Goal: Communication & Community: Participate in discussion

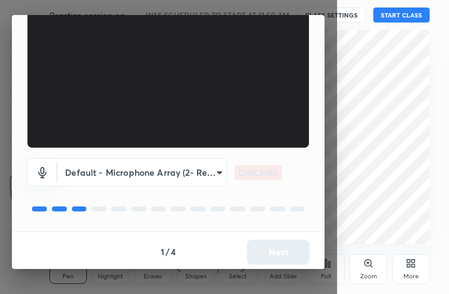
scroll to position [116, 0]
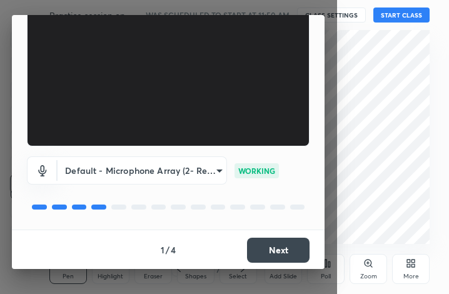
click at [280, 257] on button "Next" at bounding box center [278, 250] width 63 height 25
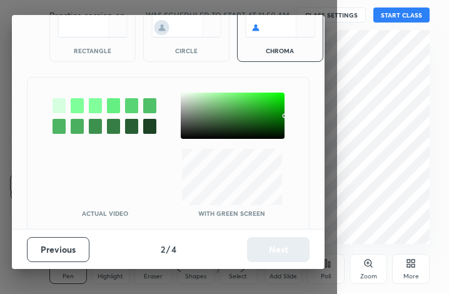
scroll to position [68, 0]
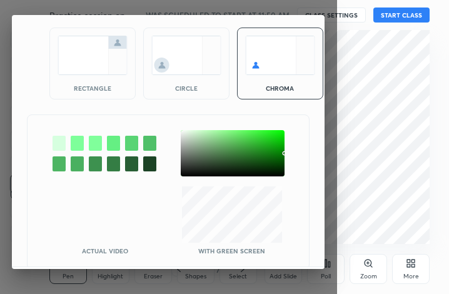
click at [81, 70] on img at bounding box center [93, 55] width 70 height 39
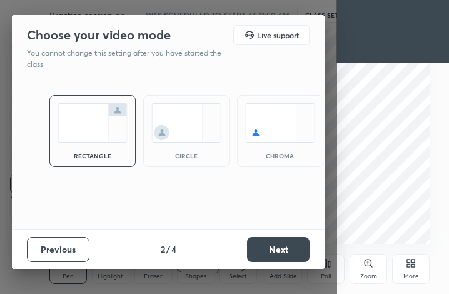
scroll to position [0, 0]
click at [271, 248] on button "Next" at bounding box center [278, 249] width 63 height 25
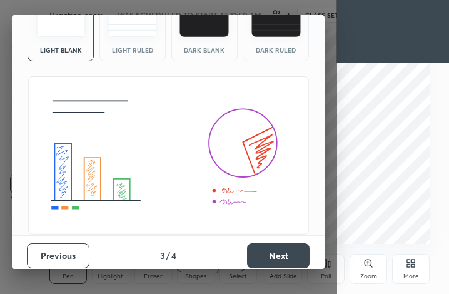
scroll to position [81, 0]
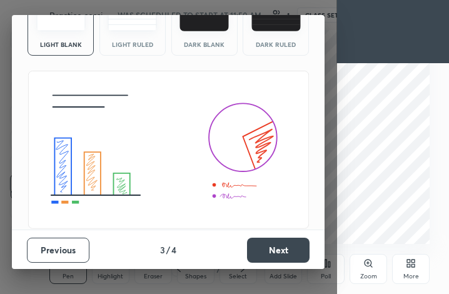
click at [297, 251] on button "Next" at bounding box center [278, 250] width 63 height 25
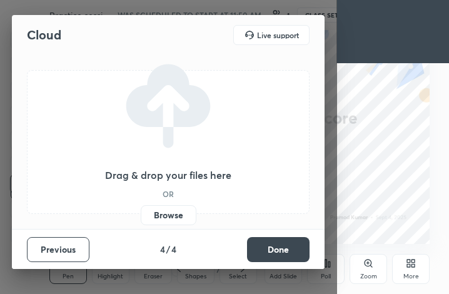
click at [176, 216] on label "Browse" at bounding box center [169, 215] width 56 height 20
click at [141, 216] on input "Browse" at bounding box center [141, 215] width 0 height 20
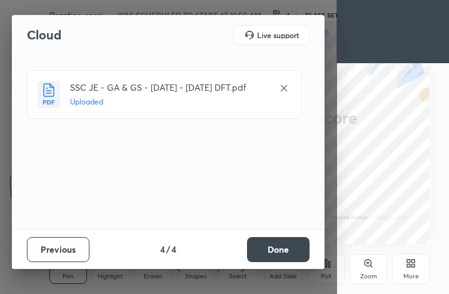
click at [265, 253] on button "Done" at bounding box center [278, 249] width 63 height 25
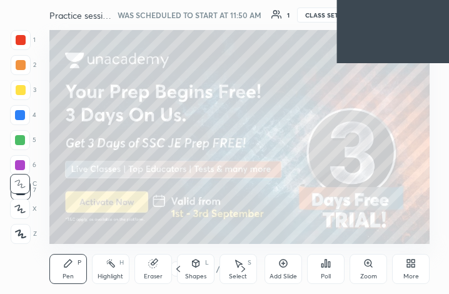
click at [216, 265] on div "/" at bounding box center [218, 269] width 4 height 8
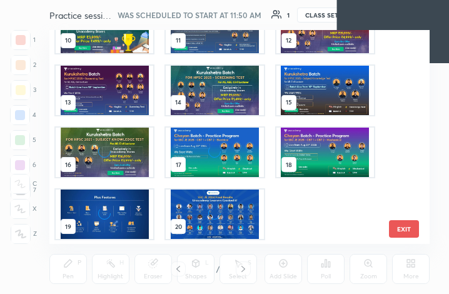
scroll to position [220, 0]
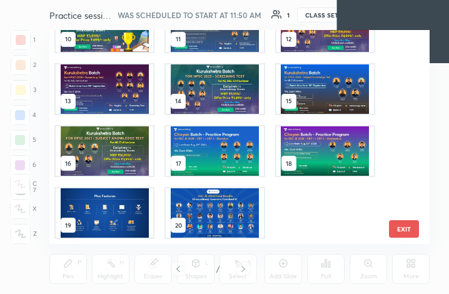
click at [225, 208] on img "grid" at bounding box center [215, 212] width 98 height 49
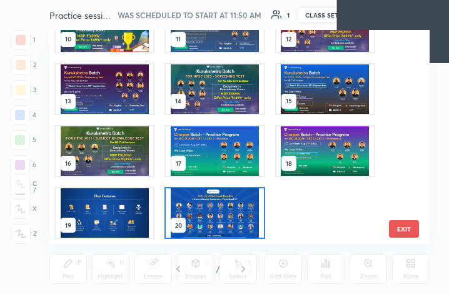
click at [225, 208] on img "grid" at bounding box center [215, 212] width 98 height 49
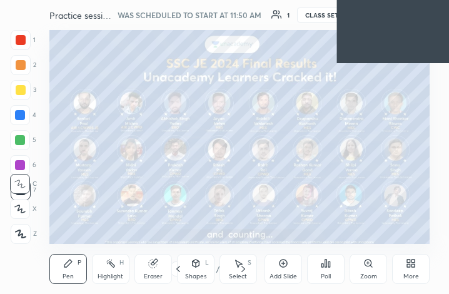
drag, startPoint x: 225, startPoint y: 208, endPoint x: 305, endPoint y: 211, distance: 79.5
click at [226, 208] on img "grid" at bounding box center [215, 212] width 98 height 49
click at [411, 261] on icon at bounding box center [411, 263] width 10 height 10
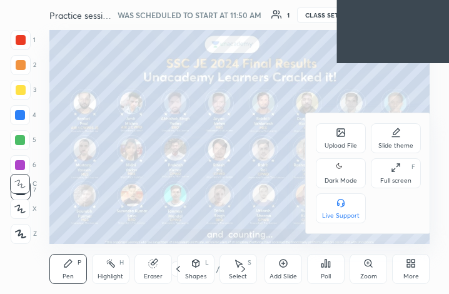
click at [349, 136] on div "Upload File" at bounding box center [341, 138] width 50 height 30
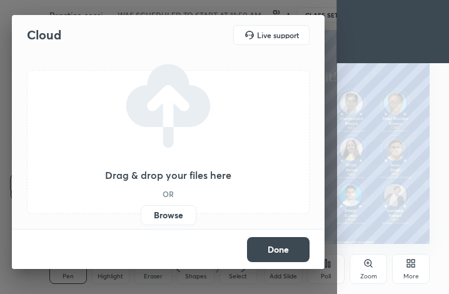
click at [163, 208] on label "Browse" at bounding box center [169, 215] width 56 height 20
click at [141, 208] on input "Browse" at bounding box center [141, 215] width 0 height 20
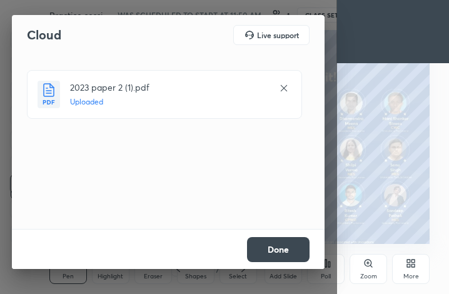
click at [282, 253] on button "Done" at bounding box center [278, 249] width 63 height 25
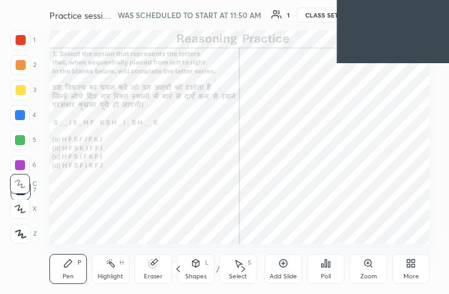
click at [215, 265] on div "21 / 54" at bounding box center [211, 268] width 40 height 11
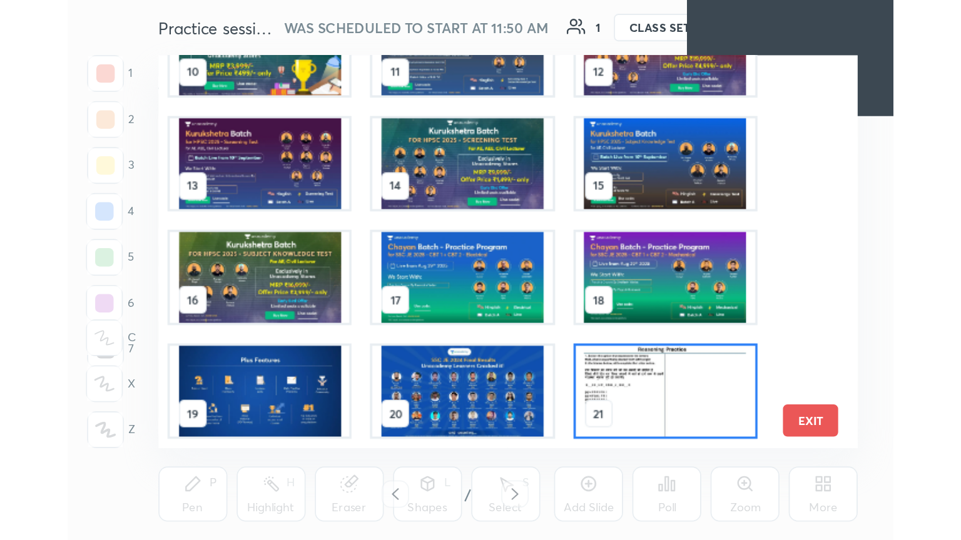
scroll to position [0, 0]
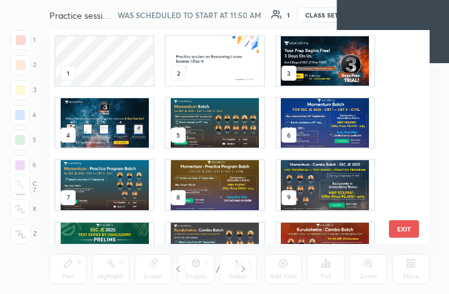
click at [215, 69] on img "grid" at bounding box center [215, 60] width 98 height 49
click at [215, 68] on img "grid" at bounding box center [215, 60] width 98 height 49
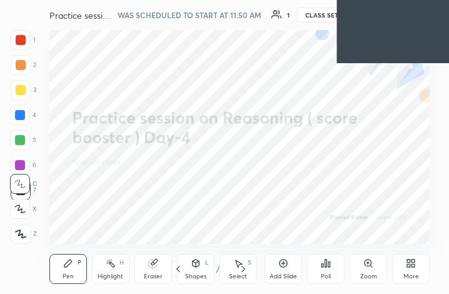
click at [412, 275] on div "More" at bounding box center [411, 276] width 16 height 6
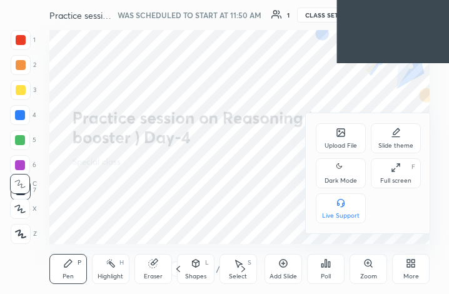
click at [408, 167] on div "Full screen F" at bounding box center [396, 173] width 50 height 30
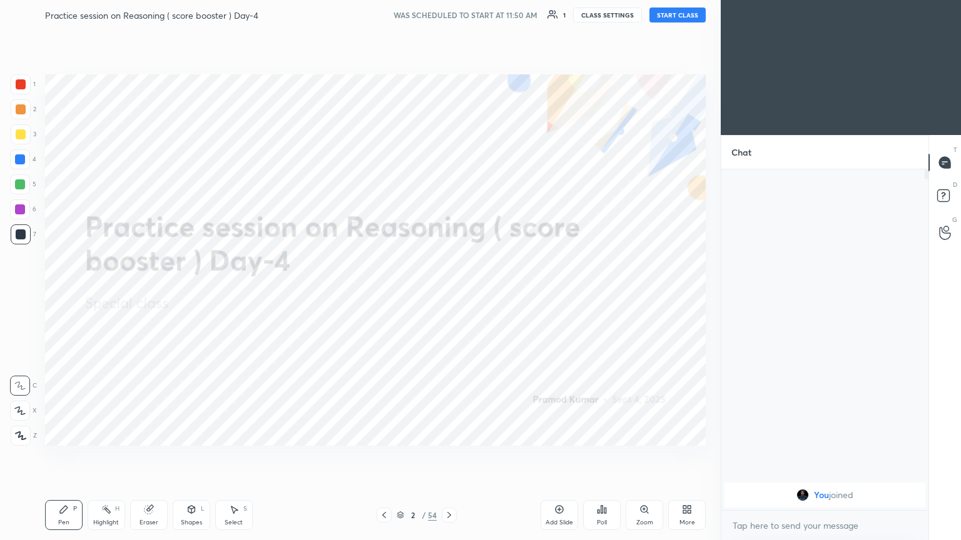
click at [449, 293] on body "1 2 3 4 5 6 7 C X Z C X Z E E Erase all H H Practice session on Reasoning ( sco…" at bounding box center [480, 270] width 961 height 540
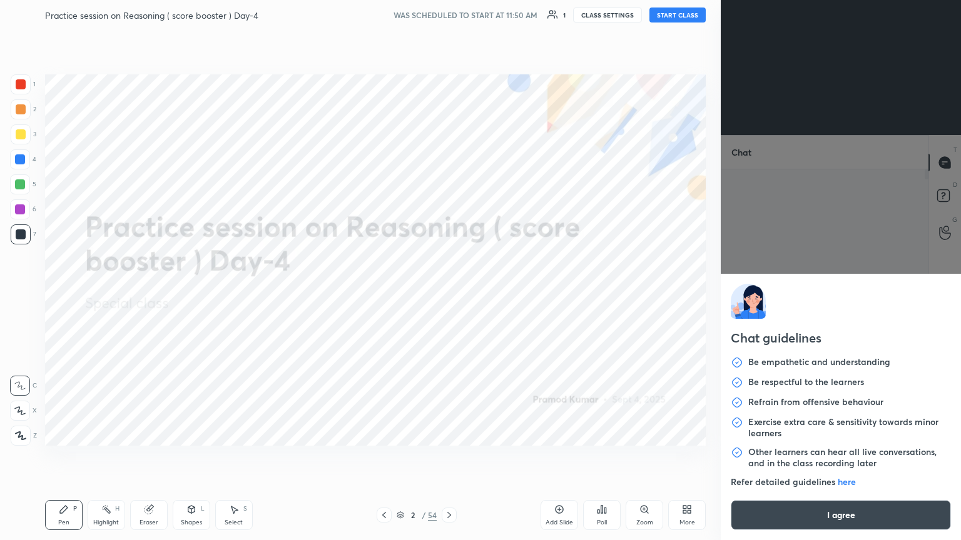
click at [449, 293] on button "I agree" at bounding box center [841, 515] width 220 height 30
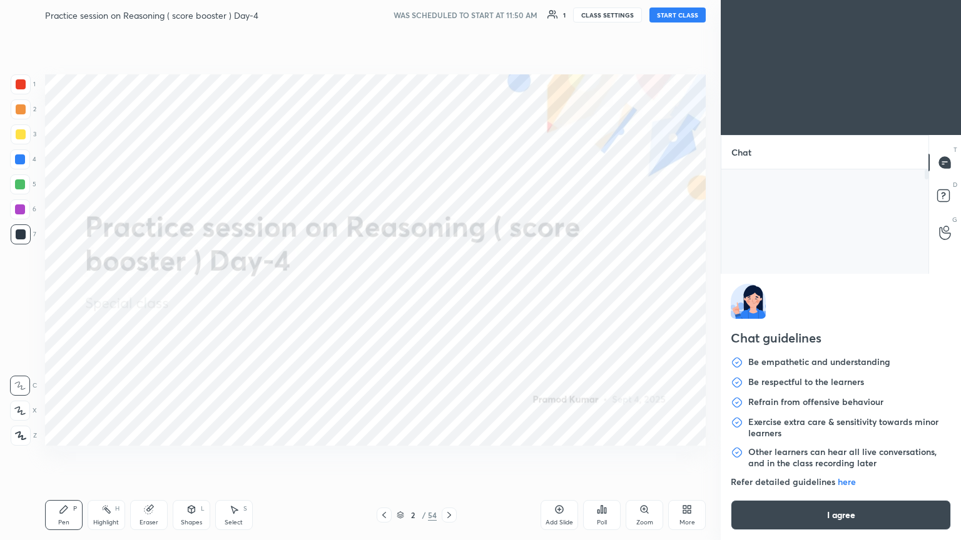
type textarea "x"
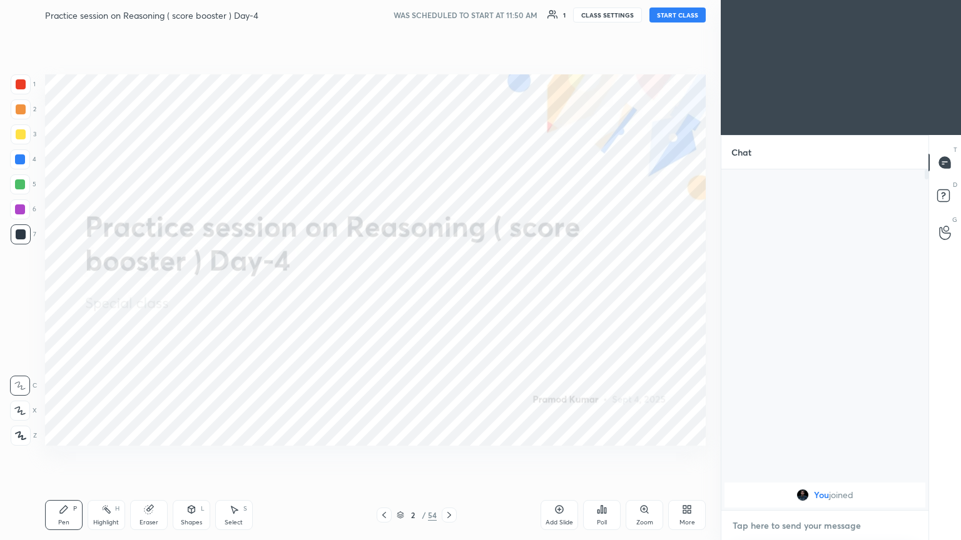
paste textarea "https://t.me/unacademypramod"
type textarea "https://t.me/unacademypramod"
type textarea "x"
click at [449, 293] on textarea "https://t.me/unacademypramod" at bounding box center [812, 526] width 162 height 20
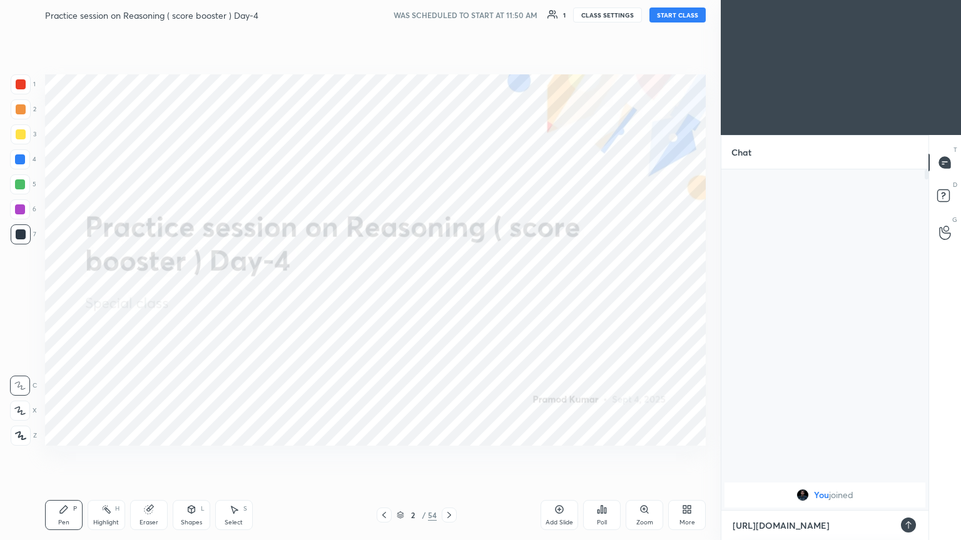
type textarea "https://te.me/unacademypramod"
type textarea "x"
type textarea "https://tel.me/unacademypramod"
type textarea "x"
type textarea "https://tele.me/unacademypramod"
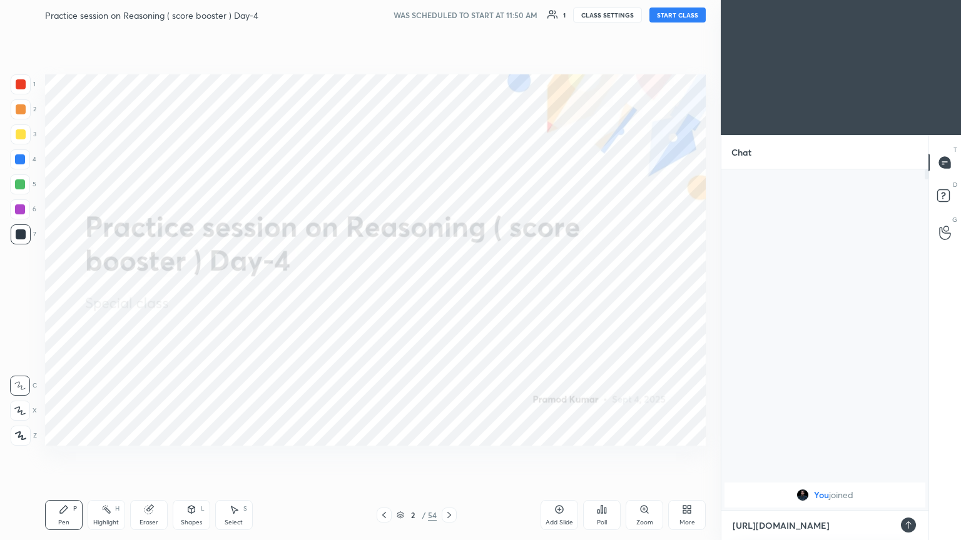
type textarea "x"
type textarea "https://teleg.me/unacademypramod"
type textarea "x"
type textarea "https://telegr.me/unacademypramod"
type textarea "x"
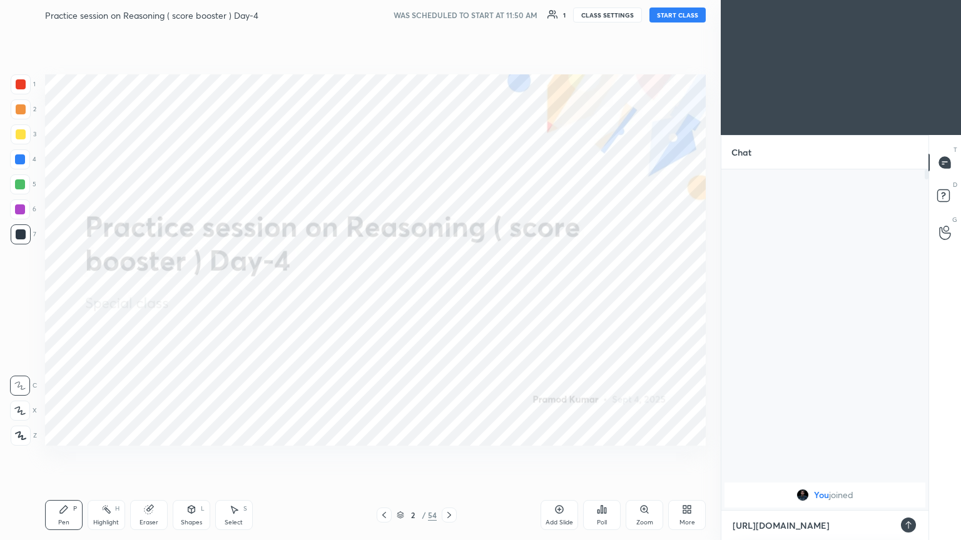
type textarea "https://telegra.me/unacademypramod"
type textarea "x"
type textarea "[URL][DOMAIN_NAME]"
type textarea "x"
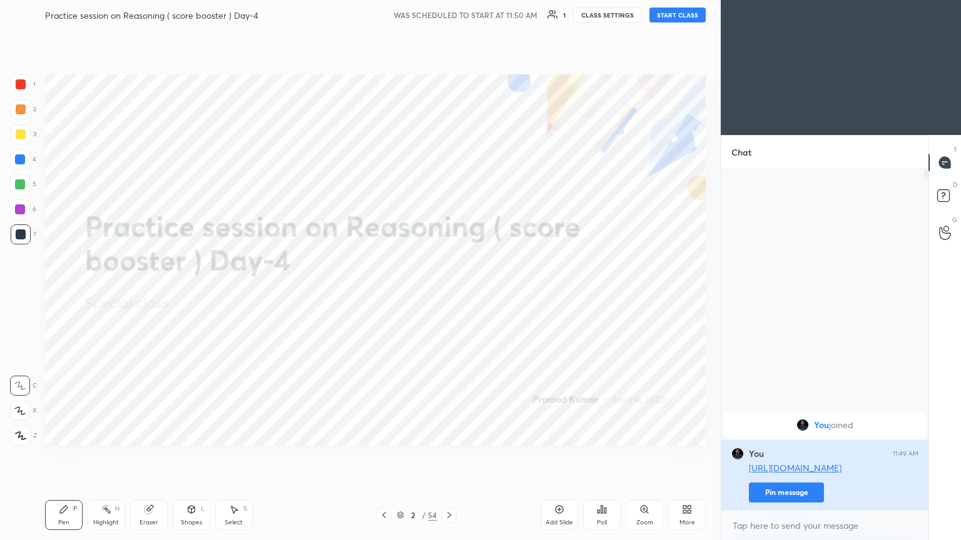
click at [449, 293] on button "Pin message" at bounding box center [786, 493] width 75 height 20
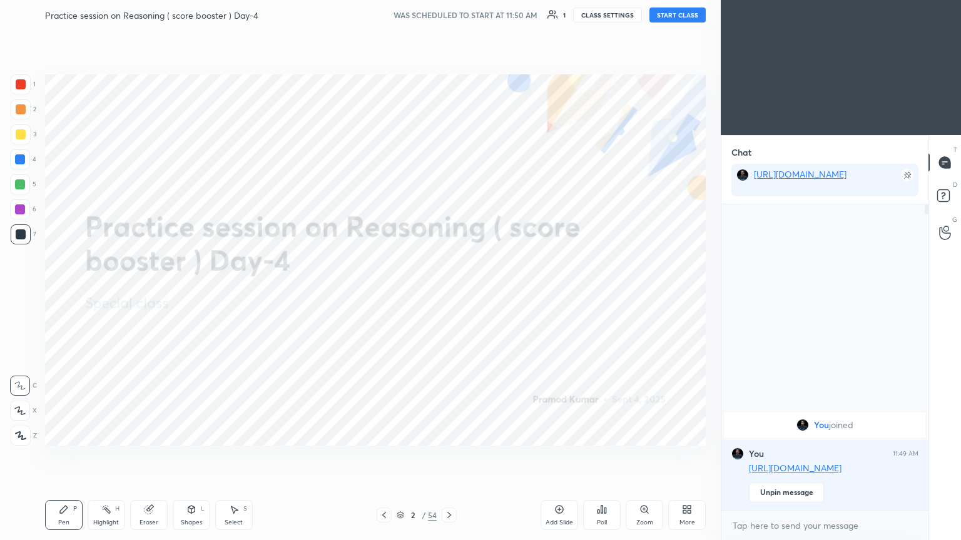
scroll to position [198, 203]
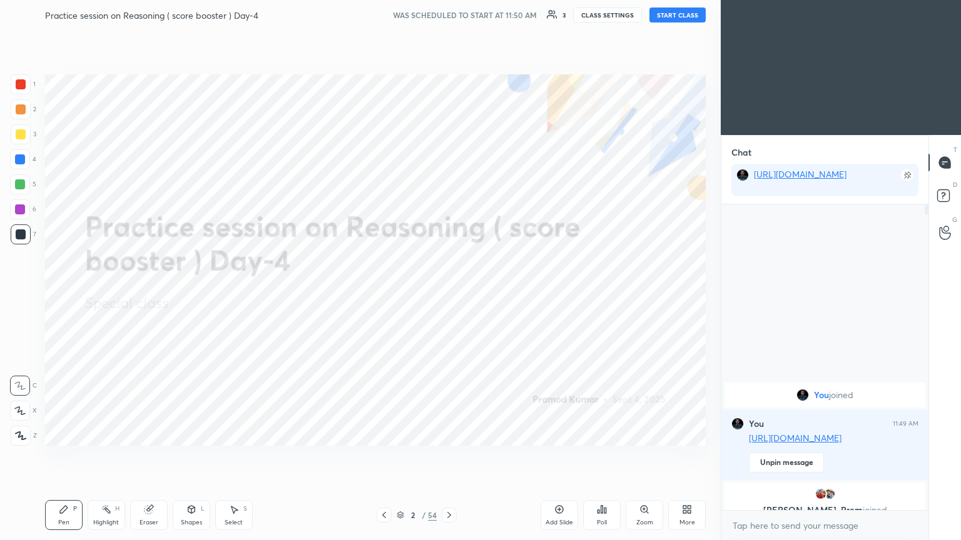
click at [449, 13] on button "START CLASS" at bounding box center [677, 15] width 56 height 15
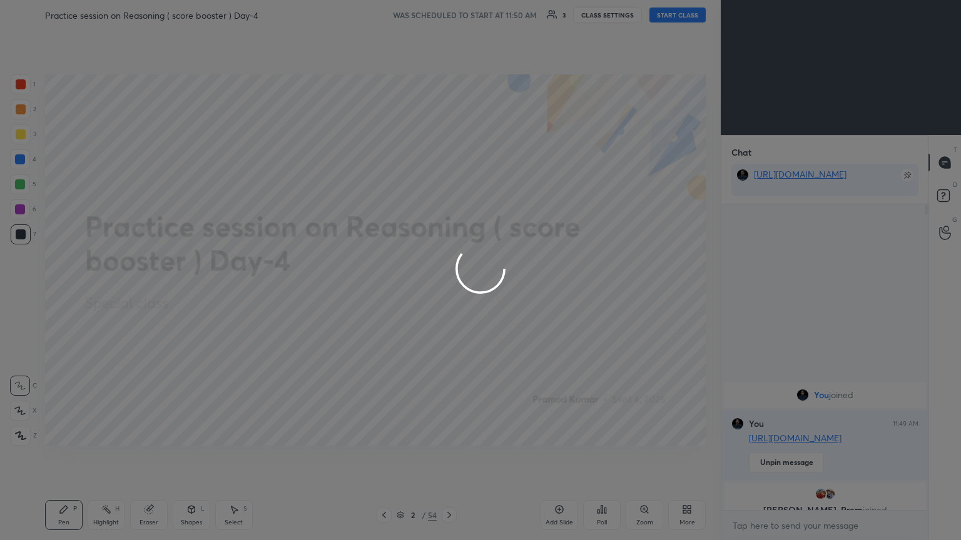
type textarea "x"
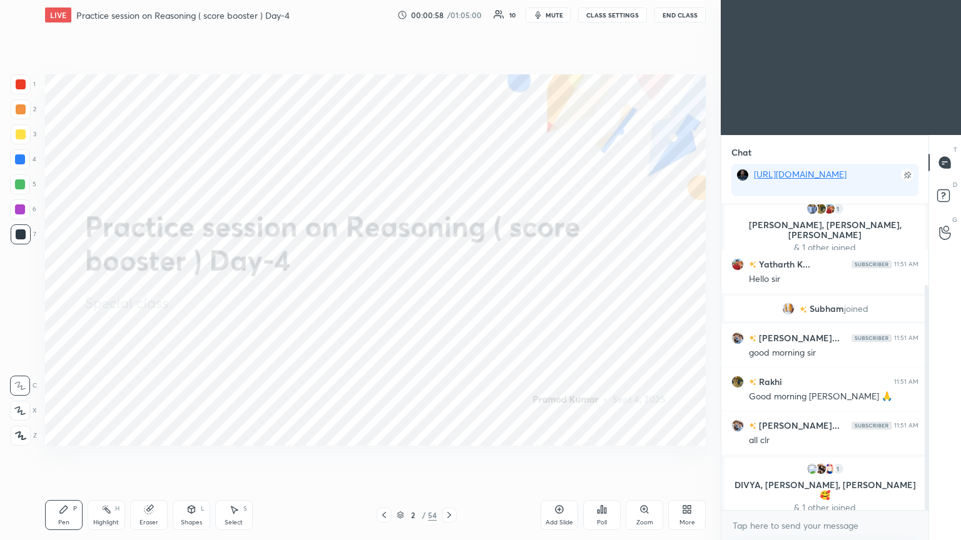
scroll to position [153, 0]
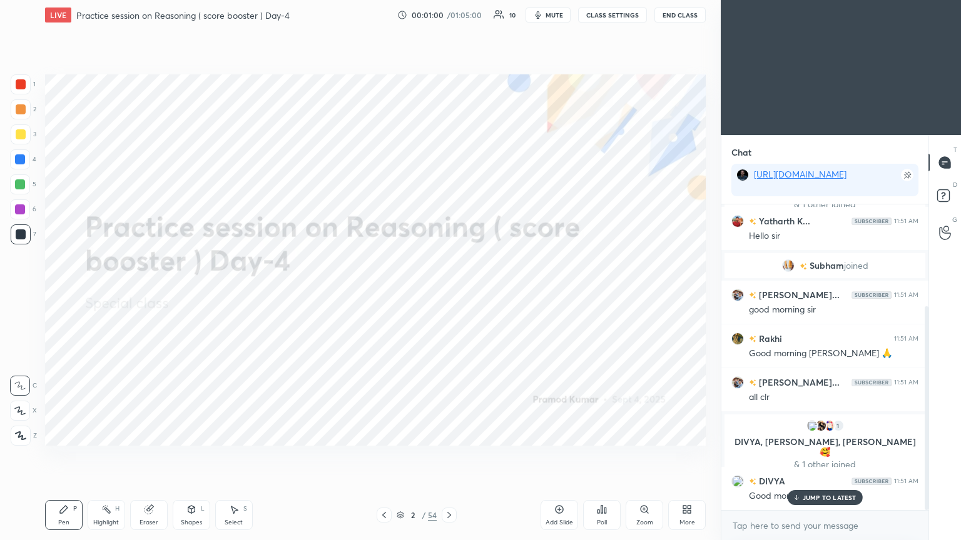
click at [449, 293] on p "JUMP TO LATEST" at bounding box center [830, 498] width 54 height 8
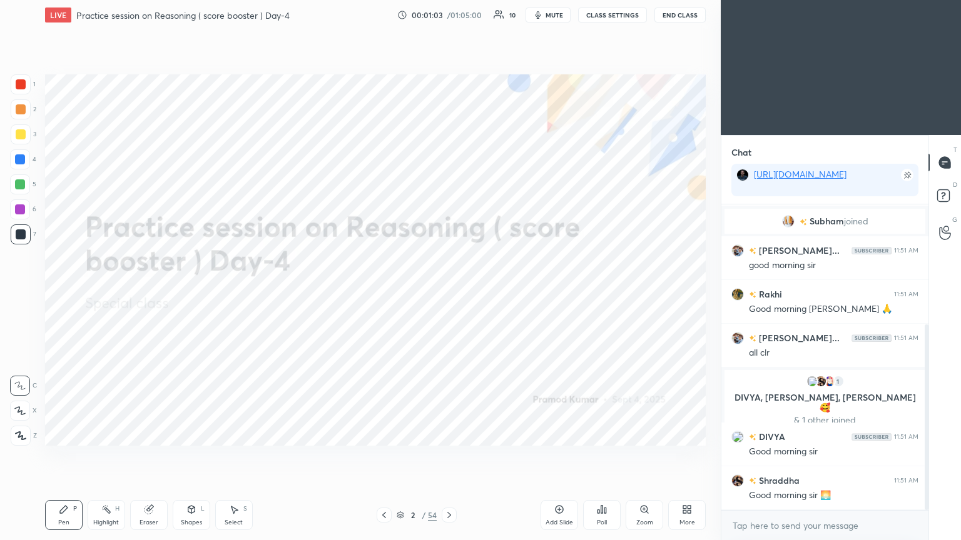
click at [400, 293] on icon at bounding box center [401, 516] width 8 height 8
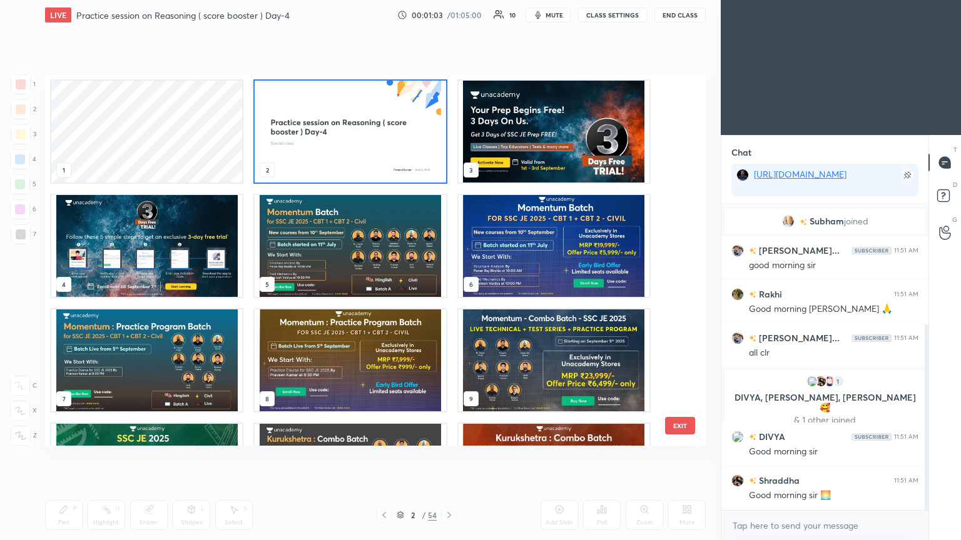
scroll to position [368, 655]
click at [344, 260] on img "grid" at bounding box center [350, 246] width 191 height 102
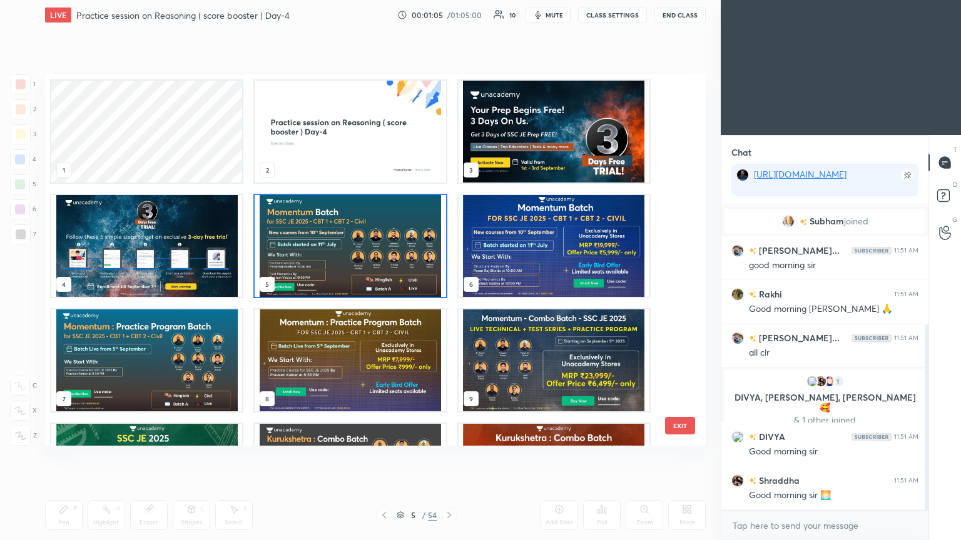
click at [344, 260] on img "grid" at bounding box center [350, 246] width 191 height 102
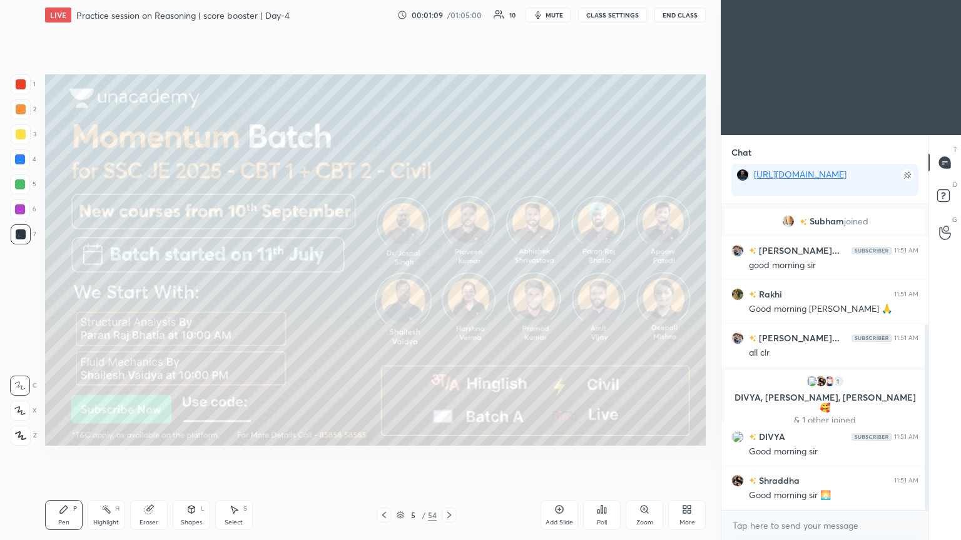
click at [16, 138] on div at bounding box center [21, 134] width 10 height 10
click at [20, 293] on icon at bounding box center [20, 436] width 11 height 9
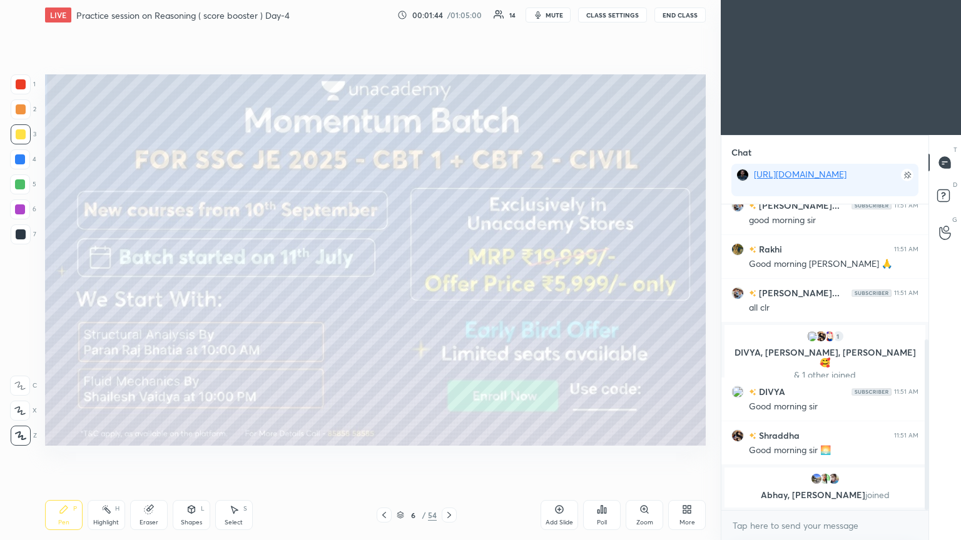
scroll to position [252, 0]
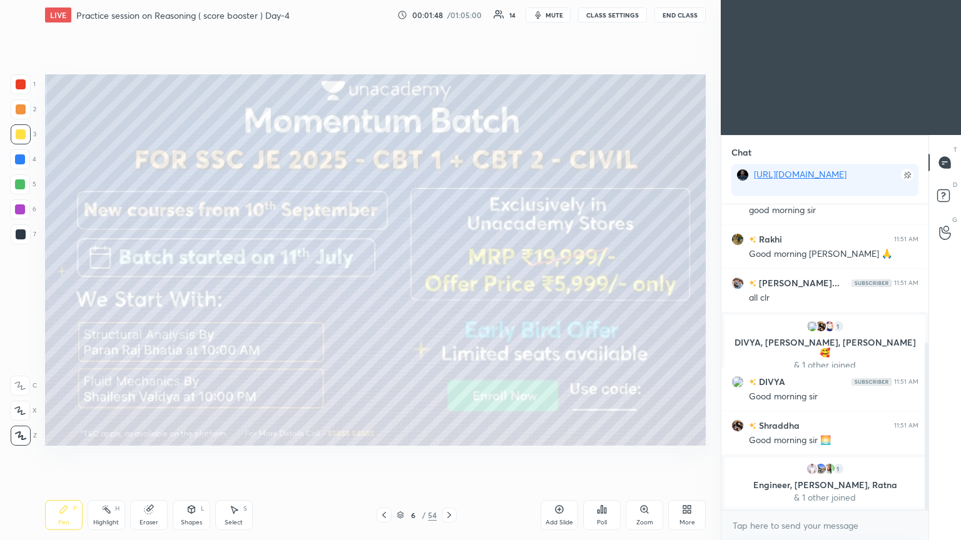
click at [449, 293] on icon at bounding box center [449, 515] width 10 height 10
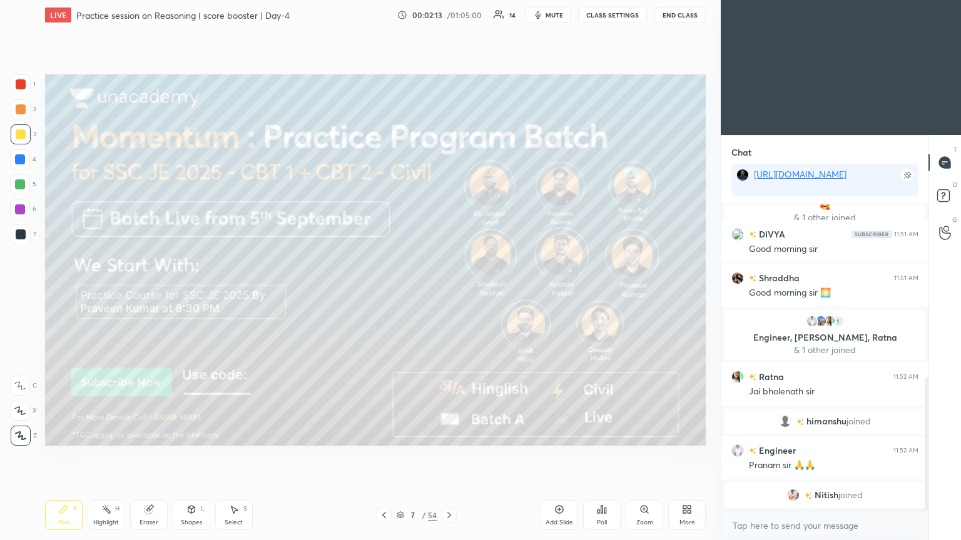
scroll to position [443, 0]
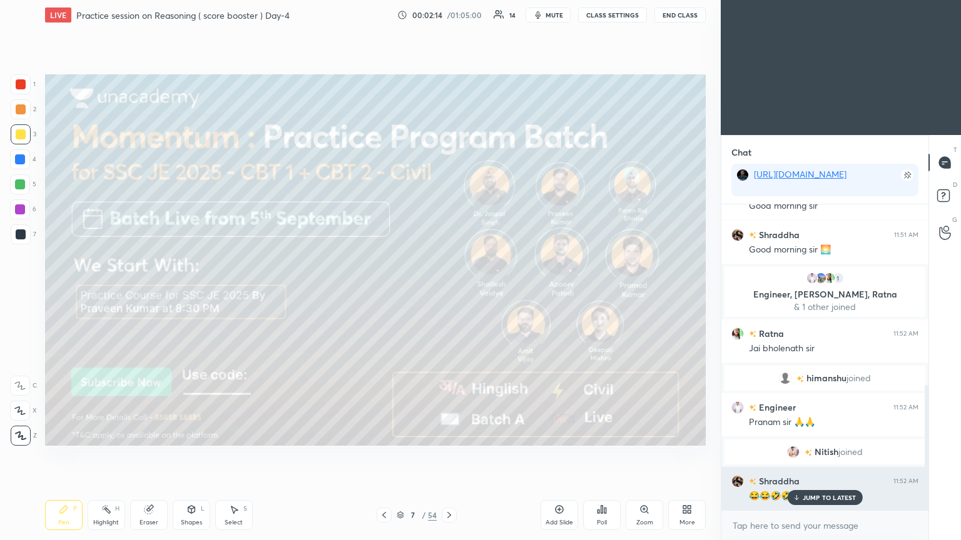
click at [449, 293] on p "JUMP TO LATEST" at bounding box center [830, 498] width 54 height 8
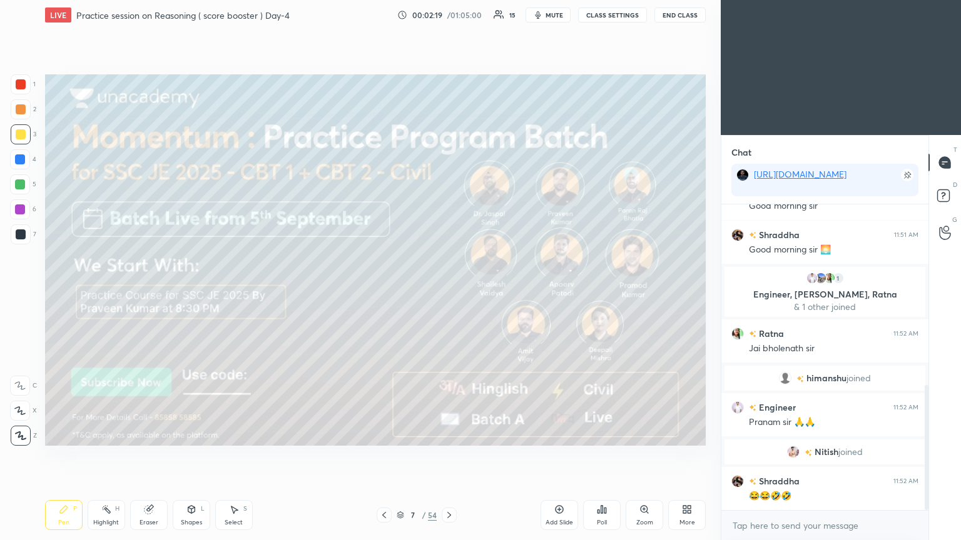
click at [449, 293] on icon at bounding box center [449, 515] width 10 height 10
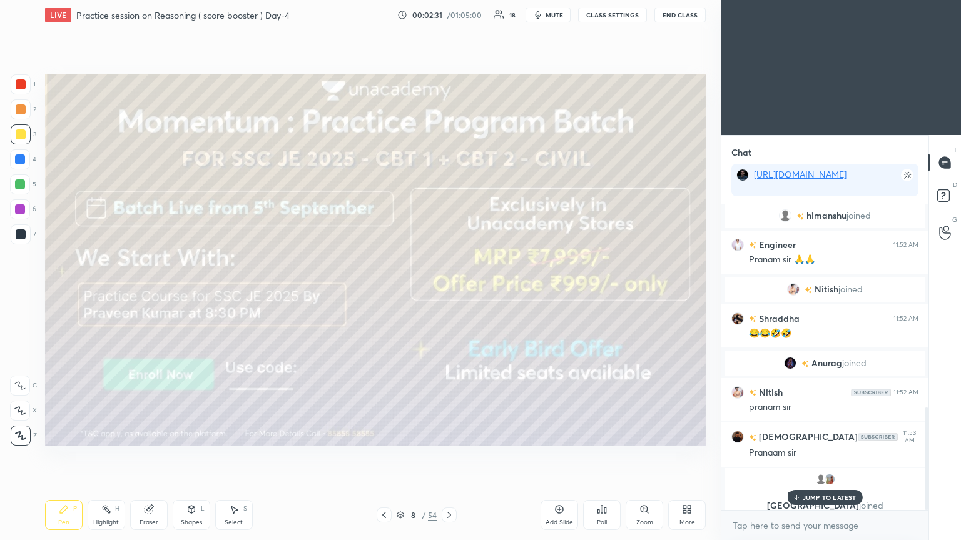
scroll to position [588, 0]
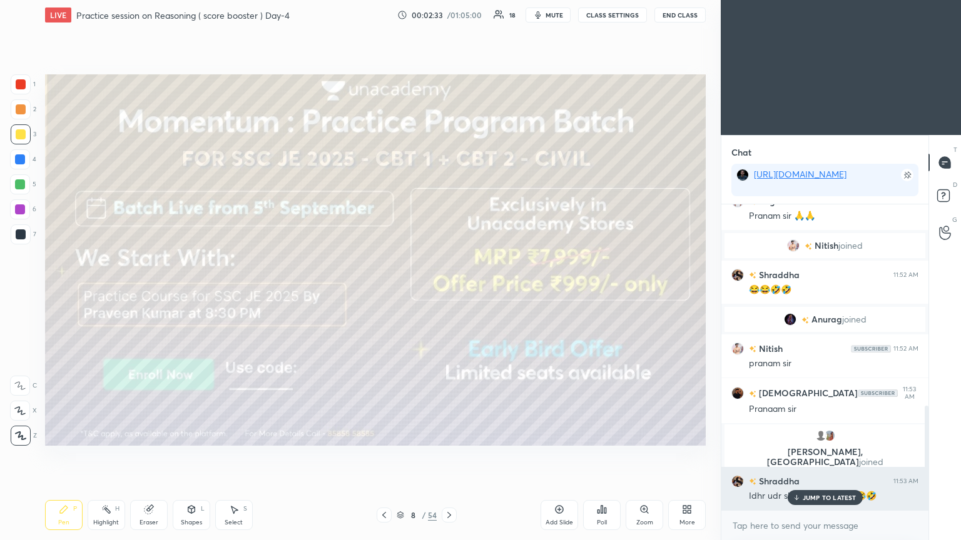
click at [449, 293] on p "JUMP TO LATEST" at bounding box center [830, 498] width 54 height 8
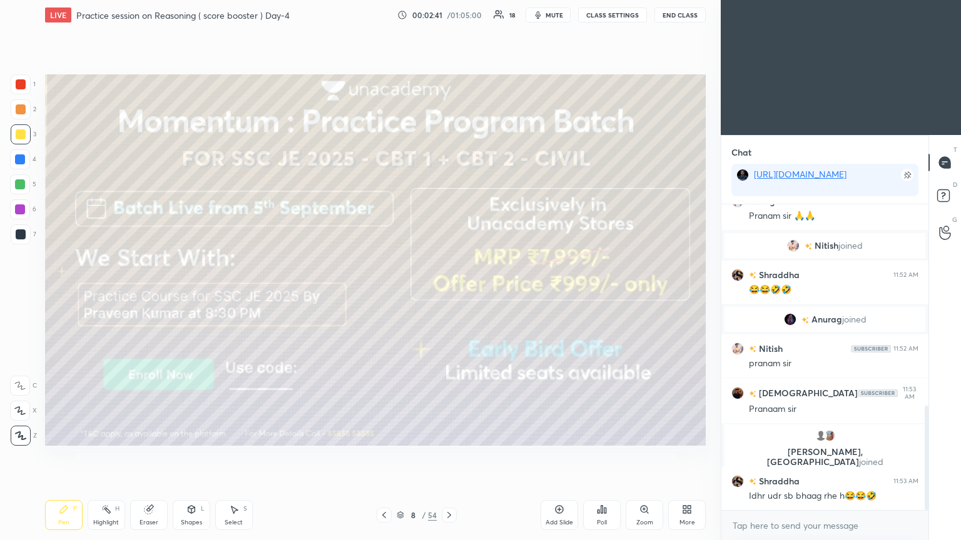
scroll to position [618, 0]
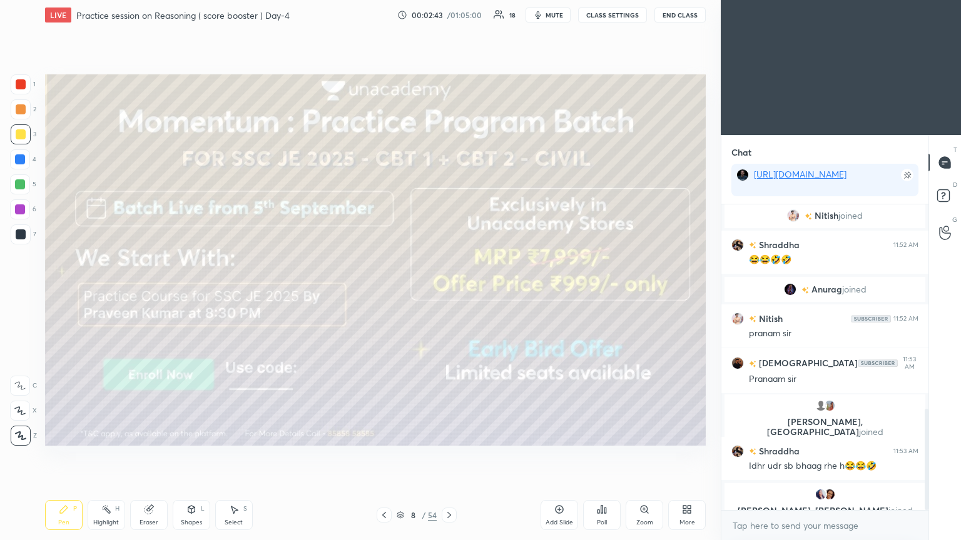
click at [449, 293] on icon at bounding box center [449, 515] width 10 height 10
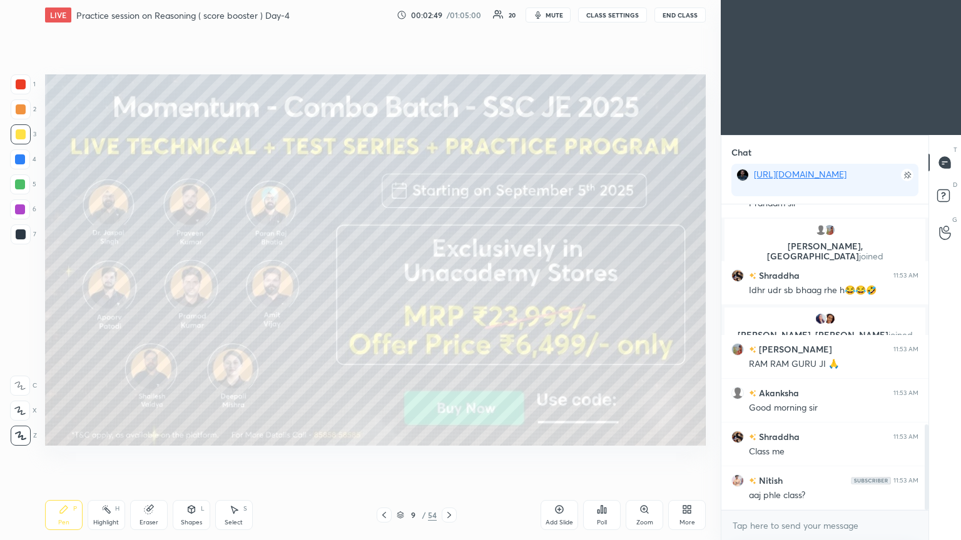
scroll to position [826, 0]
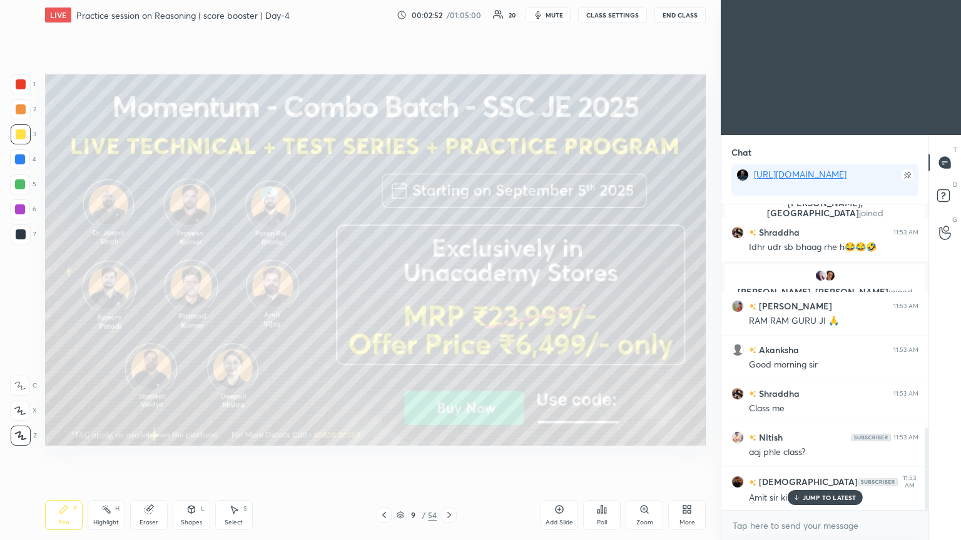
click at [18, 160] on div at bounding box center [20, 160] width 10 height 10
click at [19, 205] on div at bounding box center [20, 210] width 10 height 10
click at [20, 235] on div at bounding box center [21, 235] width 10 height 10
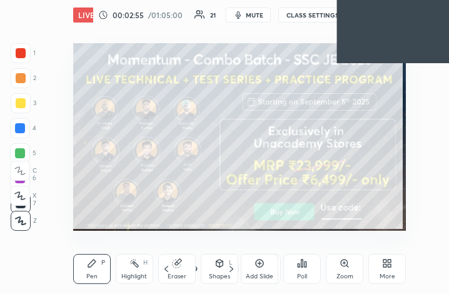
scroll to position [214, 398]
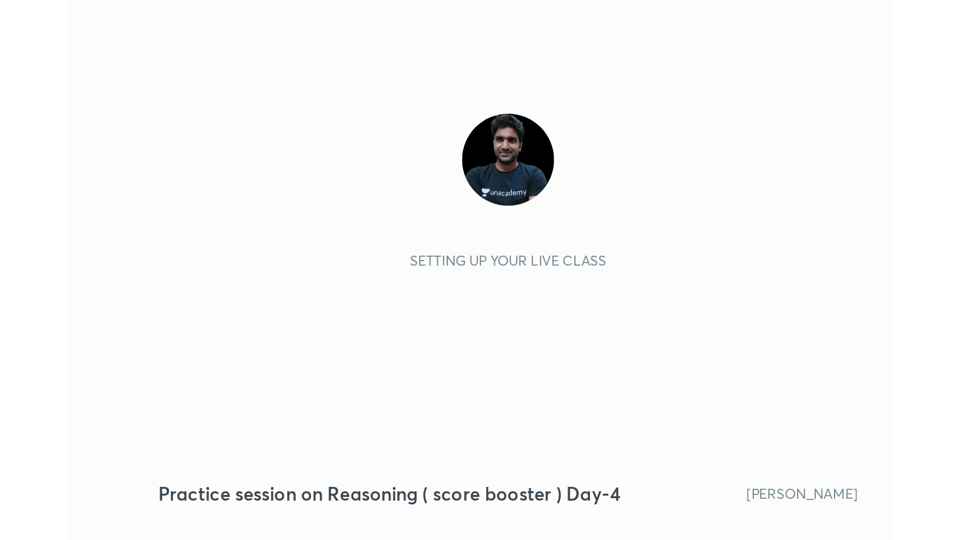
scroll to position [214, 399]
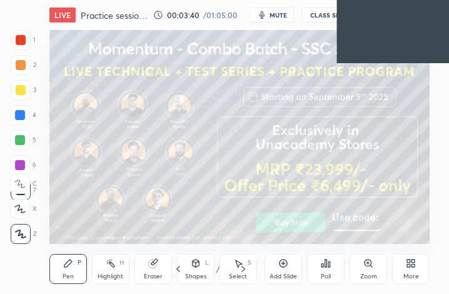
click at [409, 268] on icon at bounding box center [411, 263] width 10 height 10
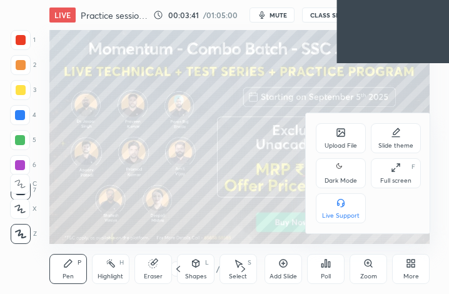
click at [397, 173] on icon at bounding box center [396, 168] width 10 height 10
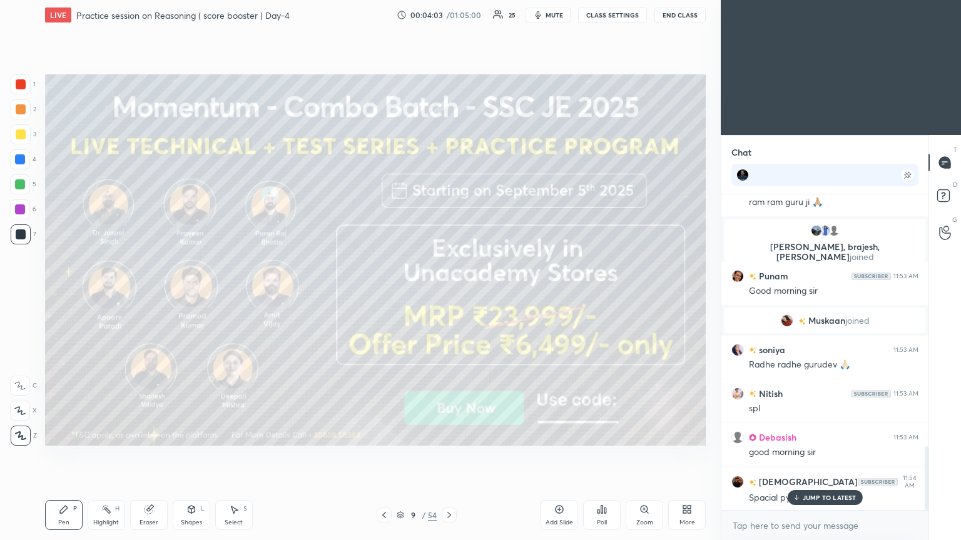
scroll to position [1285, 0]
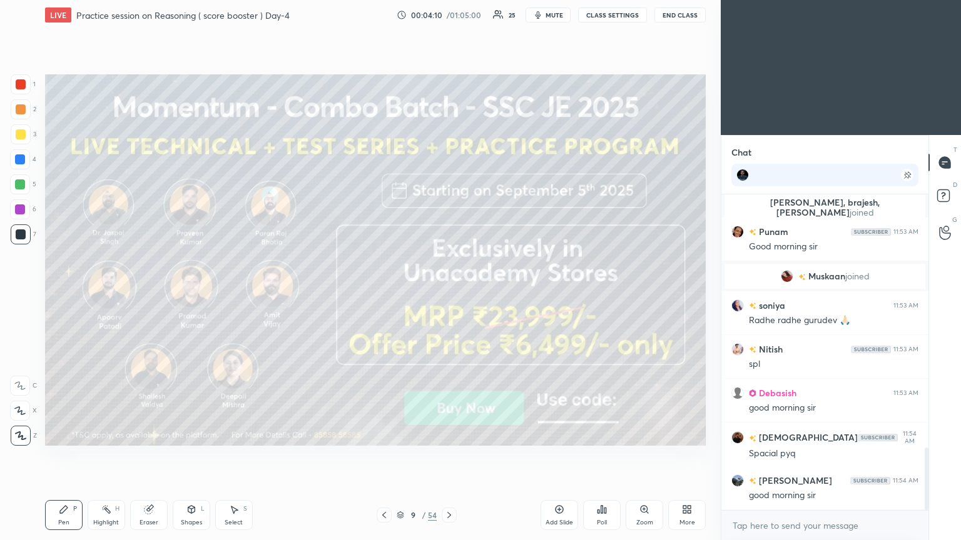
click at [23, 133] on div at bounding box center [21, 134] width 10 height 10
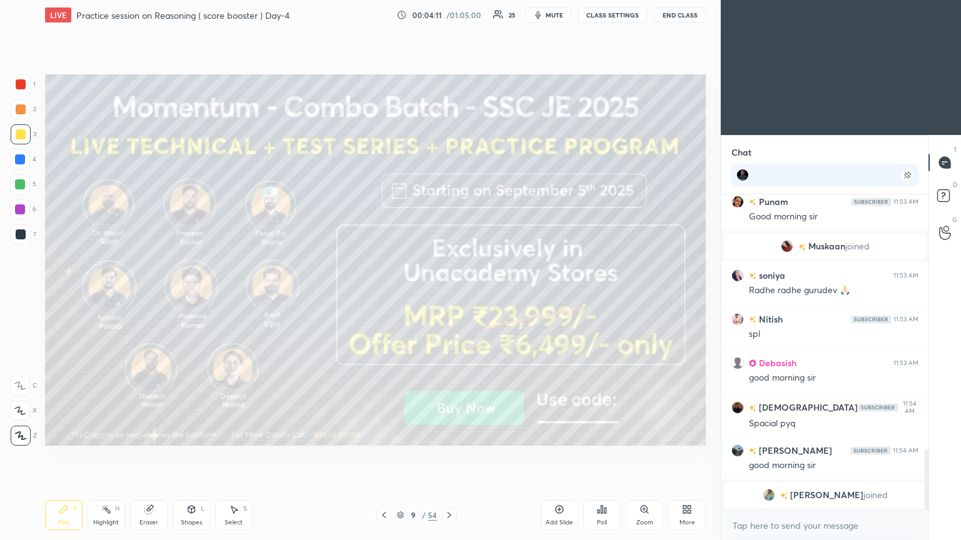
scroll to position [1128, 0]
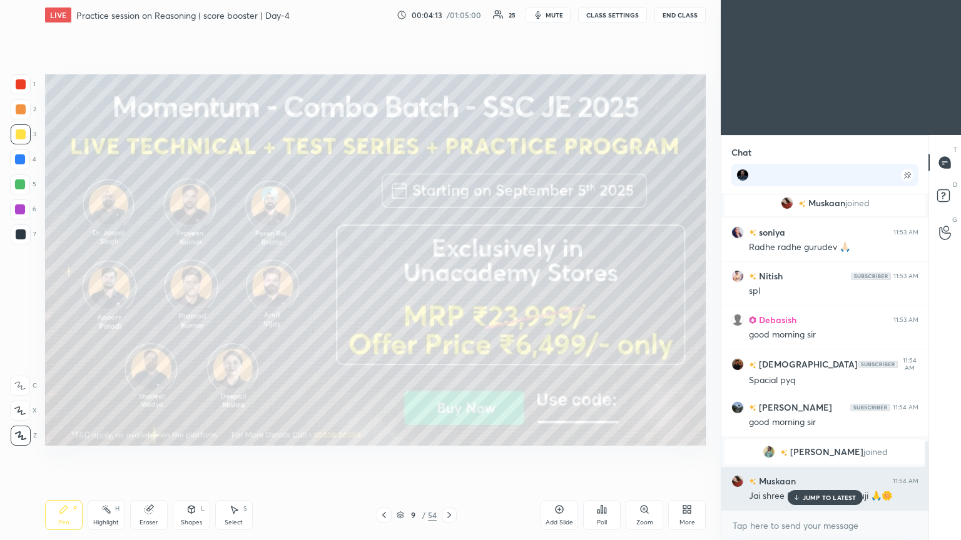
click at [449, 293] on p "JUMP TO LATEST" at bounding box center [830, 498] width 54 height 8
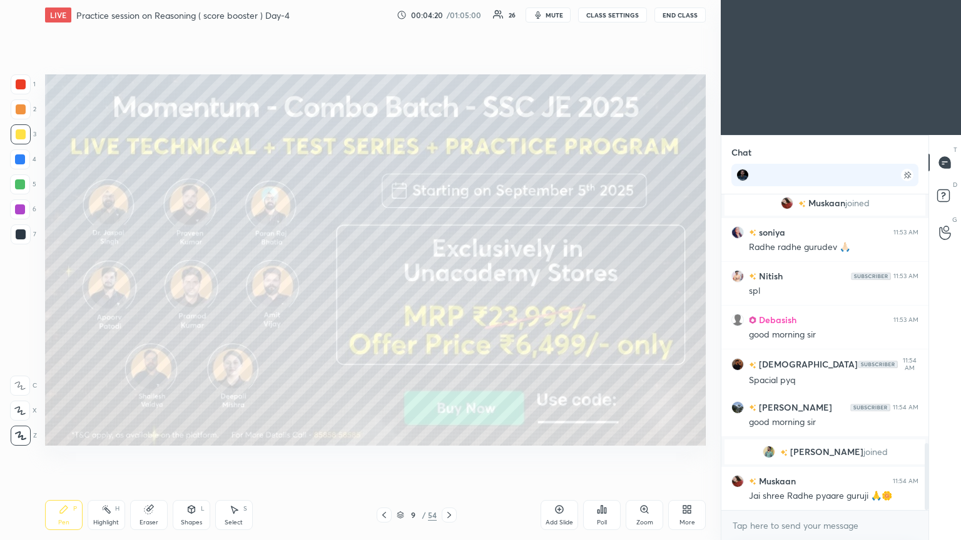
scroll to position [1173, 0]
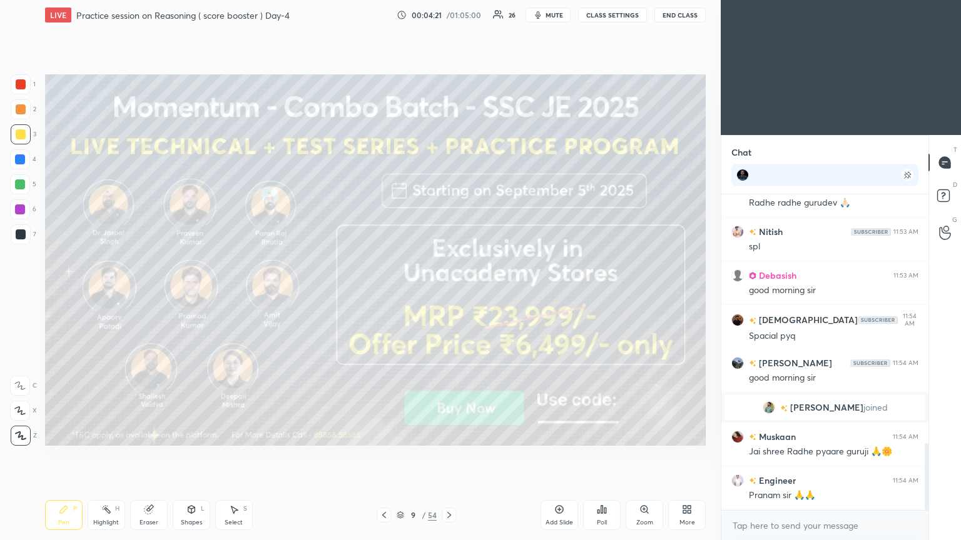
click at [449, 293] on icon at bounding box center [449, 515] width 10 height 10
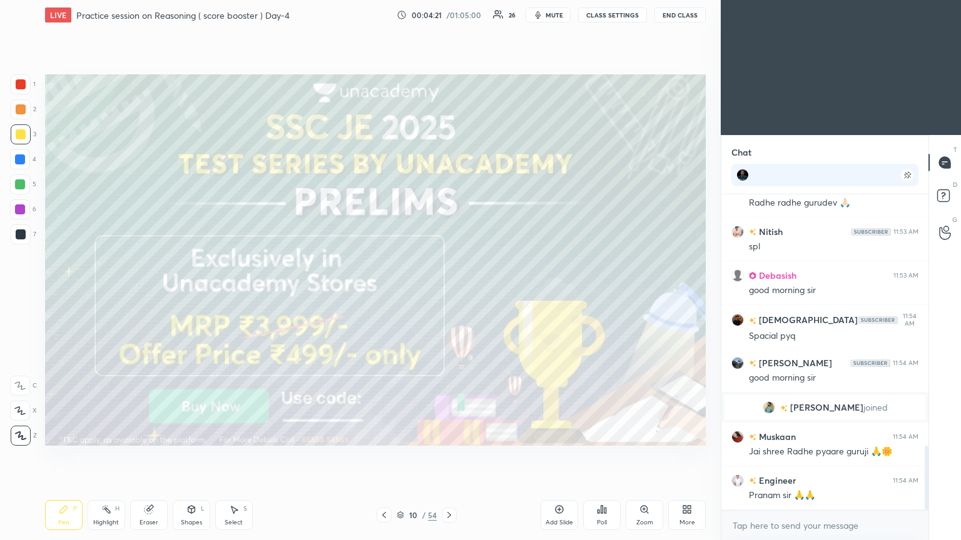
scroll to position [1228, 0]
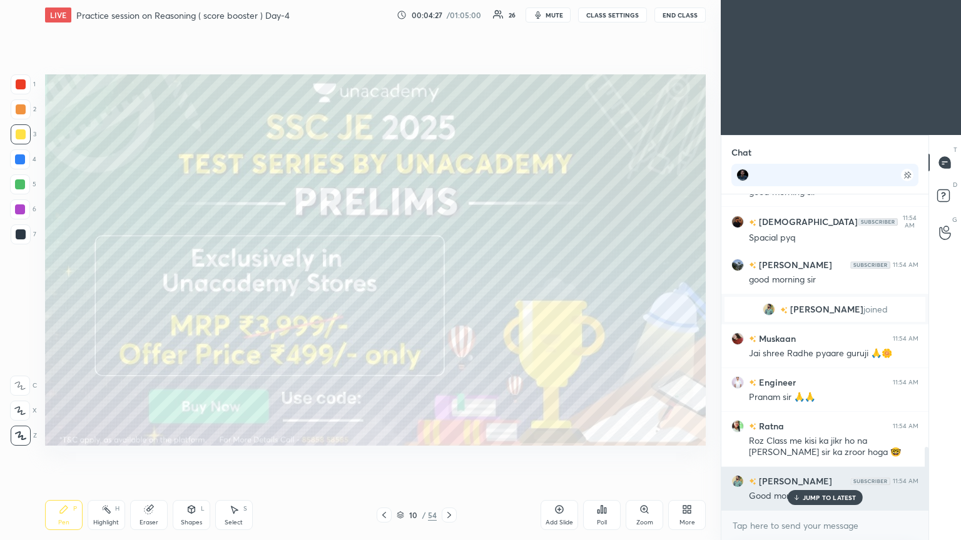
click at [449, 293] on div "JUMP TO LATEST" at bounding box center [824, 497] width 75 height 15
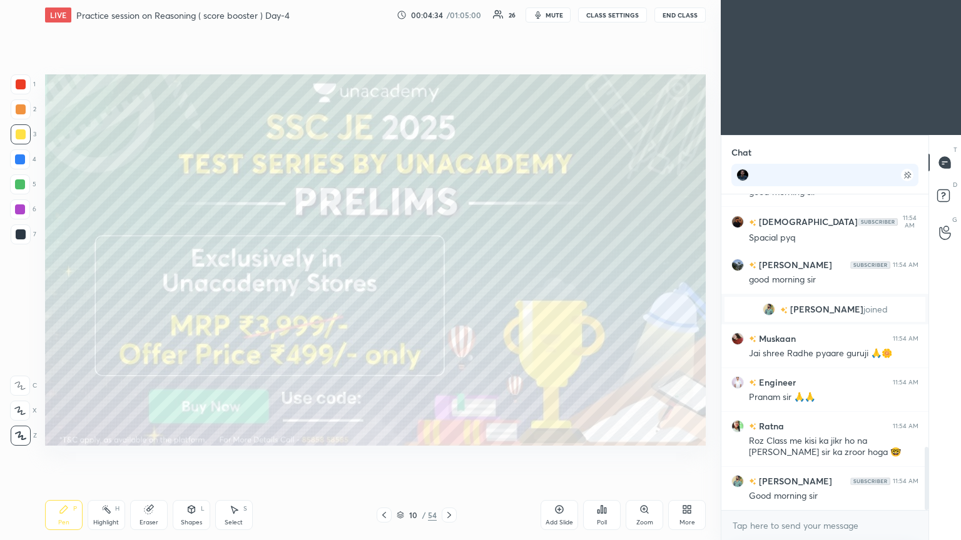
click at [449, 293] on icon at bounding box center [449, 515] width 10 height 10
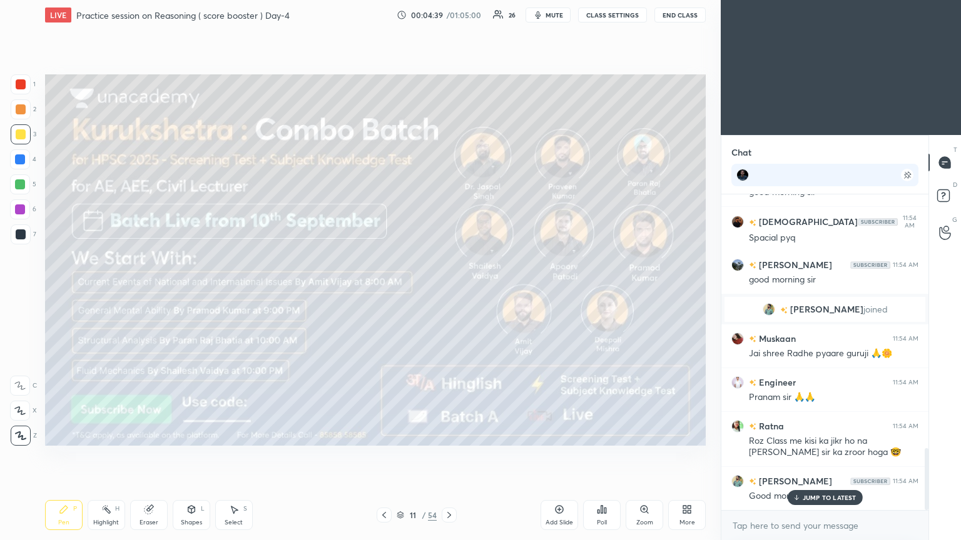
scroll to position [1301, 0]
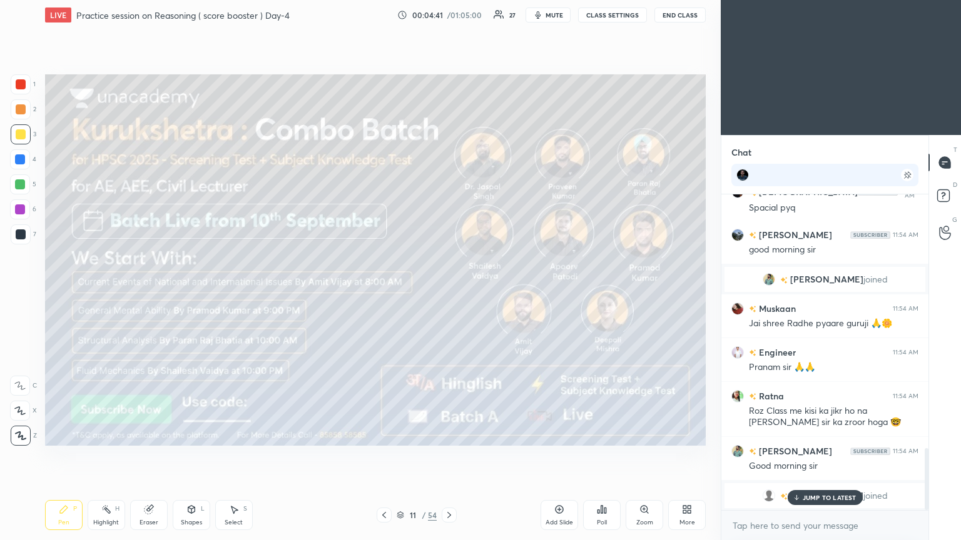
click at [449, 293] on icon at bounding box center [449, 515] width 10 height 10
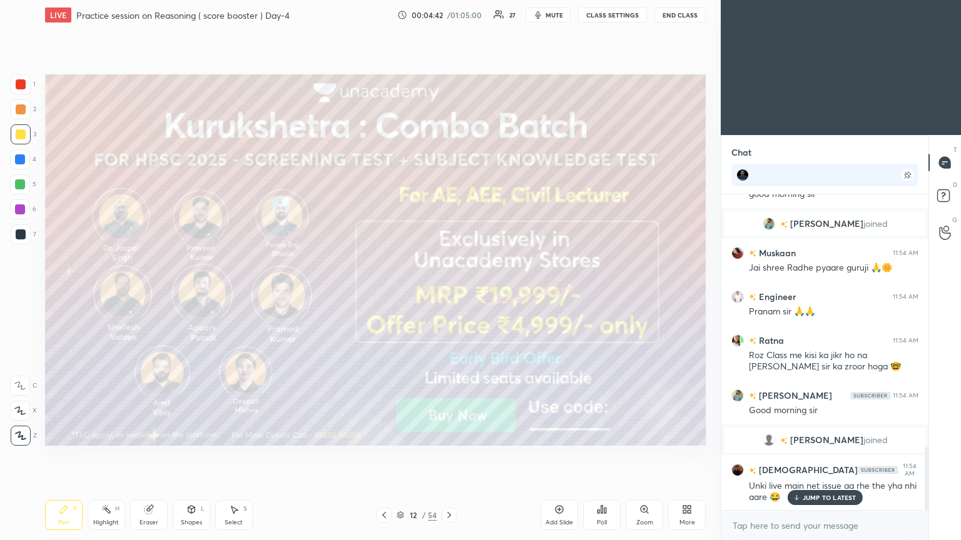
scroll to position [1266, 0]
click at [449, 293] on icon at bounding box center [449, 515] width 10 height 10
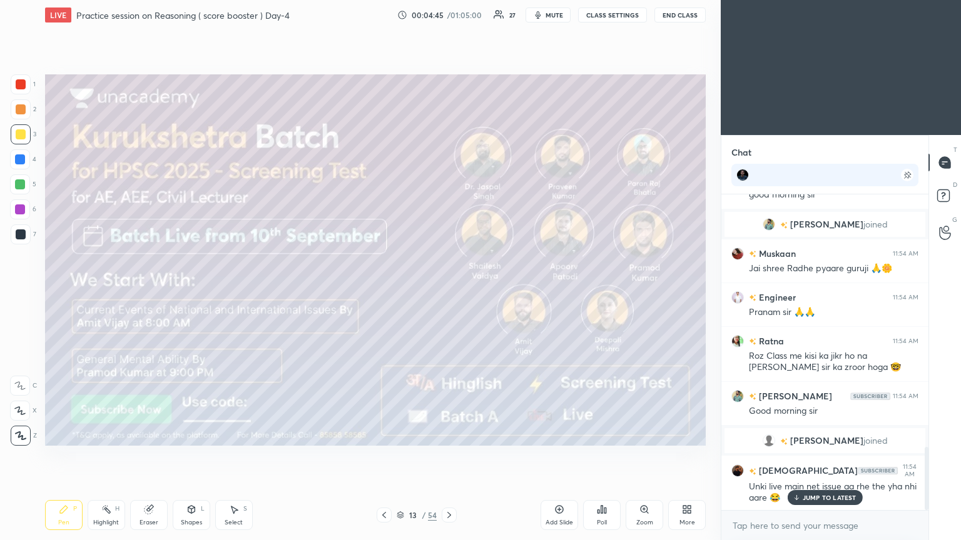
scroll to position [1296, 0]
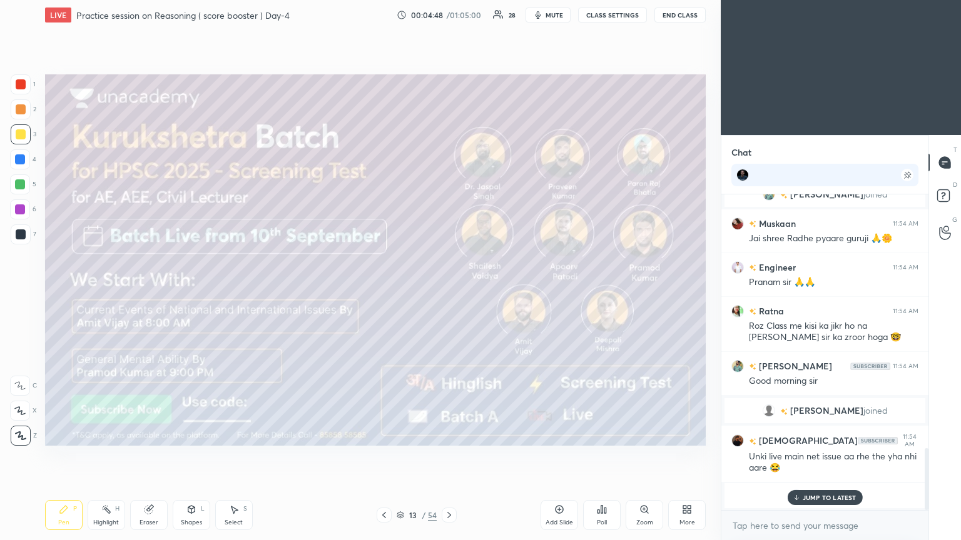
click at [449, 293] on icon at bounding box center [449, 515] width 4 height 6
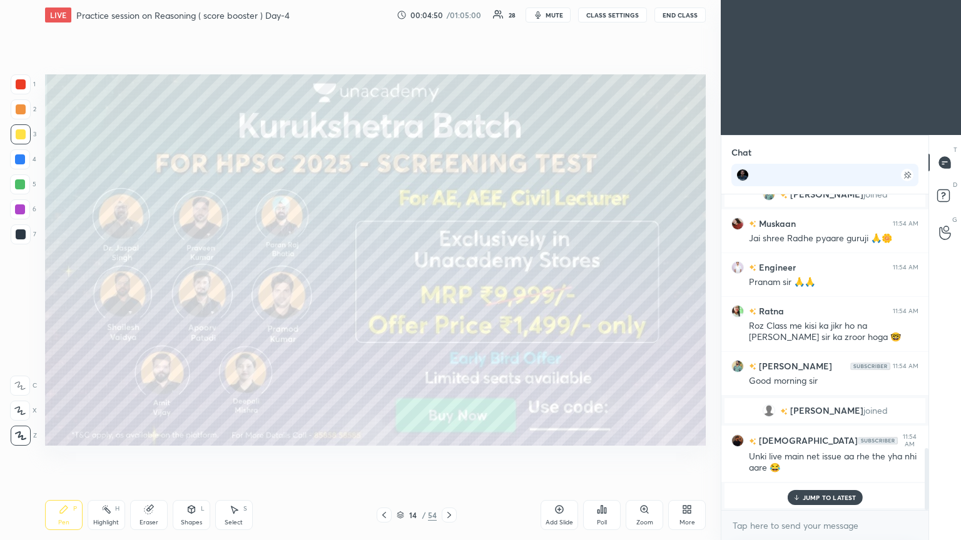
click at [449, 293] on icon at bounding box center [449, 515] width 10 height 10
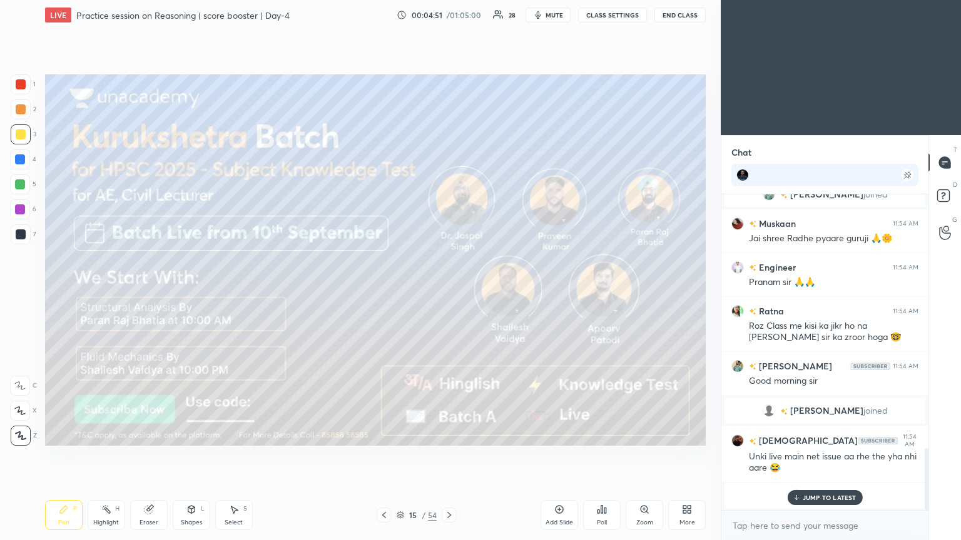
click at [449, 293] on icon at bounding box center [449, 515] width 10 height 10
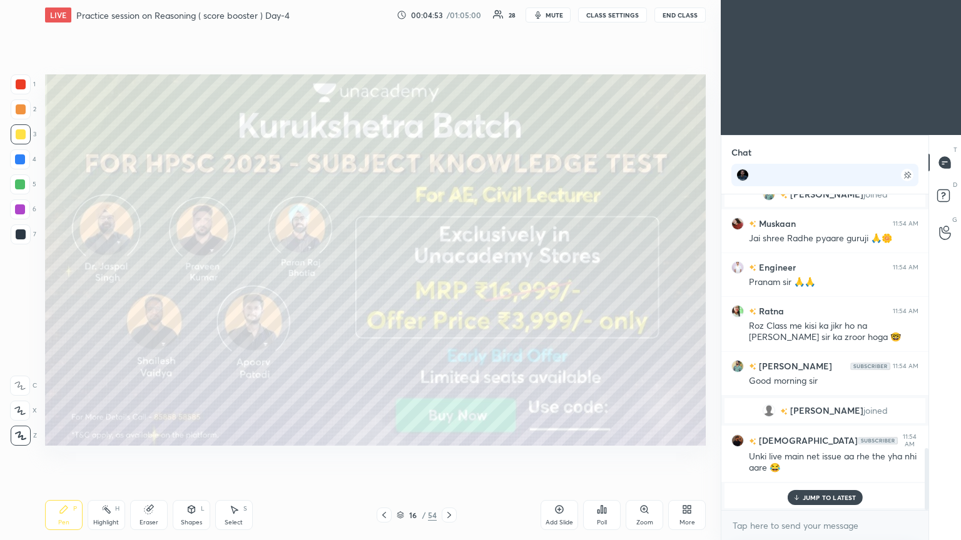
click at [448, 293] on icon at bounding box center [449, 515] width 10 height 10
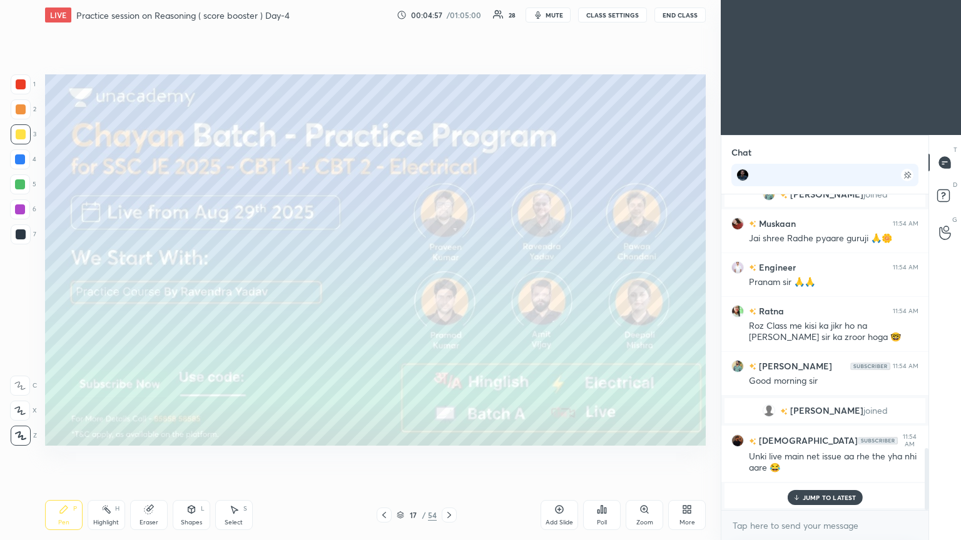
scroll to position [1340, 0]
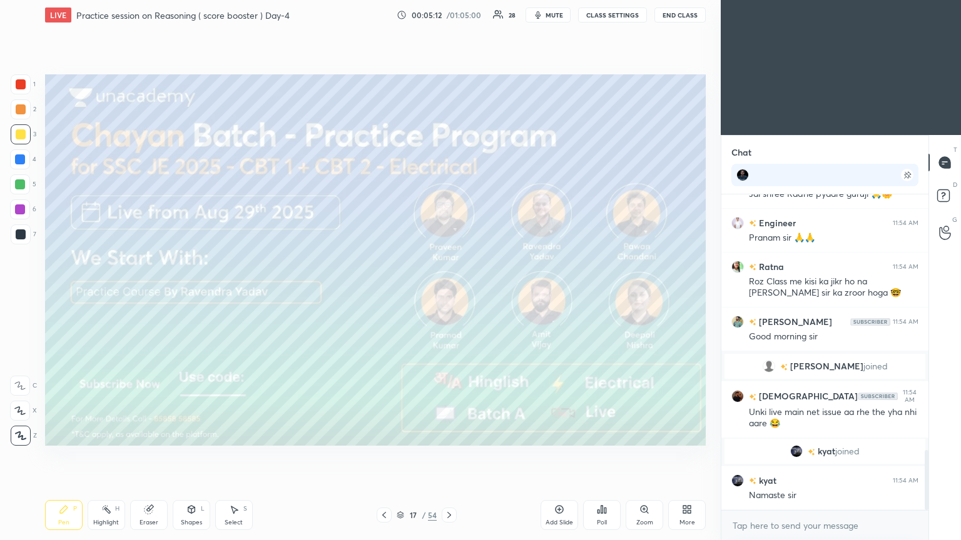
click at [448, 293] on icon at bounding box center [449, 515] width 10 height 10
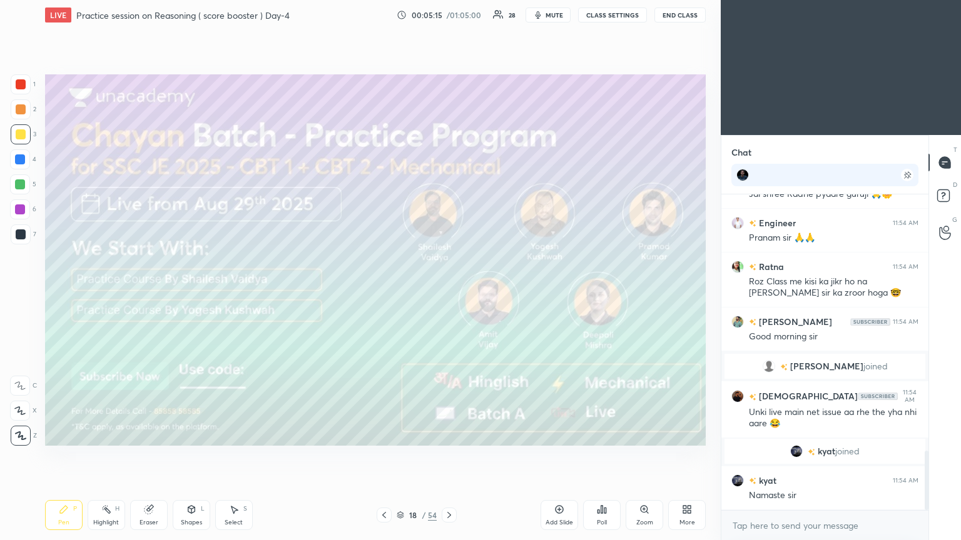
scroll to position [1371, 0]
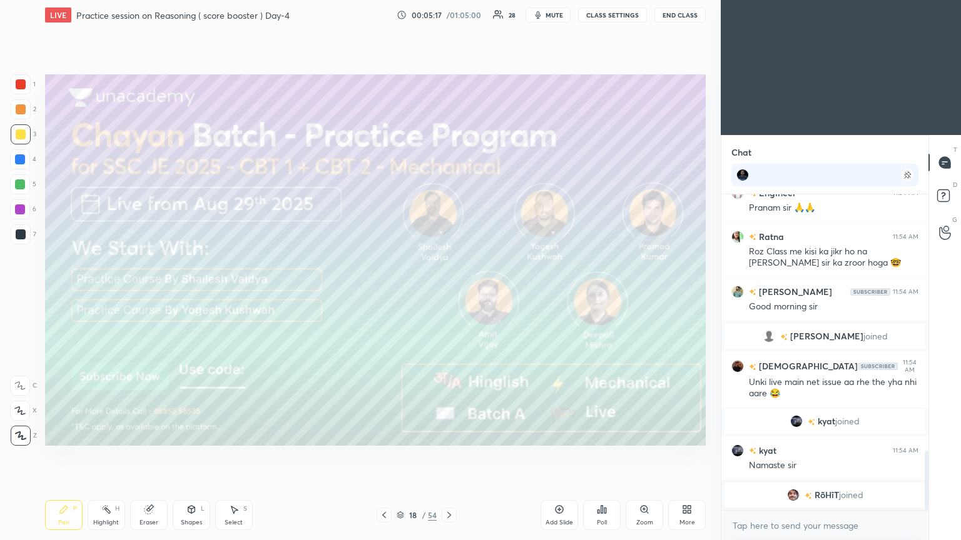
click at [449, 293] on icon at bounding box center [449, 515] width 10 height 10
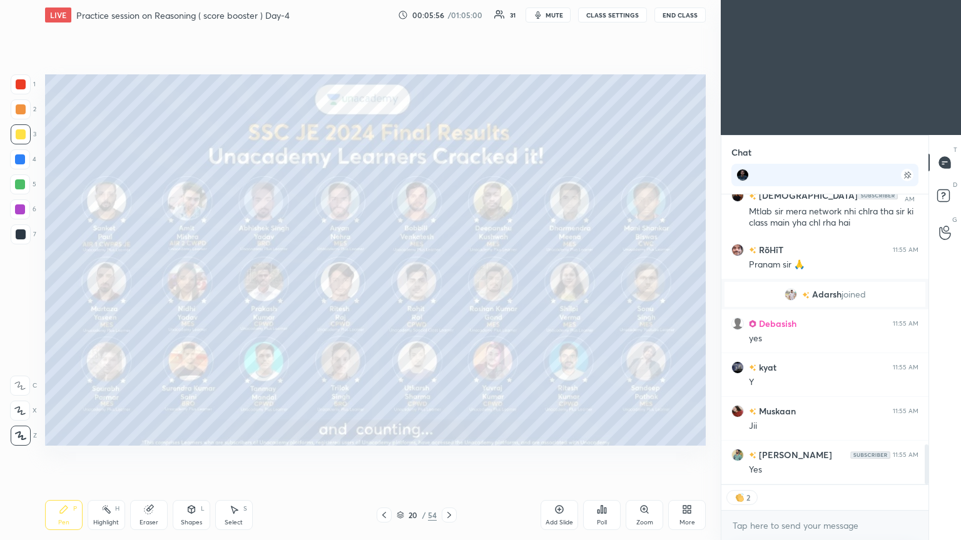
scroll to position [1807, 0]
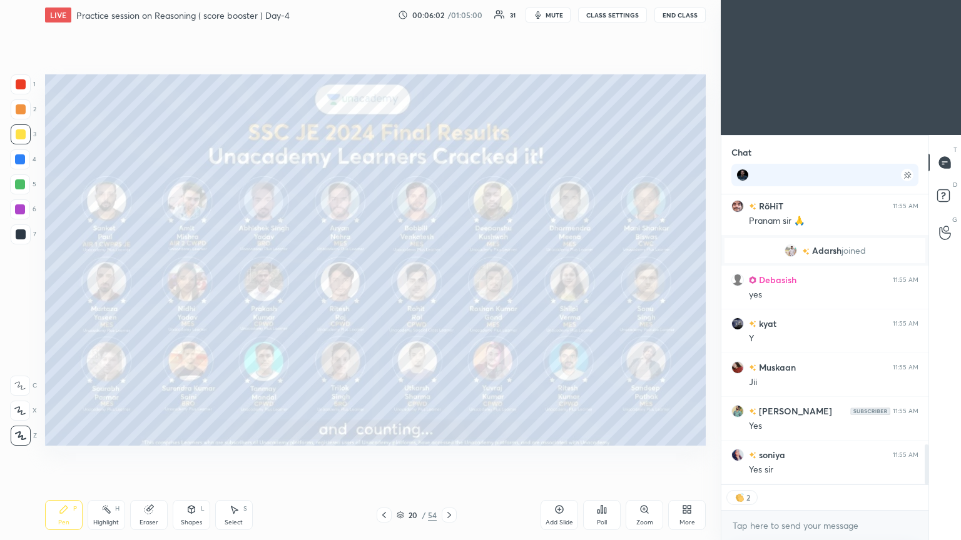
click at [20, 237] on div at bounding box center [21, 235] width 10 height 10
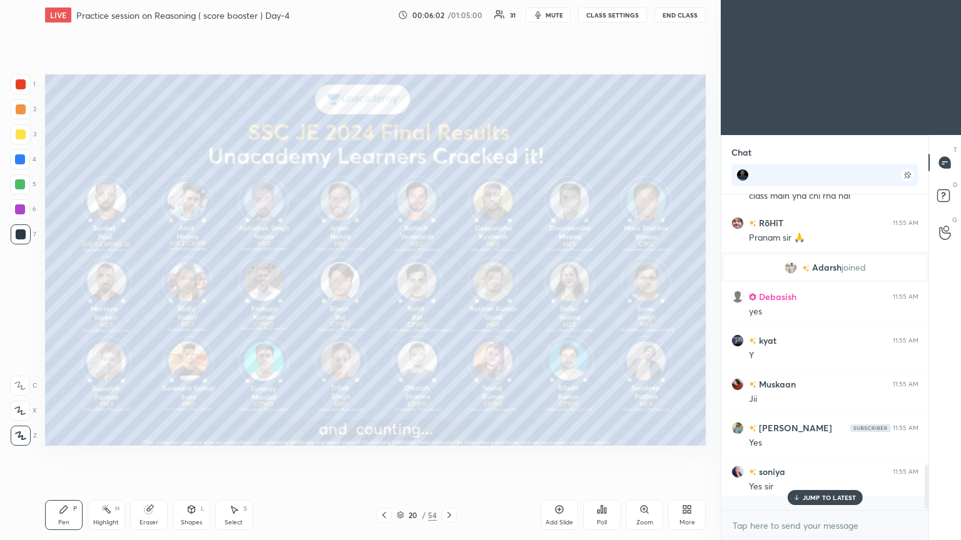
scroll to position [4, 4]
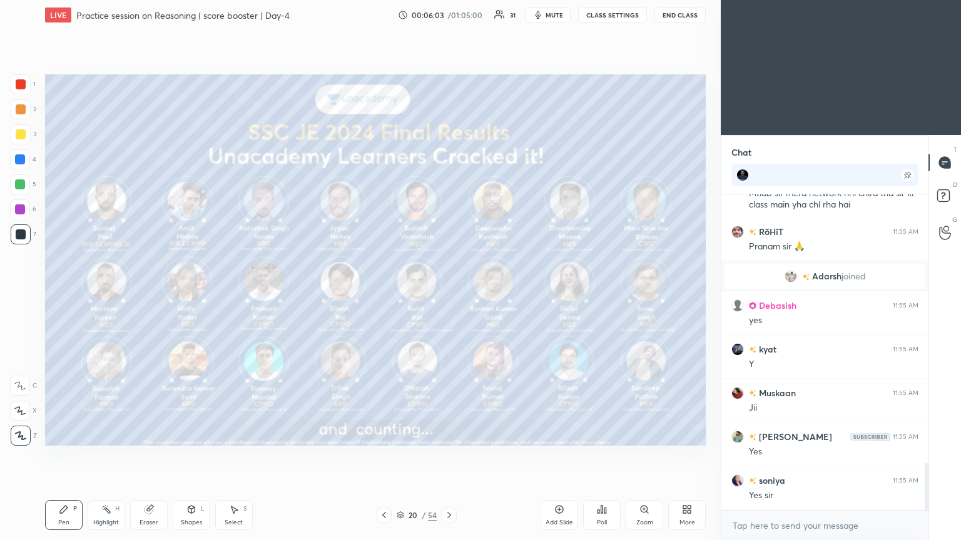
click at [449, 293] on icon at bounding box center [449, 515] width 10 height 10
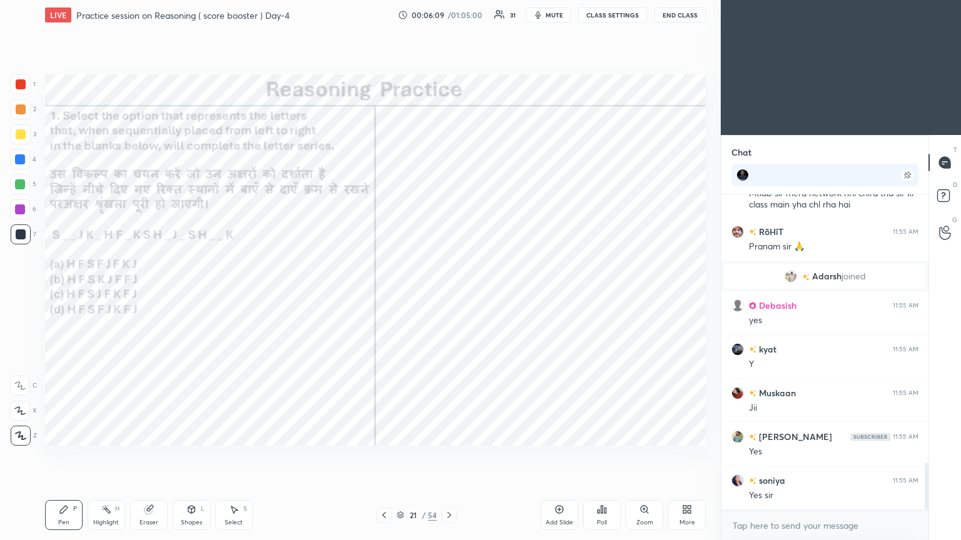
scroll to position [1824, 0]
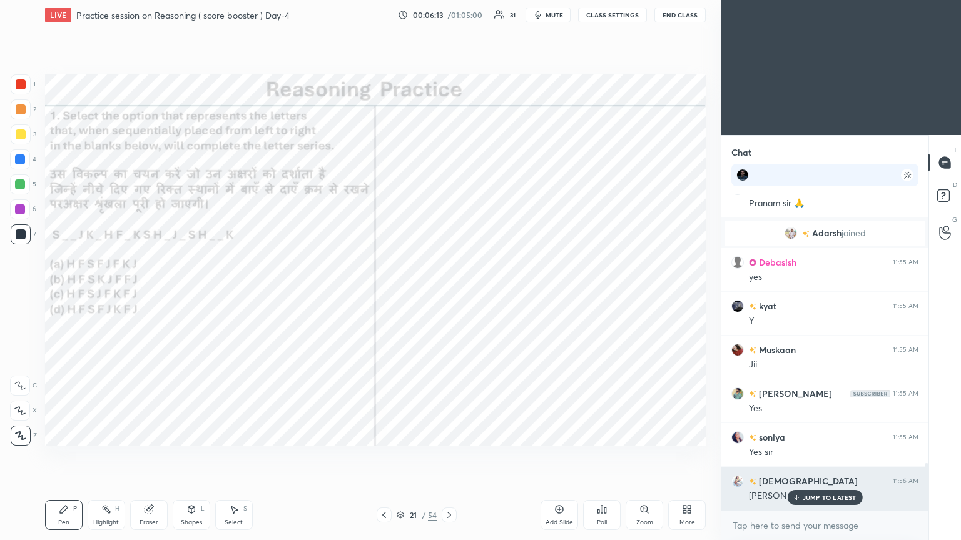
click at [449, 293] on p "JUMP TO LATEST" at bounding box center [830, 498] width 54 height 8
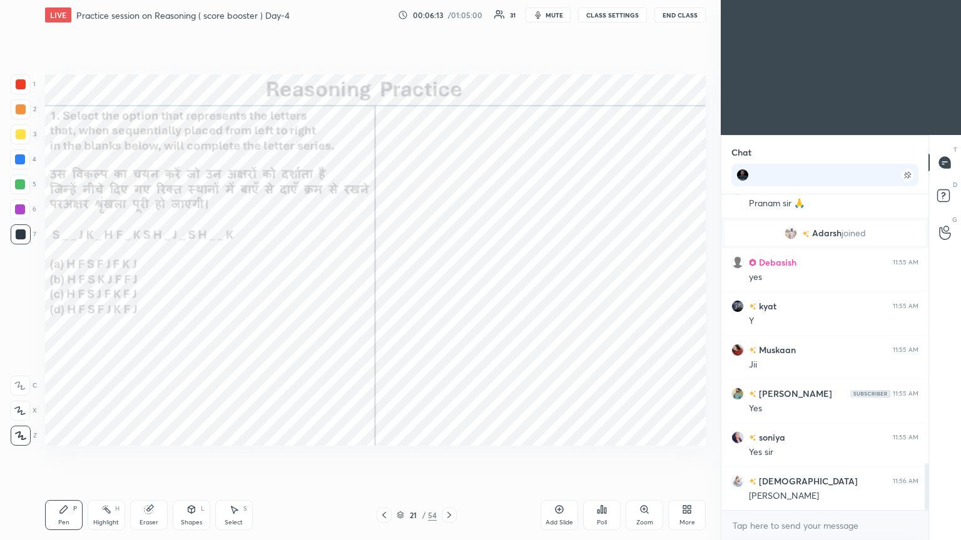
click at [449, 293] on div "Poll" at bounding box center [602, 515] width 38 height 30
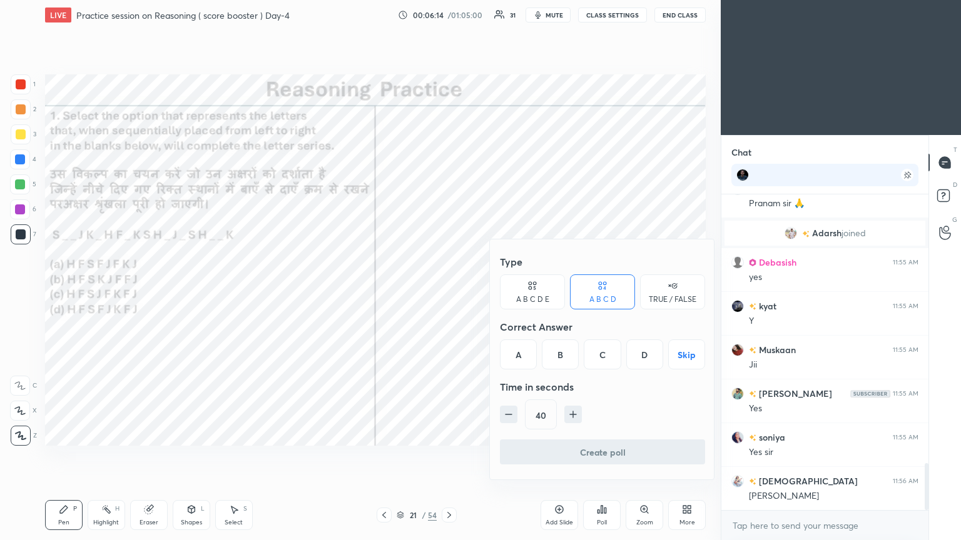
scroll to position [1854, 0]
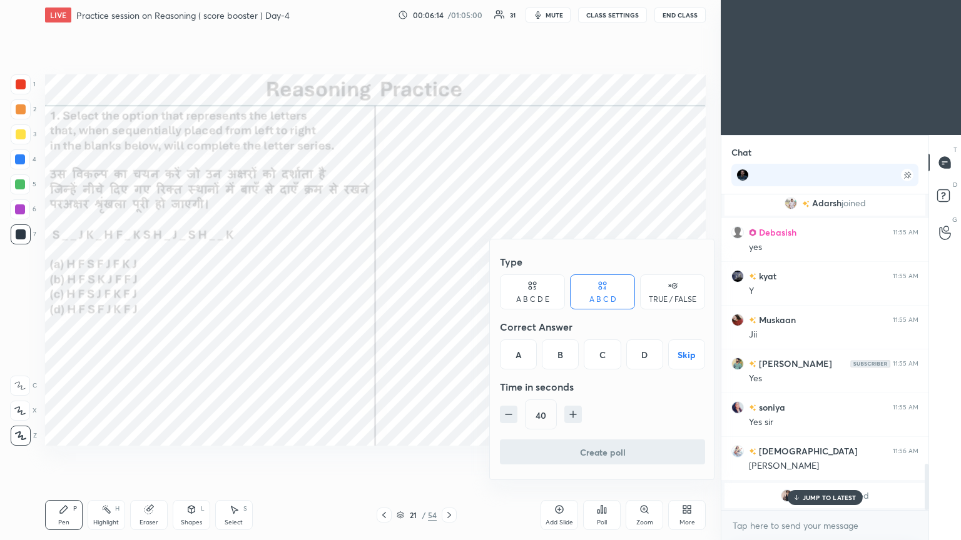
click at [449, 293] on div "C" at bounding box center [602, 355] width 37 height 30
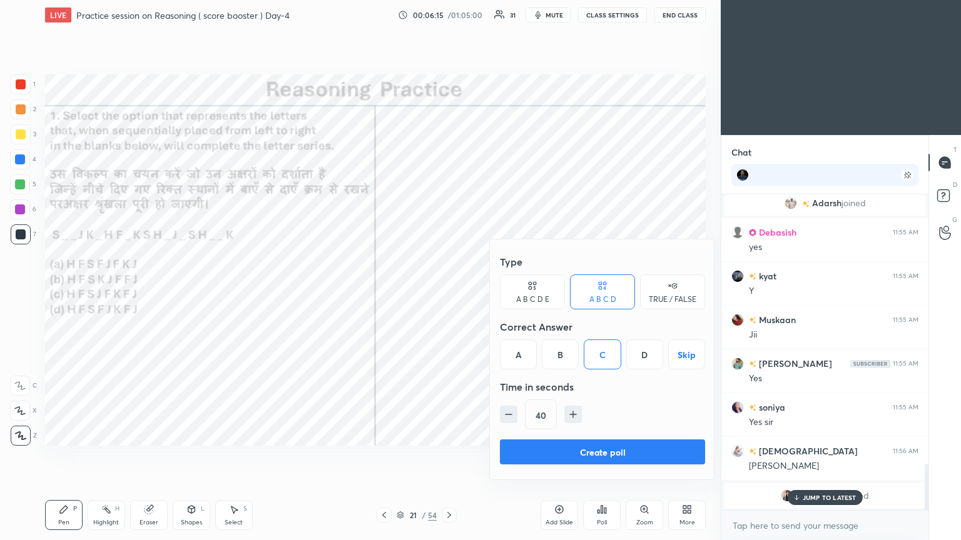
click at [449, 293] on button "Create poll" at bounding box center [602, 452] width 205 height 25
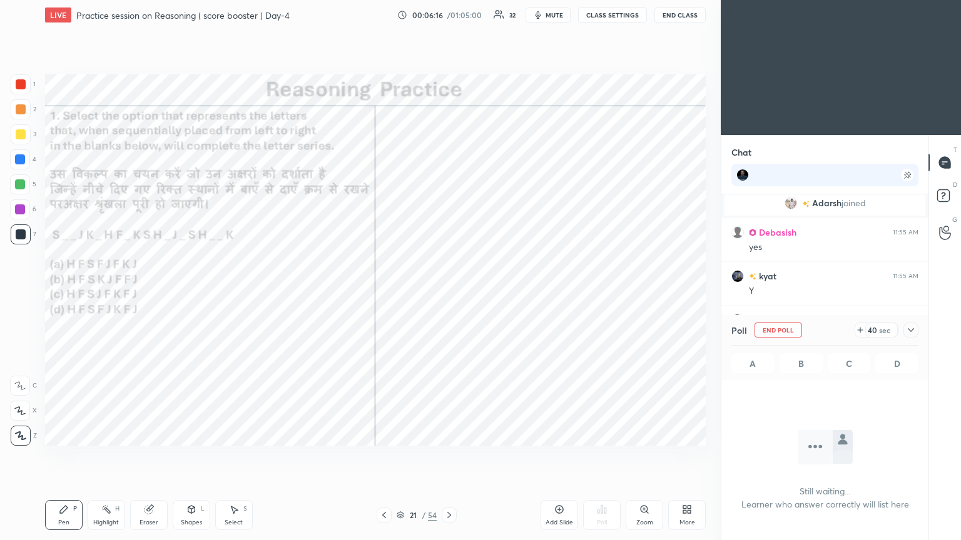
scroll to position [247, 203]
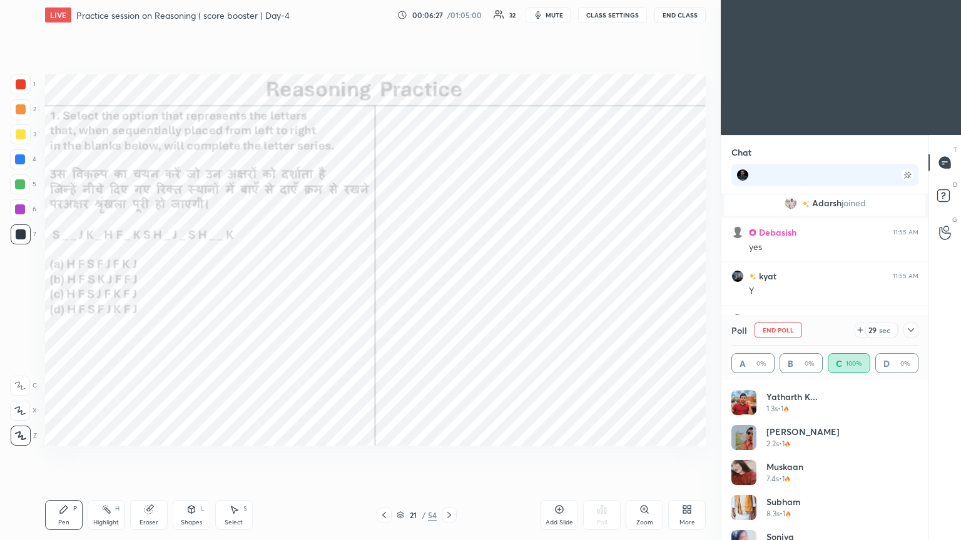
click at [449, 293] on icon at bounding box center [911, 330] width 10 height 10
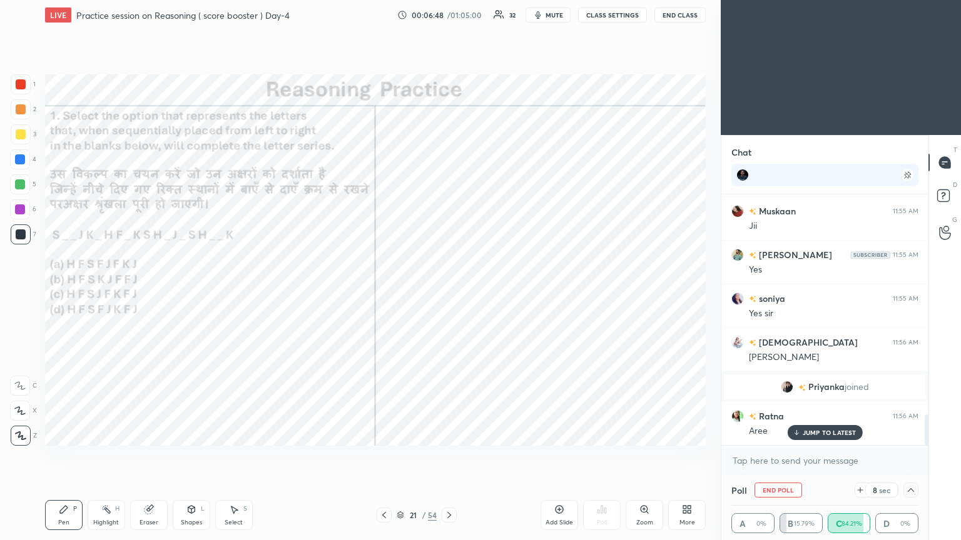
click at [449, 293] on div "JUMP TO LATEST" at bounding box center [824, 432] width 75 height 15
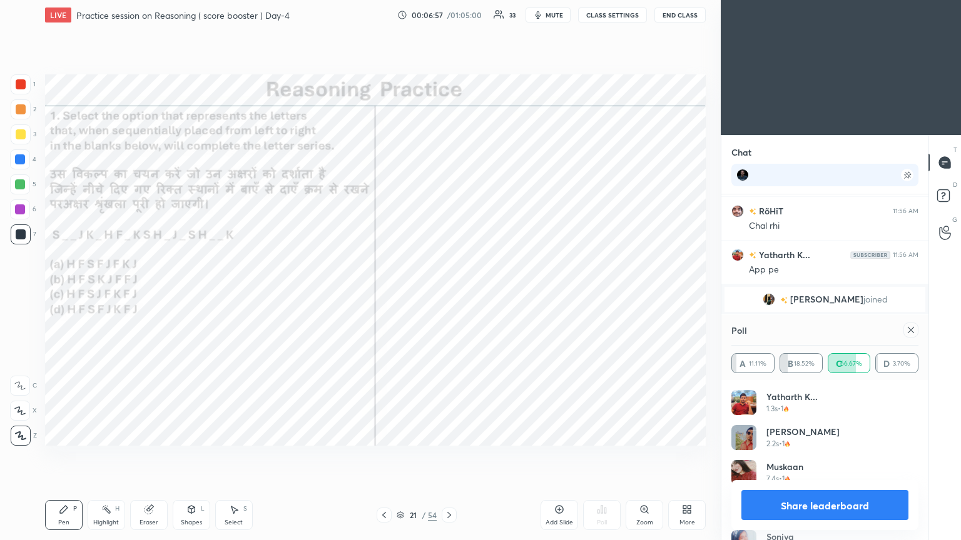
click at [449, 293] on div at bounding box center [910, 330] width 15 height 15
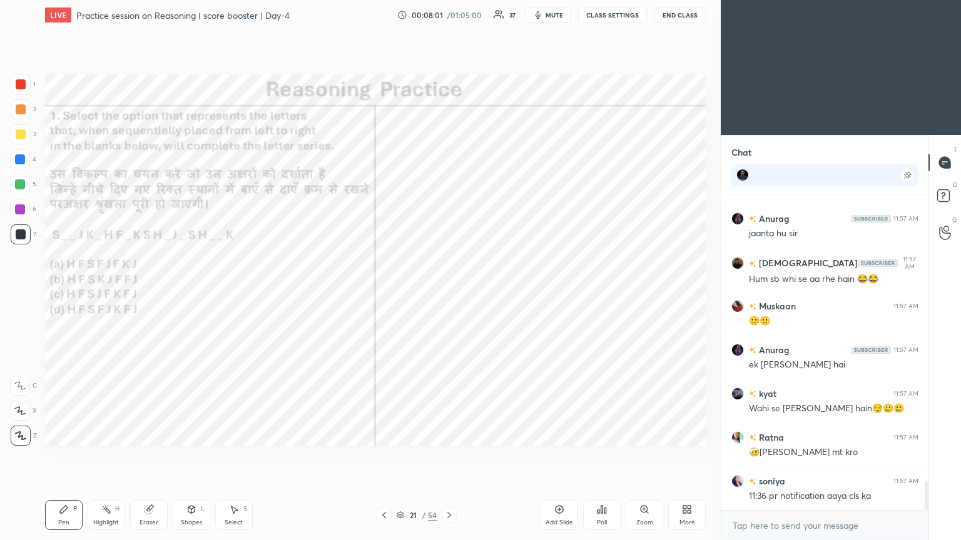
scroll to position [3084, 0]
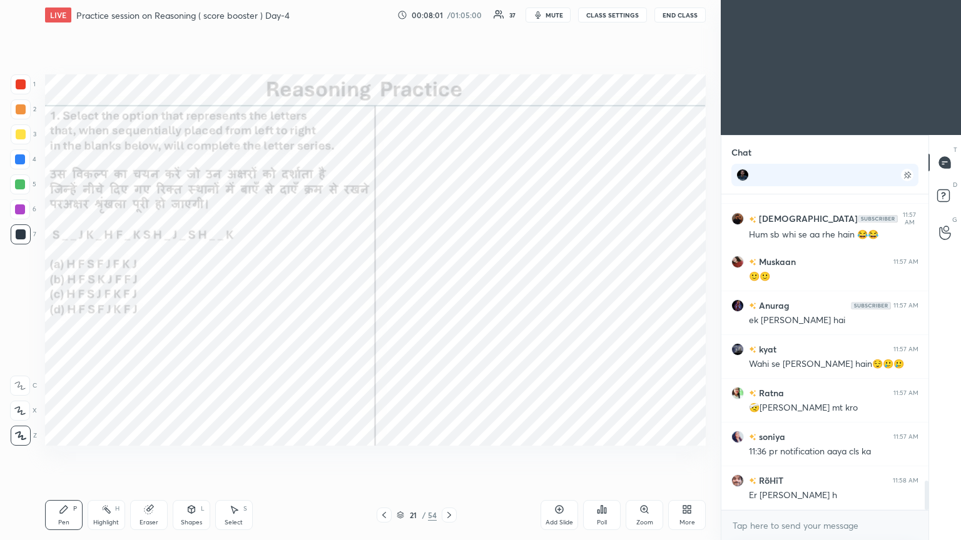
click at [449, 293] on div "[PERSON_NAME] 11:57 AM Chl rhi thi Anurag 11:57 AM jaanta hu [PERSON_NAME] 11:5…" at bounding box center [824, 353] width 207 height 316
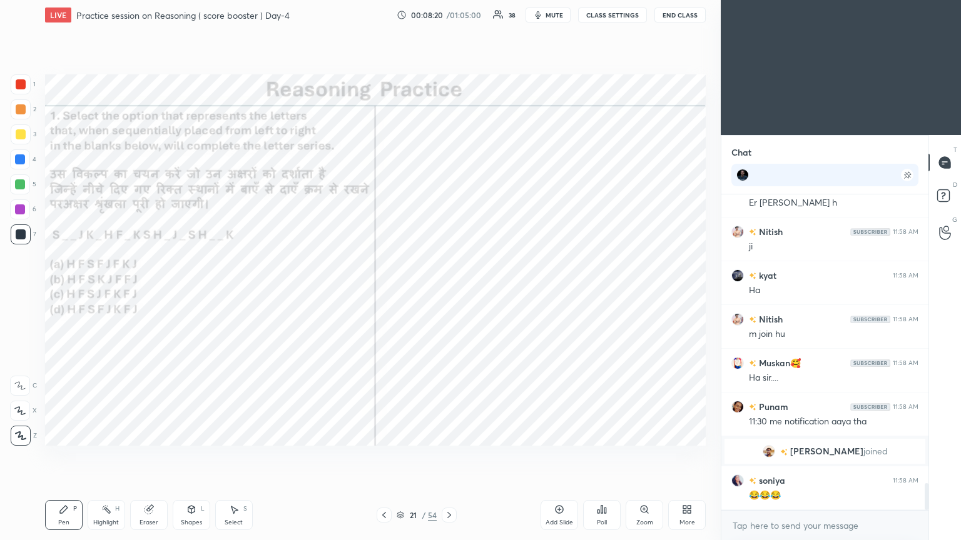
scroll to position [3450, 0]
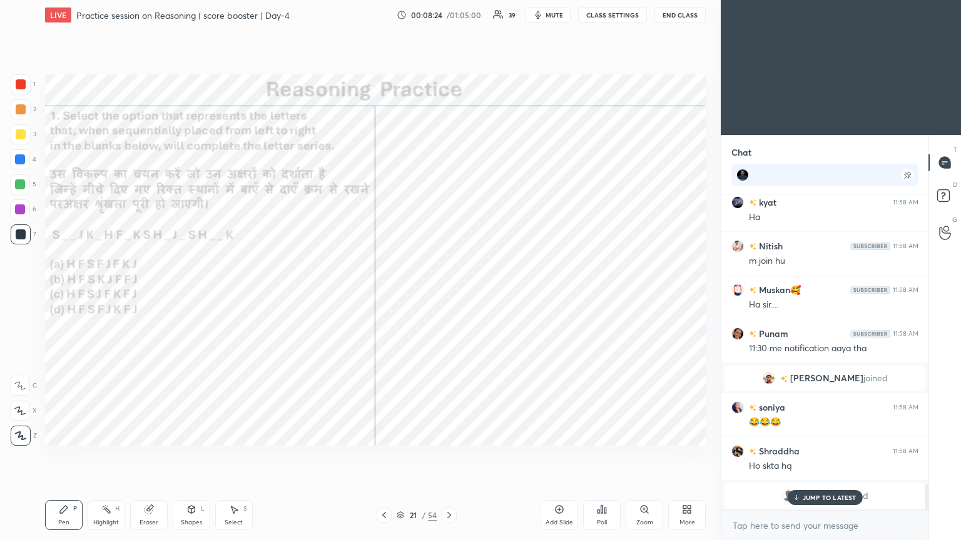
click at [449, 293] on p "JUMP TO LATEST" at bounding box center [830, 498] width 54 height 8
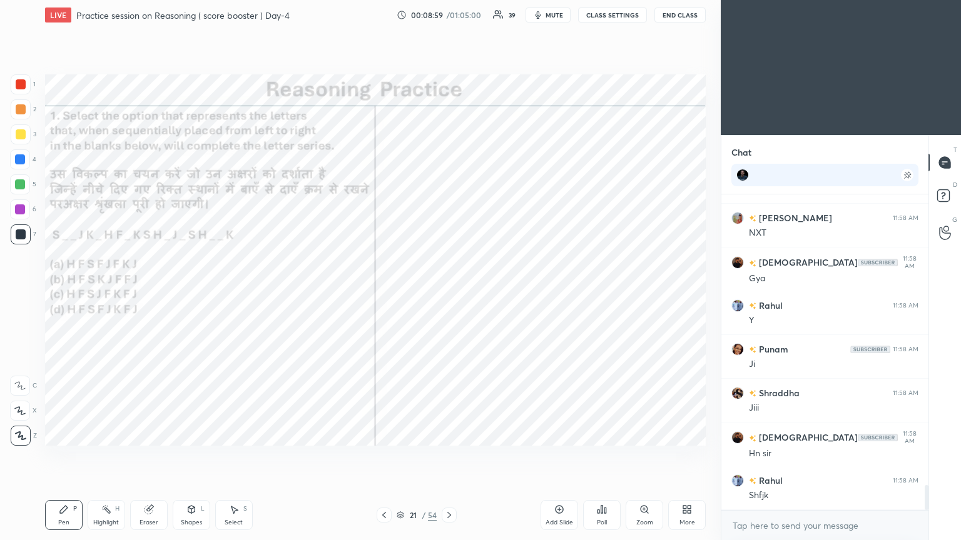
scroll to position [3657, 0]
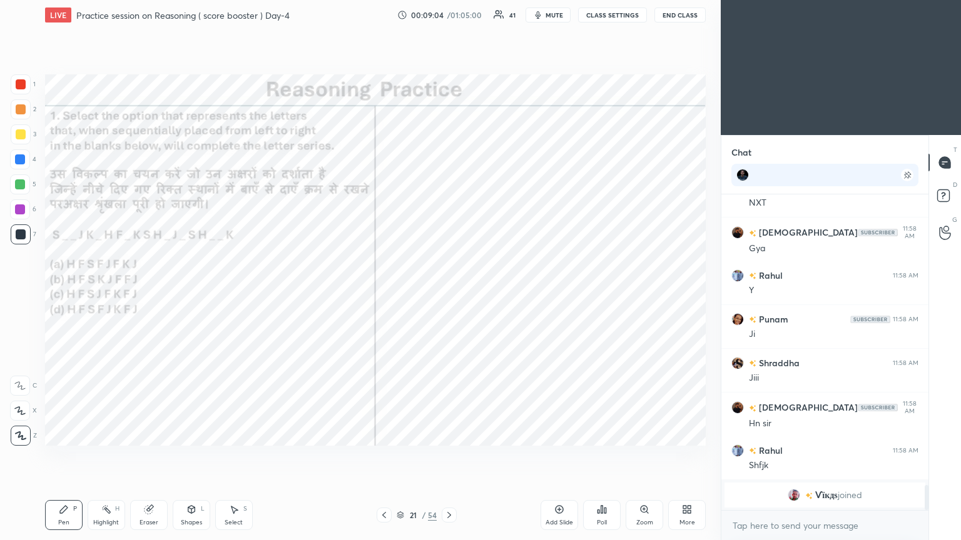
click at [449, 293] on icon at bounding box center [449, 515] width 10 height 10
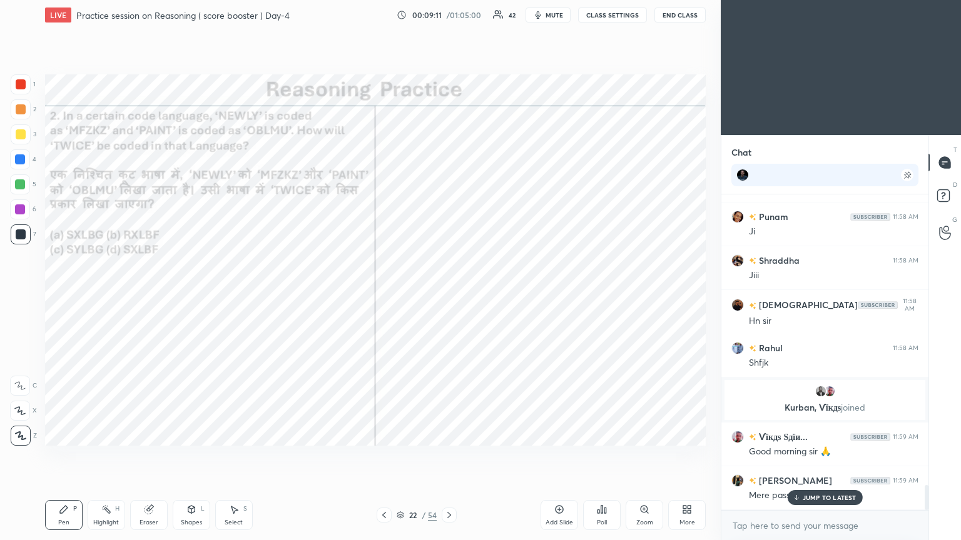
scroll to position [3641, 0]
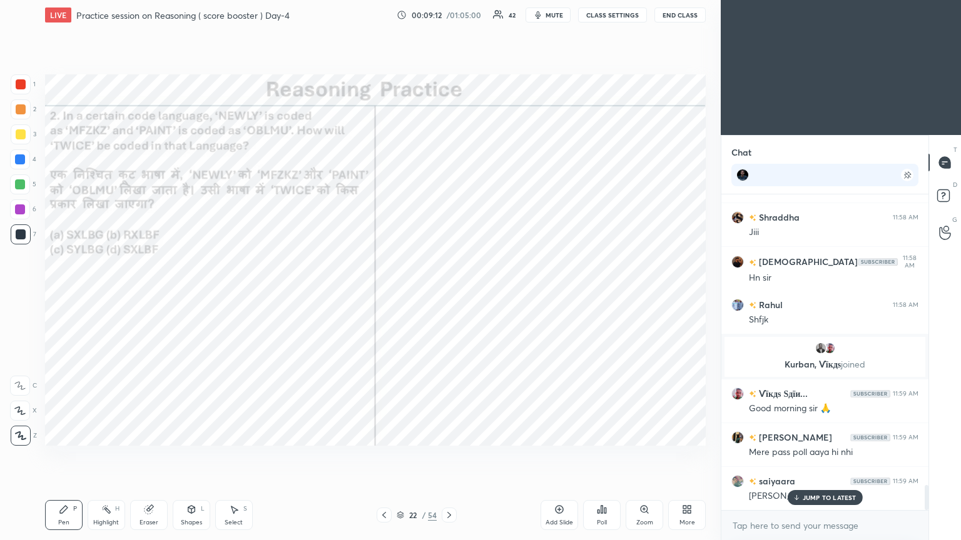
click at [449, 293] on icon at bounding box center [796, 498] width 8 height 8
click at [449, 293] on div "Poll" at bounding box center [602, 515] width 38 height 30
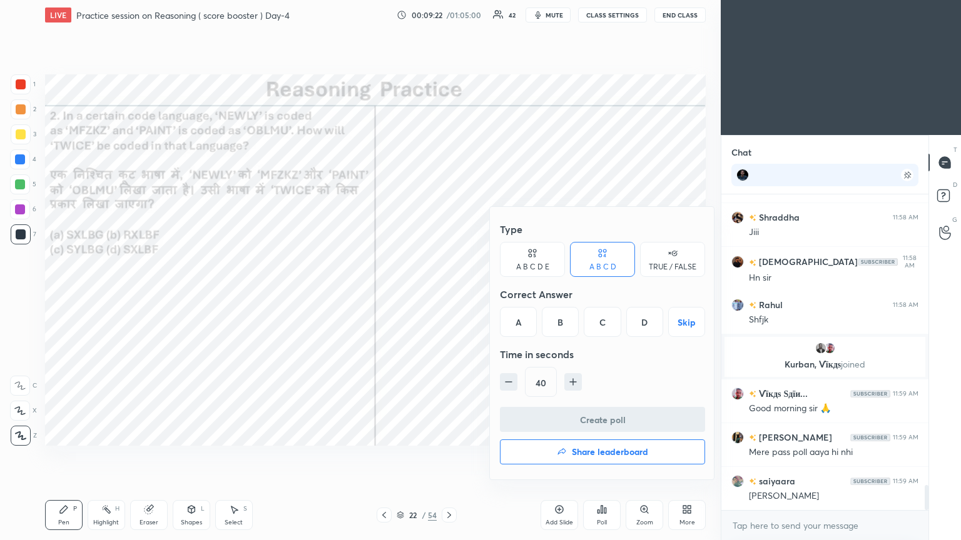
click at [449, 293] on div "D" at bounding box center [644, 322] width 37 height 30
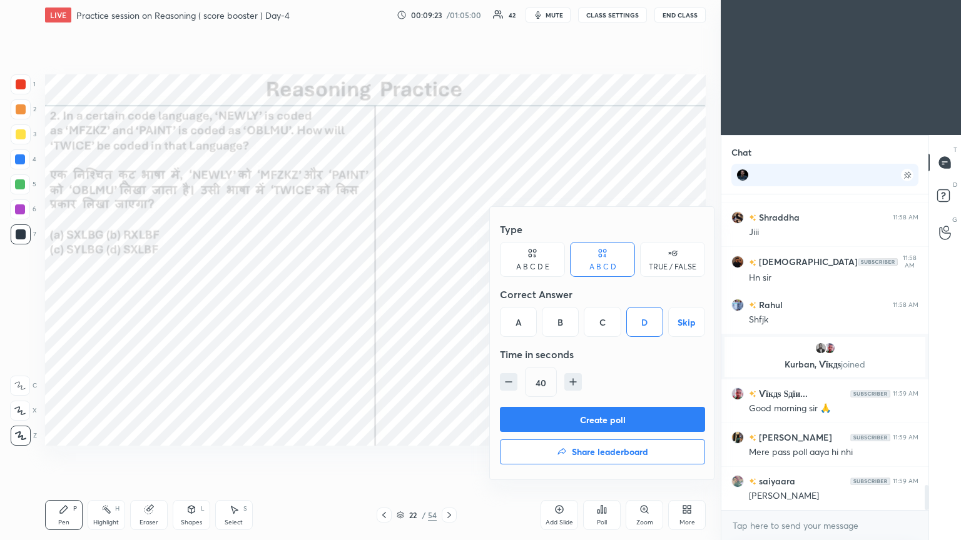
click at [449, 293] on button "Create poll" at bounding box center [602, 419] width 205 height 25
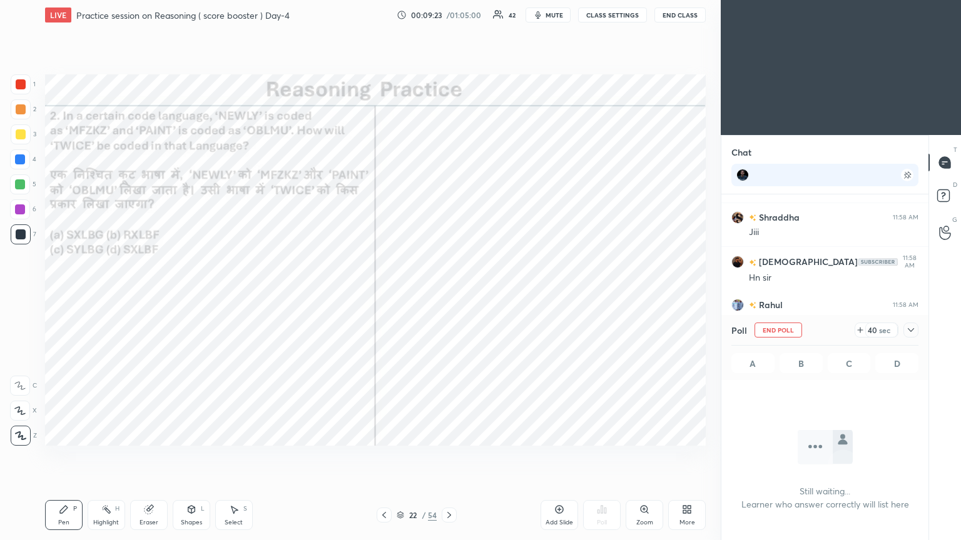
scroll to position [146, 203]
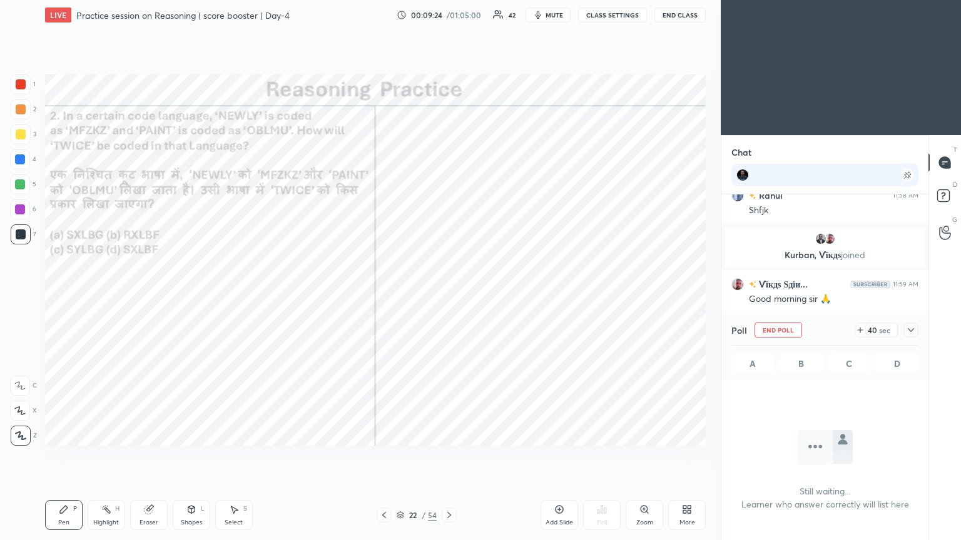
click at [449, 293] on icon at bounding box center [911, 330] width 10 height 10
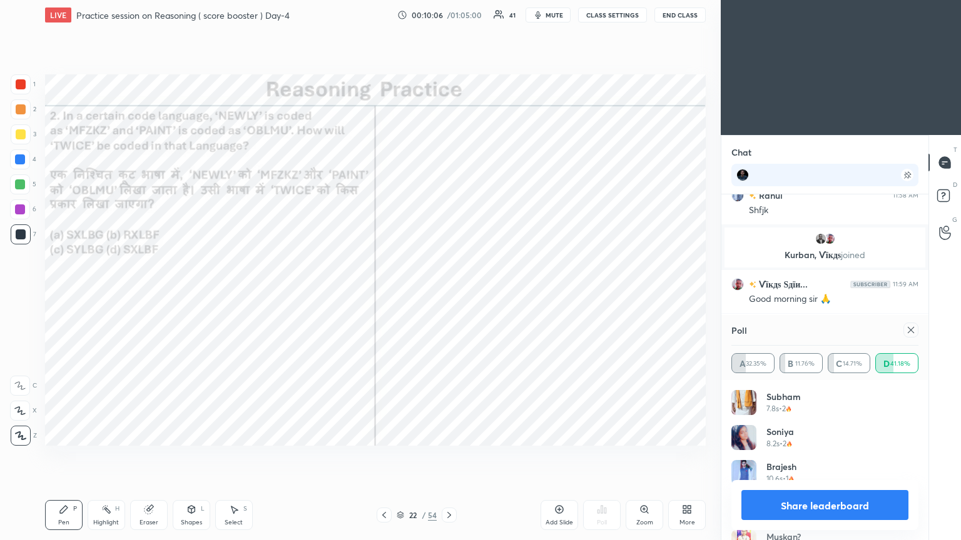
scroll to position [3793, 0]
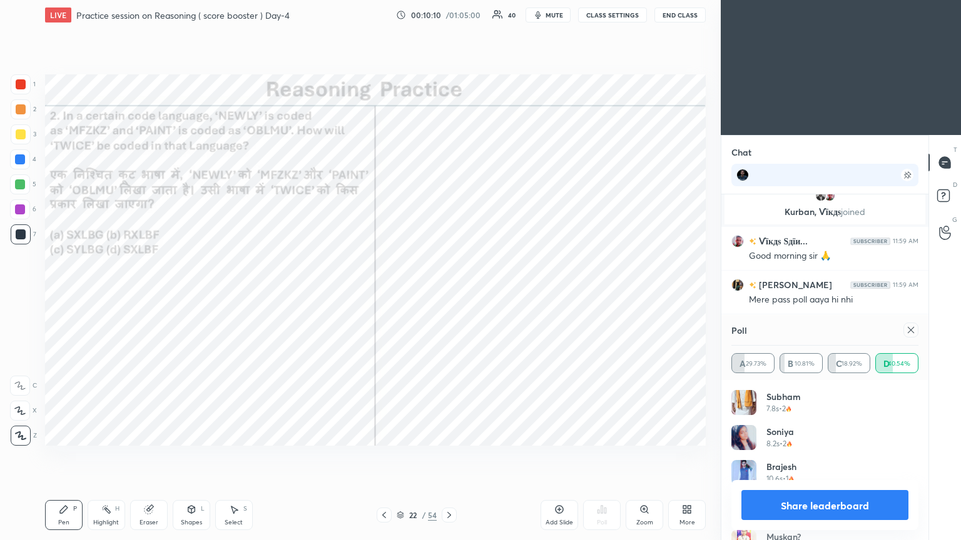
click at [449, 293] on div at bounding box center [910, 330] width 15 height 15
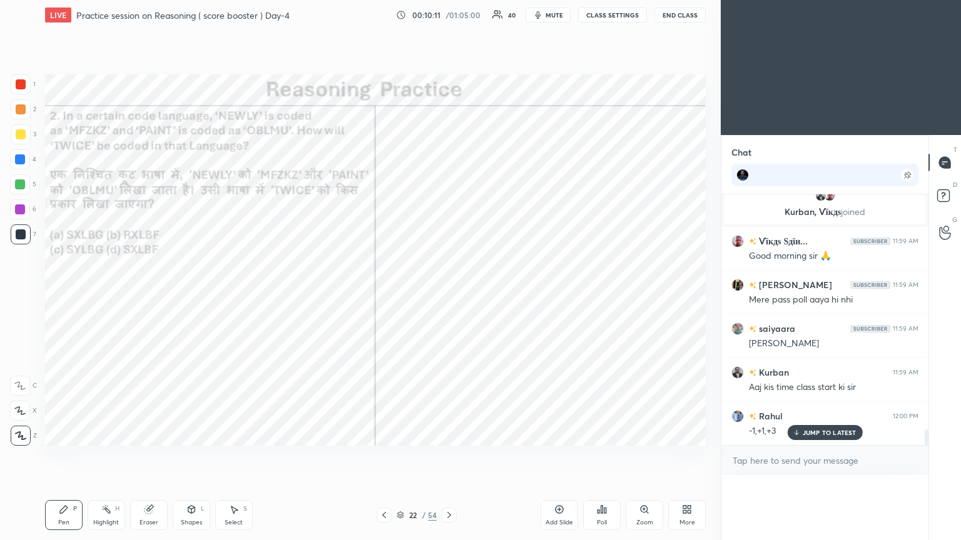
scroll to position [262, 203]
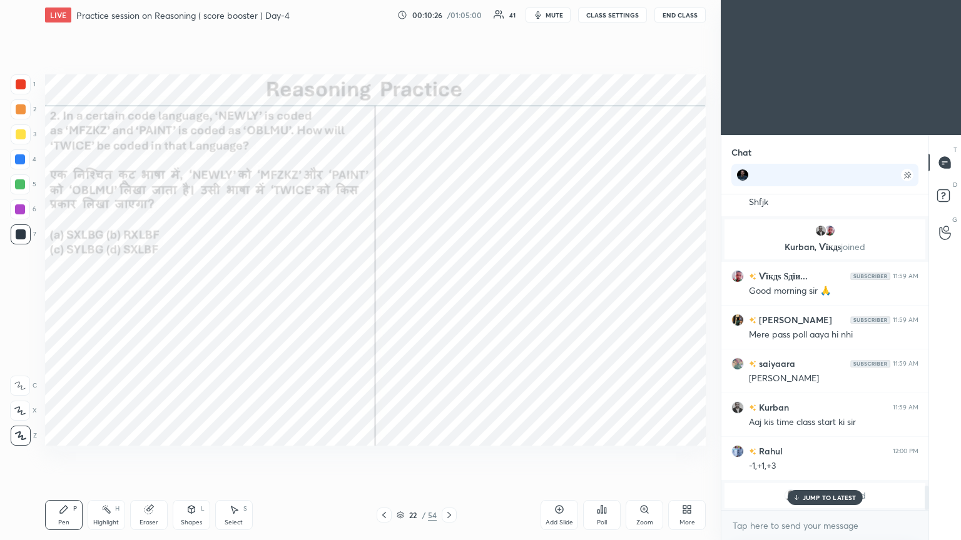
click at [21, 83] on div at bounding box center [21, 84] width 10 height 10
click at [24, 88] on div at bounding box center [21, 84] width 10 height 10
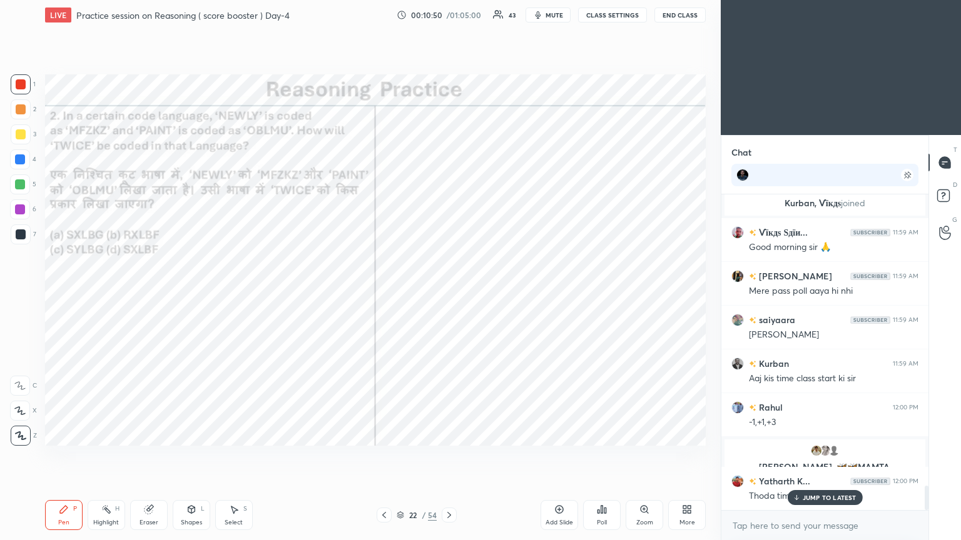
click at [449, 293] on icon at bounding box center [449, 515] width 4 height 6
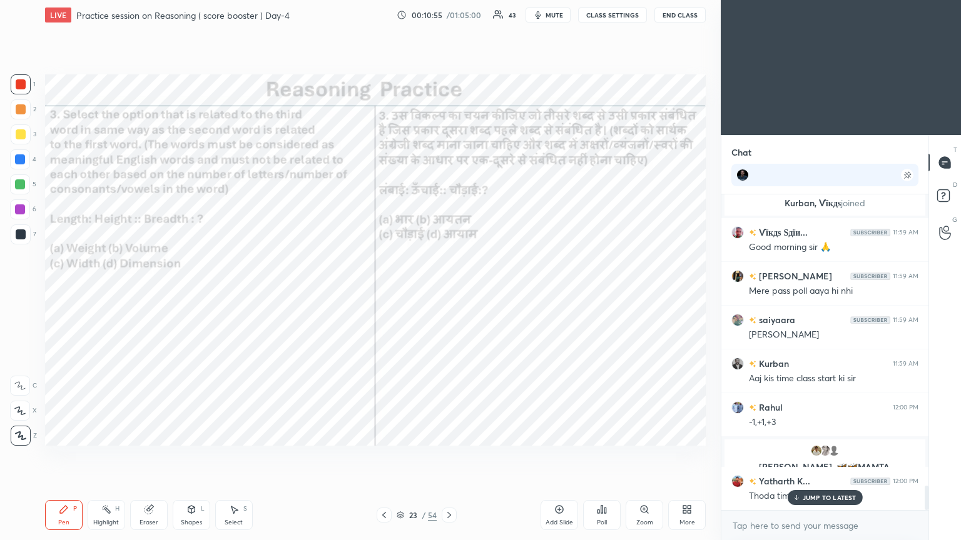
scroll to position [3813, 0]
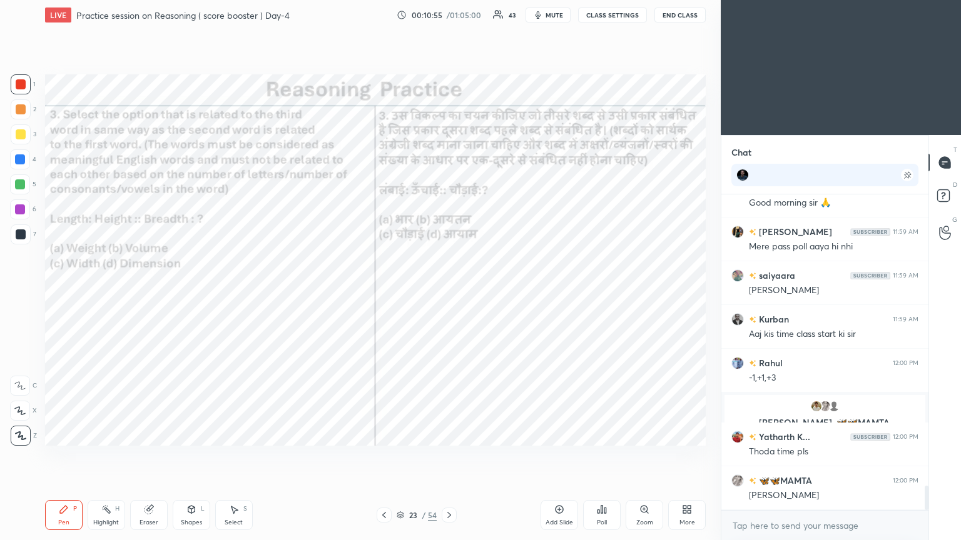
click at [449, 293] on div "Poll" at bounding box center [602, 515] width 38 height 30
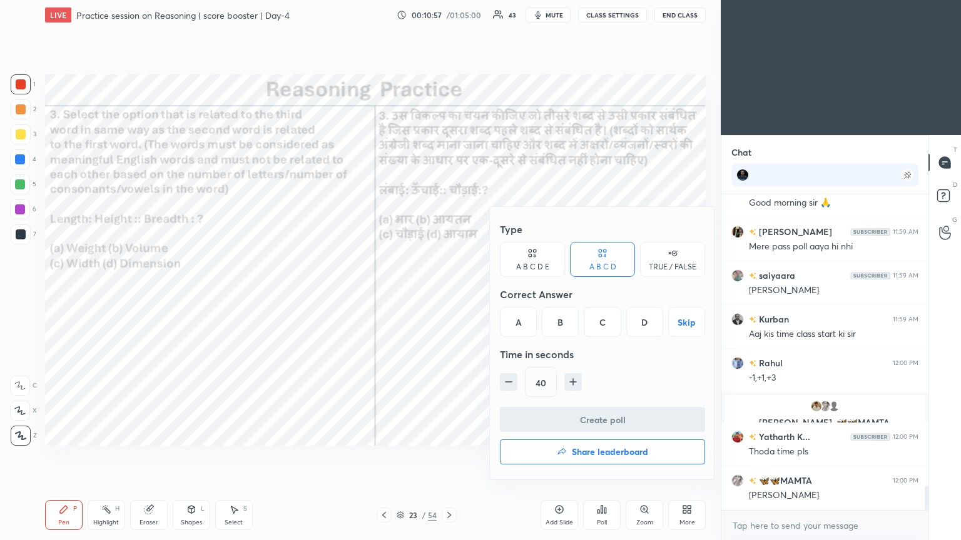
click at [449, 293] on div "C" at bounding box center [602, 322] width 37 height 30
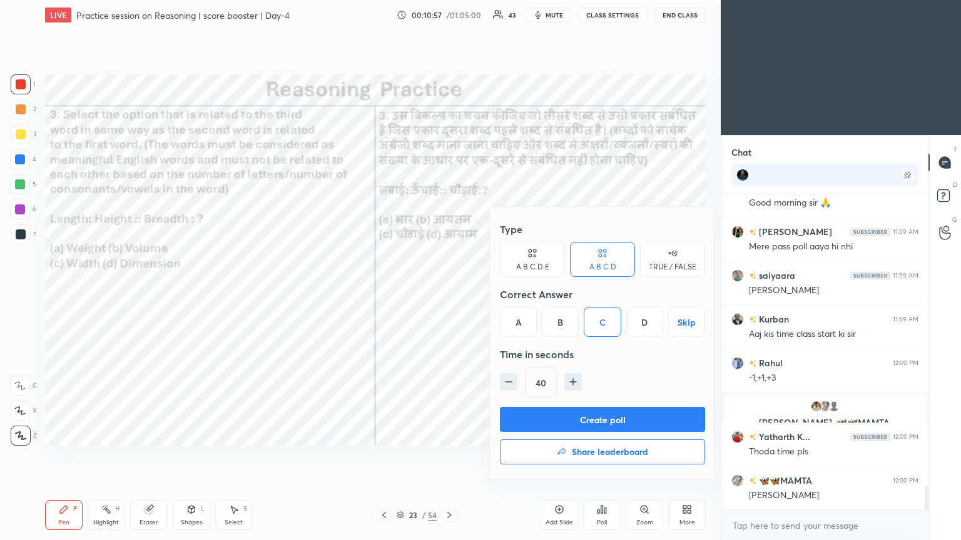
click at [449, 293] on button "Create poll" at bounding box center [602, 419] width 205 height 25
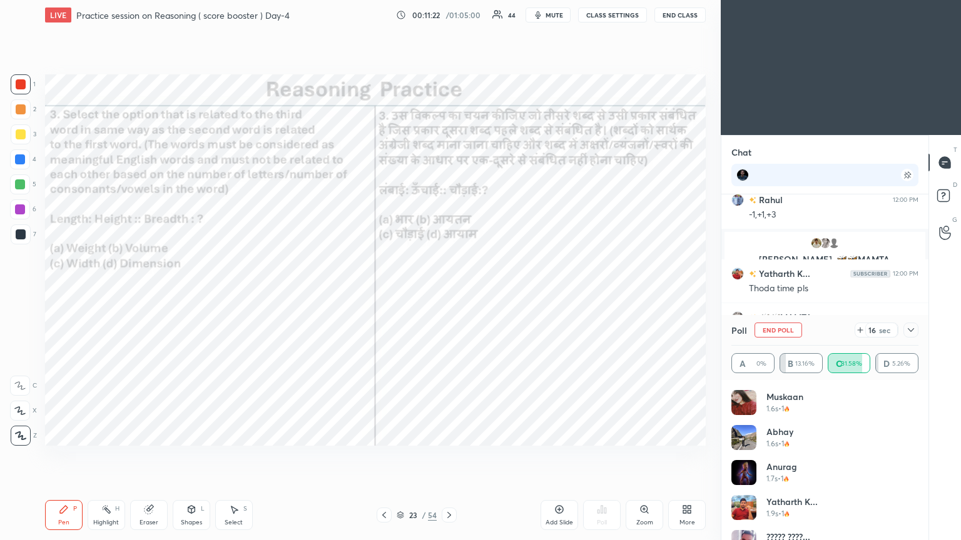
scroll to position [4020, 0]
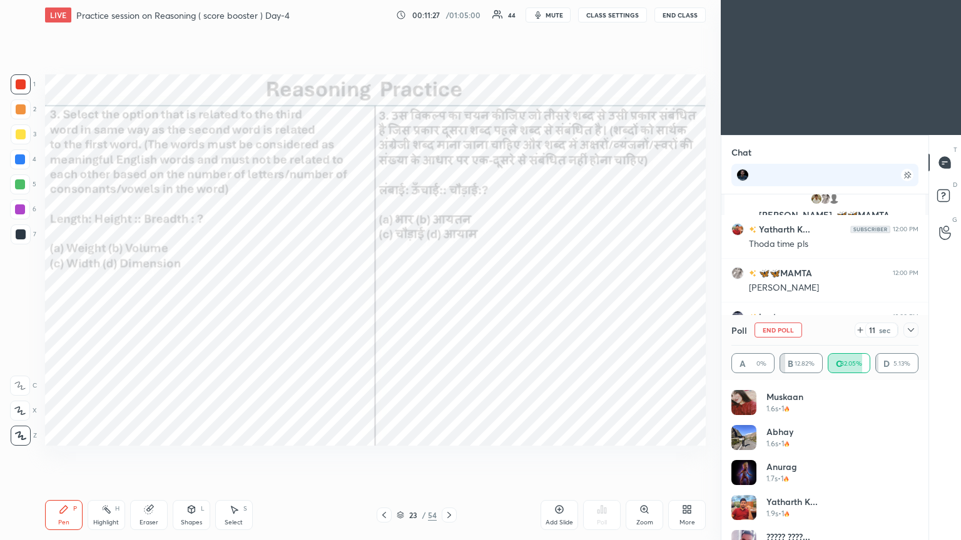
click at [449, 293] on icon at bounding box center [911, 330] width 6 height 4
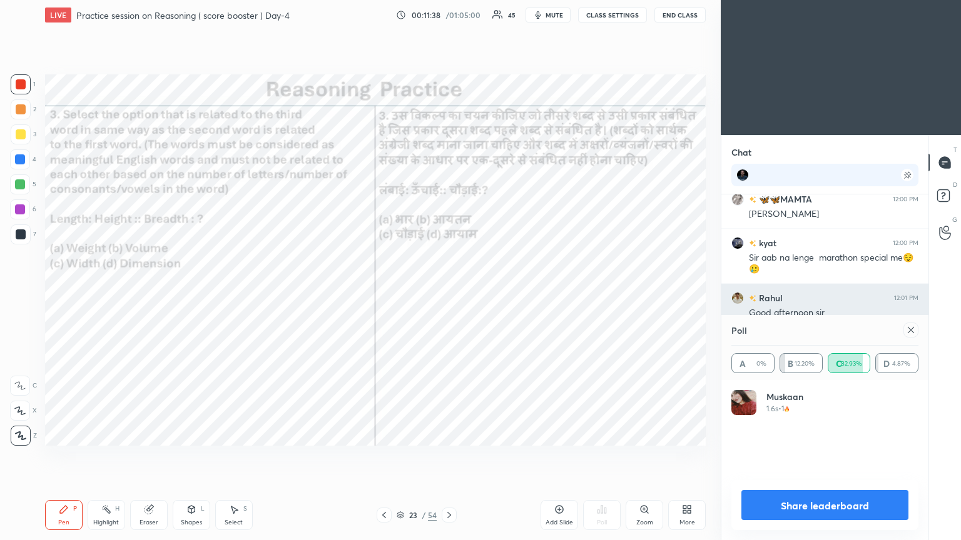
scroll to position [146, 183]
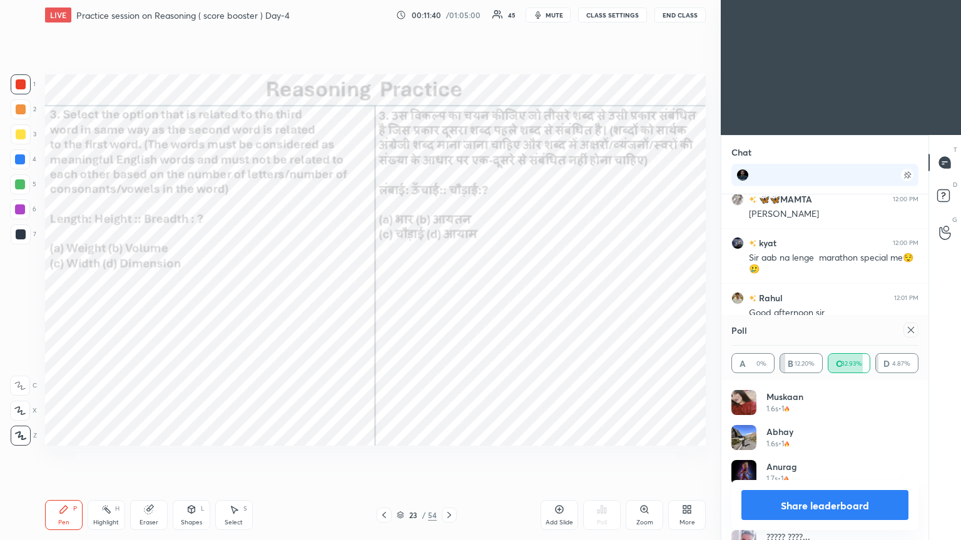
click at [449, 293] on icon at bounding box center [911, 330] width 10 height 10
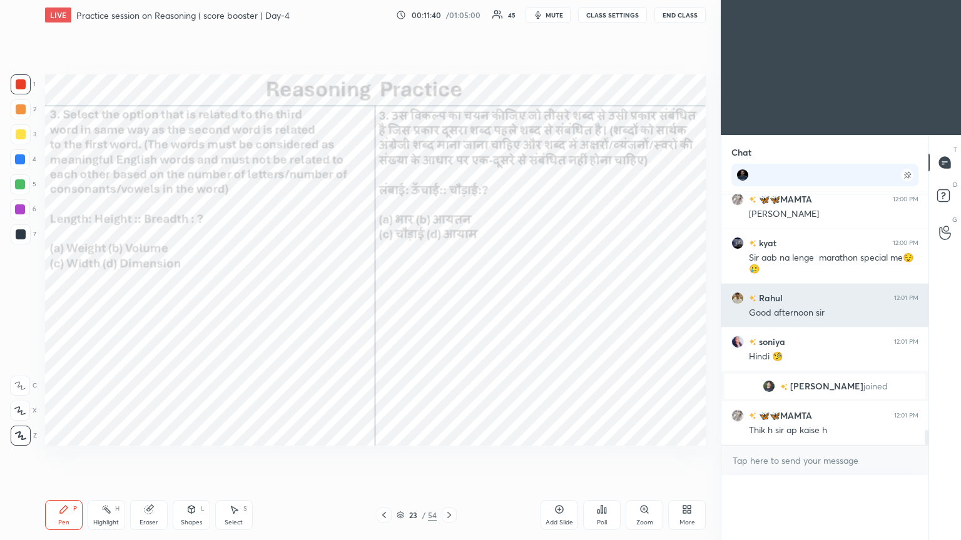
scroll to position [4, 4]
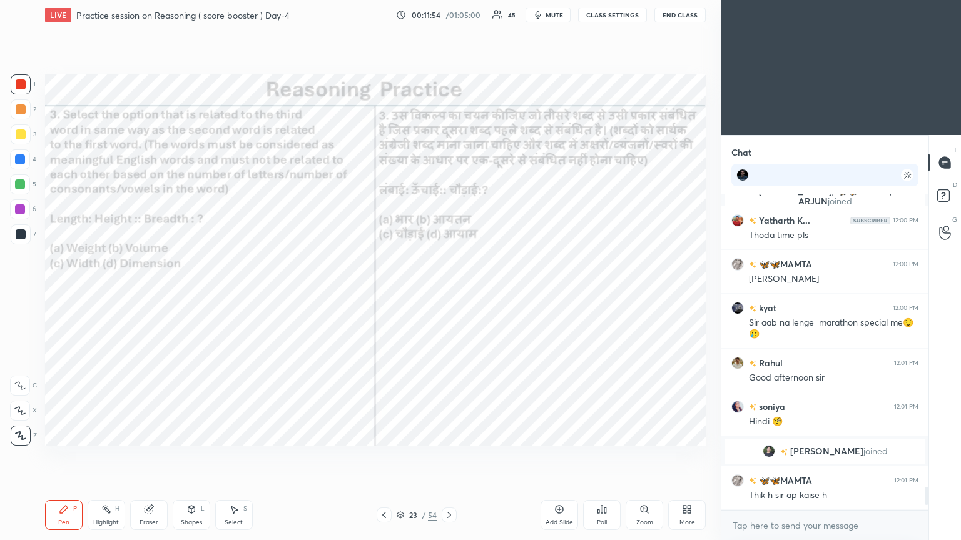
click at [449, 293] on icon at bounding box center [449, 515] width 4 height 6
click at [449, 293] on div "Poll" at bounding box center [602, 515] width 38 height 30
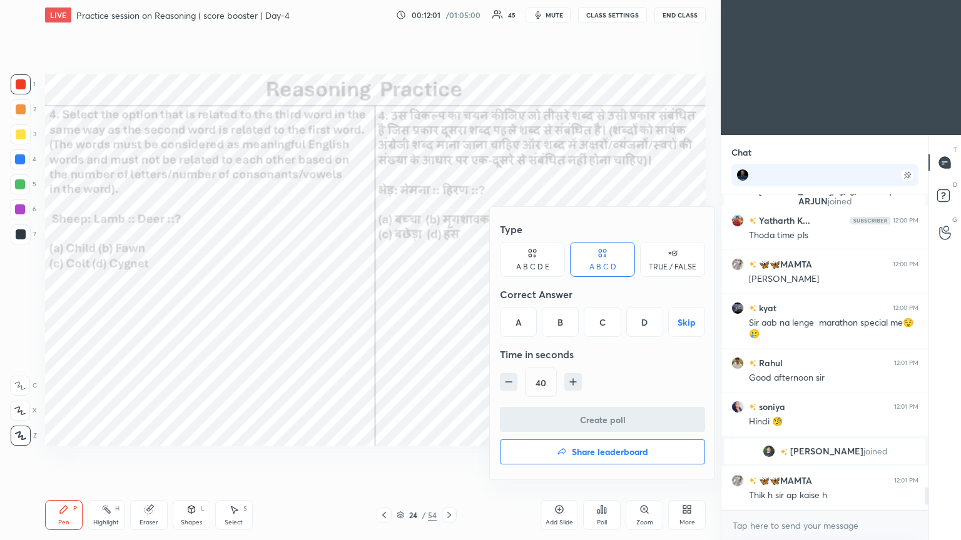
click at [449, 293] on div "B" at bounding box center [560, 322] width 37 height 30
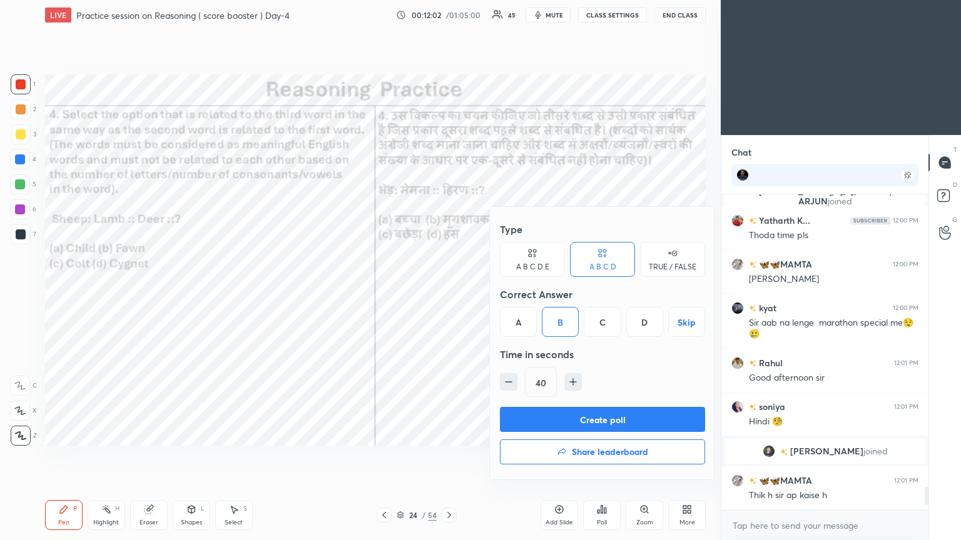
click at [449, 293] on button "Create poll" at bounding box center [602, 419] width 205 height 25
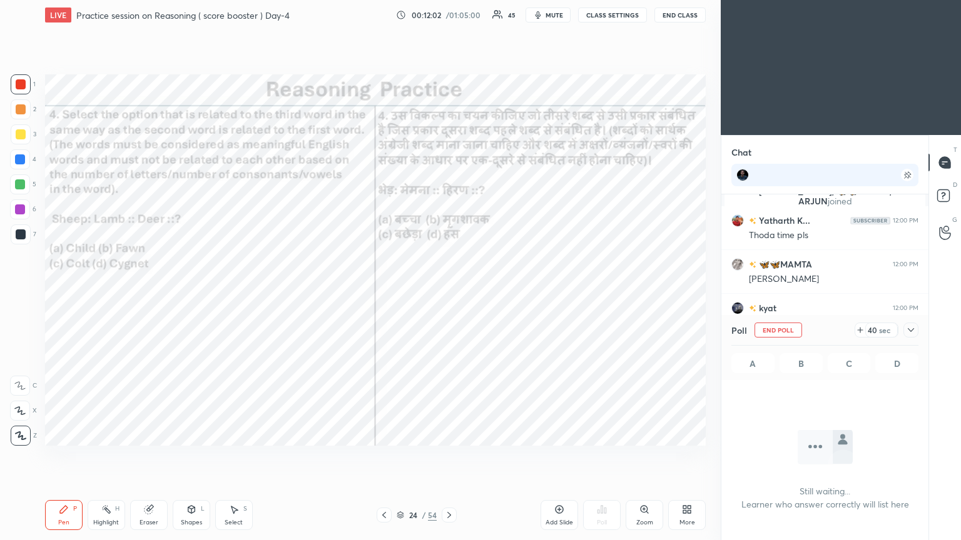
scroll to position [300, 203]
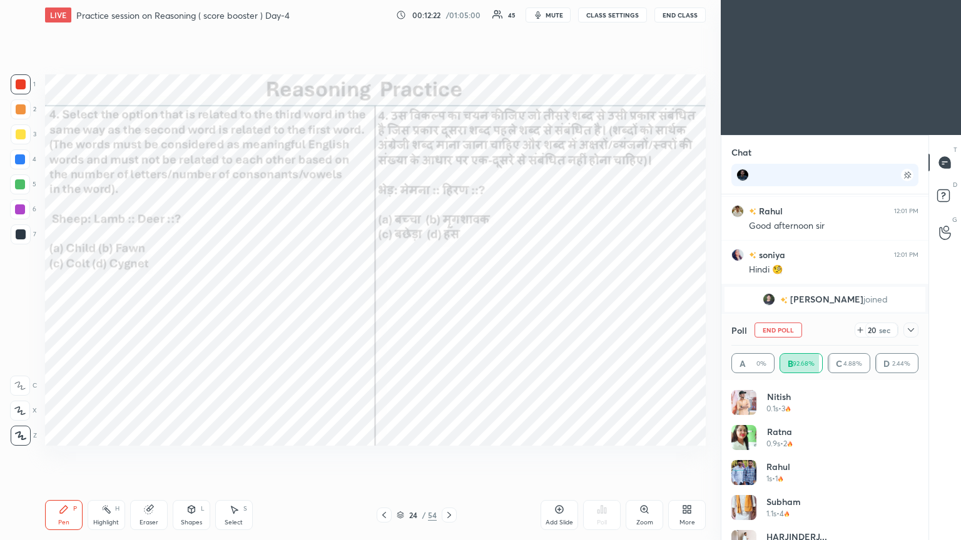
click at [449, 293] on icon at bounding box center [911, 330] width 10 height 10
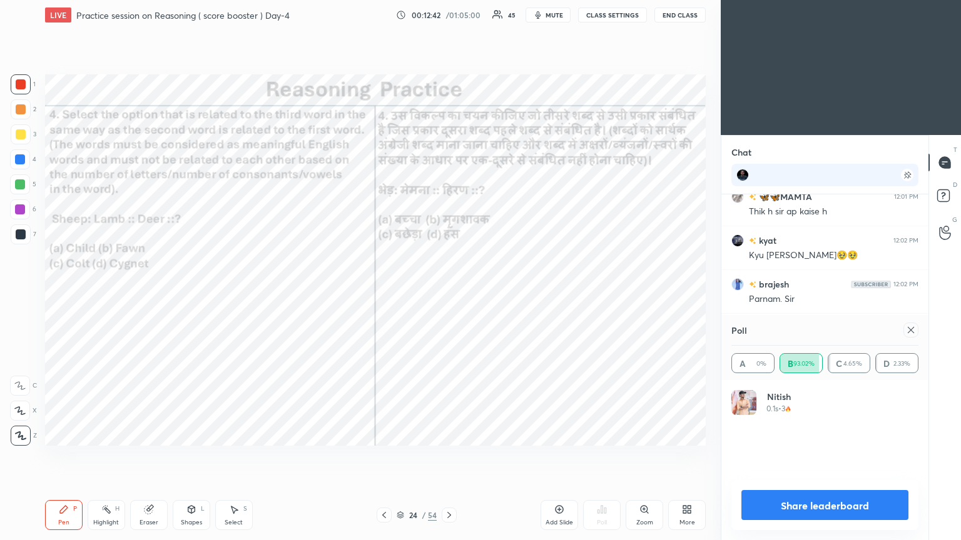
scroll to position [146, 183]
click at [449, 293] on icon at bounding box center [911, 330] width 10 height 10
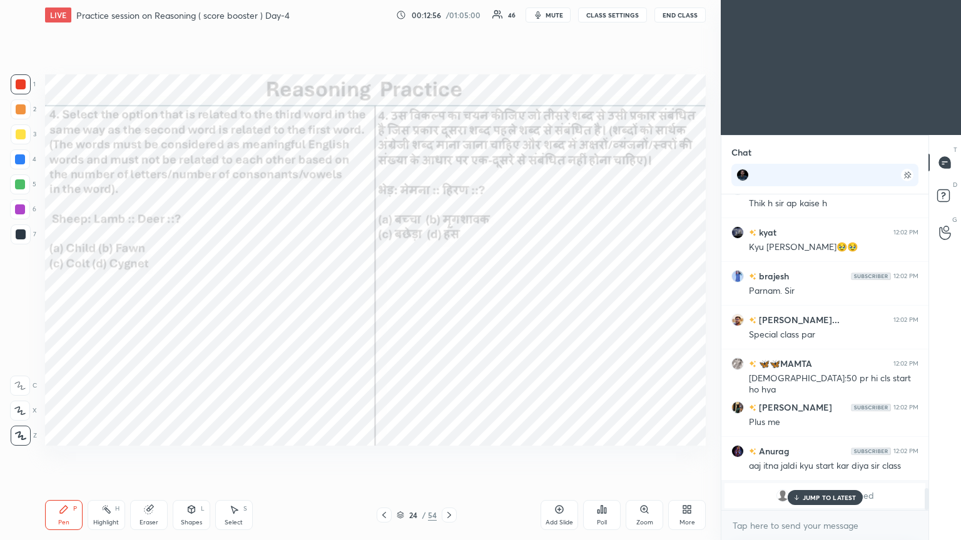
click at [449, 293] on div "JUMP TO LATEST" at bounding box center [824, 497] width 75 height 15
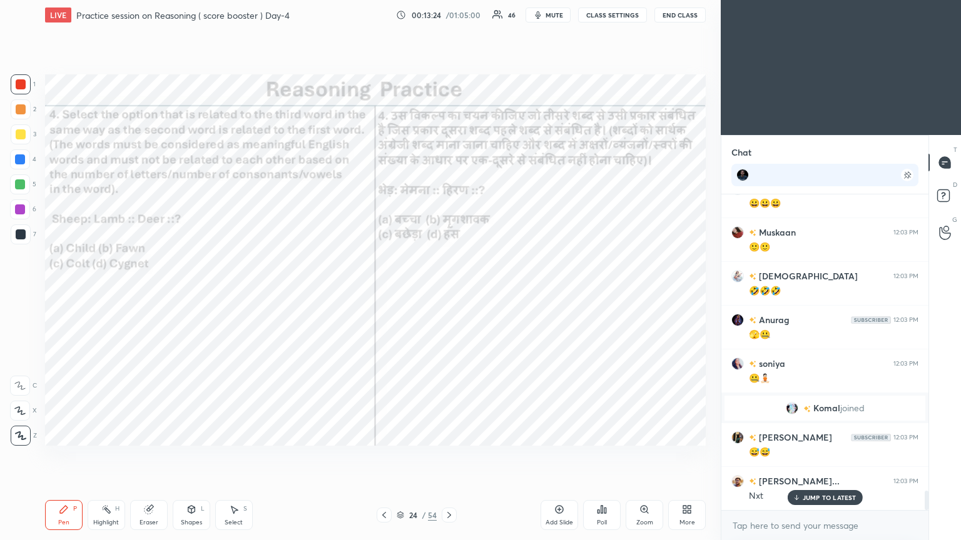
click at [449, 293] on div at bounding box center [449, 515] width 15 height 15
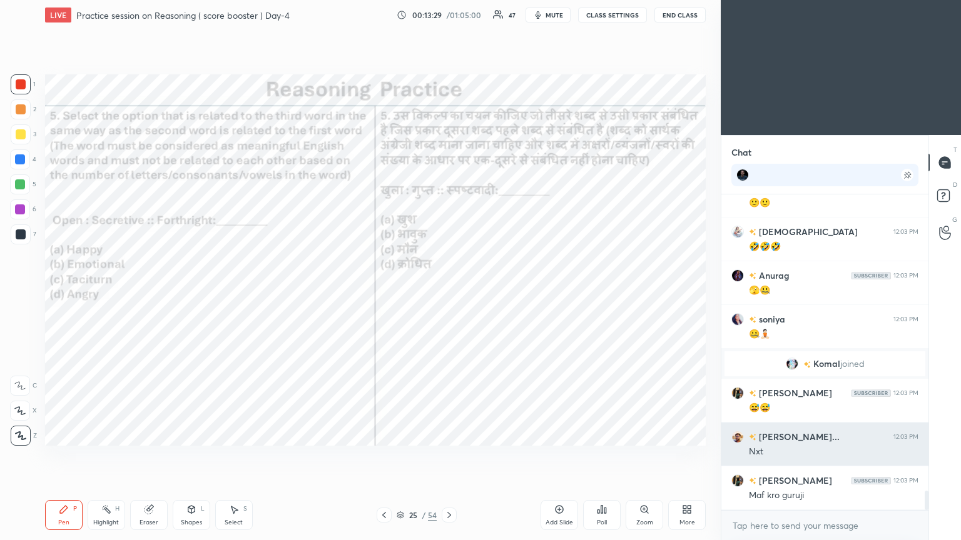
click at [449, 293] on h6 "[PERSON_NAME]..." at bounding box center [797, 436] width 83 height 13
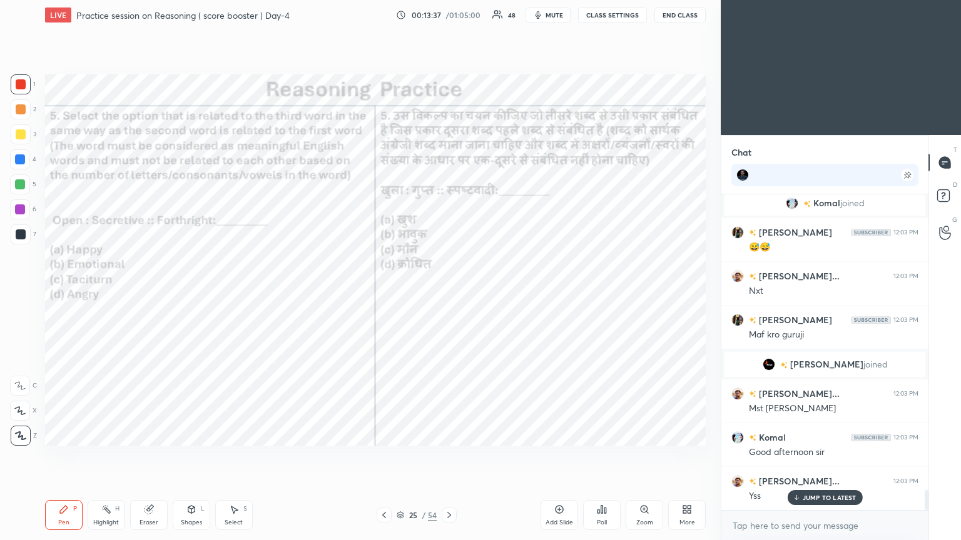
click at [449, 293] on div "Poll" at bounding box center [602, 515] width 38 height 30
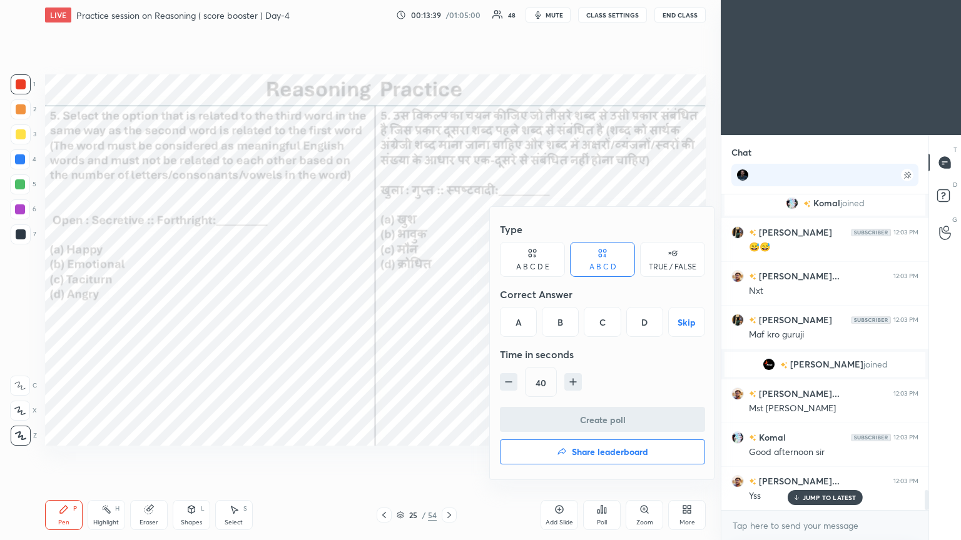
click at [449, 293] on div "C" at bounding box center [602, 322] width 37 height 30
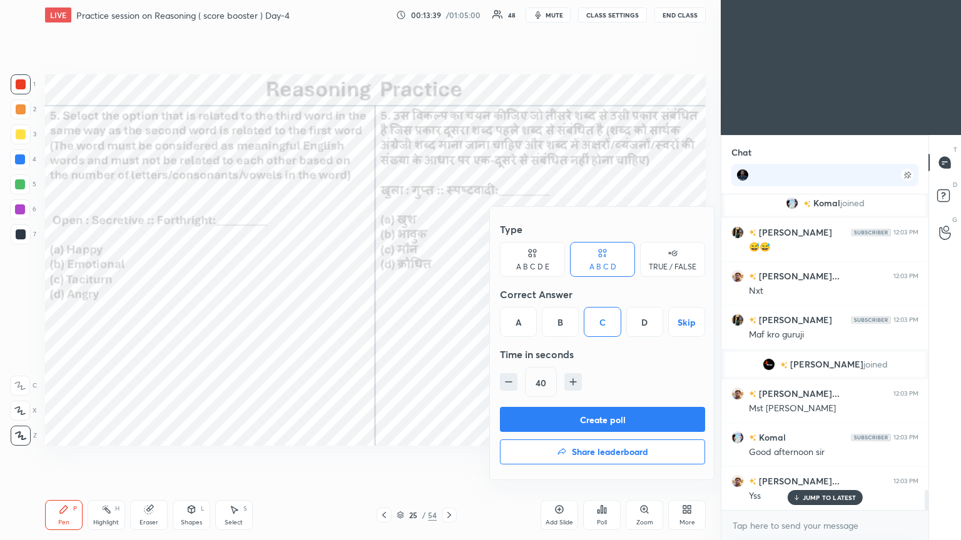
click at [449, 293] on button "Create poll" at bounding box center [602, 419] width 205 height 25
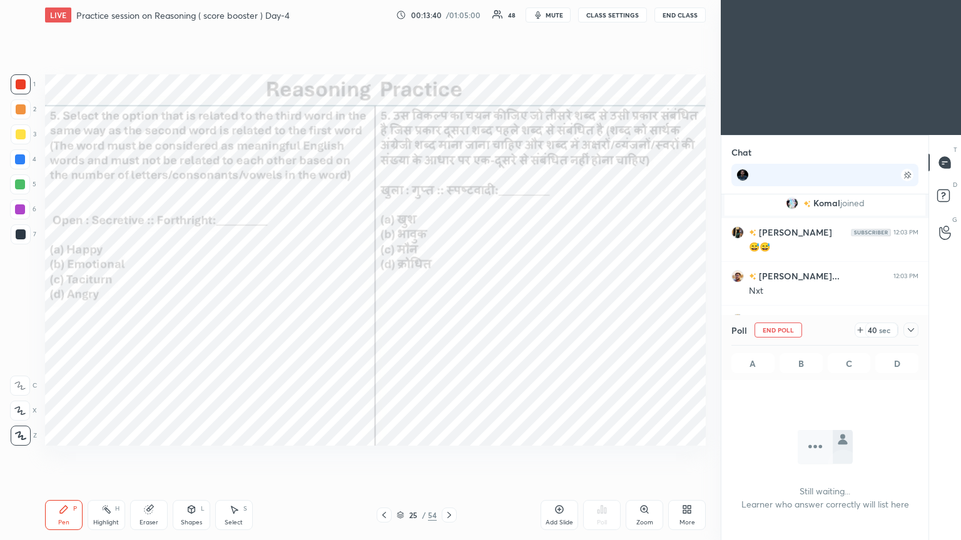
click at [449, 293] on icon at bounding box center [911, 330] width 10 height 10
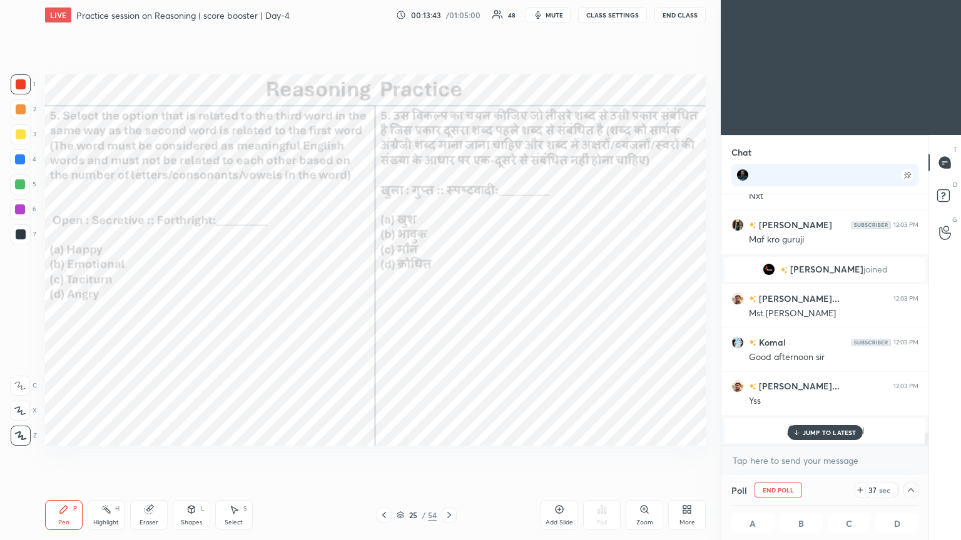
click at [449, 293] on p "JUMP TO LATEST" at bounding box center [830, 433] width 54 height 8
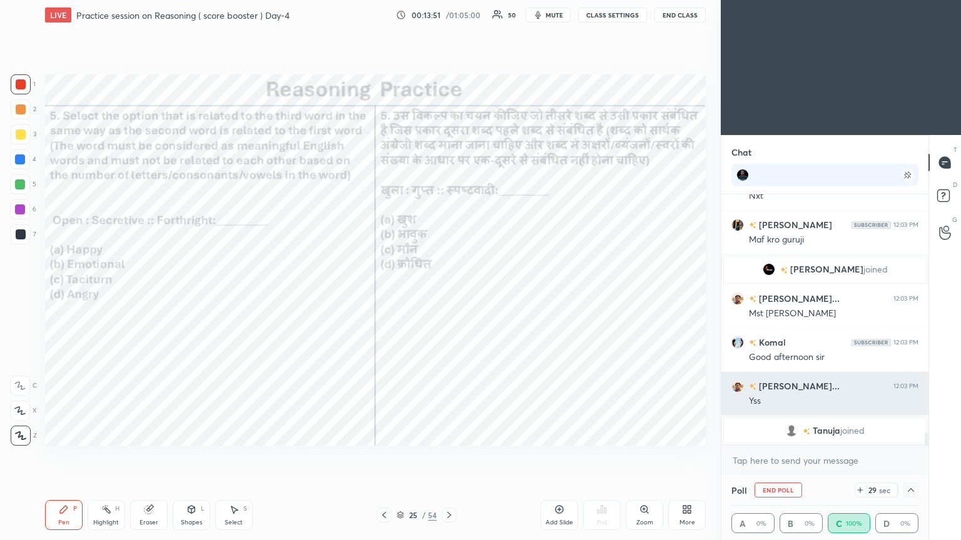
scroll to position [4857, 0]
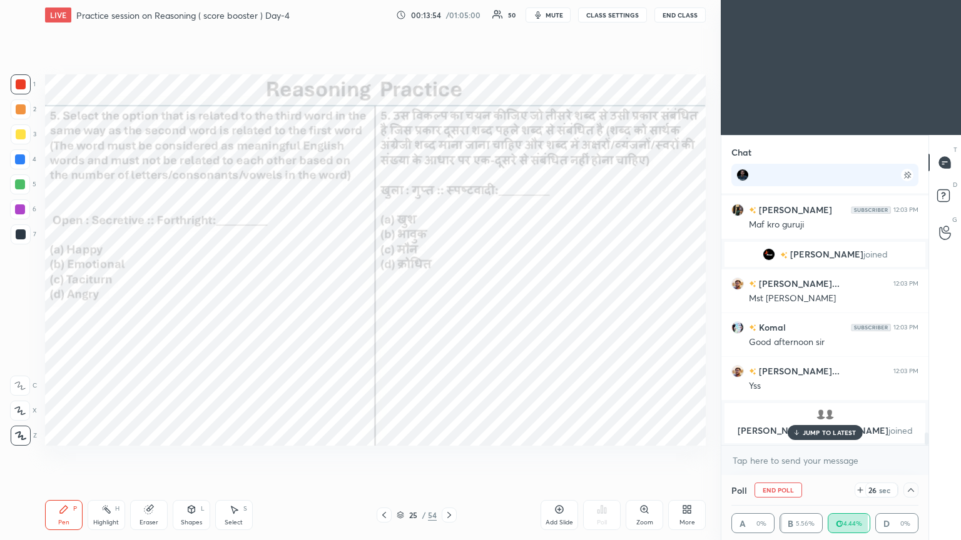
click at [449, 293] on p "JUMP TO LATEST" at bounding box center [830, 433] width 54 height 8
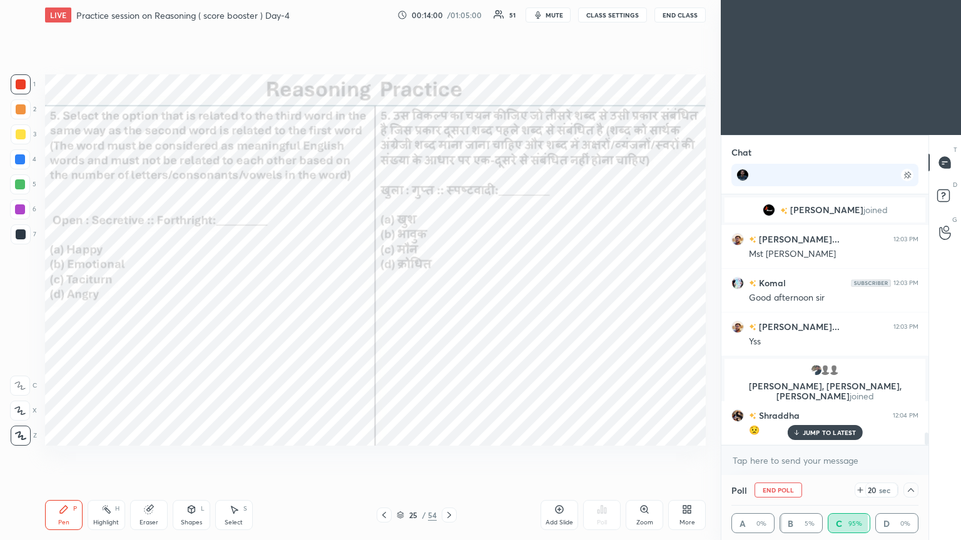
scroll to position [4827, 0]
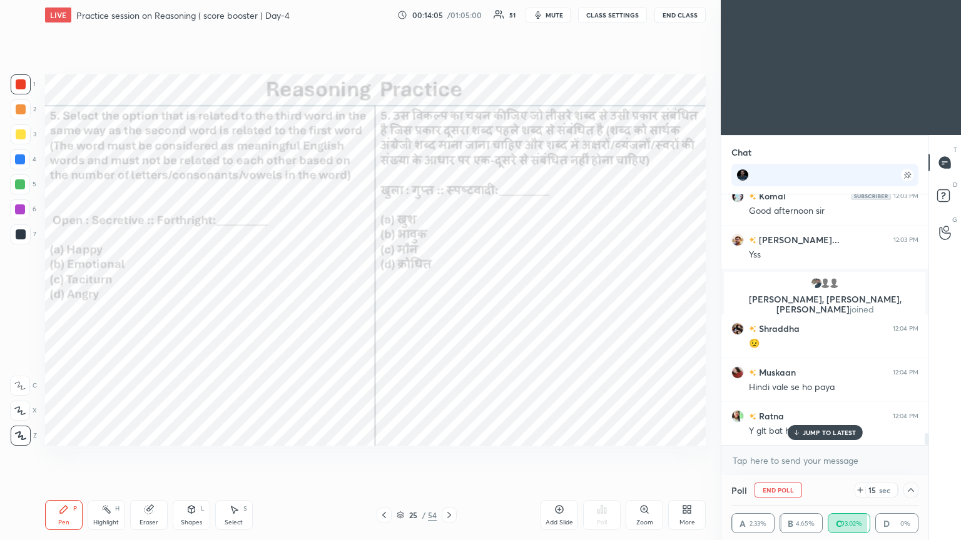
click at [449, 293] on div "JUMP TO LATEST" at bounding box center [824, 432] width 75 height 15
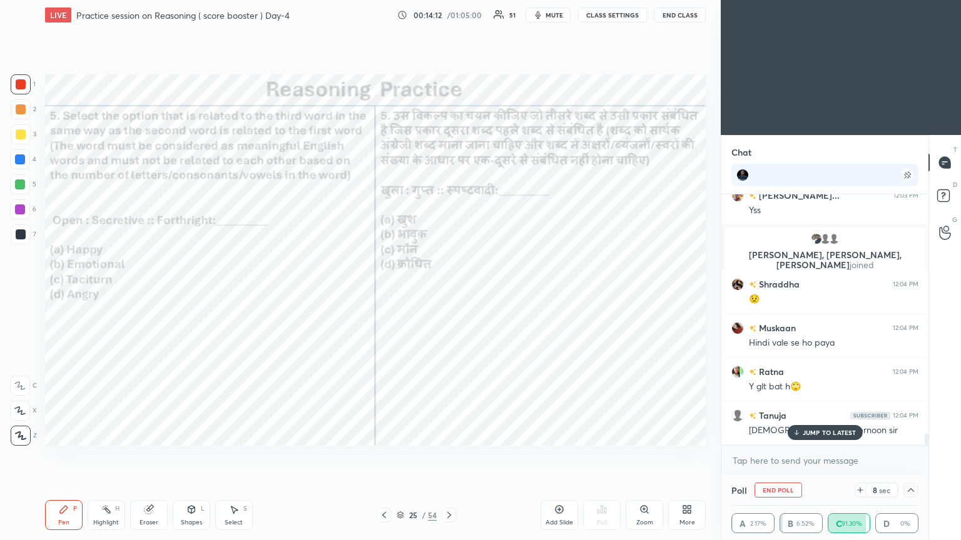
scroll to position [5002, 0]
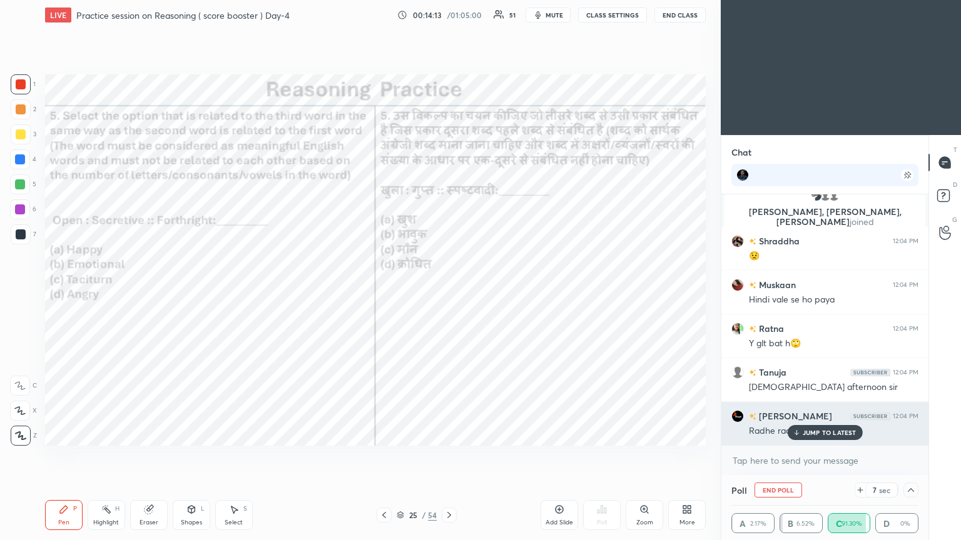
click at [449, 293] on div "JUMP TO LATEST" at bounding box center [824, 432] width 75 height 15
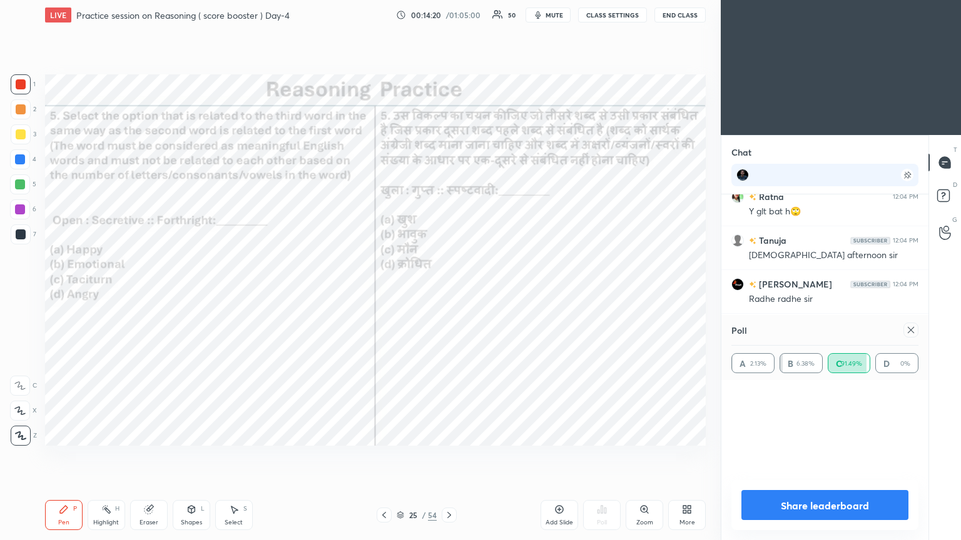
scroll to position [58, 183]
click at [449, 293] on icon at bounding box center [911, 330] width 10 height 10
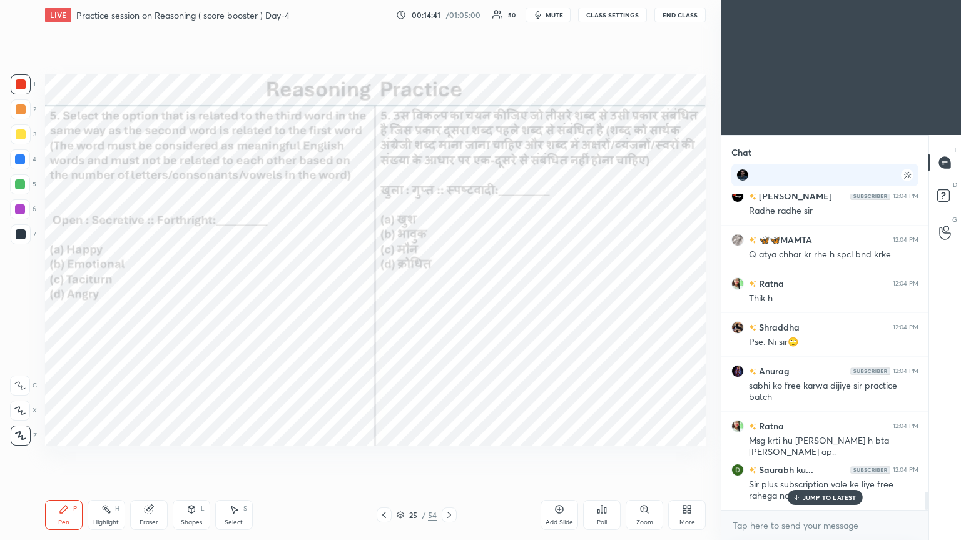
click at [449, 293] on div "JUMP TO LATEST" at bounding box center [824, 497] width 75 height 15
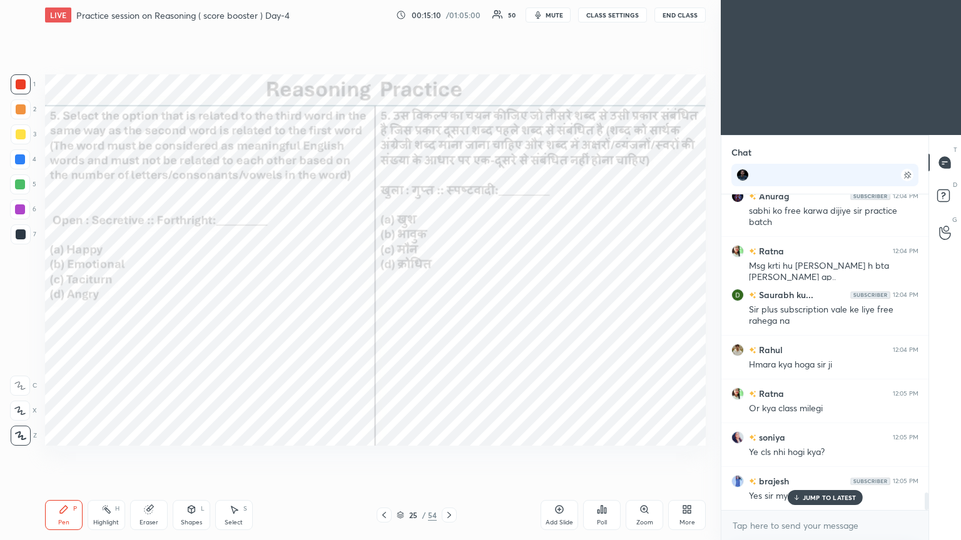
click at [449, 293] on icon at bounding box center [449, 515] width 10 height 10
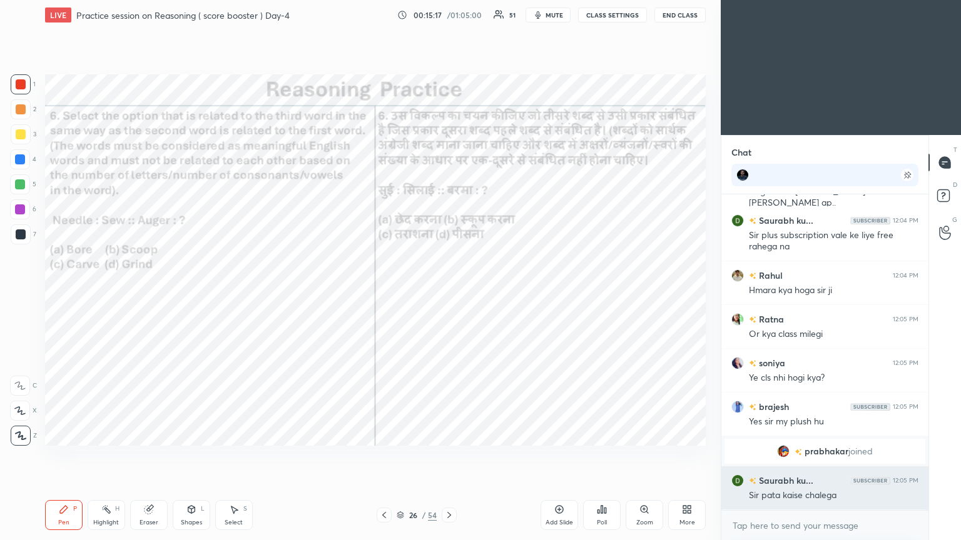
click at [449, 293] on h6 "Saurabh ku..." at bounding box center [784, 480] width 57 height 13
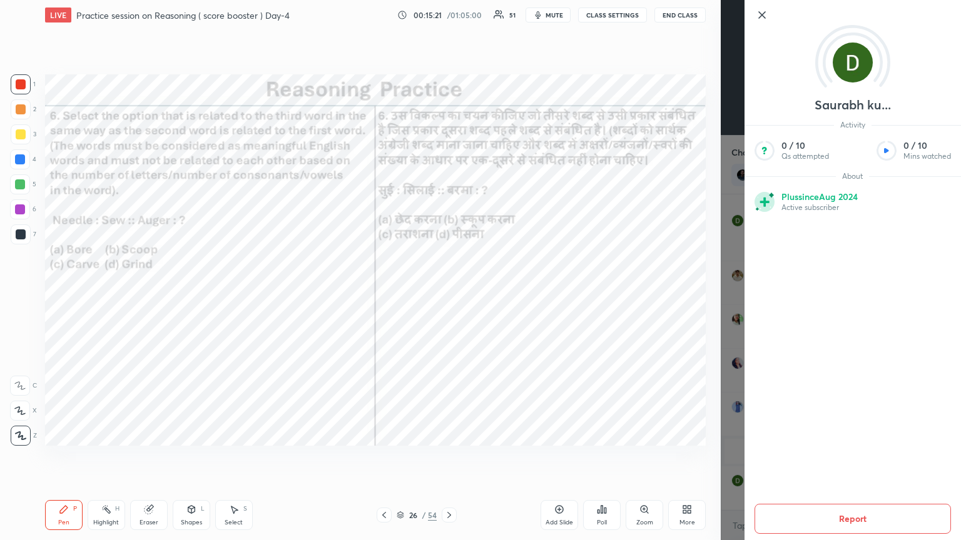
click at [449, 293] on div "Saurabh ku... Activity 0 / 10 Qs attempted 0 / 10 Mins watched About Plus since…" at bounding box center [841, 270] width 240 height 540
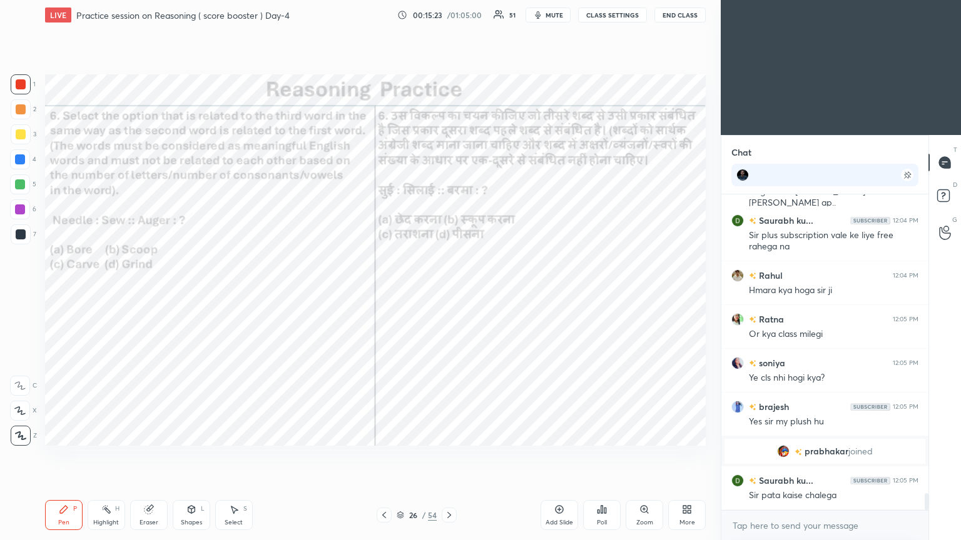
scroll to position [5501, 0]
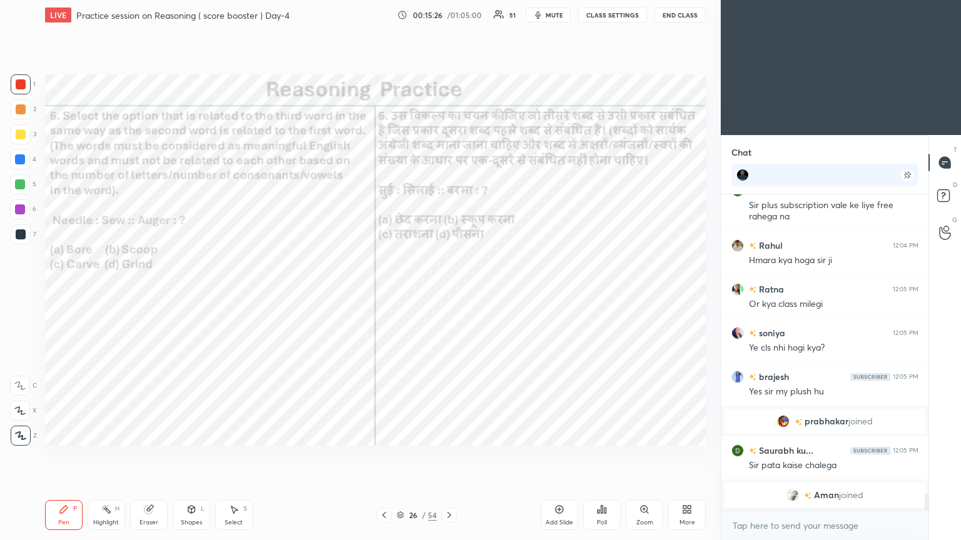
click at [449, 293] on icon at bounding box center [602, 510] width 2 height 8
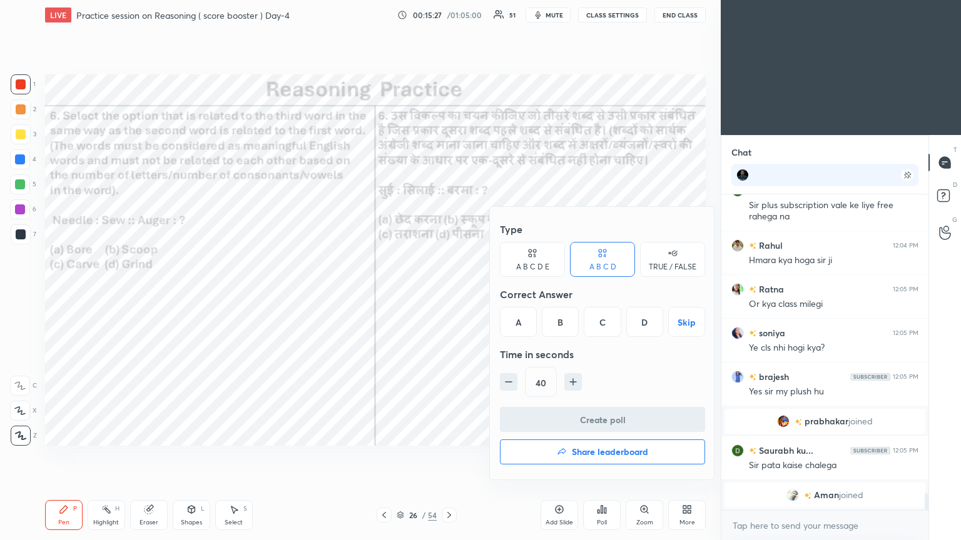
click at [449, 293] on div "A" at bounding box center [518, 322] width 37 height 30
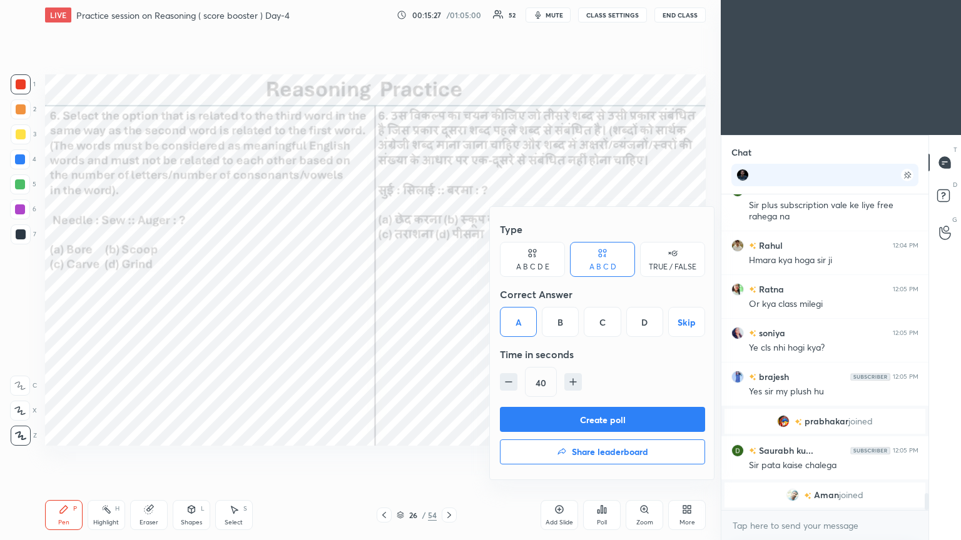
click at [449, 293] on button "Create poll" at bounding box center [602, 419] width 205 height 25
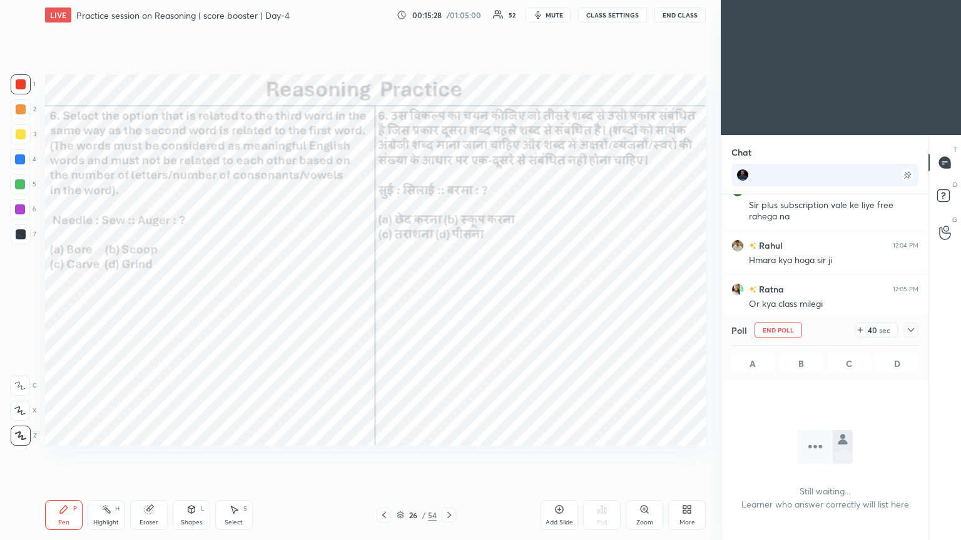
scroll to position [143, 203]
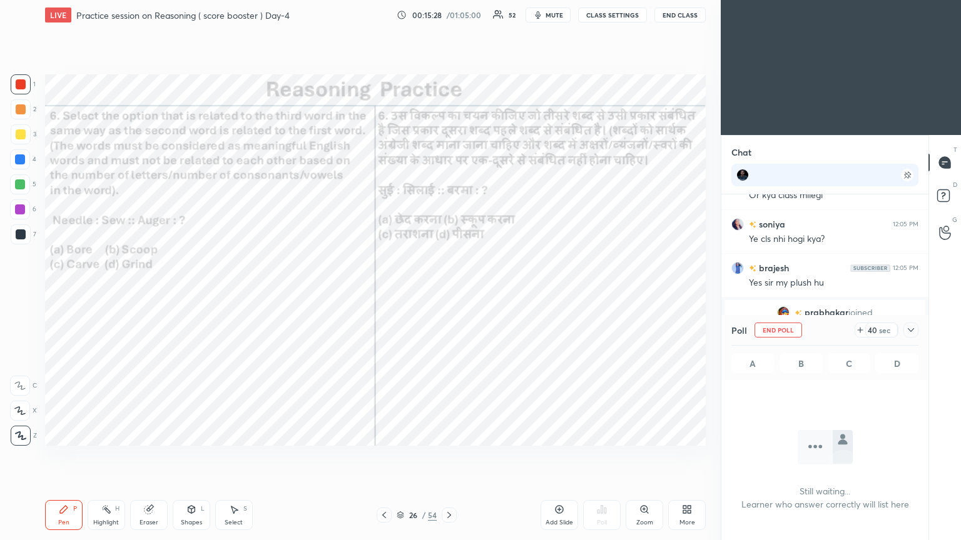
click at [449, 293] on icon at bounding box center [911, 330] width 10 height 10
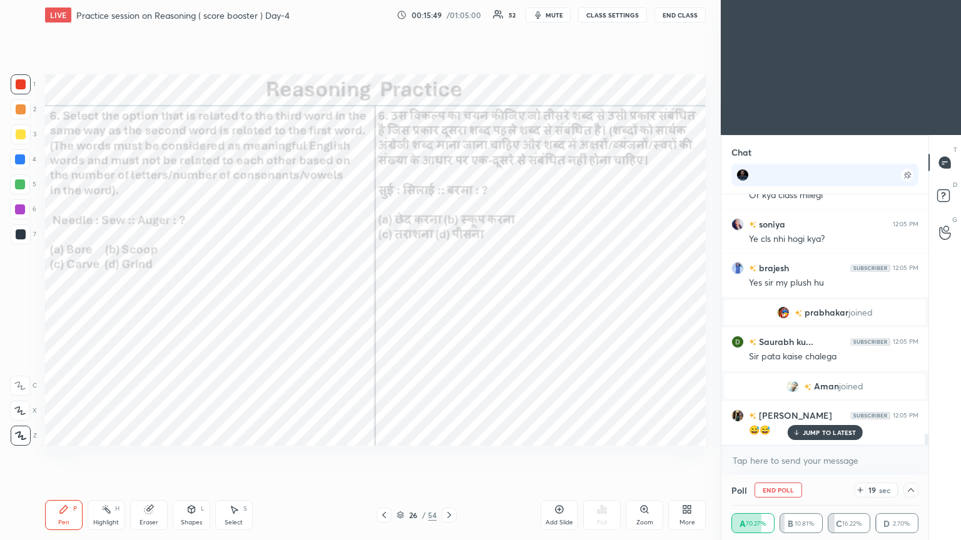
scroll to position [5467, 0]
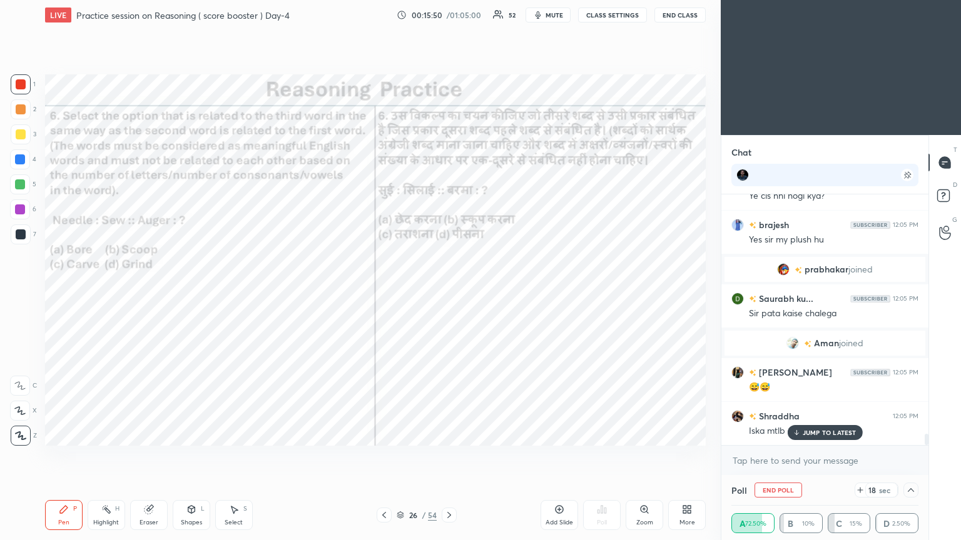
click at [449, 293] on div "JUMP TO LATEST" at bounding box center [824, 432] width 75 height 15
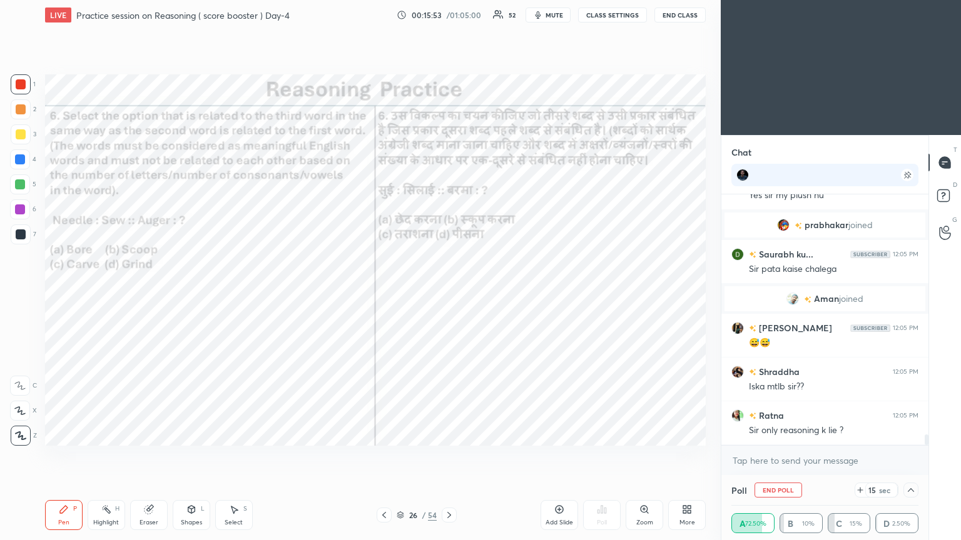
scroll to position [5555, 0]
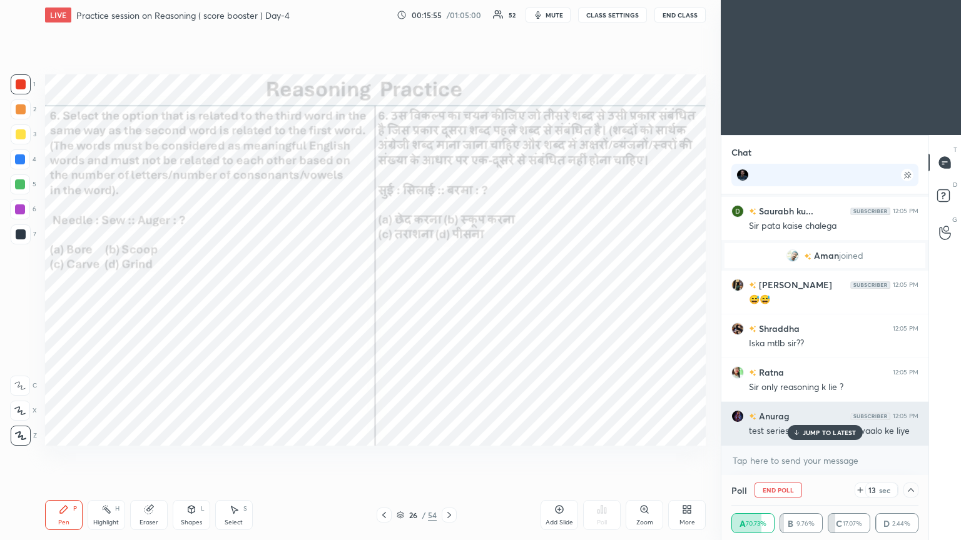
click at [449, 293] on p "JUMP TO LATEST" at bounding box center [830, 433] width 54 height 8
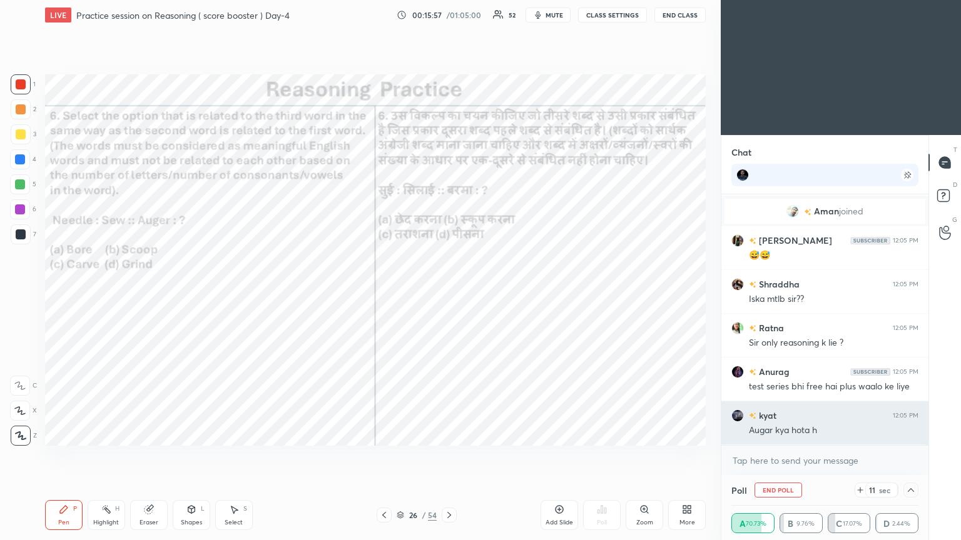
scroll to position [5642, 0]
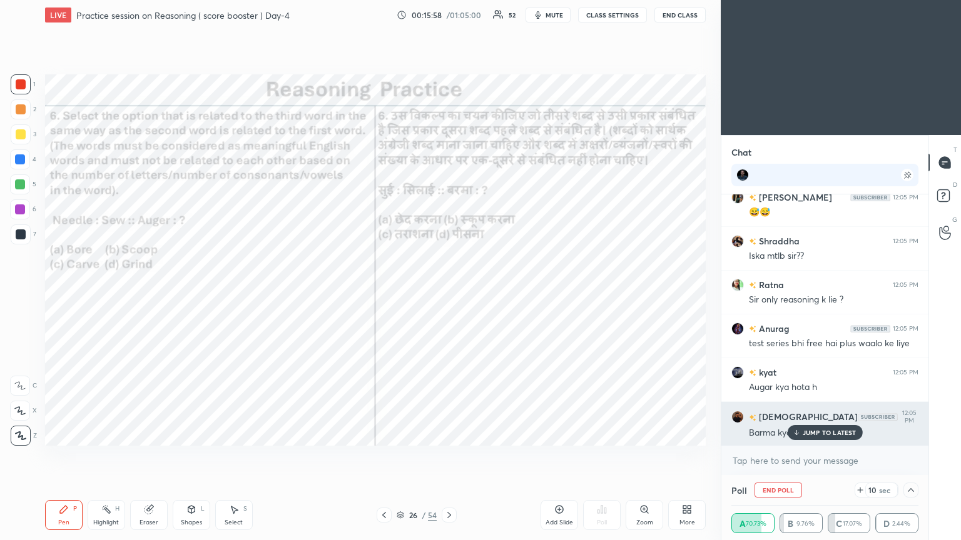
click at [449, 293] on p "JUMP TO LATEST" at bounding box center [830, 433] width 54 height 8
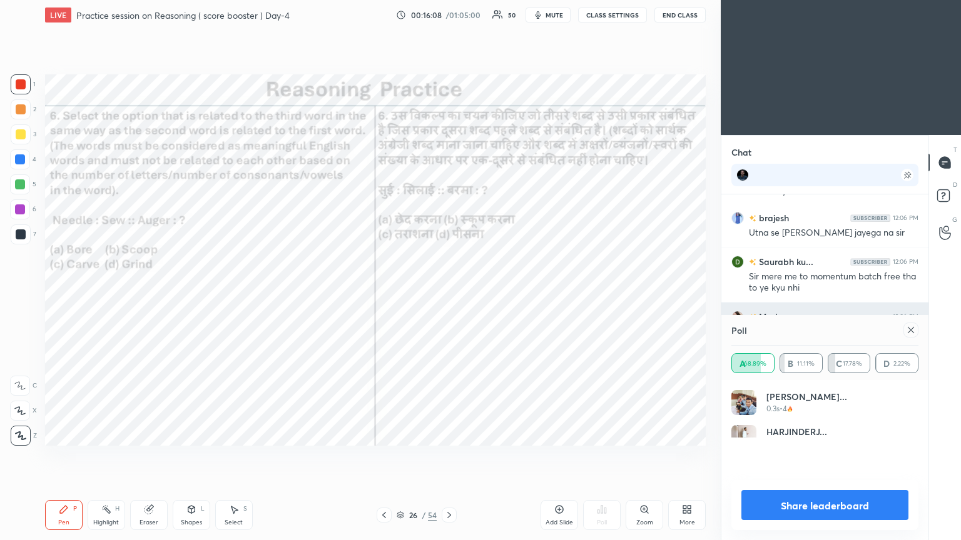
scroll to position [4, 4]
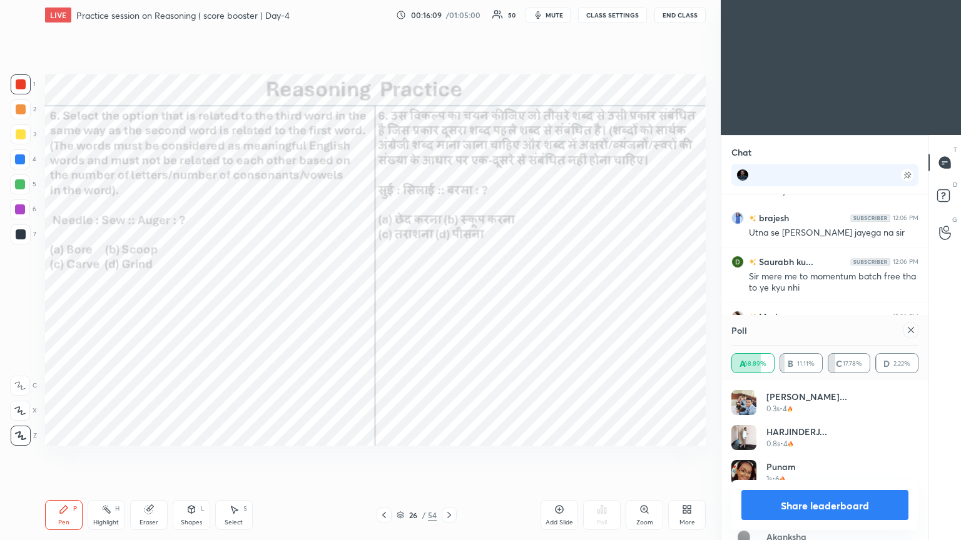
click at [449, 293] on icon at bounding box center [911, 330] width 10 height 10
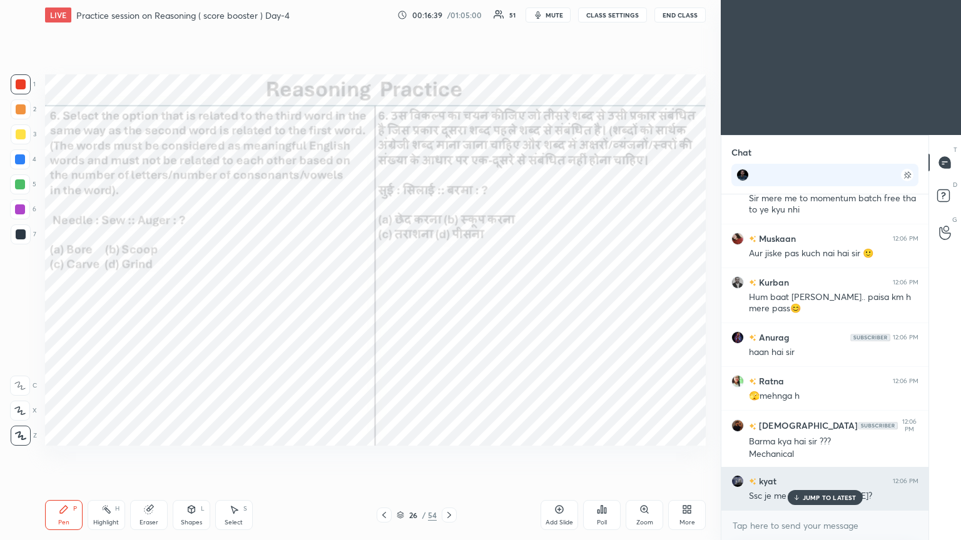
click at [449, 293] on div "JUMP TO LATEST" at bounding box center [824, 497] width 75 height 15
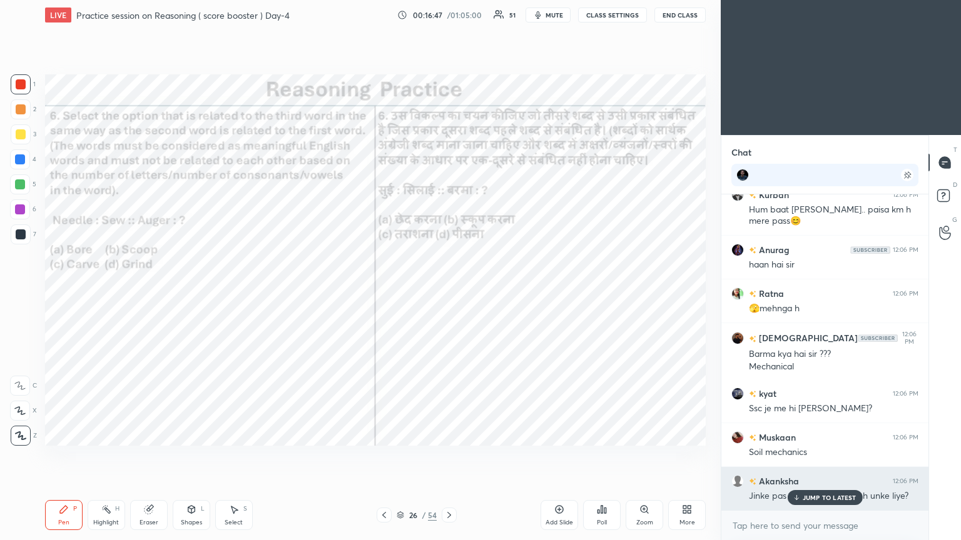
click at [449, 293] on div "JUMP TO LATEST" at bounding box center [824, 497] width 75 height 15
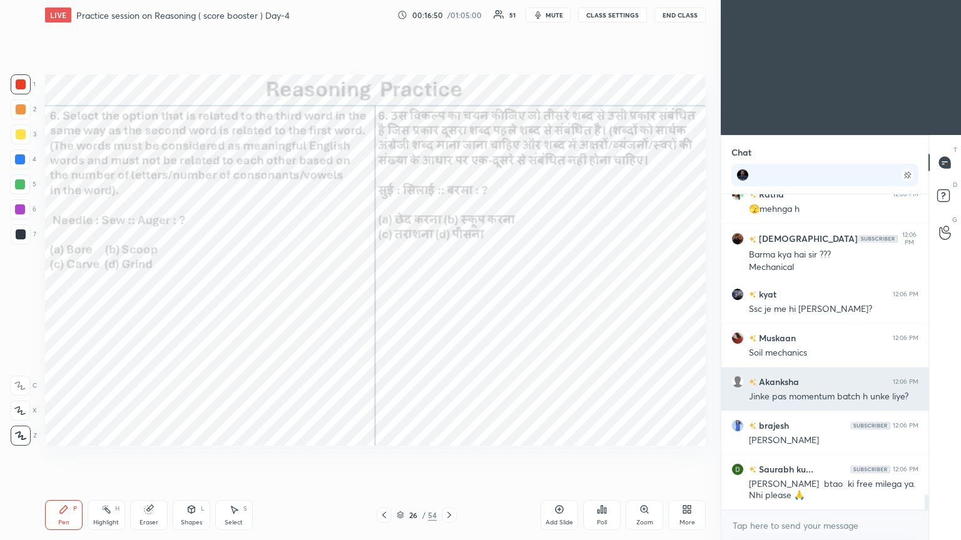
click at [449, 293] on div "Jinke pas momentum batch h unke liye?" at bounding box center [834, 397] width 170 height 13
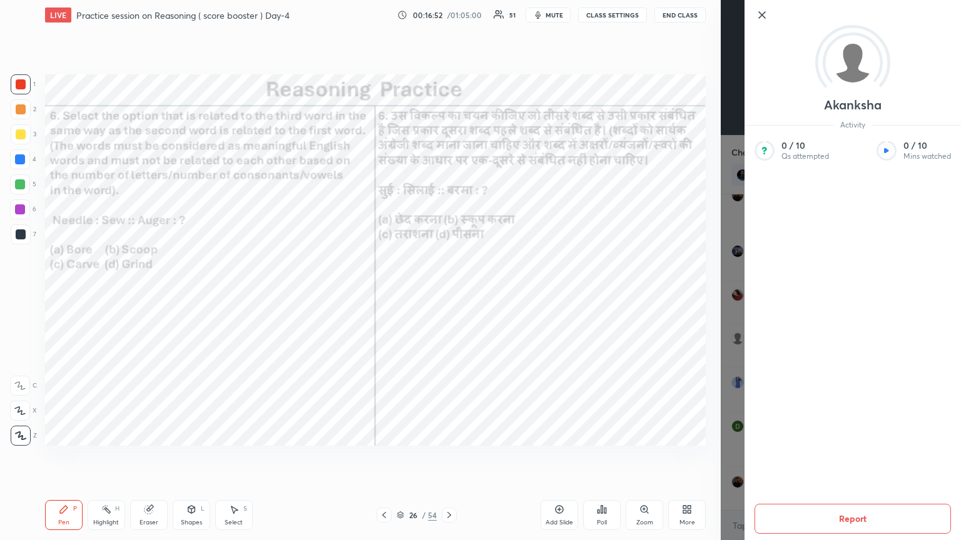
click at [449, 293] on div "1 2 3 4 5 6 7 C X Z C X Z E E Erase all H H LIVE Practice session on Reasoning …" at bounding box center [360, 270] width 721 height 540
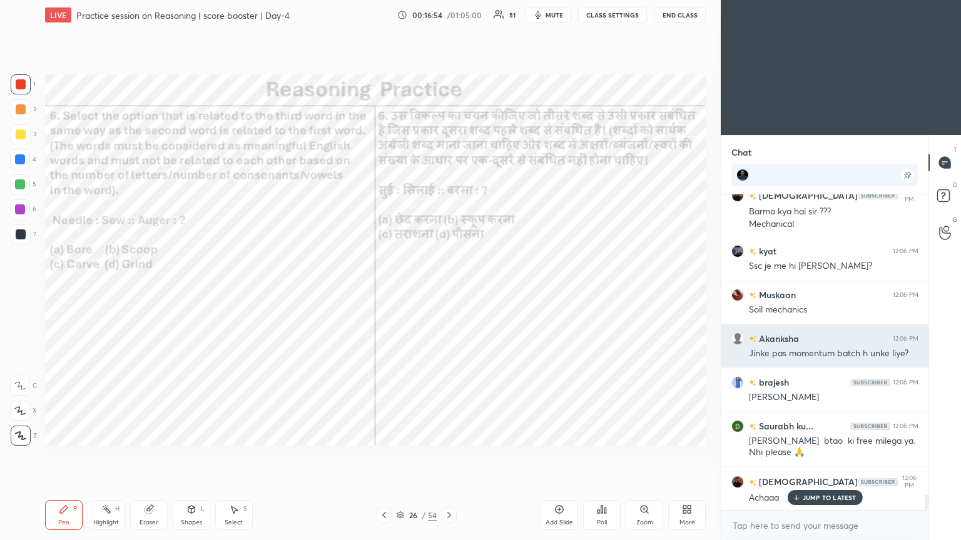
click at [449, 293] on div "[PERSON_NAME] 12:06 PM Jinke pas momentum batch h unke liye?" at bounding box center [824, 346] width 207 height 43
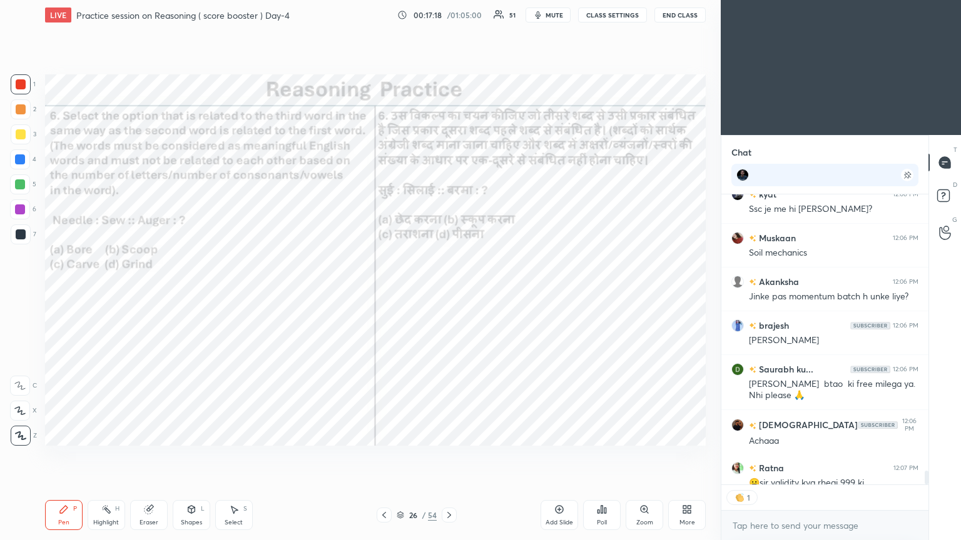
scroll to position [6275, 0]
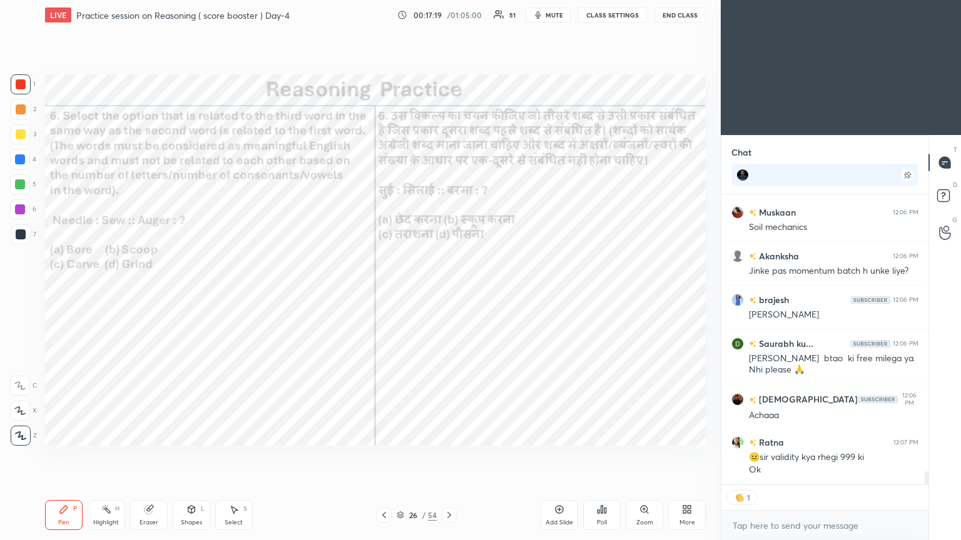
click at [447, 293] on div at bounding box center [449, 515] width 15 height 15
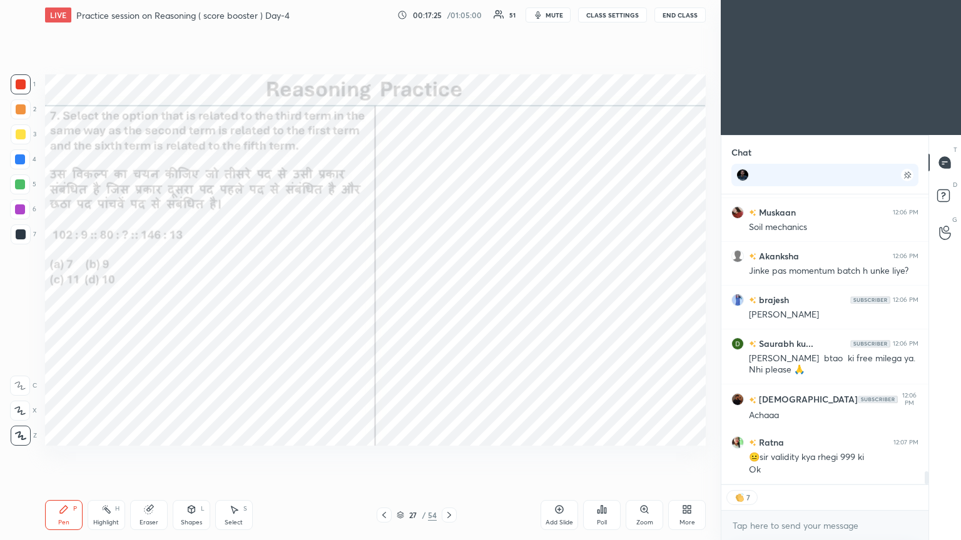
scroll to position [6319, 0]
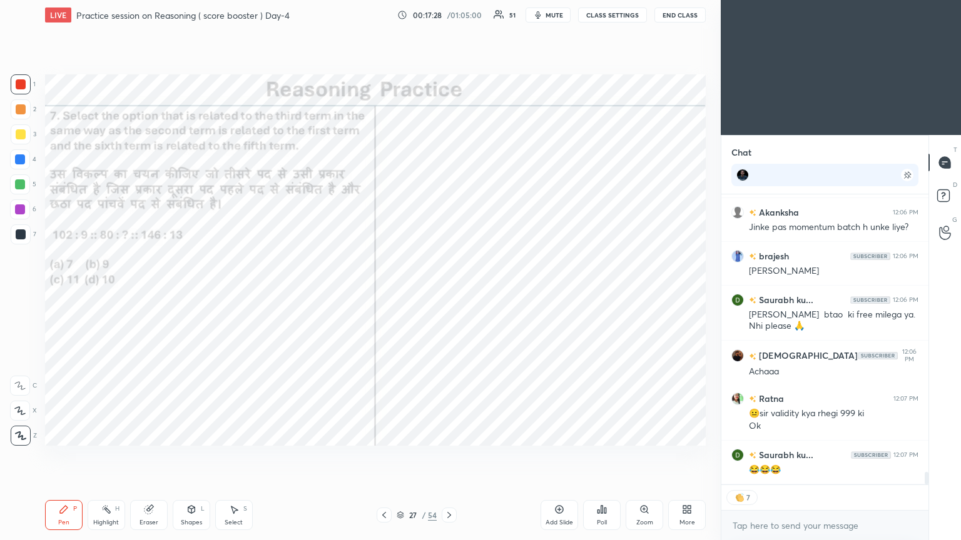
click at [449, 293] on div "Poll" at bounding box center [602, 515] width 38 height 30
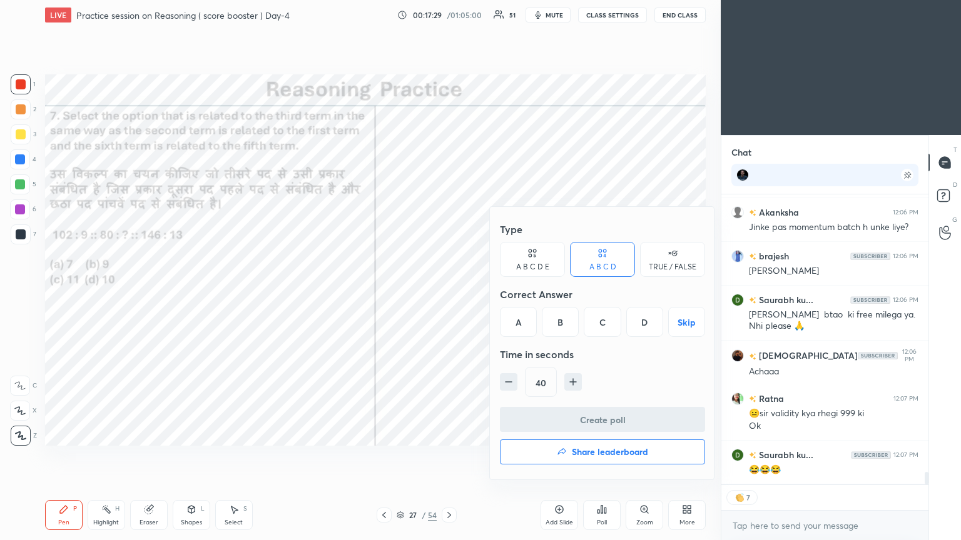
scroll to position [6363, 0]
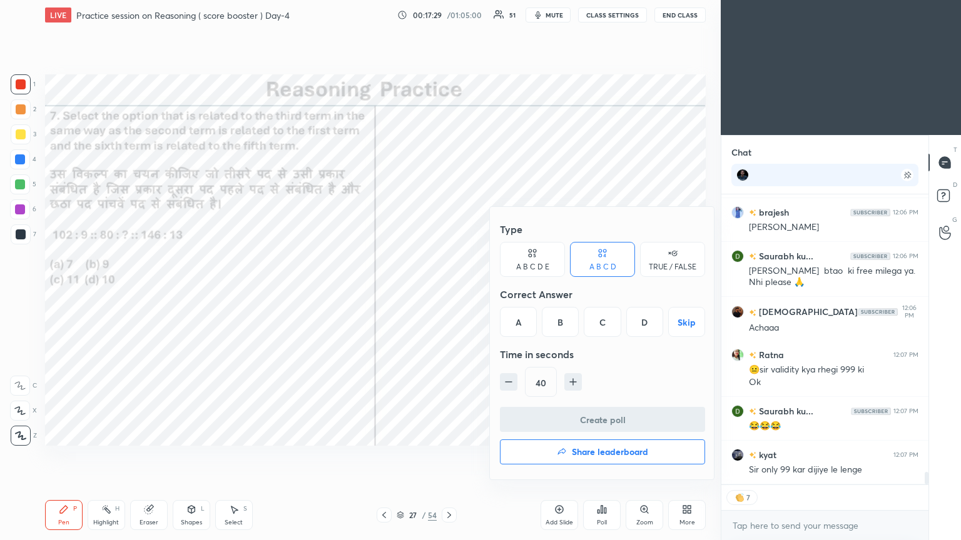
click at [449, 293] on div "A" at bounding box center [518, 322] width 37 height 30
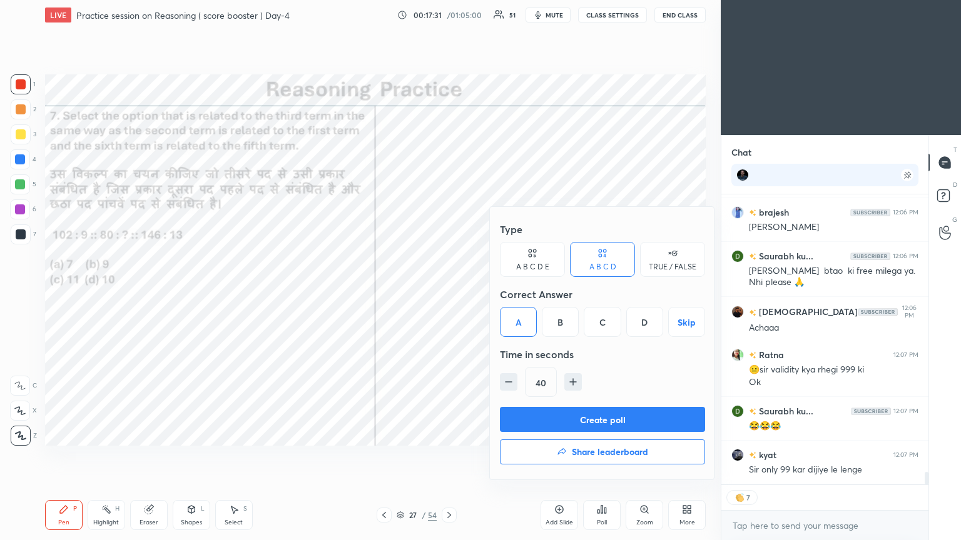
click at [449, 293] on button "Create poll" at bounding box center [602, 419] width 205 height 25
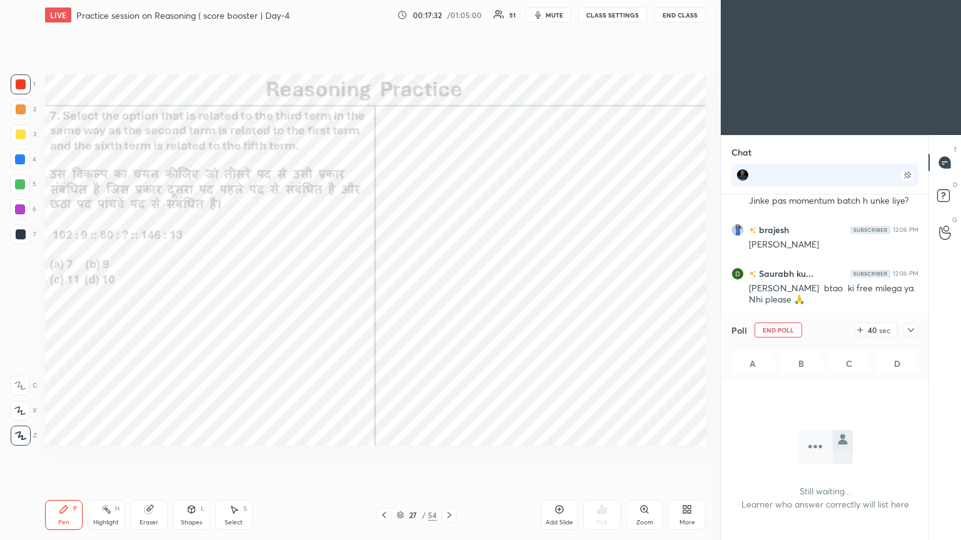
scroll to position [247, 203]
click at [449, 293] on icon at bounding box center [911, 330] width 10 height 10
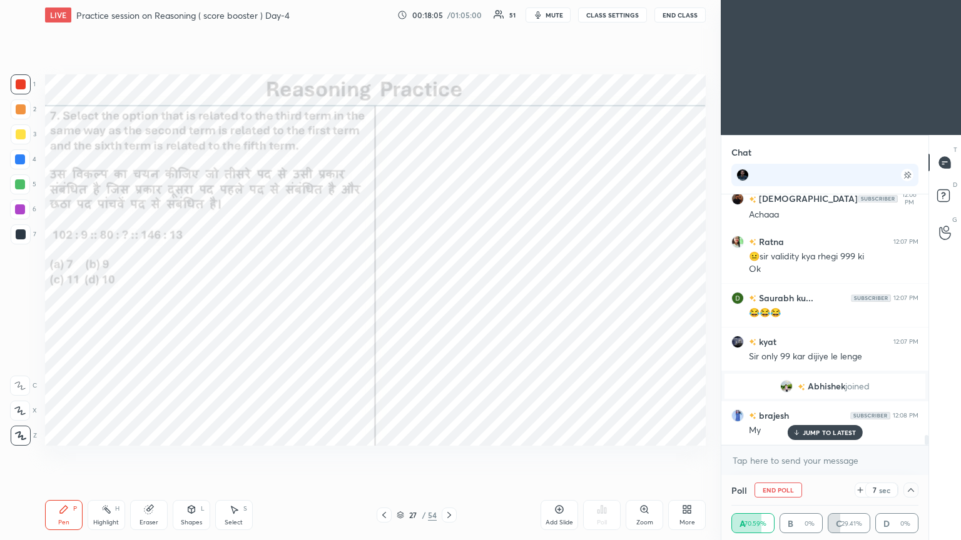
scroll to position [6205, 0]
click at [449, 293] on p "JUMP TO LATEST" at bounding box center [830, 433] width 54 height 8
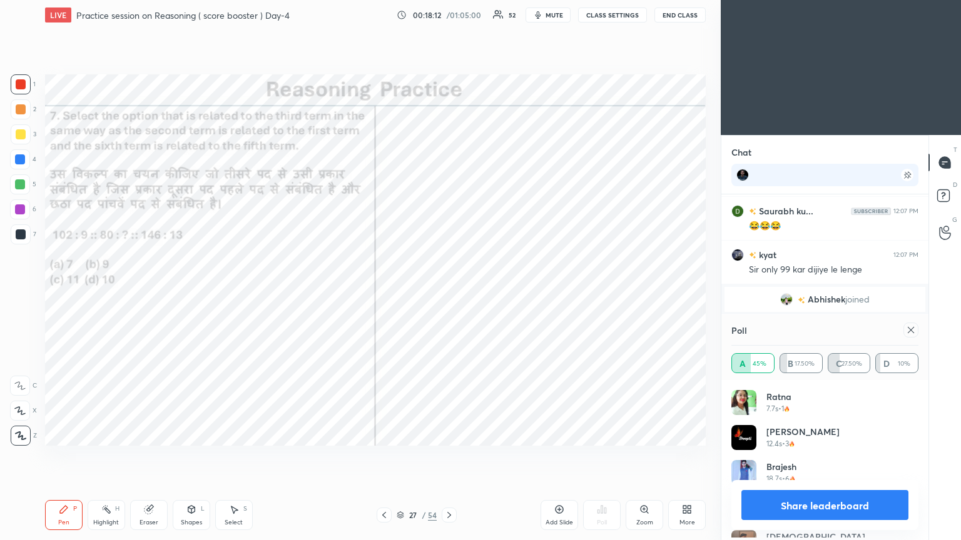
scroll to position [146, 183]
click at [449, 293] on icon at bounding box center [911, 330] width 10 height 10
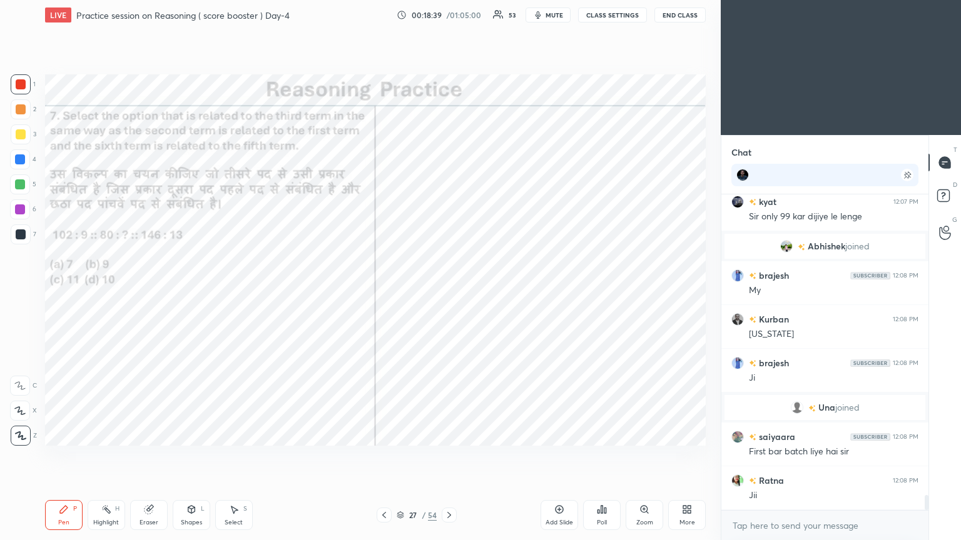
scroll to position [6340, 0]
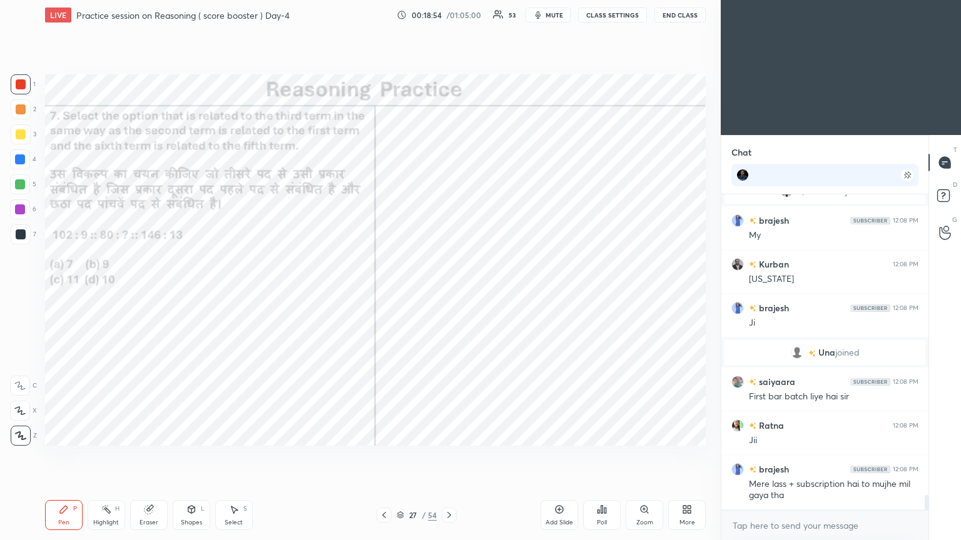
click at [449, 293] on div at bounding box center [449, 515] width 15 height 15
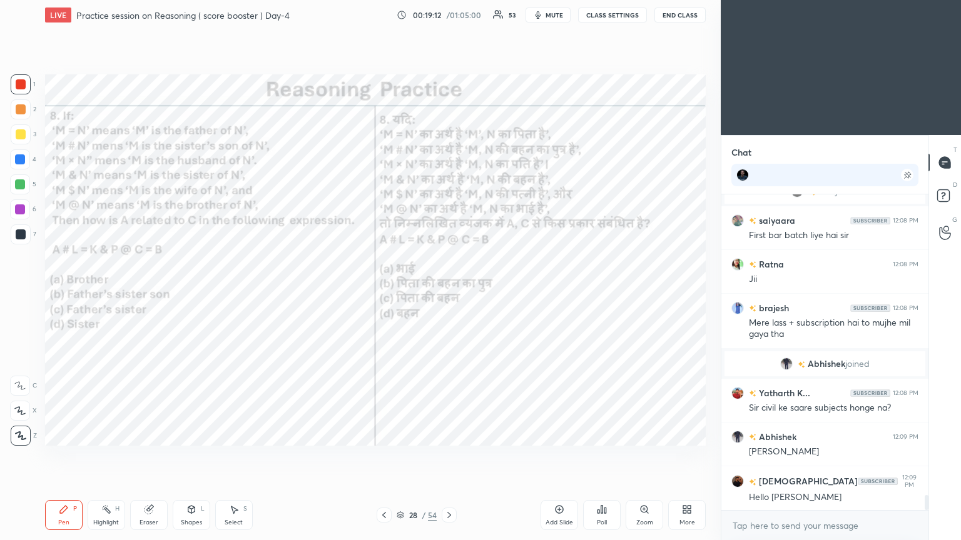
click at [449, 293] on icon at bounding box center [605, 511] width 2 height 6
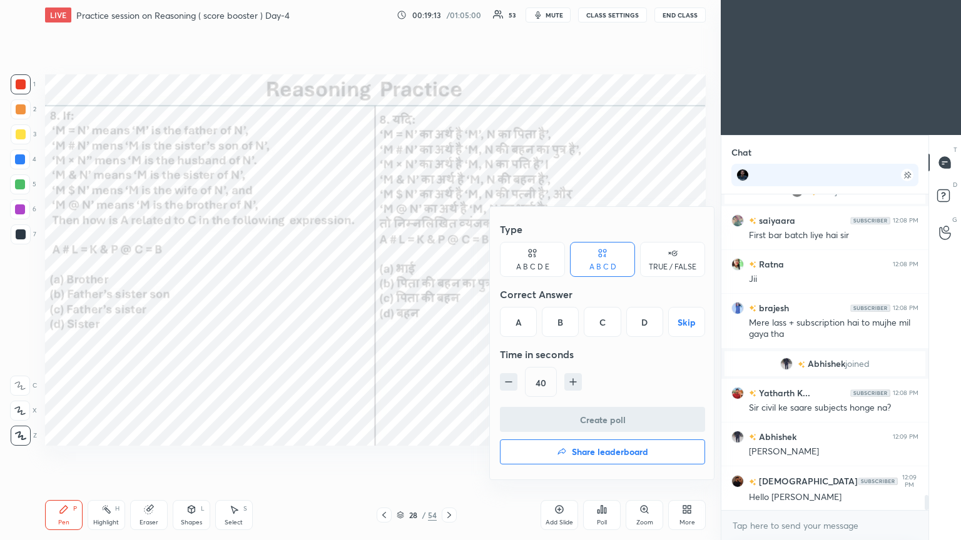
click at [449, 293] on div "B" at bounding box center [560, 322] width 37 height 30
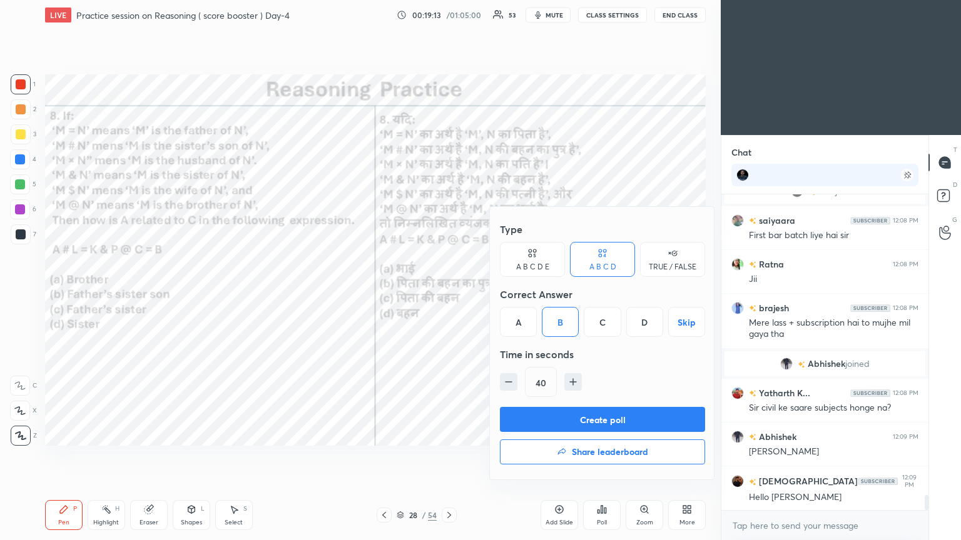
click at [449, 293] on button "Create poll" at bounding box center [602, 419] width 205 height 25
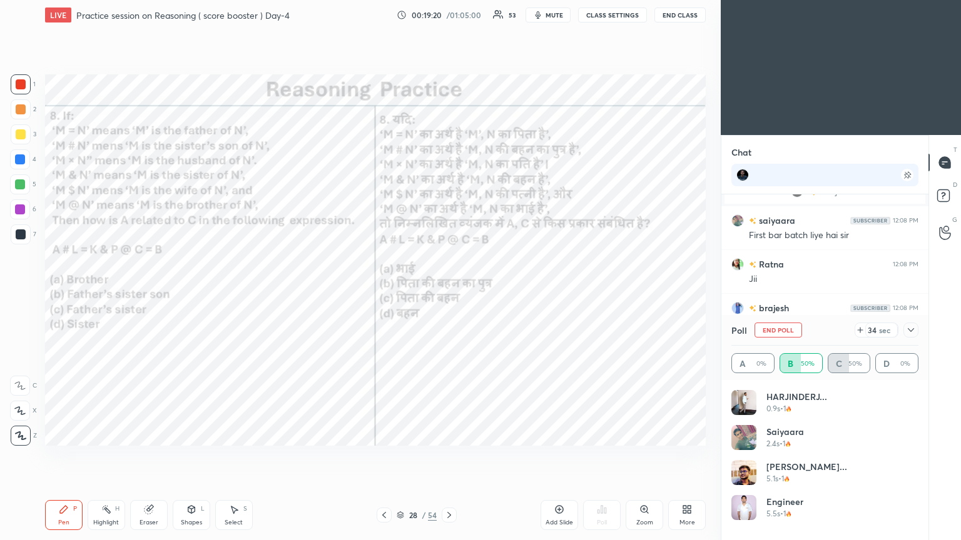
scroll to position [6523, 0]
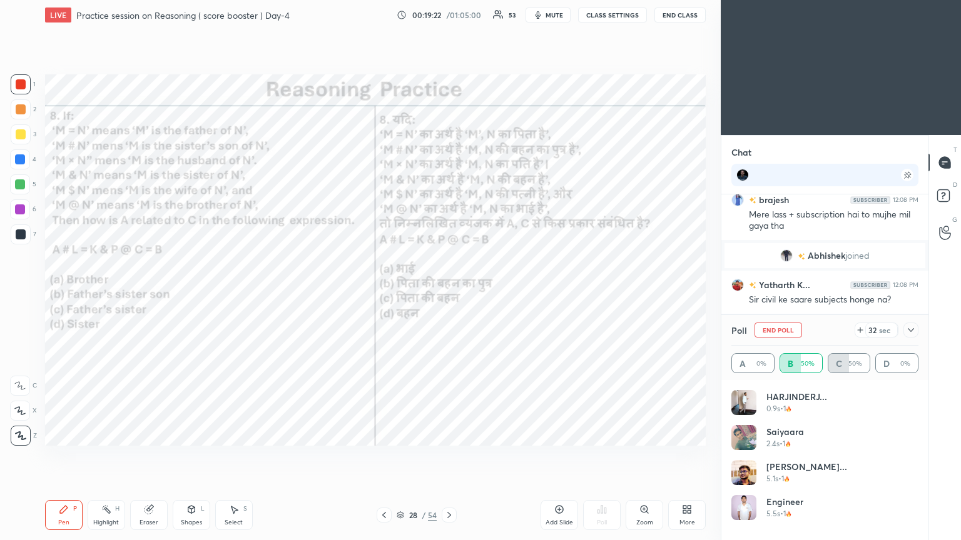
click at [449, 293] on icon at bounding box center [911, 330] width 10 height 10
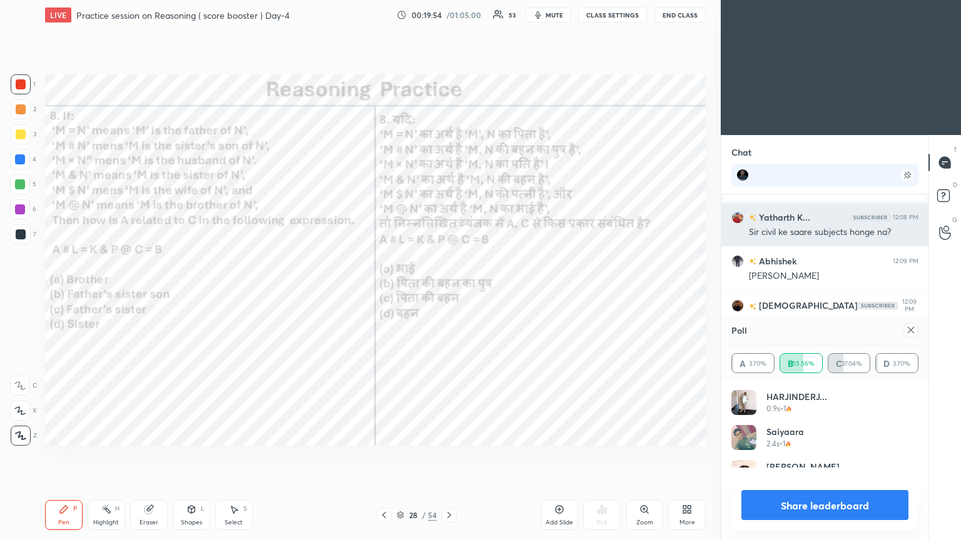
scroll to position [0, 0]
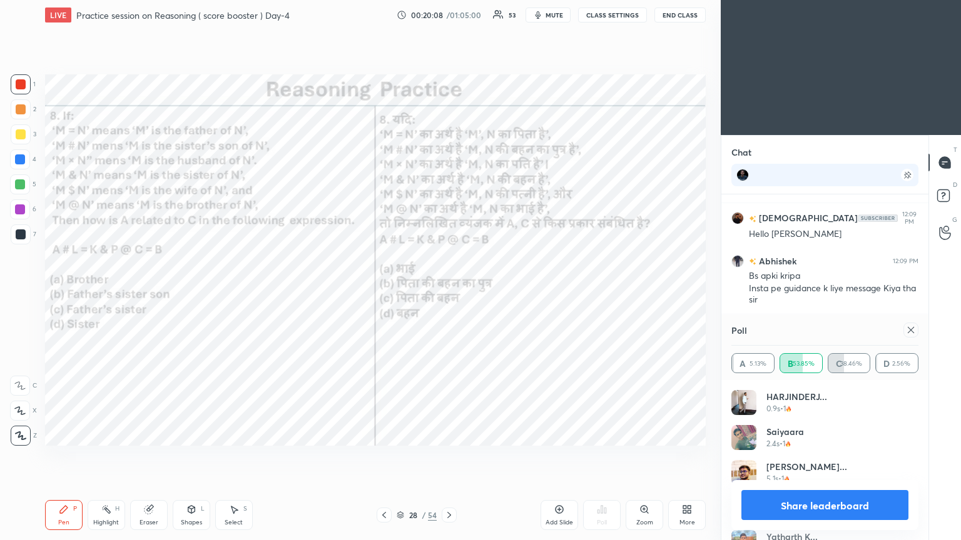
click at [449, 293] on div at bounding box center [910, 330] width 15 height 15
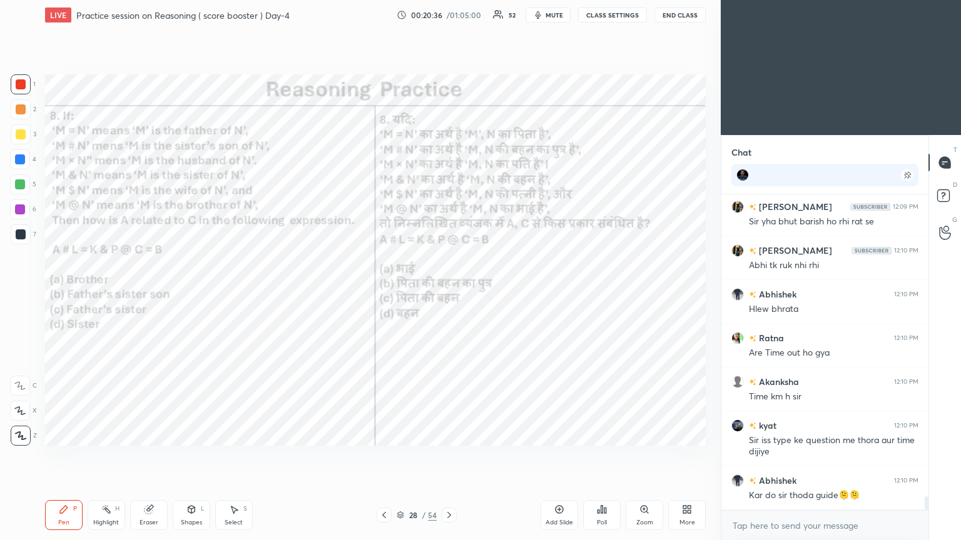
click at [21, 293] on div "1 2 3 4 5 6 7 C X Z C X Z E E Erase all H H" at bounding box center [20, 260] width 40 height 372
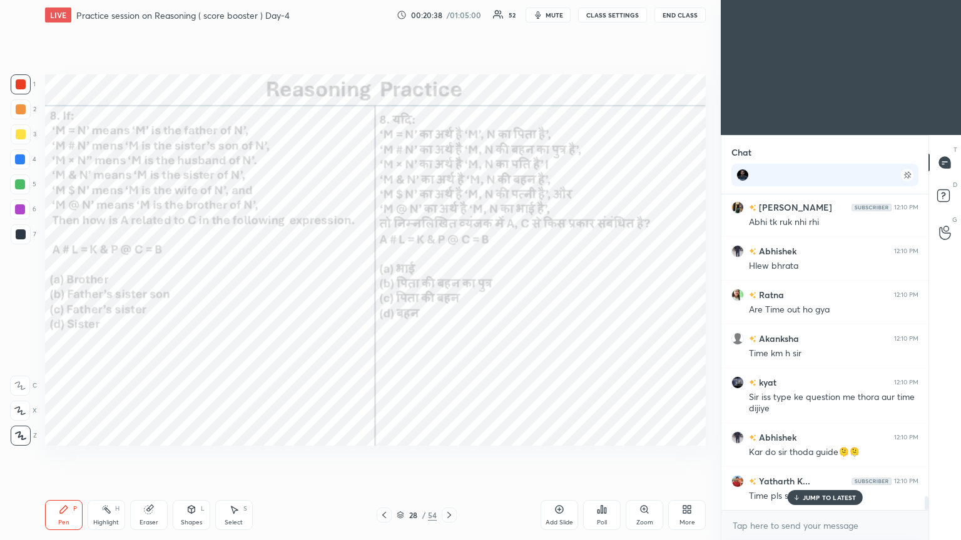
click at [18, 203] on div at bounding box center [20, 210] width 20 height 20
click at [18, 208] on div at bounding box center [20, 210] width 10 height 10
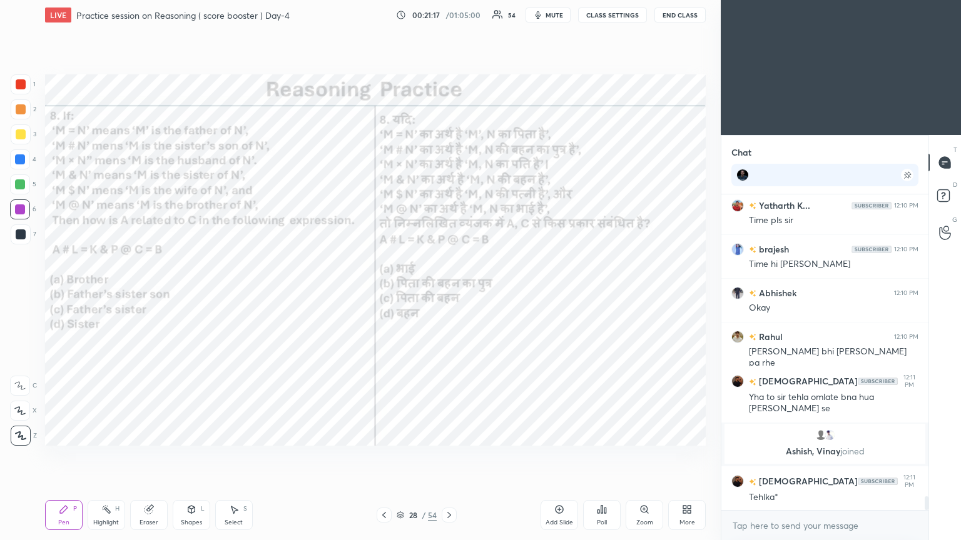
scroll to position [6978, 0]
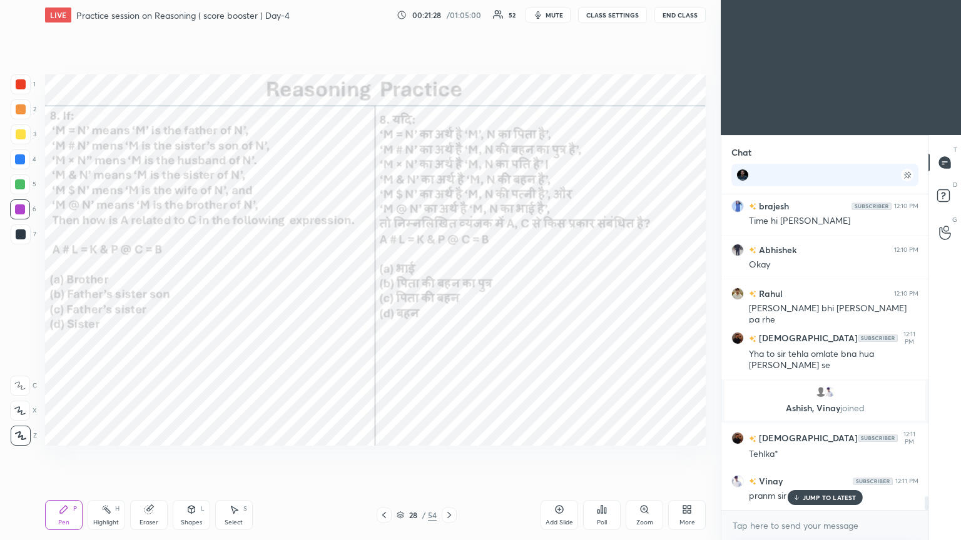
click at [131, 293] on div "Setting up your live class Poll for secs No correct answer Start poll" at bounding box center [375, 260] width 671 height 460
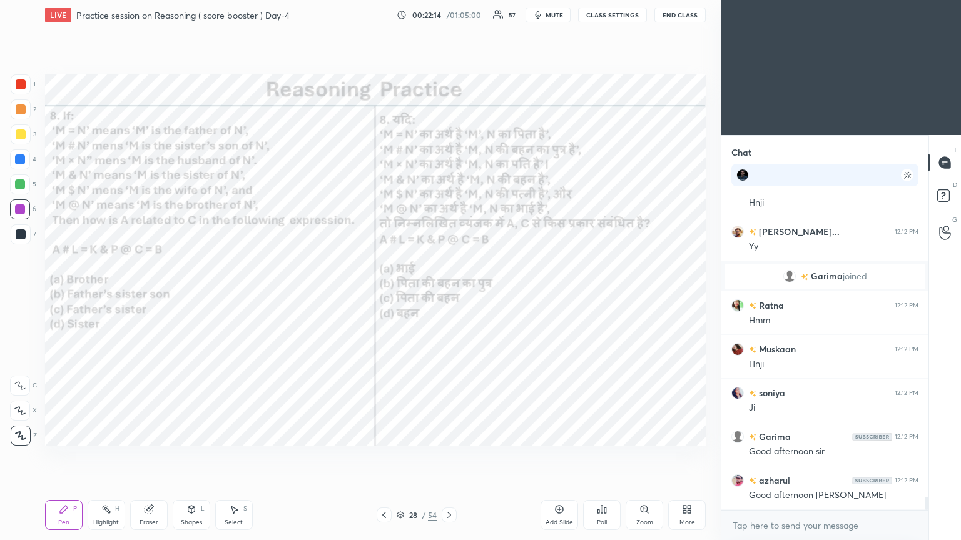
scroll to position [7391, 0]
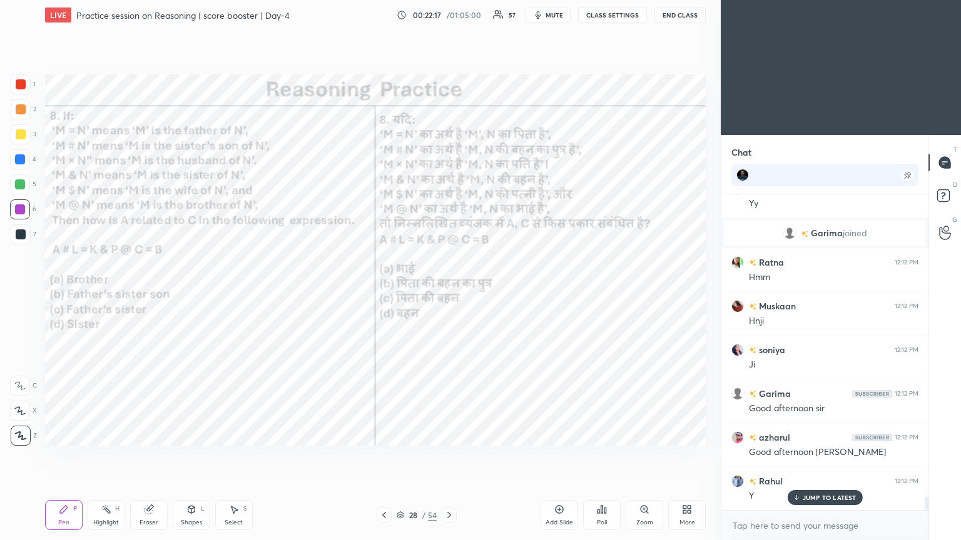
click at [449, 293] on icon at bounding box center [449, 515] width 10 height 10
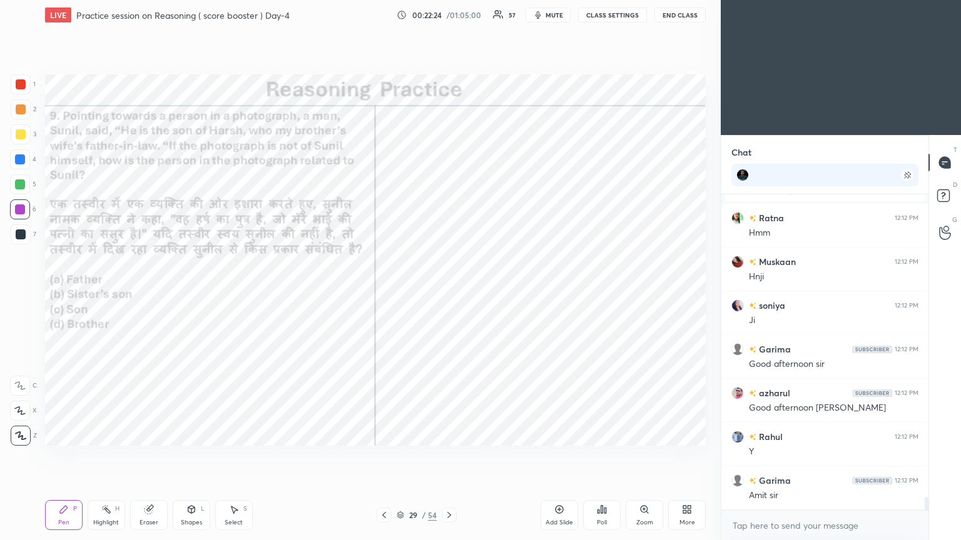
scroll to position [7479, 0]
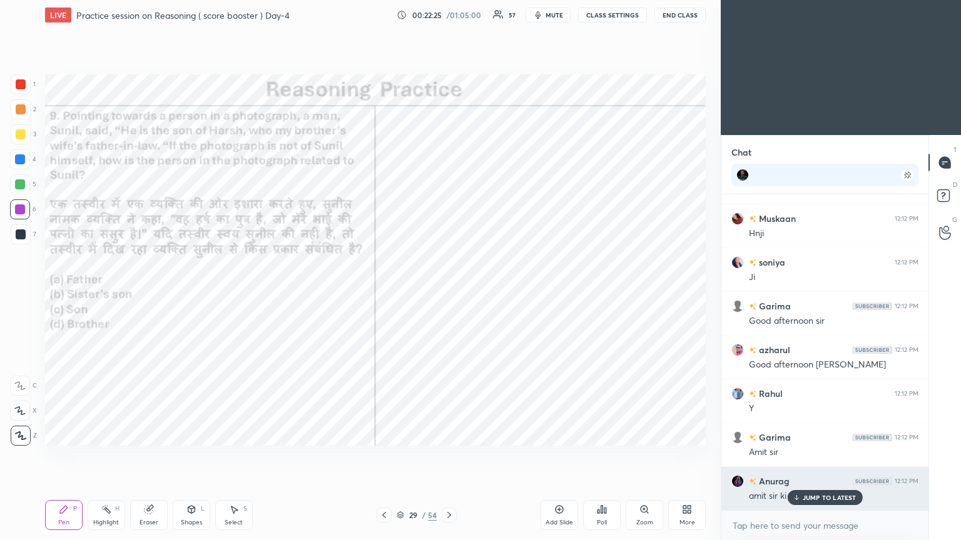
click at [449, 293] on p "JUMP TO LATEST" at bounding box center [830, 498] width 54 height 8
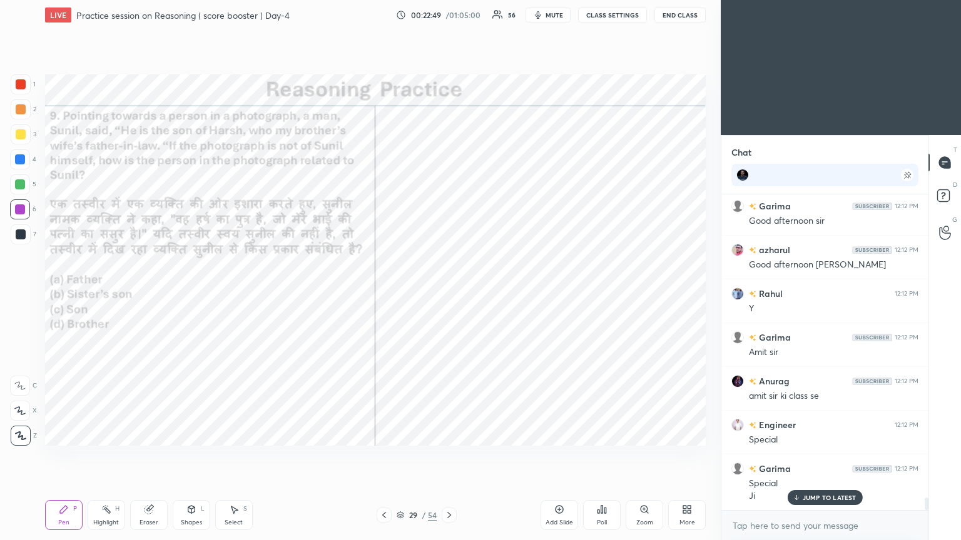
scroll to position [7623, 0]
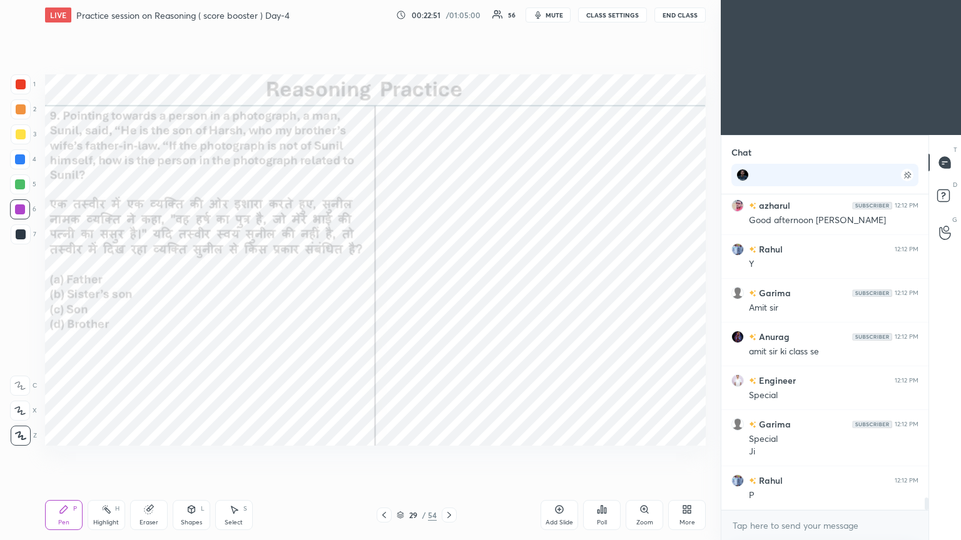
click at [449, 293] on div "Poll" at bounding box center [602, 515] width 38 height 30
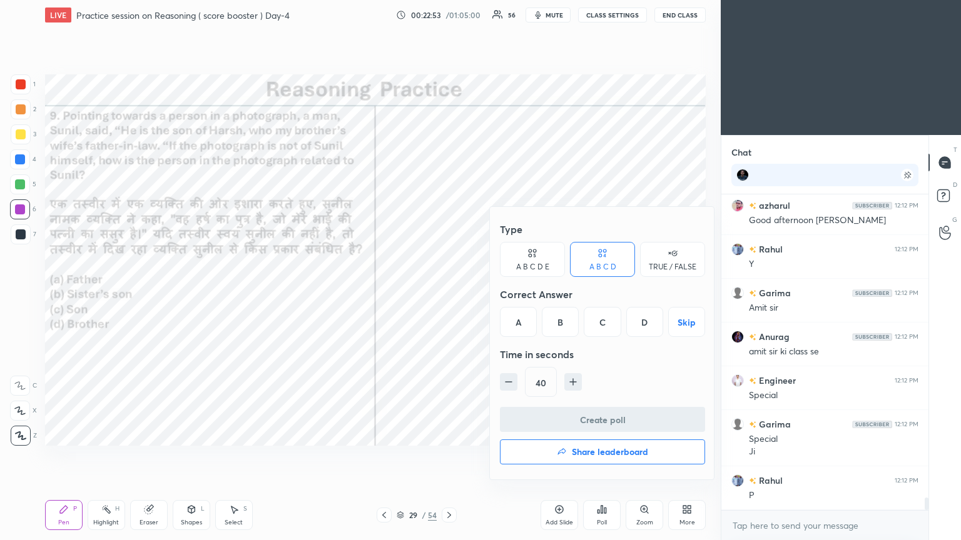
click at [449, 293] on div "D" at bounding box center [644, 322] width 37 height 30
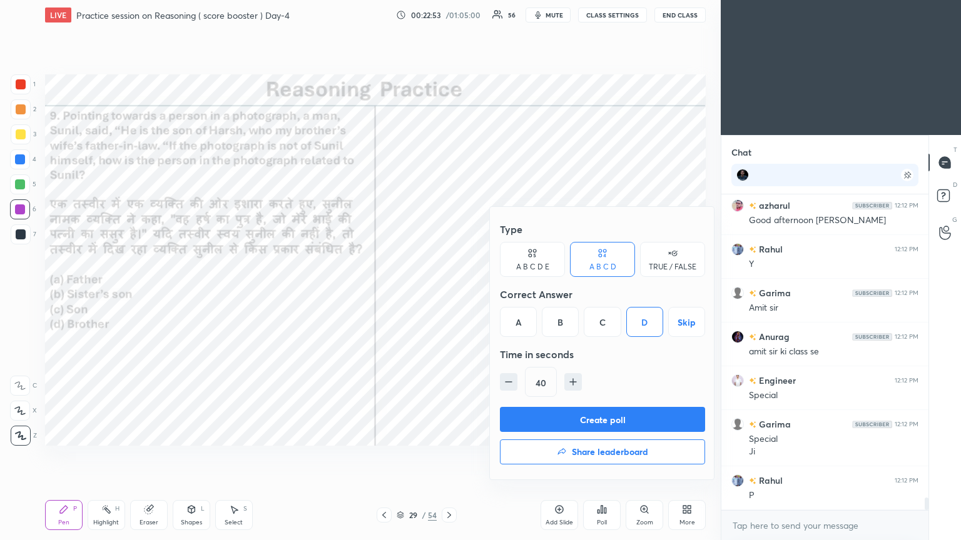
click at [449, 293] on button "Create poll" at bounding box center [602, 419] width 205 height 25
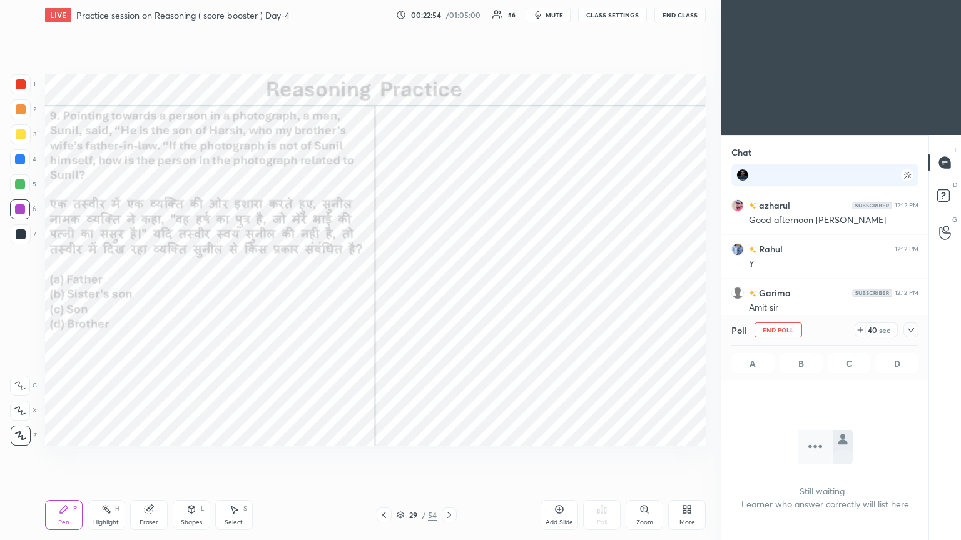
scroll to position [146, 203]
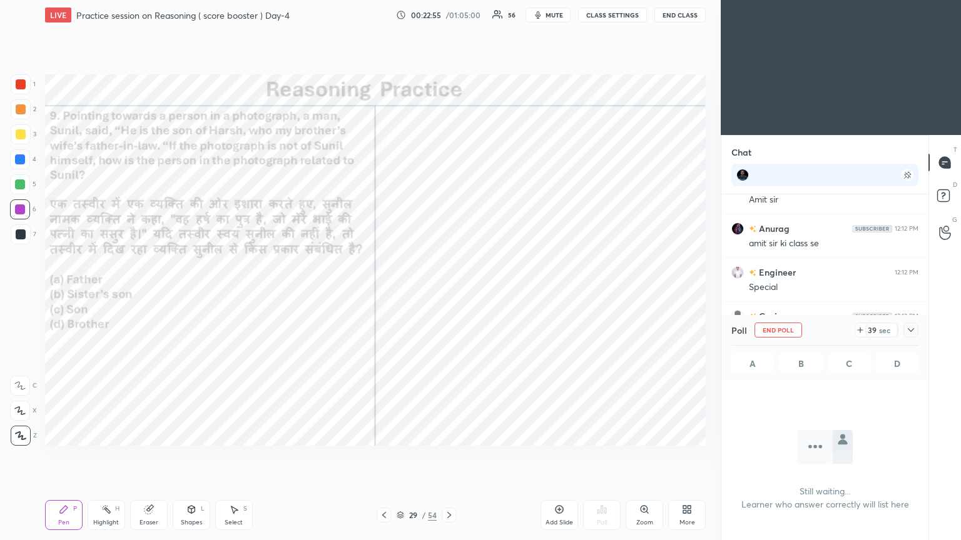
click at [449, 293] on icon at bounding box center [911, 330] width 10 height 10
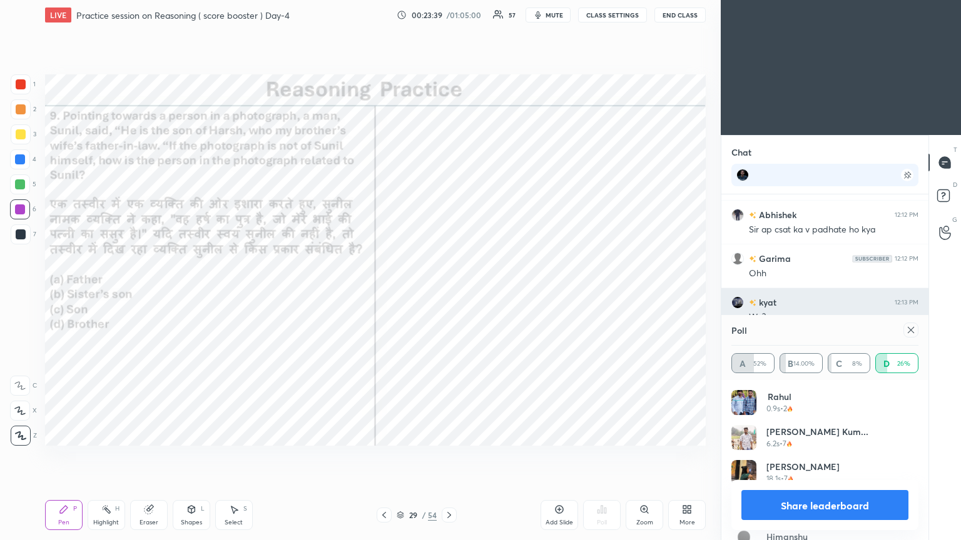
scroll to position [247, 203]
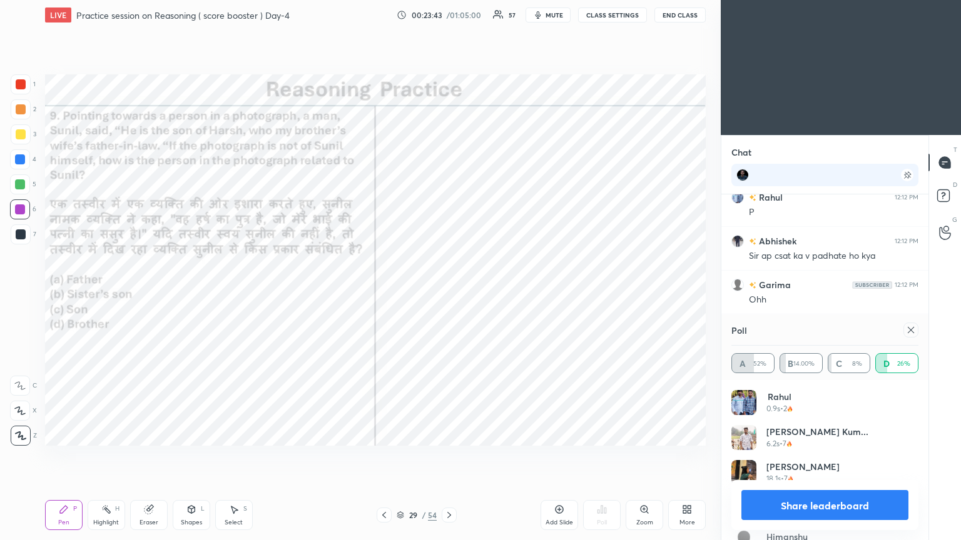
click at [449, 293] on icon at bounding box center [911, 330] width 10 height 10
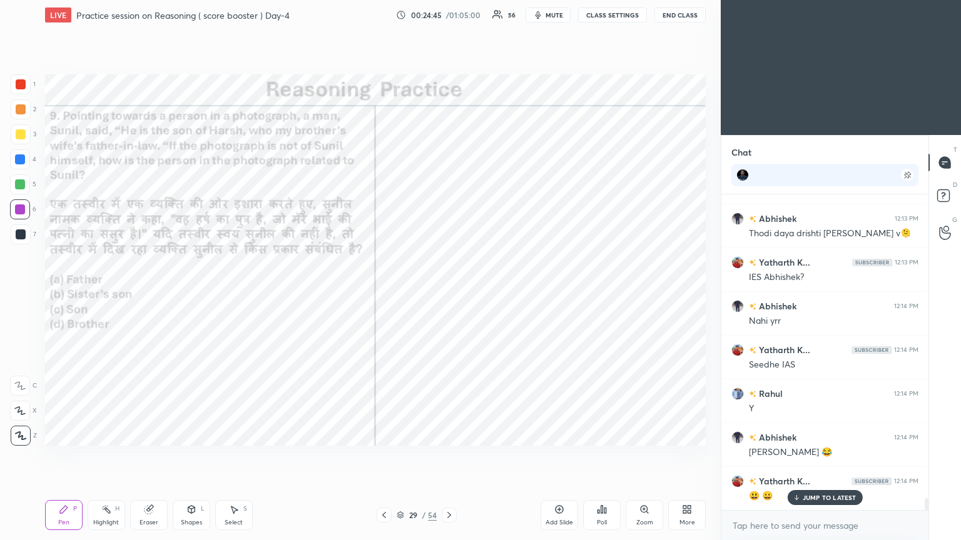
scroll to position [8117, 0]
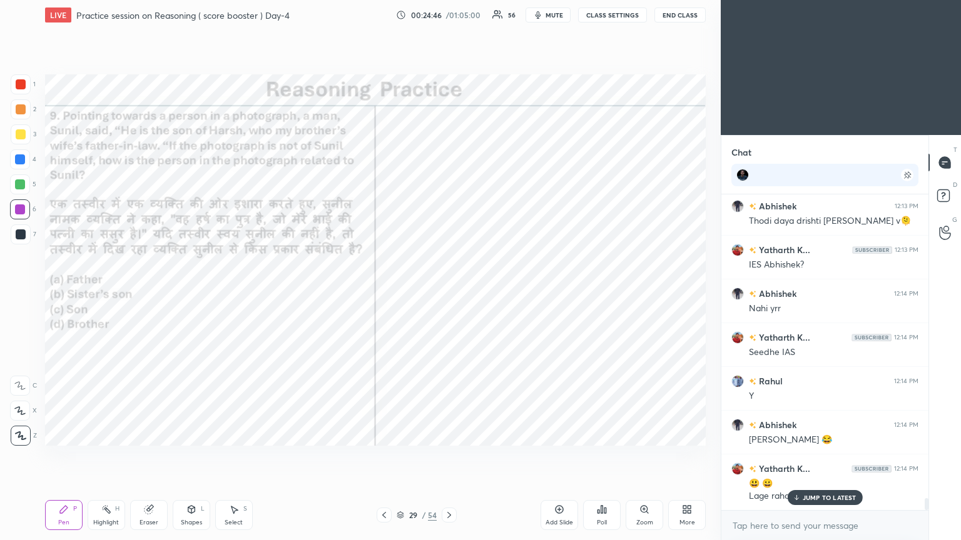
click at [448, 293] on icon at bounding box center [449, 515] width 4 height 6
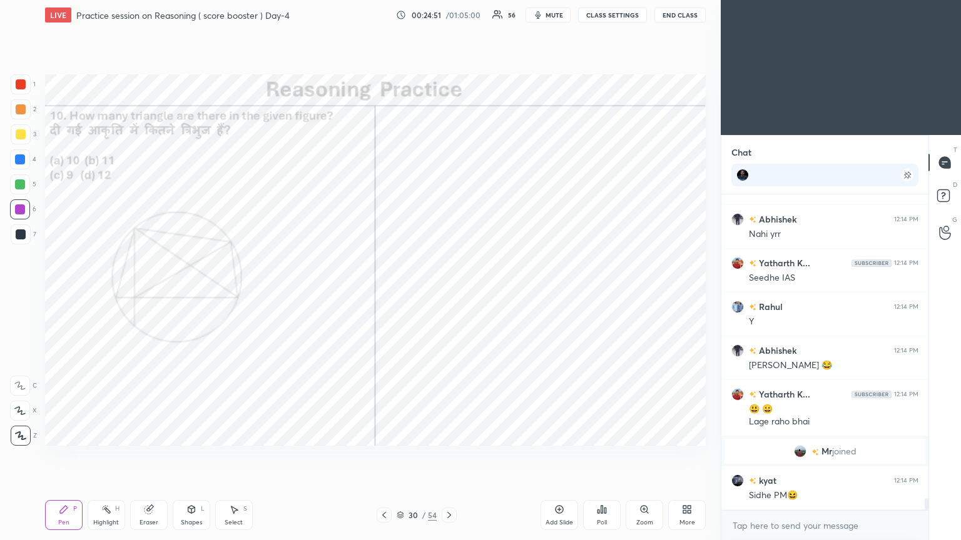
scroll to position [8234, 0]
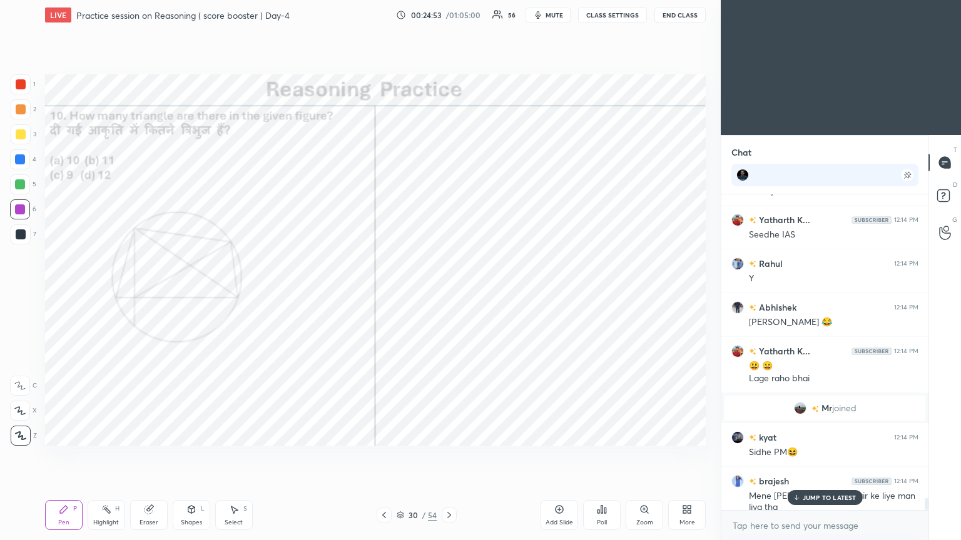
click at [449, 293] on div "Poll" at bounding box center [602, 515] width 38 height 30
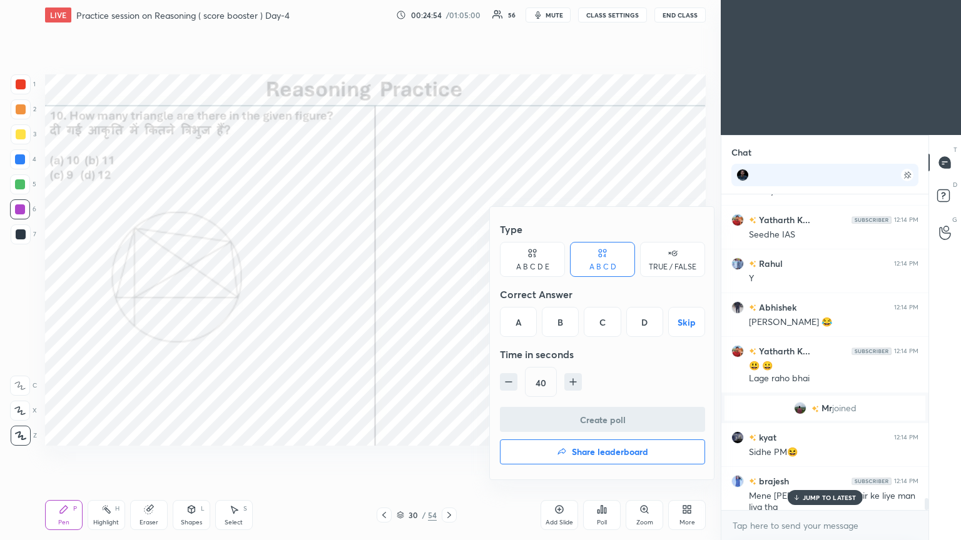
click at [449, 293] on div at bounding box center [480, 270] width 961 height 540
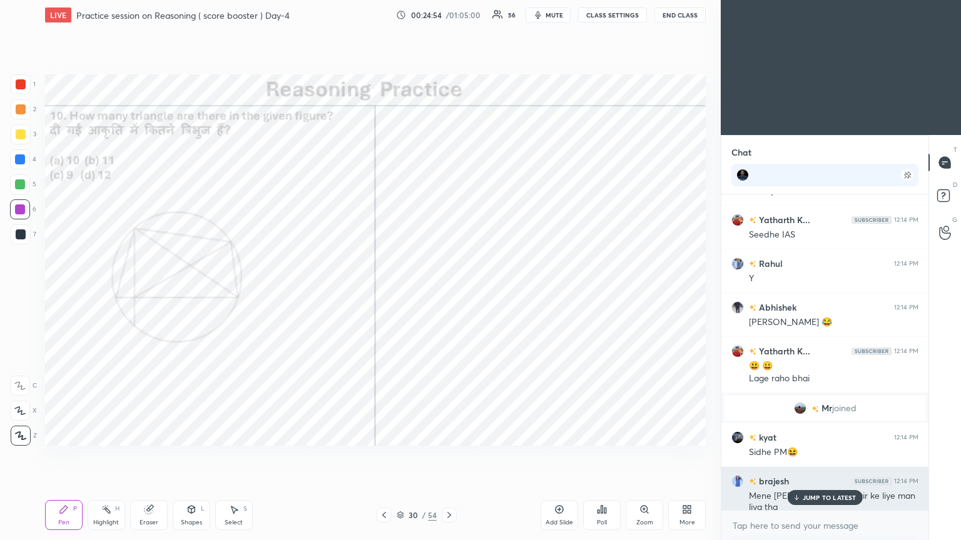
click at [449, 293] on p "JUMP TO LATEST" at bounding box center [830, 498] width 54 height 8
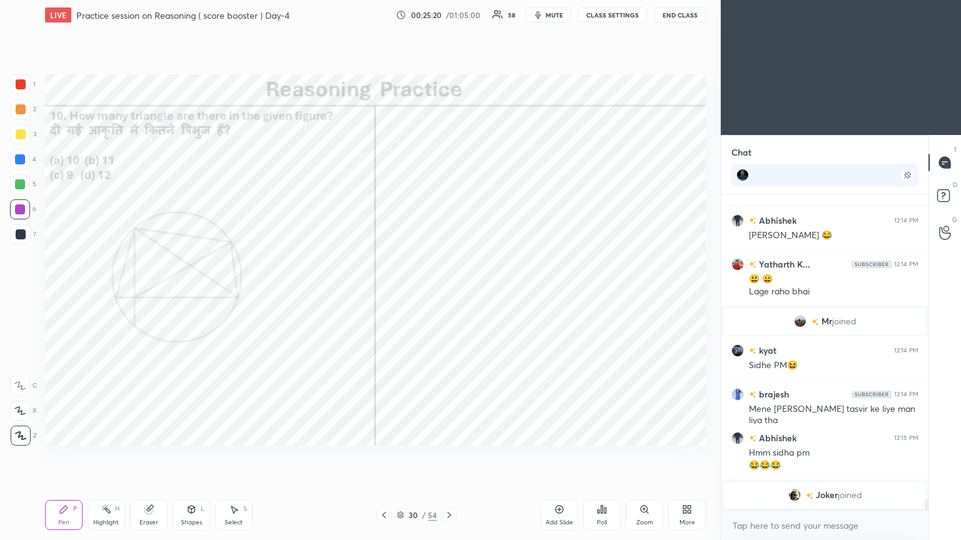
scroll to position [8057, 0]
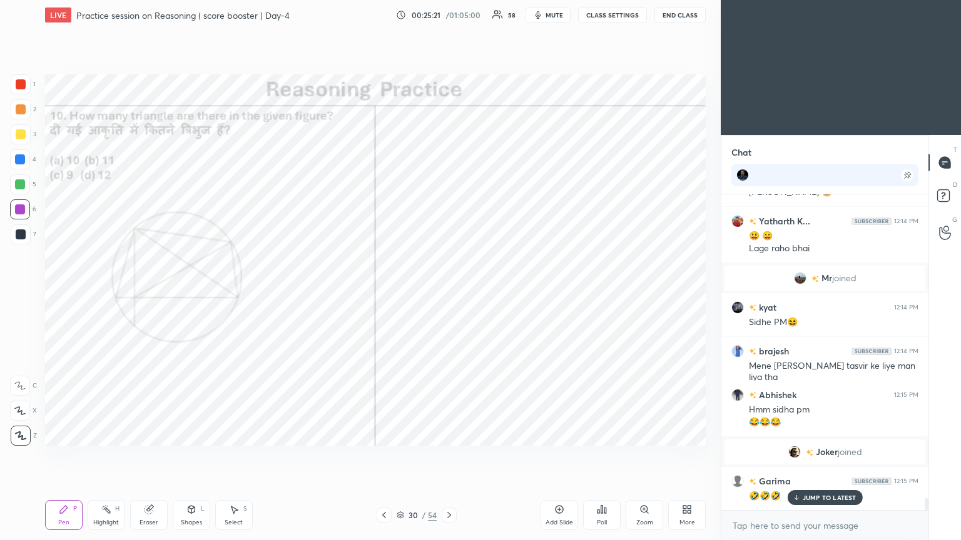
click at [449, 293] on div "Poll" at bounding box center [602, 515] width 38 height 30
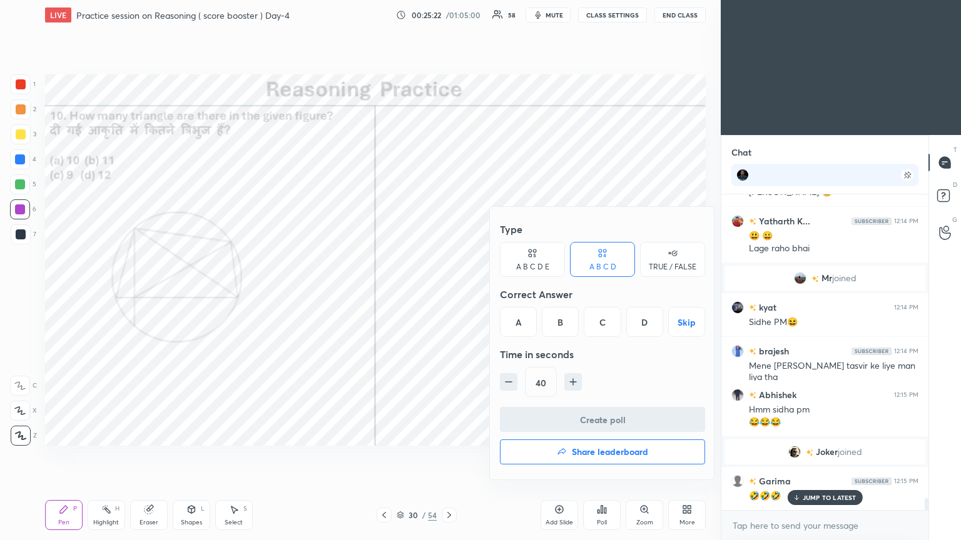
click at [449, 293] on div "A" at bounding box center [518, 322] width 37 height 30
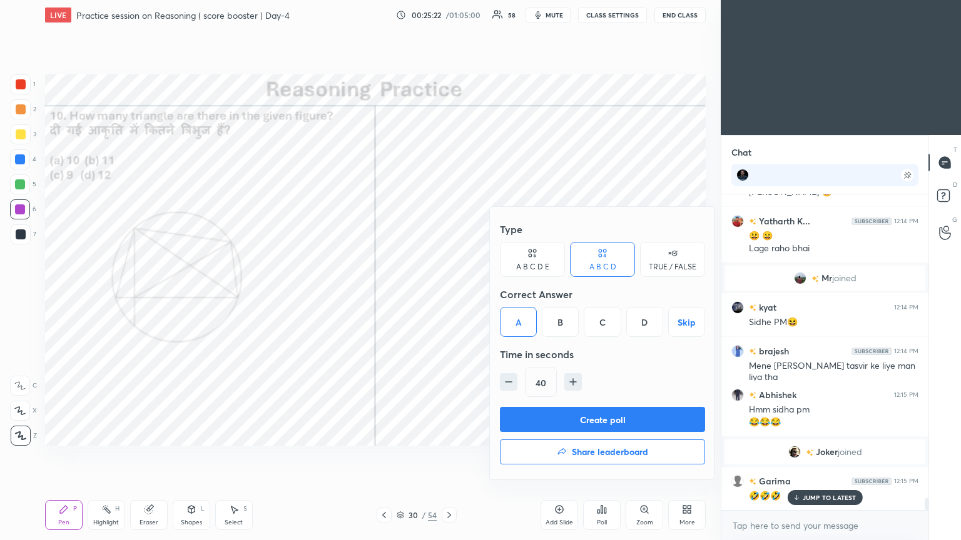
click at [449, 293] on button "Create poll" at bounding box center [602, 419] width 205 height 25
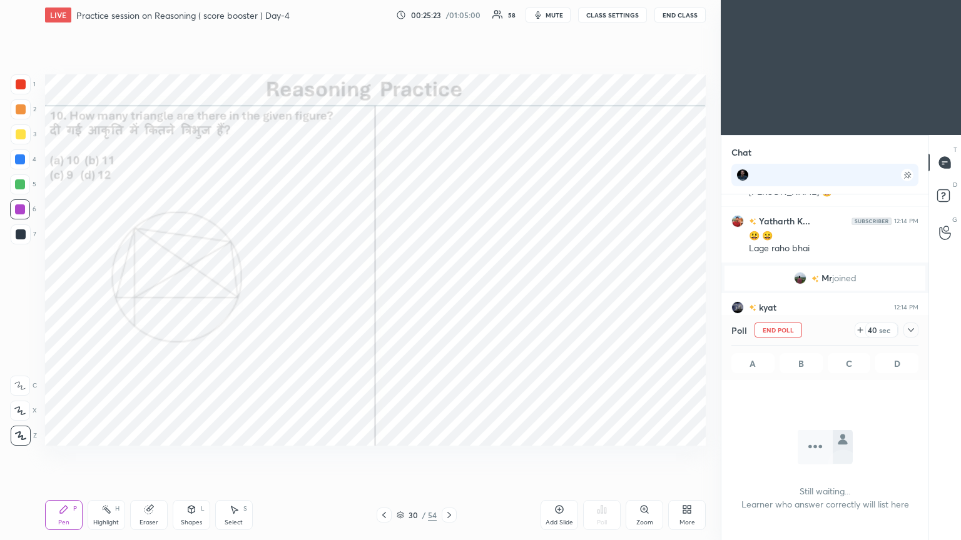
scroll to position [146, 203]
click at [449, 293] on icon at bounding box center [911, 330] width 10 height 10
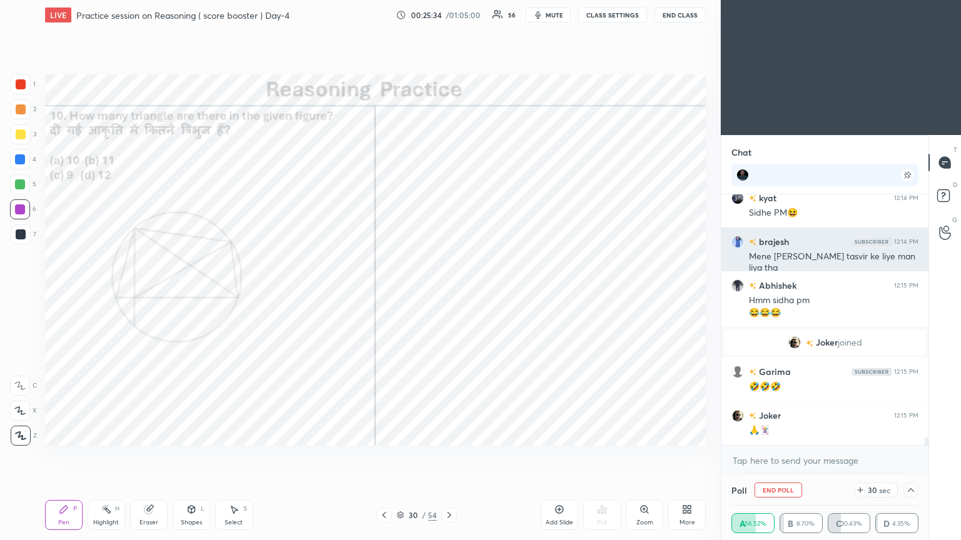
scroll to position [8209, 0]
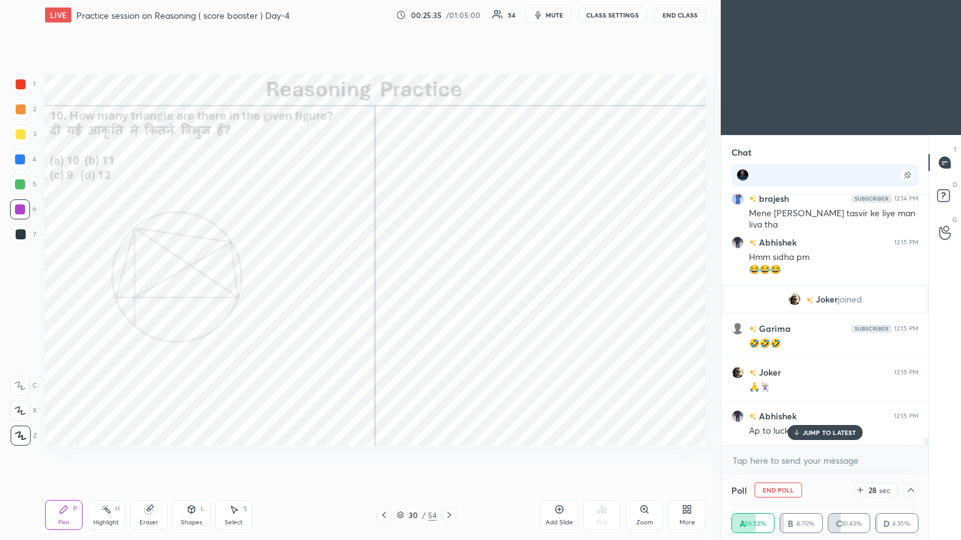
click at [449, 293] on p "JUMP TO LATEST" at bounding box center [830, 433] width 54 height 8
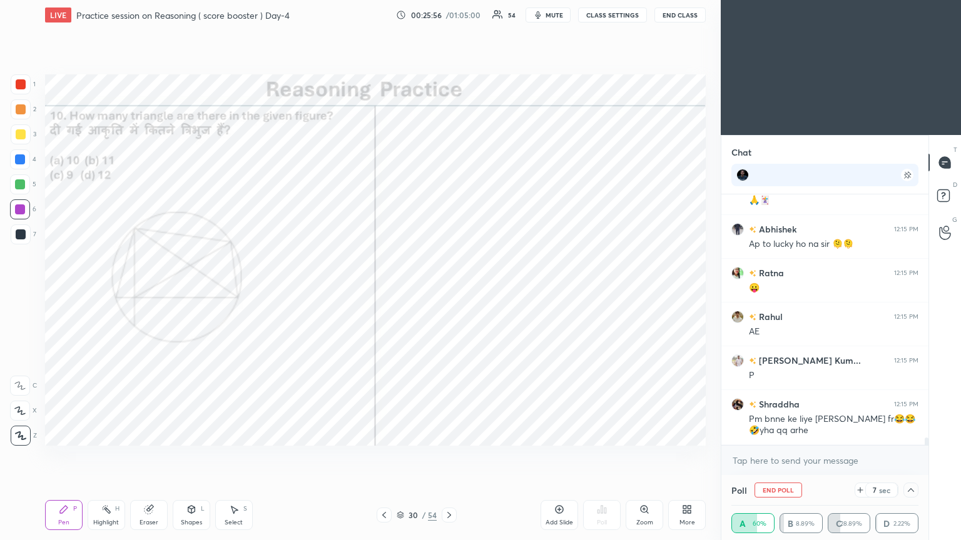
scroll to position [8440, 0]
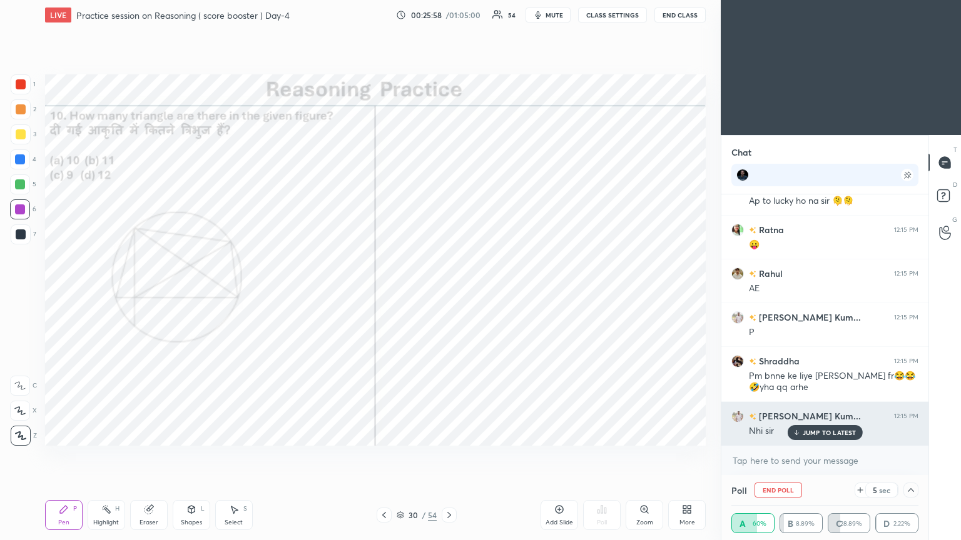
click at [449, 293] on div "Nhi sir" at bounding box center [834, 430] width 170 height 15
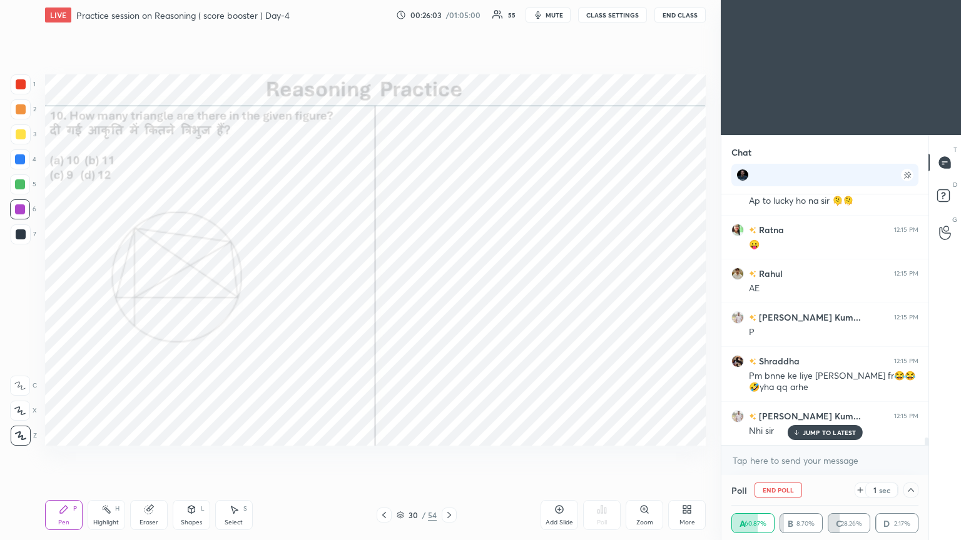
click at [449, 293] on p "JUMP TO LATEST" at bounding box center [830, 433] width 54 height 8
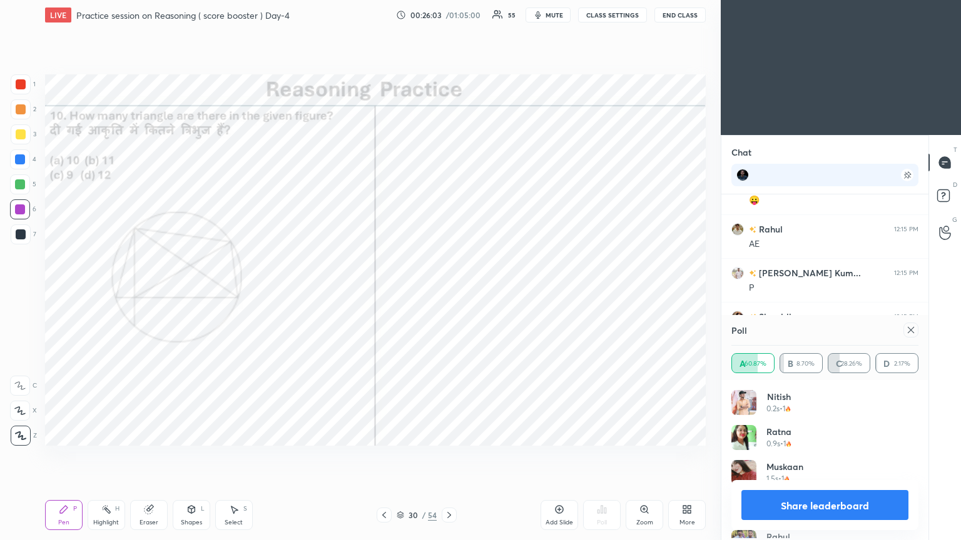
scroll to position [4, 4]
click at [449, 293] on icon at bounding box center [911, 330] width 10 height 10
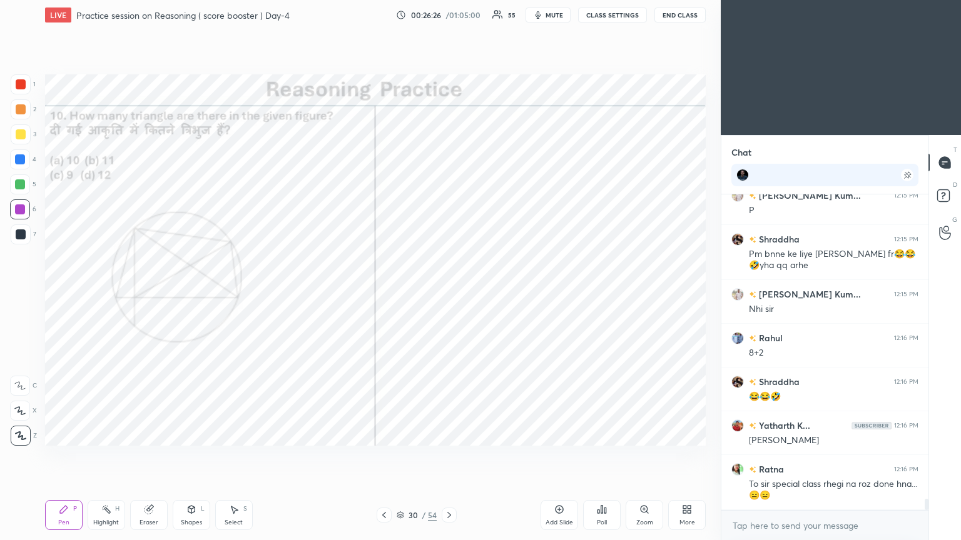
click at [449, 293] on div at bounding box center [449, 515] width 15 height 15
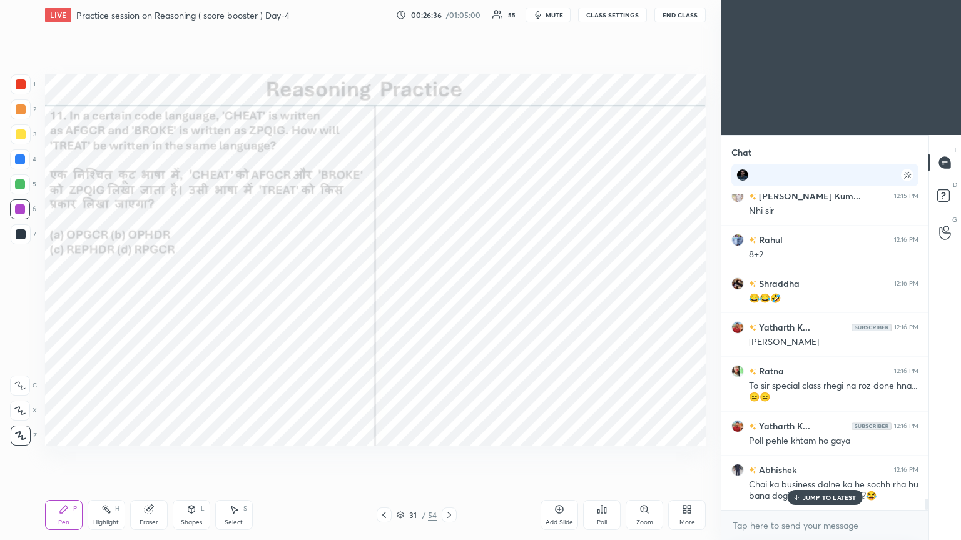
click at [449, 293] on div "Poll" at bounding box center [602, 515] width 38 height 30
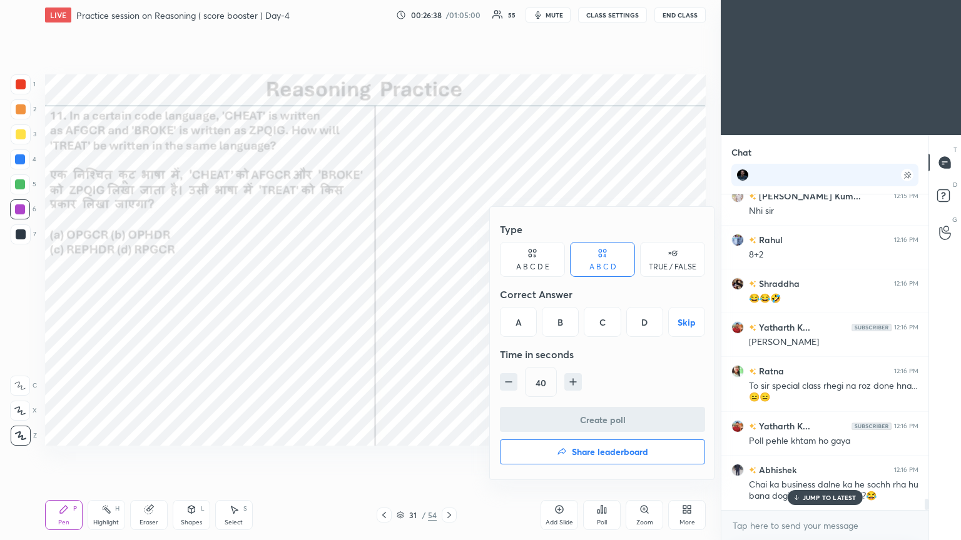
click at [449, 293] on div "D" at bounding box center [644, 322] width 37 height 30
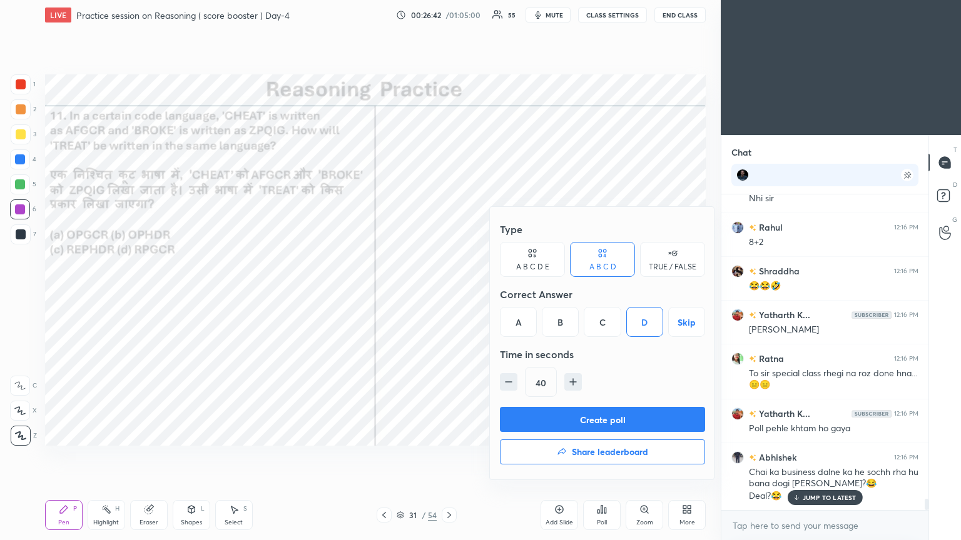
click at [449, 293] on button "Create poll" at bounding box center [602, 419] width 205 height 25
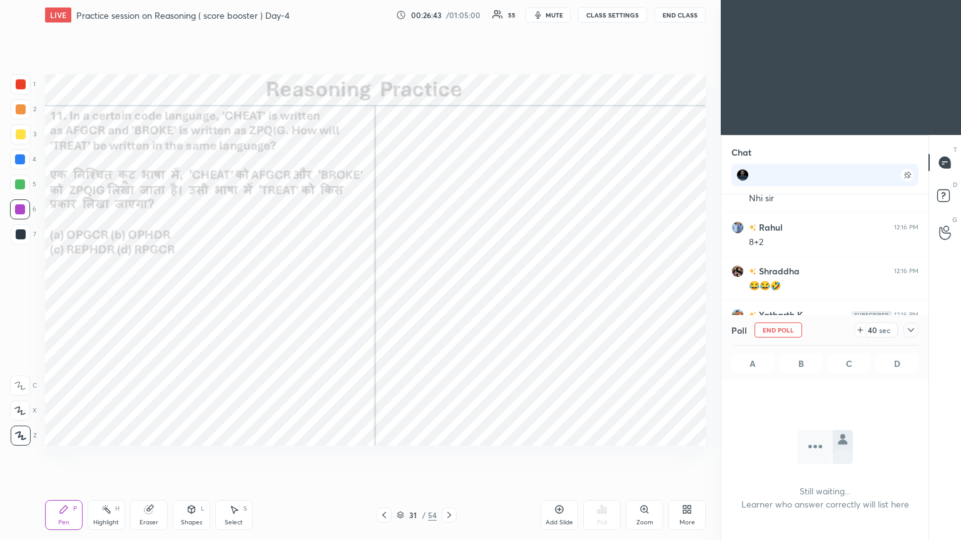
click at [449, 293] on div at bounding box center [910, 330] width 15 height 15
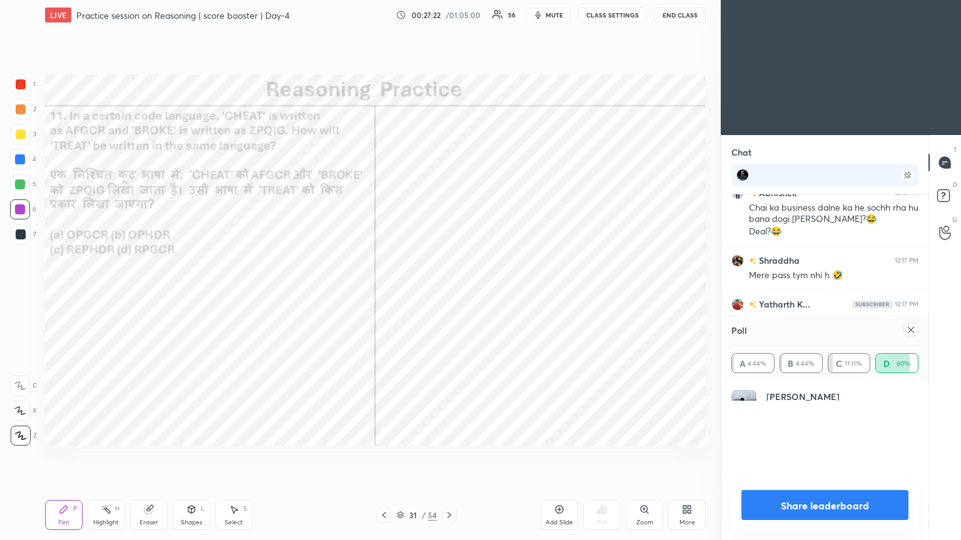
scroll to position [146, 183]
click at [449, 293] on icon at bounding box center [911, 330] width 10 height 10
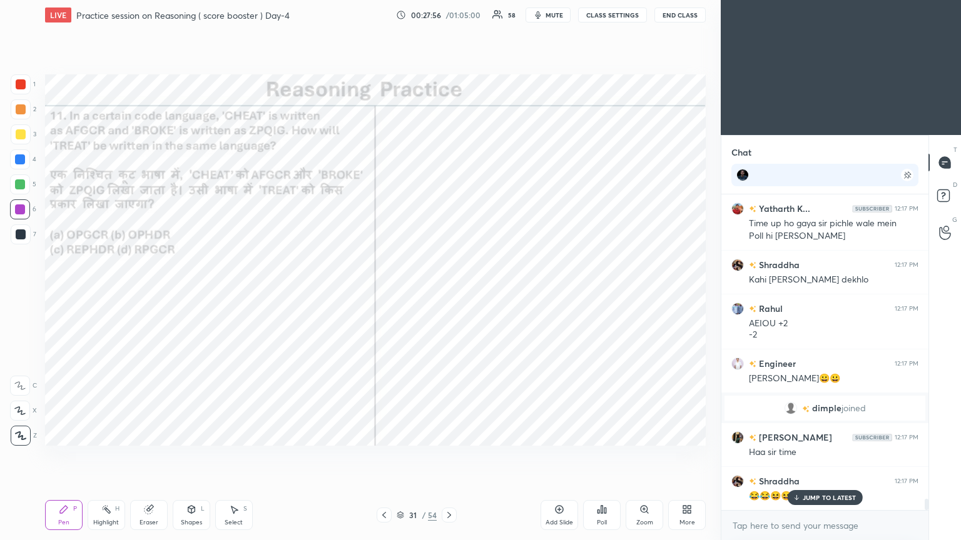
scroll to position [8779, 0]
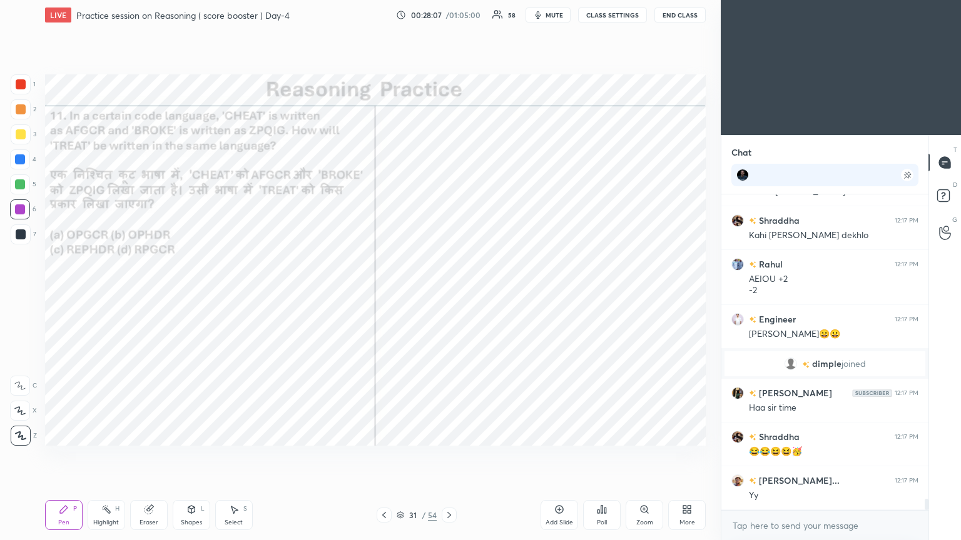
click at [449, 293] on icon at bounding box center [449, 515] width 10 height 10
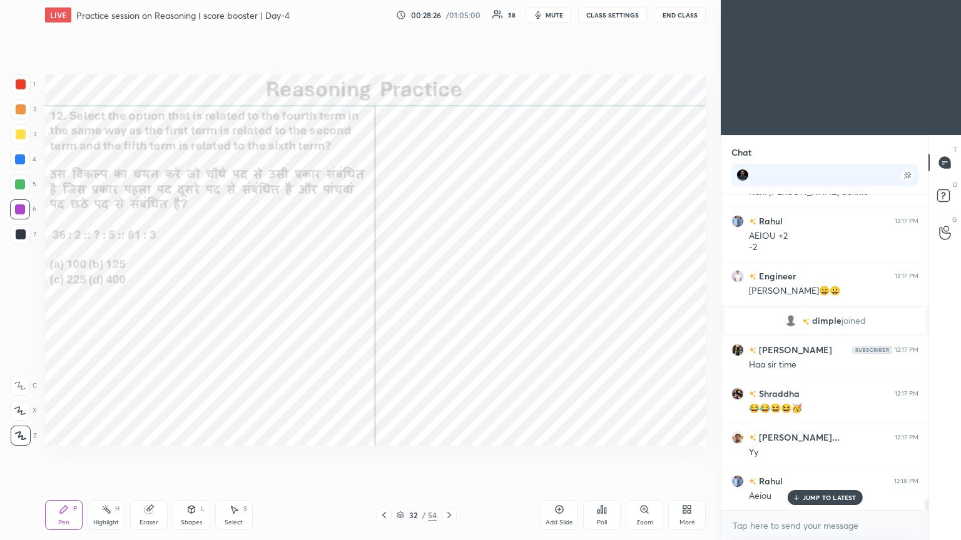
click at [449, 293] on div "Poll" at bounding box center [602, 515] width 38 height 30
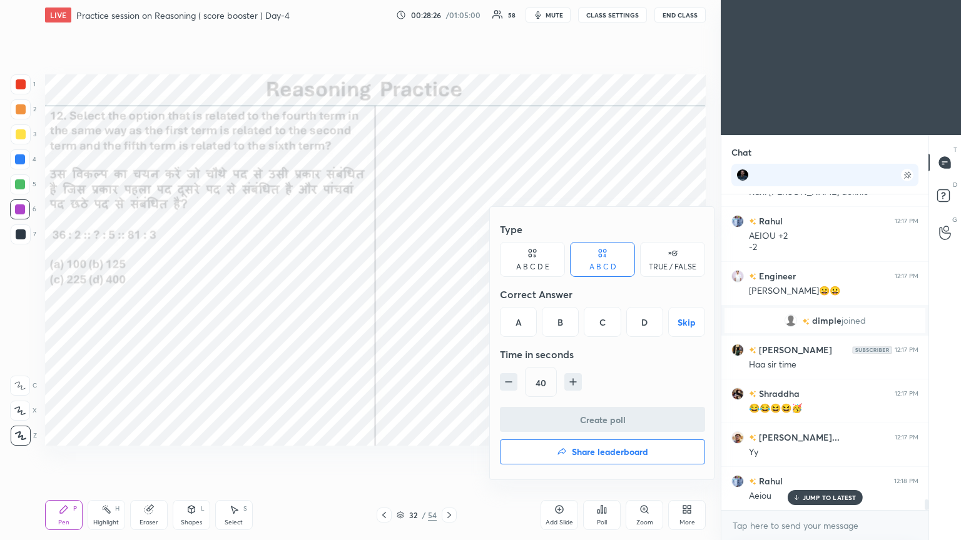
click at [449, 293] on div "C" at bounding box center [602, 322] width 37 height 30
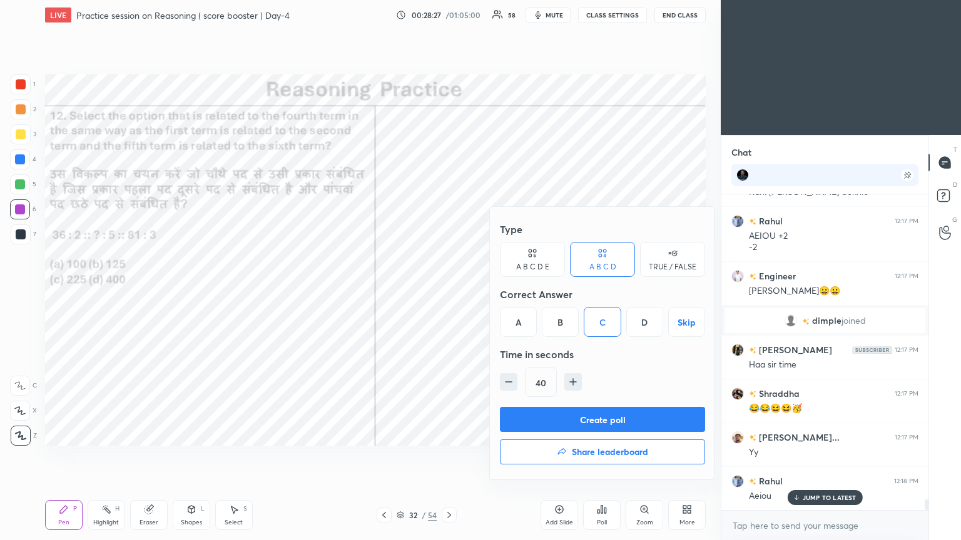
click at [449, 293] on button "Create poll" at bounding box center [602, 419] width 205 height 25
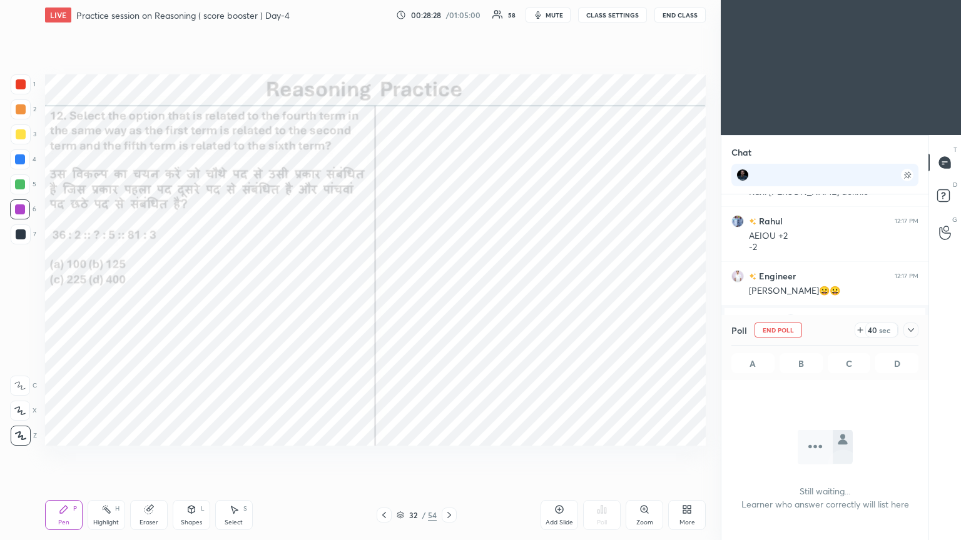
scroll to position [4, 4]
click at [449, 293] on icon at bounding box center [911, 330] width 10 height 10
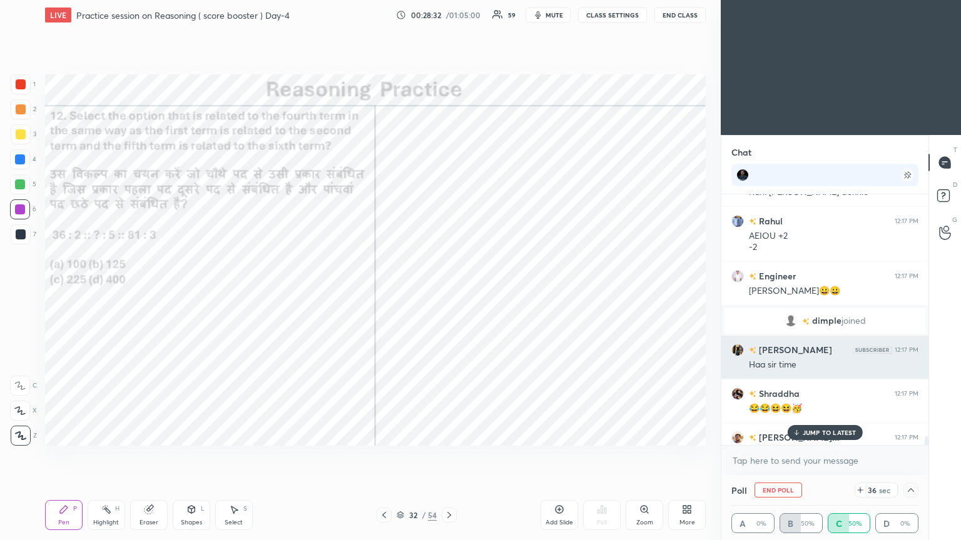
scroll to position [8917, 0]
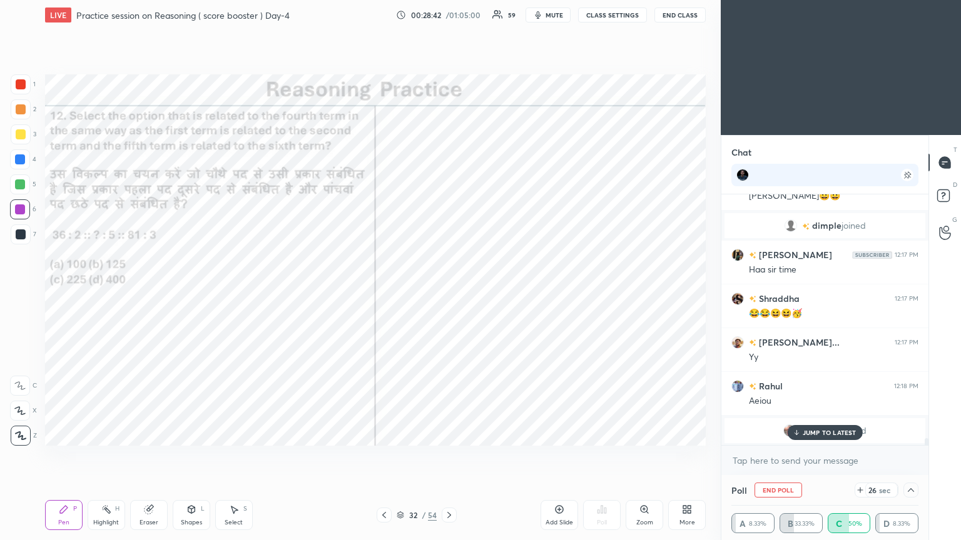
click at [449, 293] on p "JUMP TO LATEST" at bounding box center [830, 433] width 54 height 8
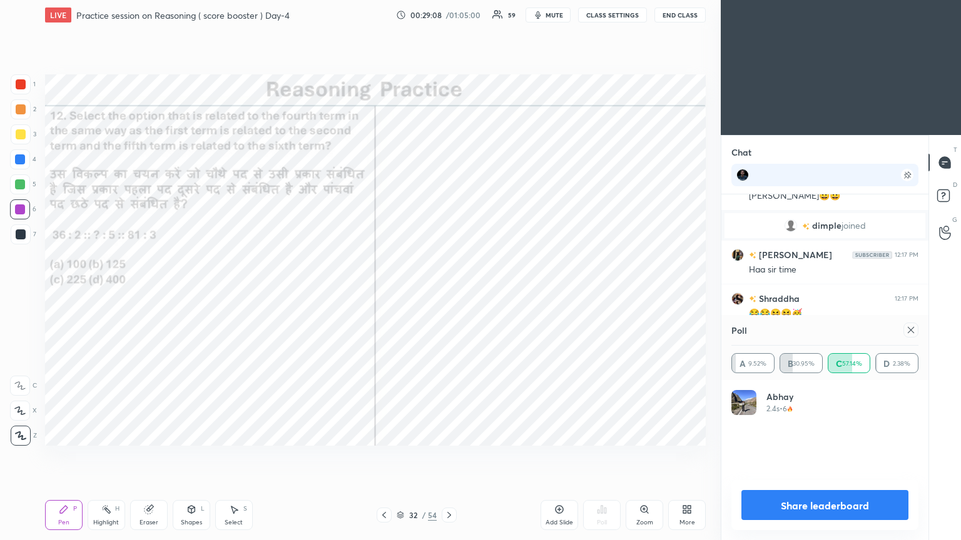
scroll to position [146, 183]
click at [449, 293] on icon at bounding box center [911, 330] width 10 height 10
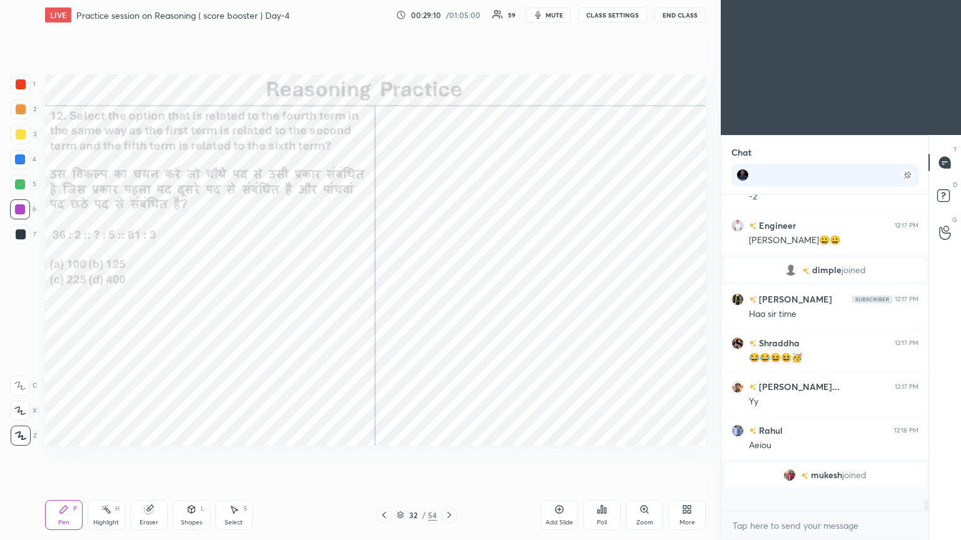
scroll to position [312, 203]
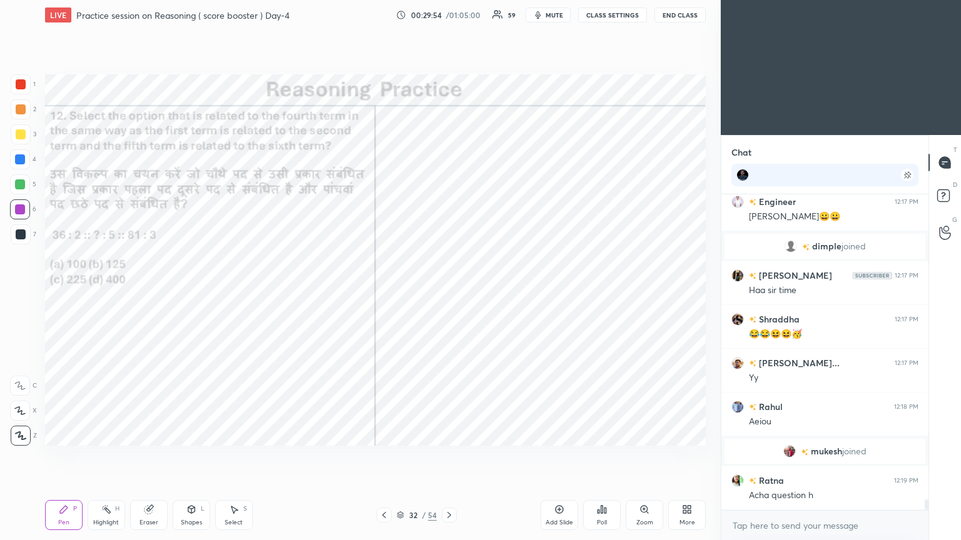
click at [449, 293] on icon at bounding box center [449, 515] width 10 height 10
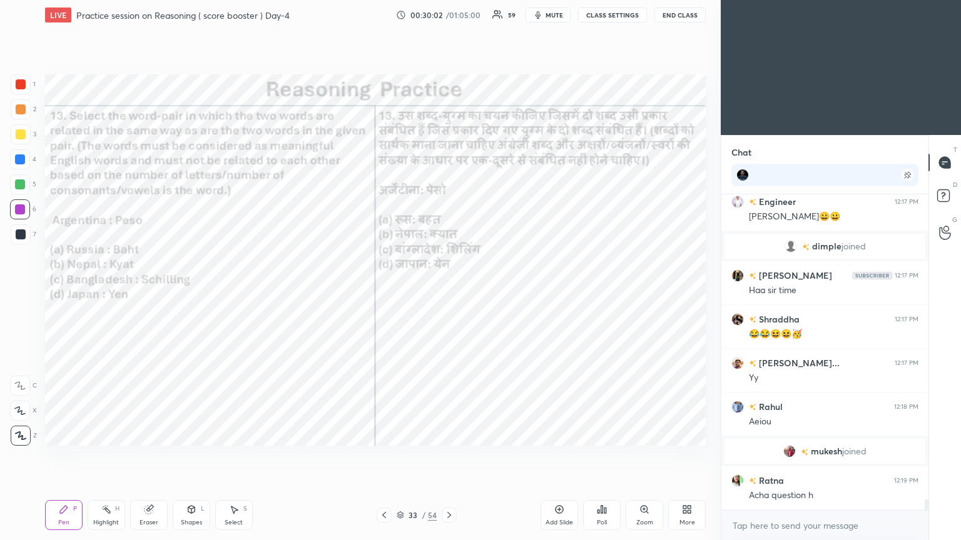
click at [449, 293] on icon at bounding box center [605, 511] width 2 height 6
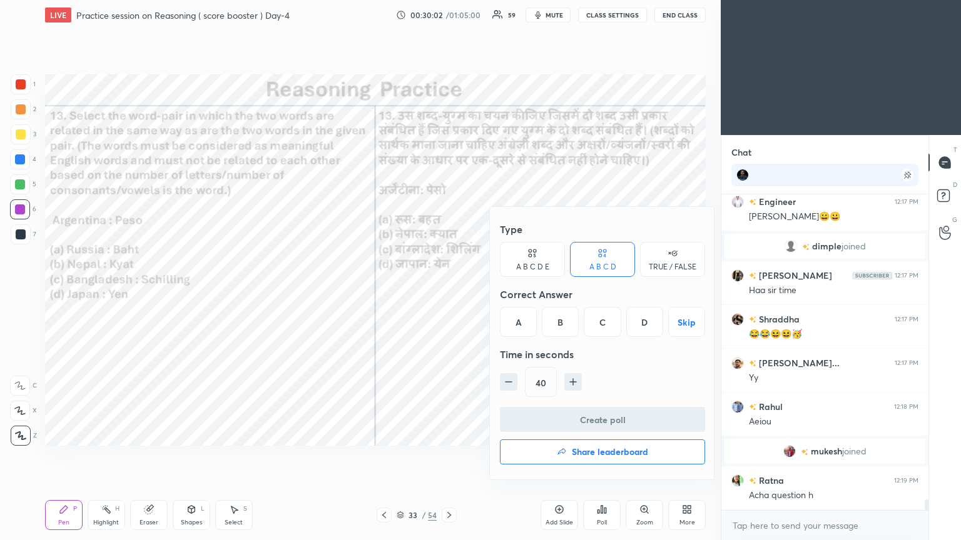
click at [449, 293] on div "D" at bounding box center [644, 322] width 37 height 30
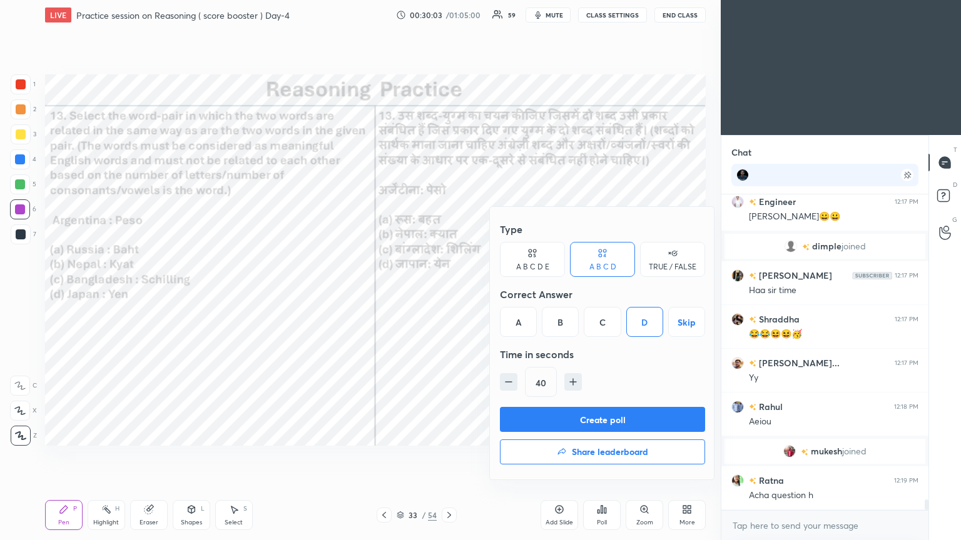
click at [449, 293] on button "Create poll" at bounding box center [602, 419] width 205 height 25
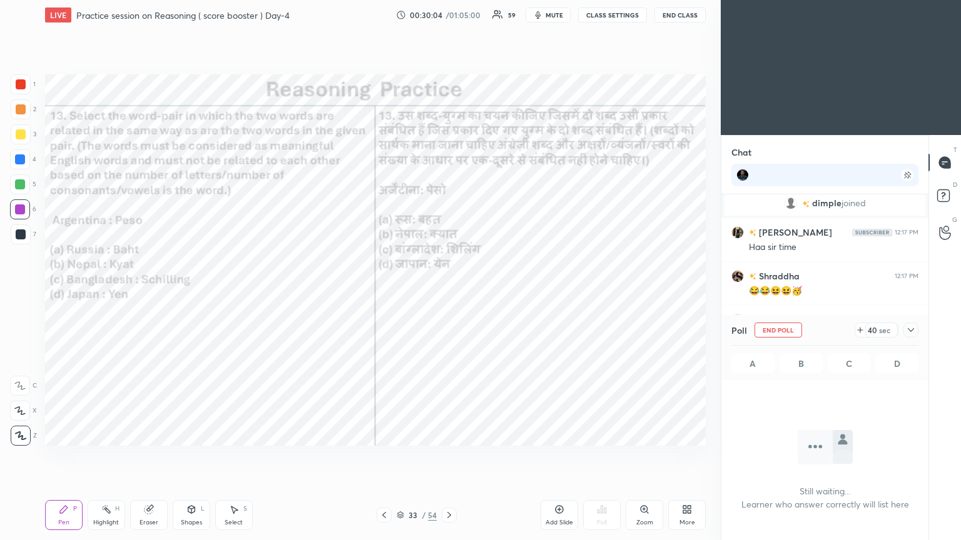
scroll to position [4, 4]
click at [449, 15] on icon "button" at bounding box center [538, 15] width 6 height 8
click at [449, 13] on button "End Class" at bounding box center [679, 15] width 51 height 15
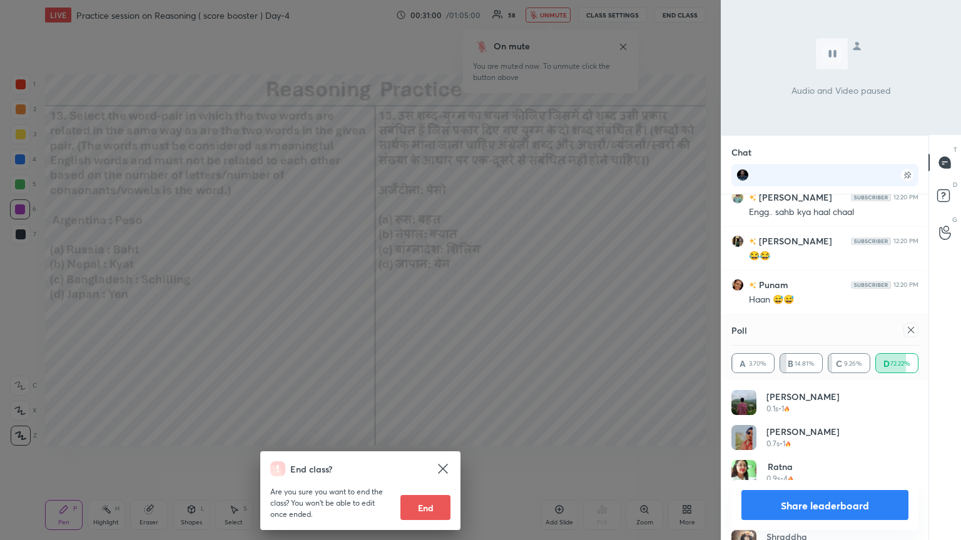
scroll to position [9367, 0]
click at [449, 293] on icon at bounding box center [911, 330] width 10 height 10
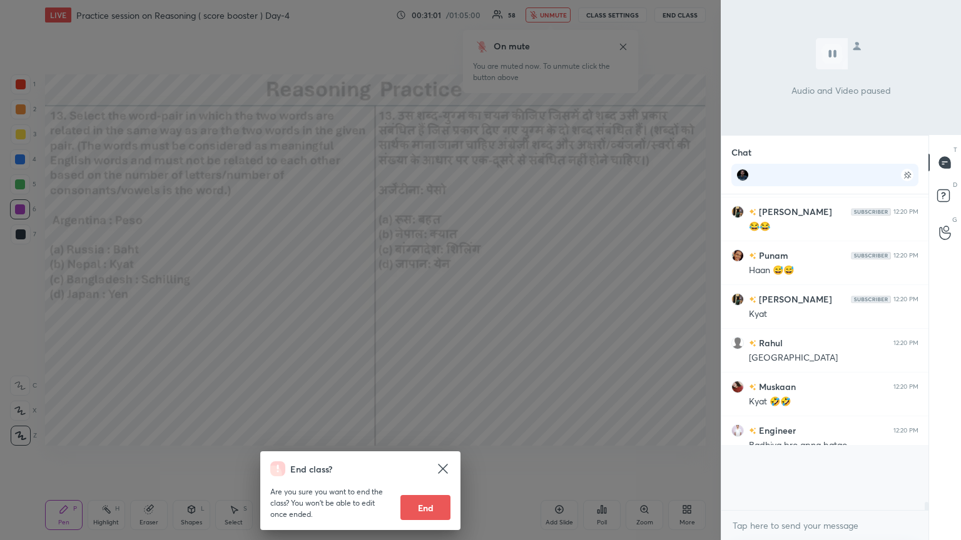
scroll to position [188, 203]
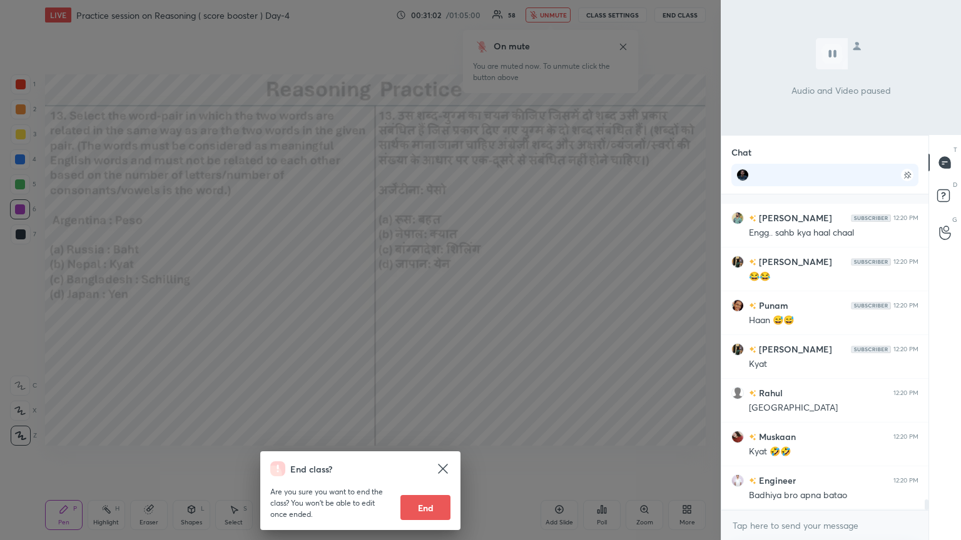
click at [449, 293] on div "End class? Are you sure you want to end the class? You won’t be able to edit on…" at bounding box center [360, 270] width 721 height 540
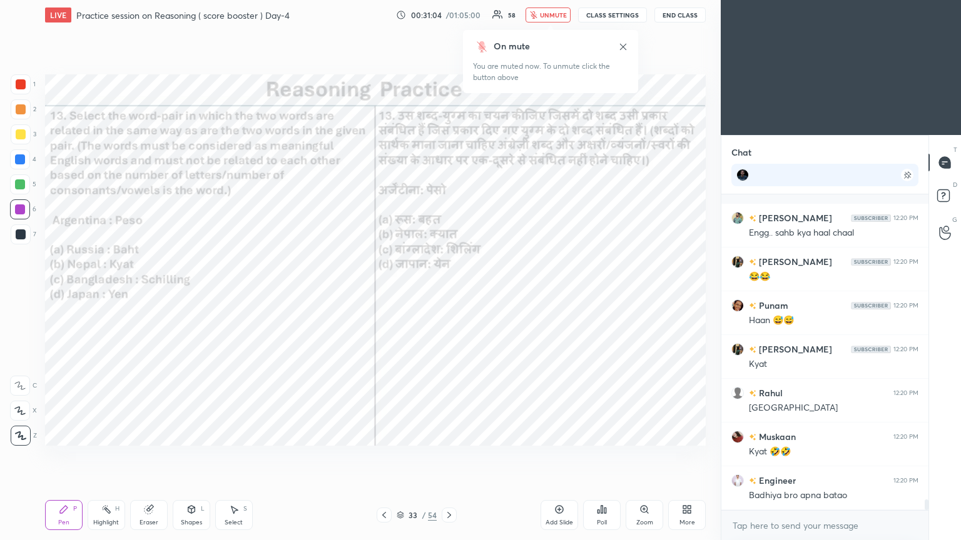
click at [449, 14] on span "unmute" at bounding box center [553, 15] width 27 height 9
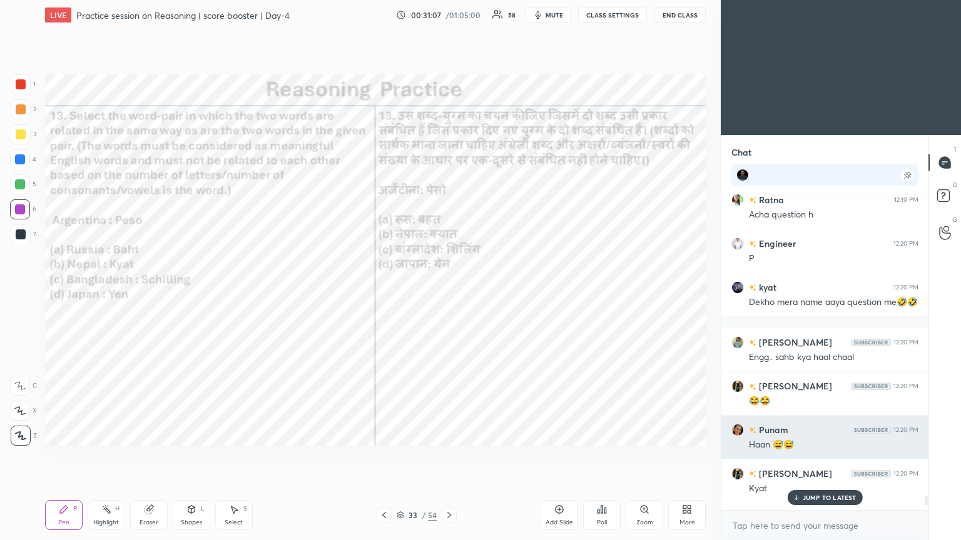
scroll to position [9173, 0]
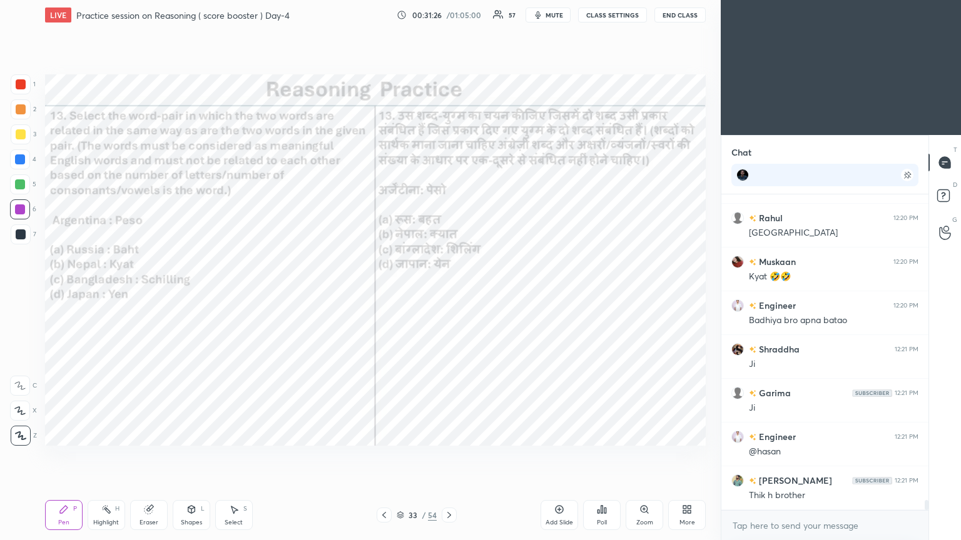
click at [449, 293] on icon at bounding box center [449, 515] width 10 height 10
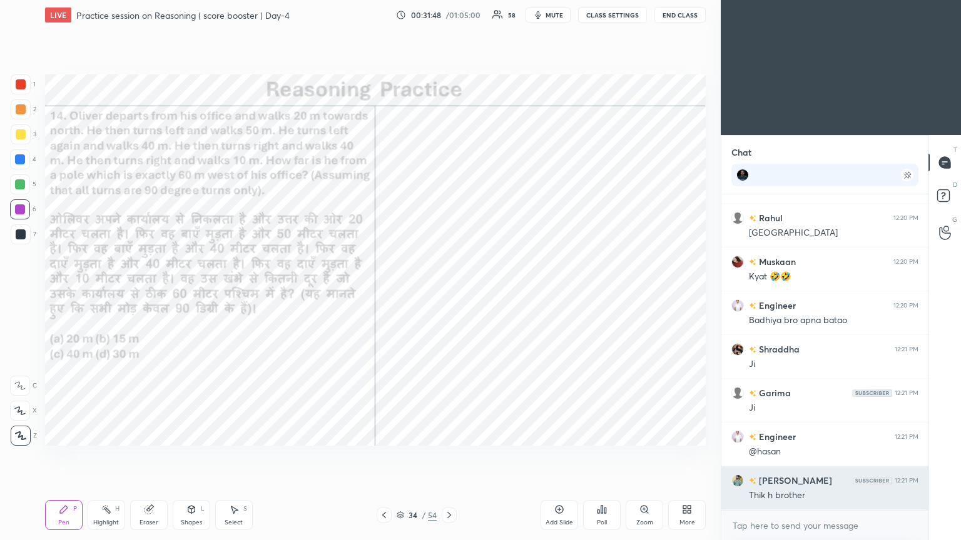
click at [449, 293] on h6 "[PERSON_NAME]" at bounding box center [794, 480] width 76 height 13
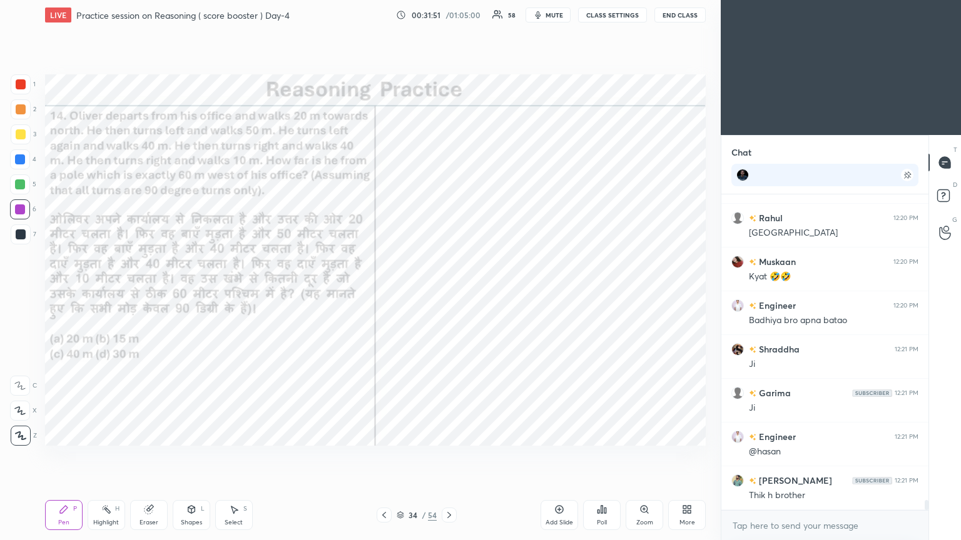
click at [449, 293] on icon at bounding box center [602, 510] width 10 height 10
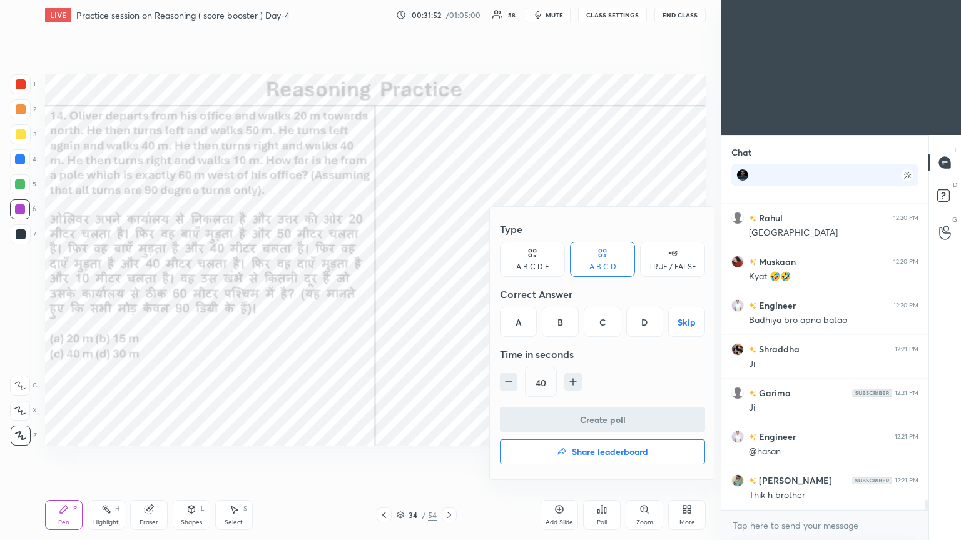
click at [449, 293] on div "A" at bounding box center [518, 322] width 37 height 30
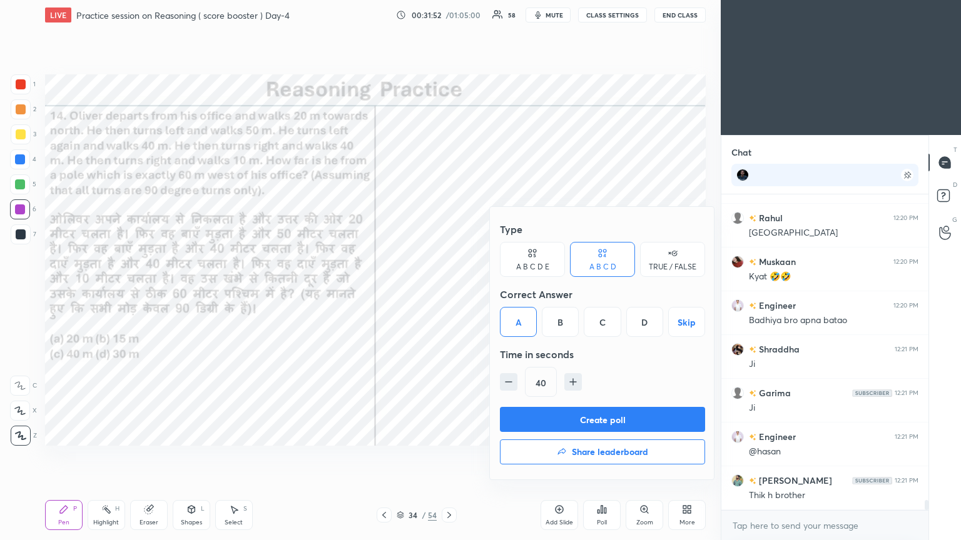
click at [449, 293] on button "Create poll" at bounding box center [602, 419] width 205 height 25
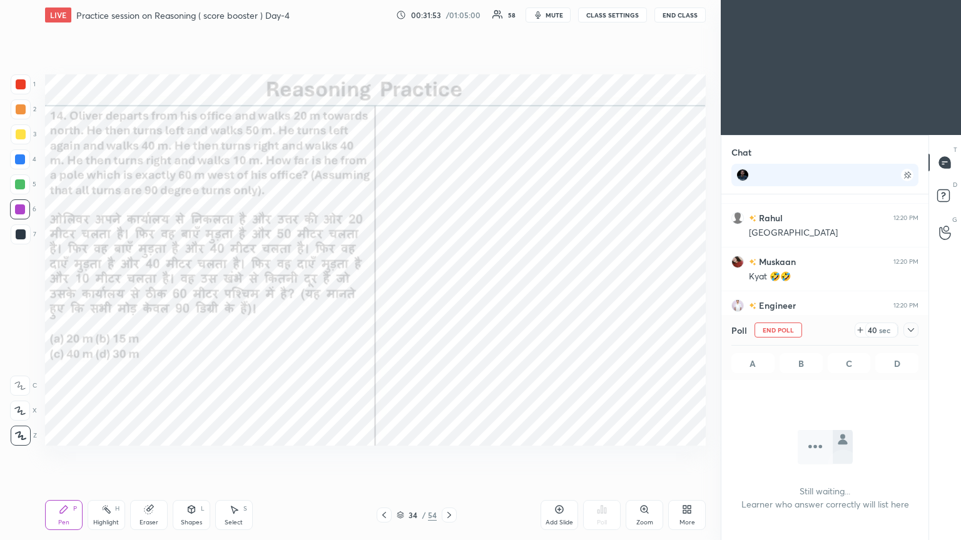
scroll to position [4, 4]
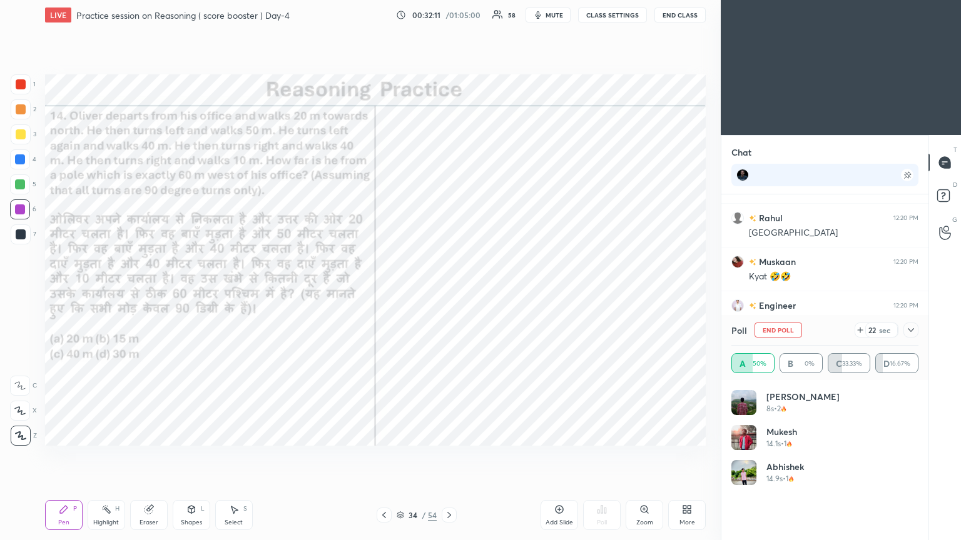
click at [449, 293] on div at bounding box center [910, 330] width 15 height 15
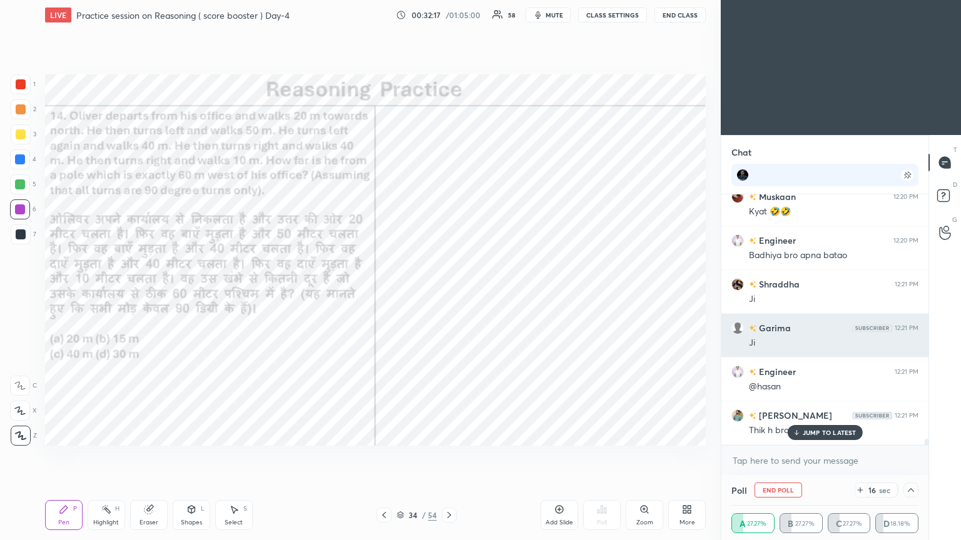
scroll to position [9586, 0]
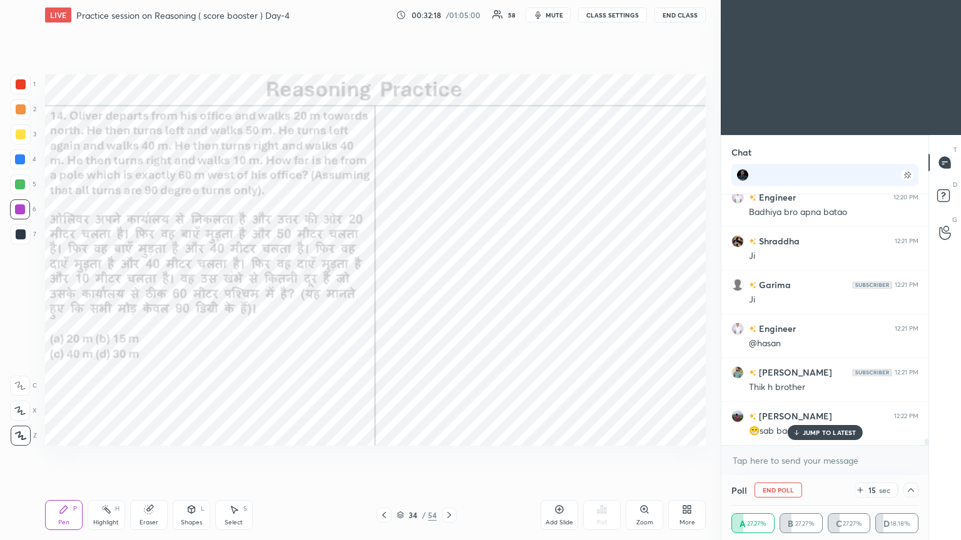
click at [449, 293] on div "[PERSON_NAME] 12:22 PM 😁sab badhiya" at bounding box center [824, 423] width 207 height 43
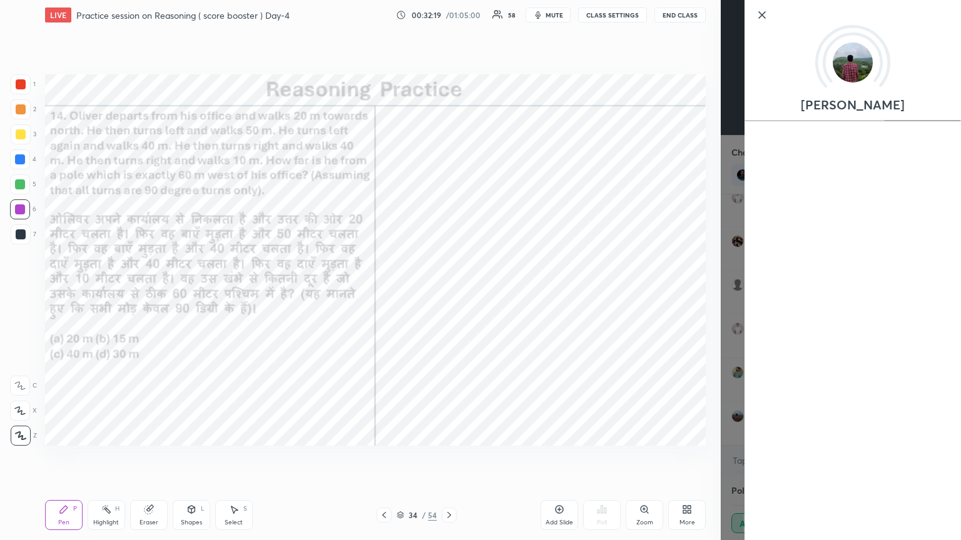
click at [449, 293] on div "[PERSON_NAME]" at bounding box center [841, 270] width 240 height 540
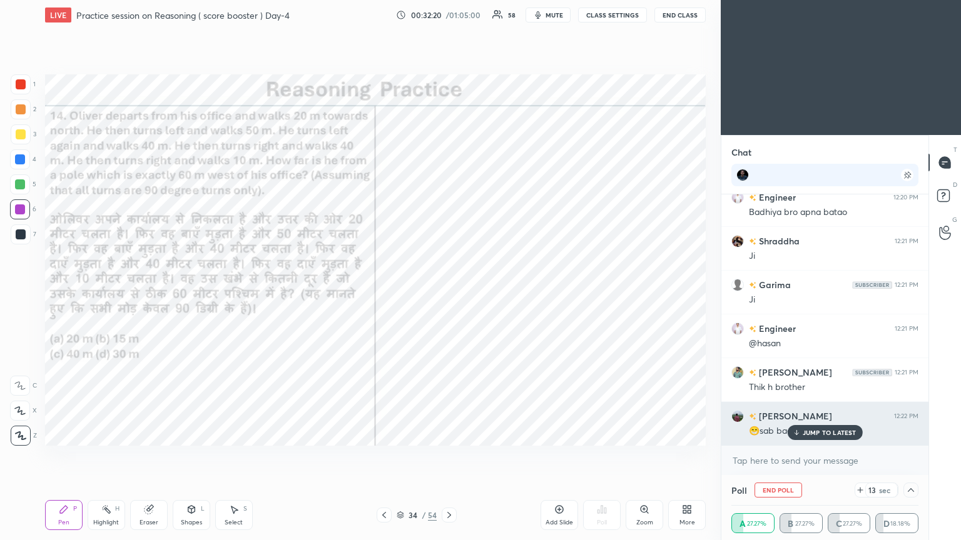
click at [449, 293] on p "JUMP TO LATEST" at bounding box center [830, 433] width 54 height 8
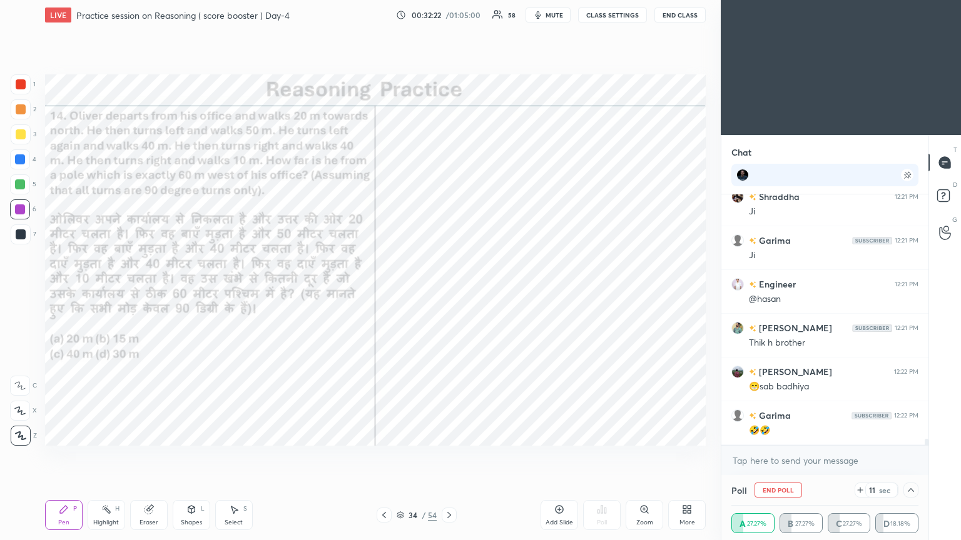
scroll to position [9673, 0]
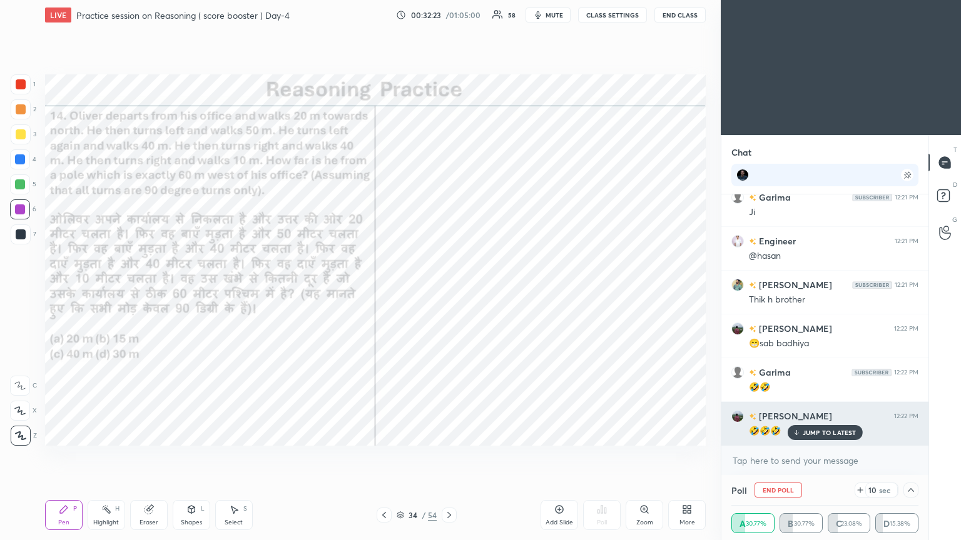
click at [449, 293] on p "JUMP TO LATEST" at bounding box center [830, 433] width 54 height 8
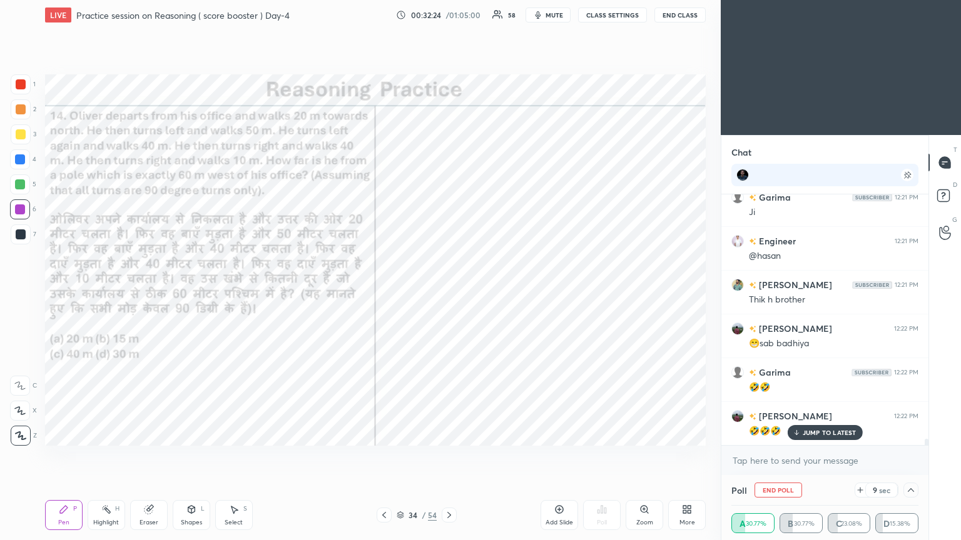
scroll to position [9703, 0]
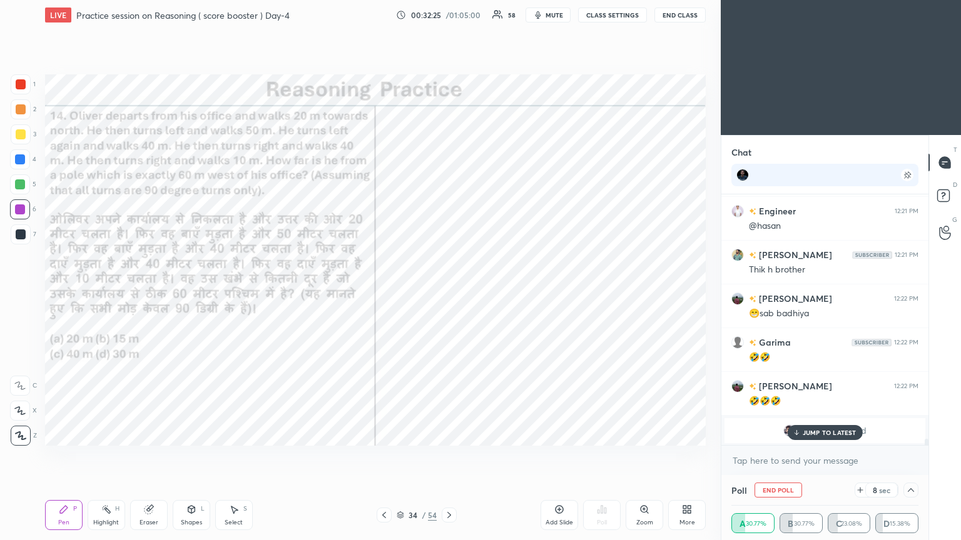
click at [449, 293] on p "JUMP TO LATEST" at bounding box center [830, 433] width 54 height 8
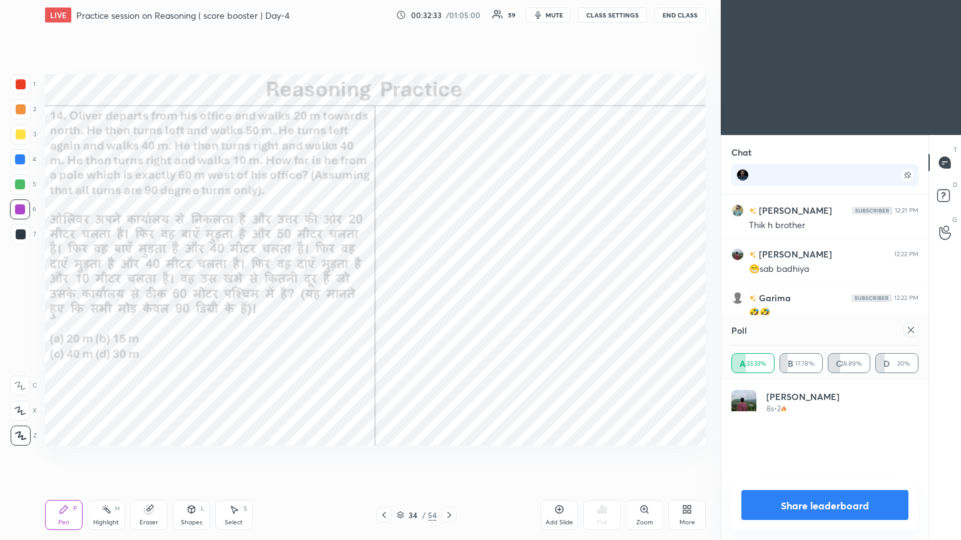
scroll to position [4, 4]
click at [449, 293] on icon at bounding box center [911, 330] width 10 height 10
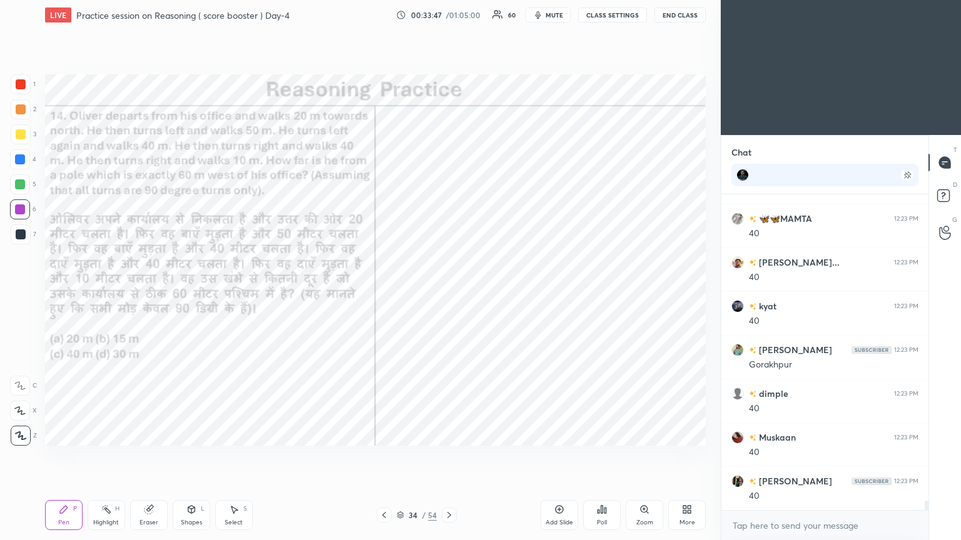
scroll to position [10316, 0]
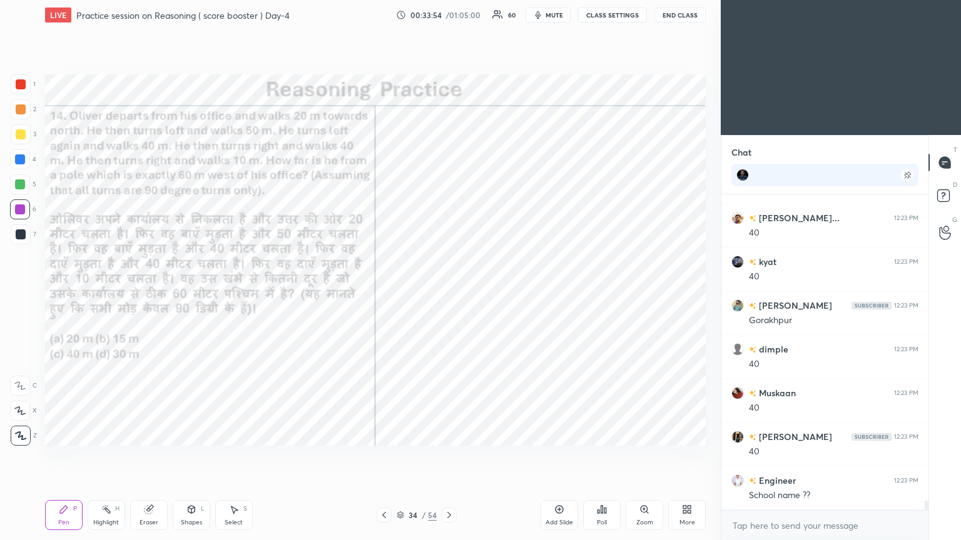
click at [17, 80] on div at bounding box center [21, 84] width 10 height 10
click at [16, 84] on div at bounding box center [21, 84] width 10 height 10
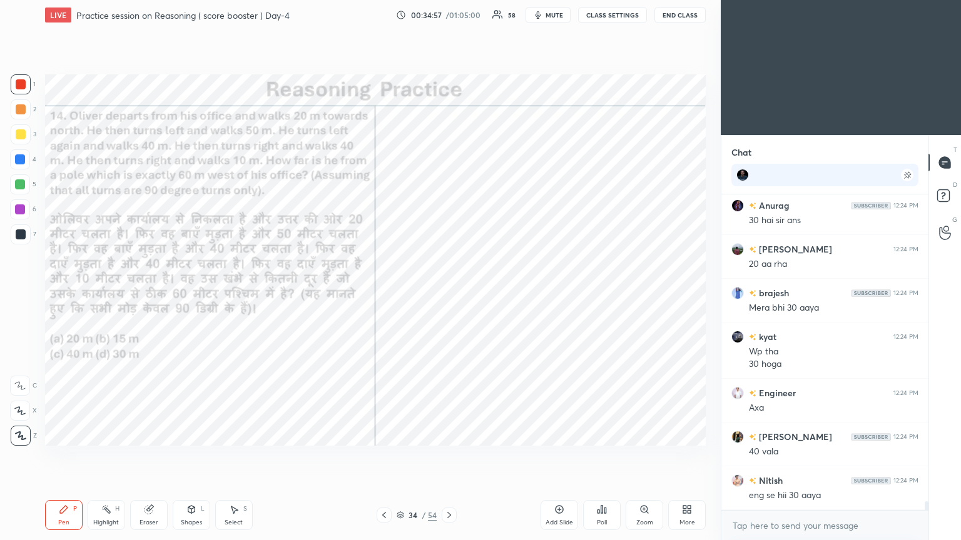
scroll to position [11159, 0]
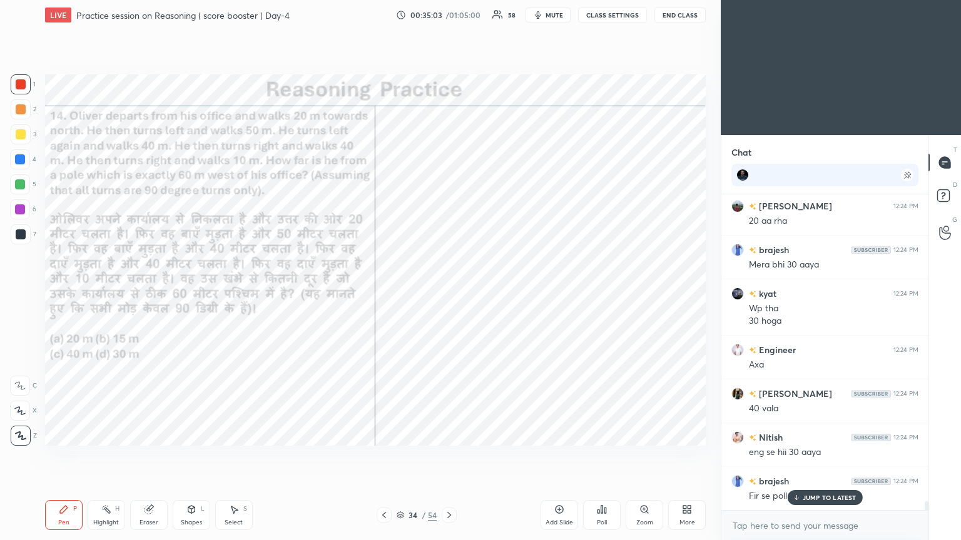
click at [151, 293] on div "Eraser" at bounding box center [149, 515] width 38 height 30
click at [64, 293] on div "Pen" at bounding box center [63, 523] width 11 height 6
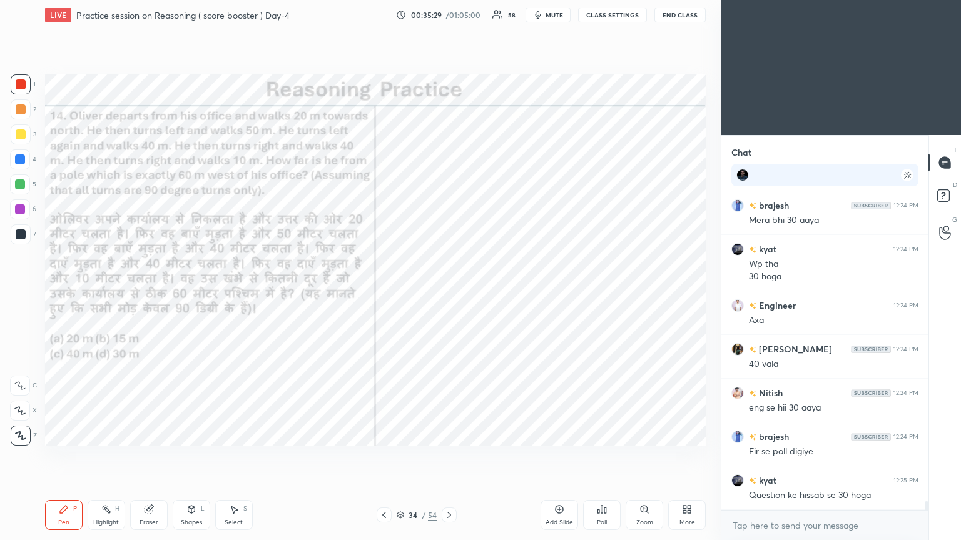
scroll to position [11247, 0]
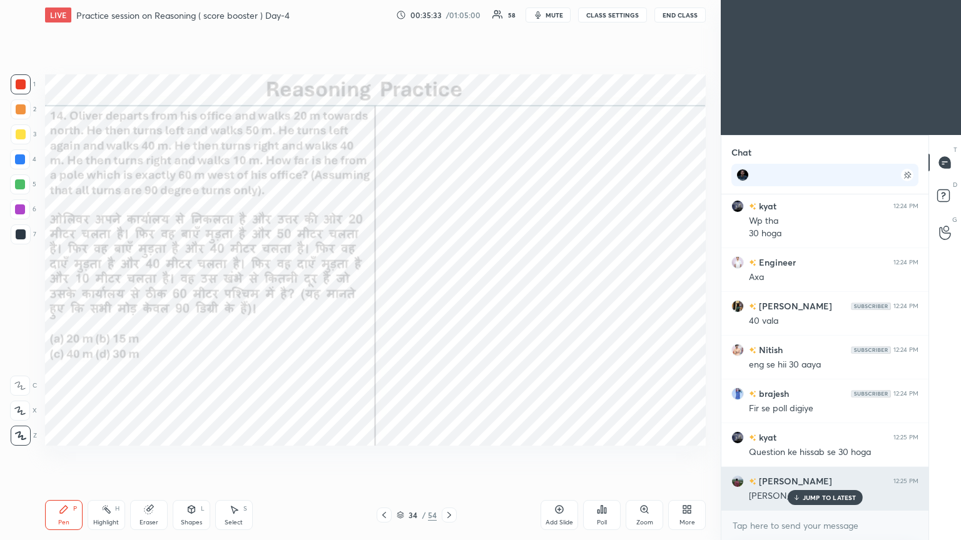
click at [449, 293] on p "JUMP TO LATEST" at bounding box center [830, 498] width 54 height 8
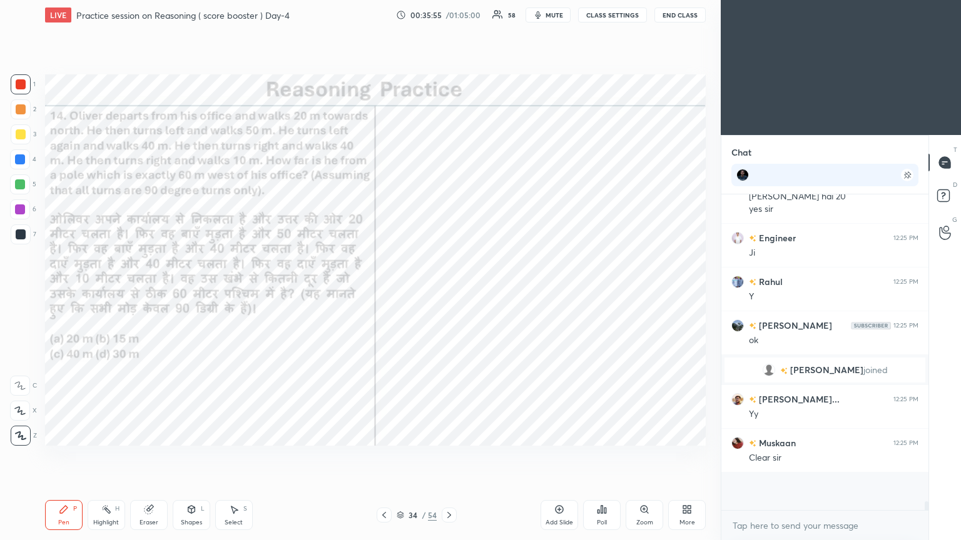
scroll to position [10984, 0]
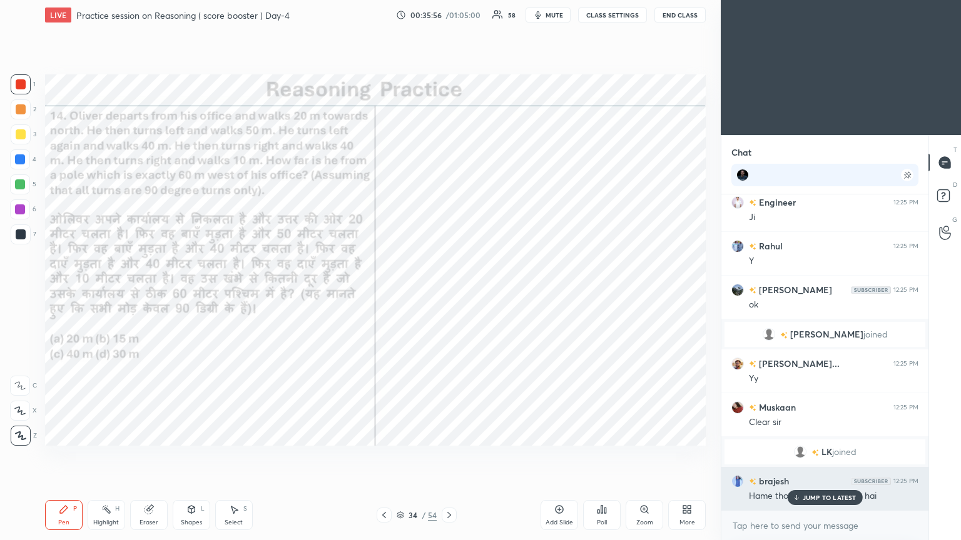
click at [449, 293] on div "JUMP TO LATEST" at bounding box center [824, 497] width 75 height 15
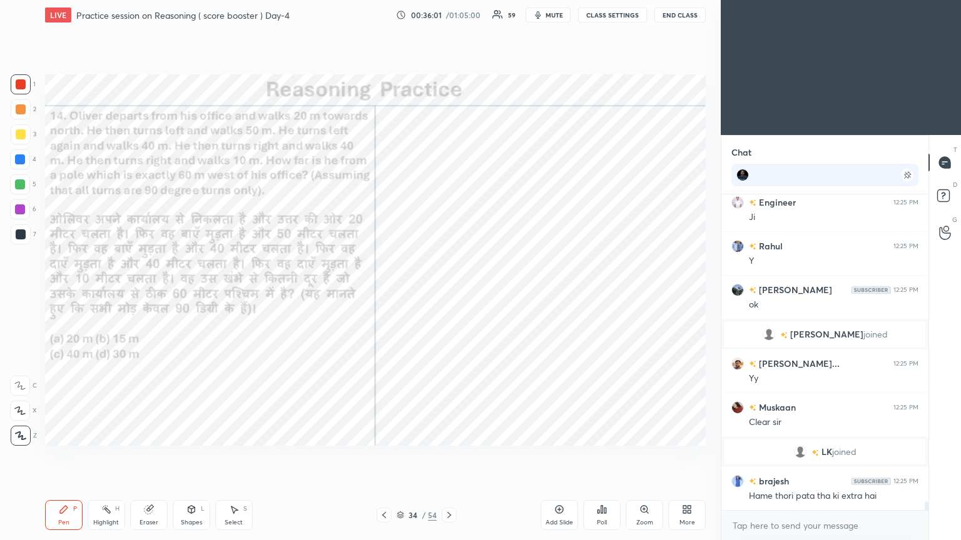
click at [449, 293] on icon at bounding box center [449, 515] width 4 height 6
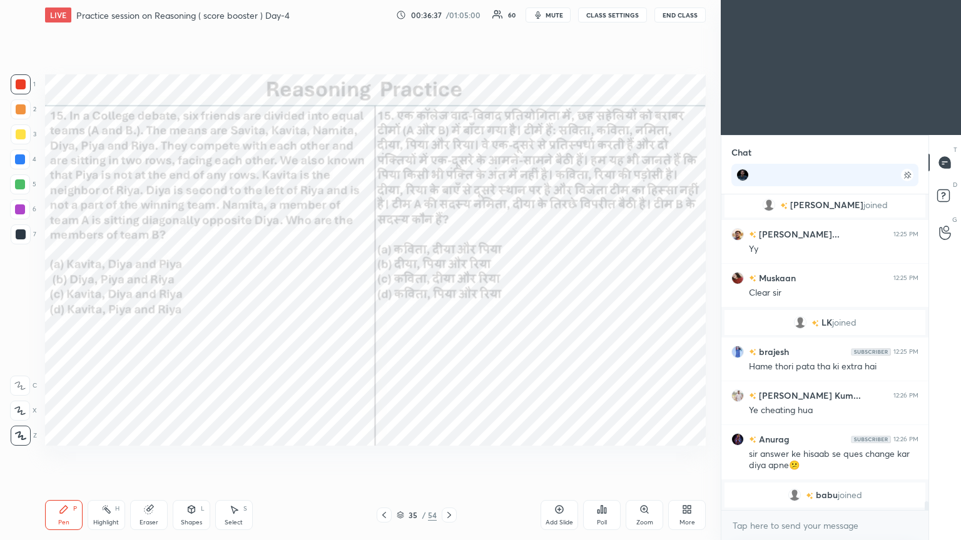
scroll to position [11119, 0]
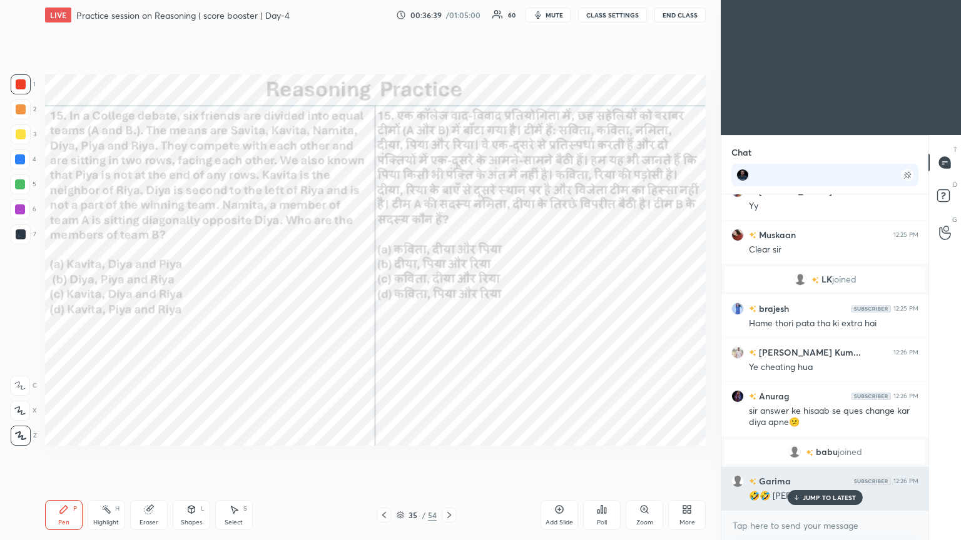
click at [449, 293] on icon at bounding box center [796, 500] width 4 height 2
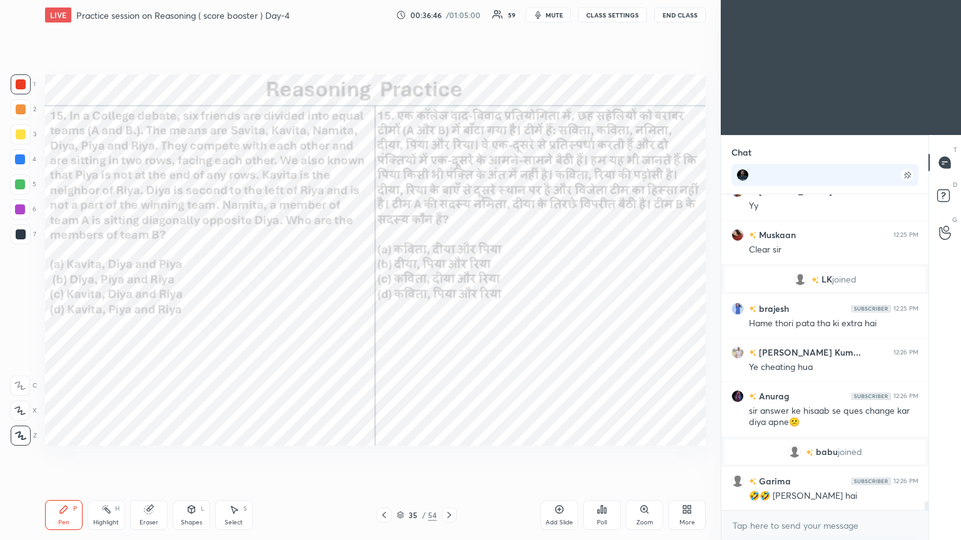
click at [449, 293] on icon at bounding box center [605, 511] width 2 height 6
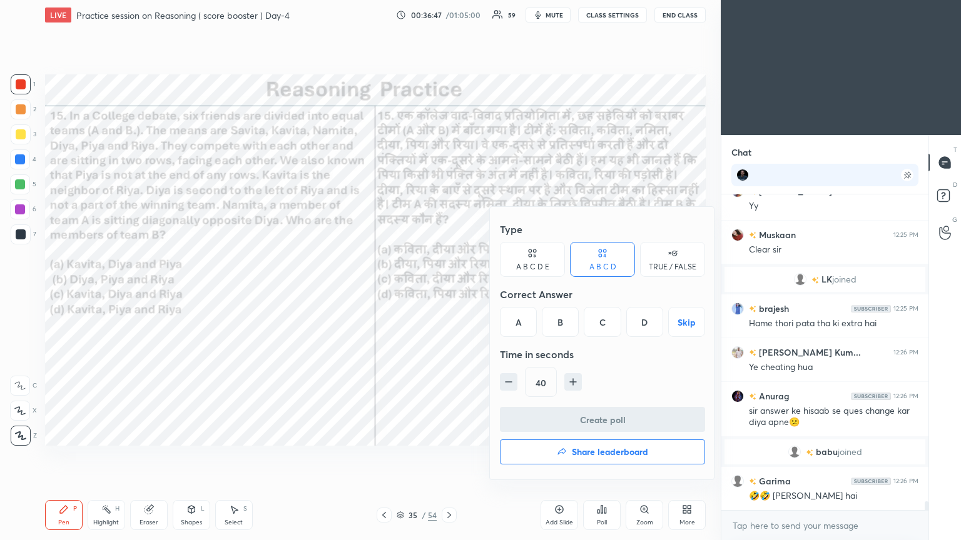
click at [449, 293] on div "C" at bounding box center [602, 322] width 37 height 30
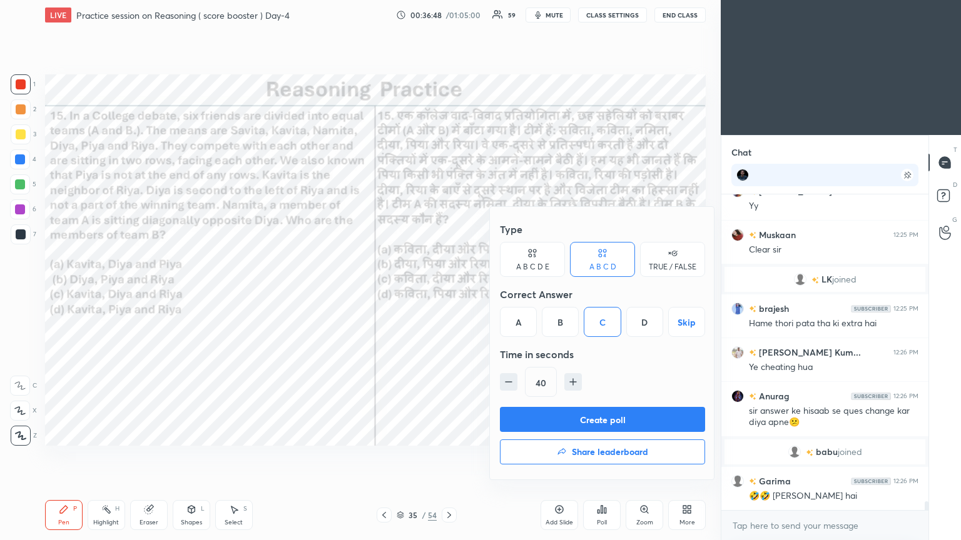
click at [449, 293] on button "Create poll" at bounding box center [602, 419] width 205 height 25
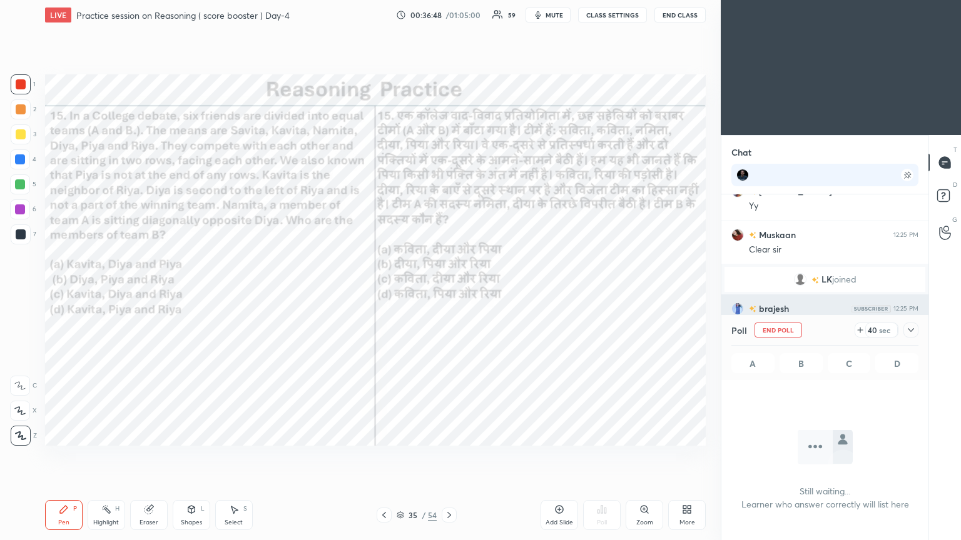
scroll to position [247, 203]
click at [449, 293] on icon at bounding box center [911, 330] width 10 height 10
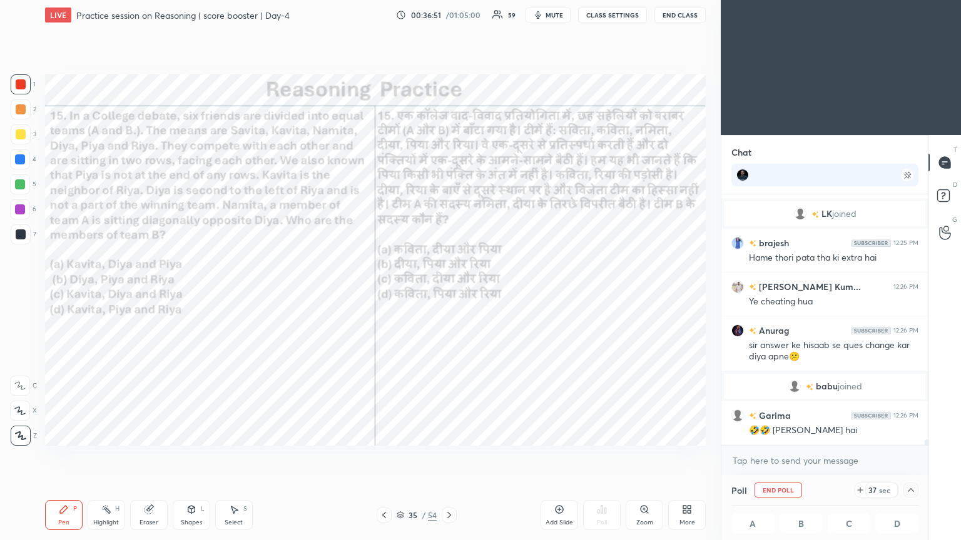
scroll to position [11214, 0]
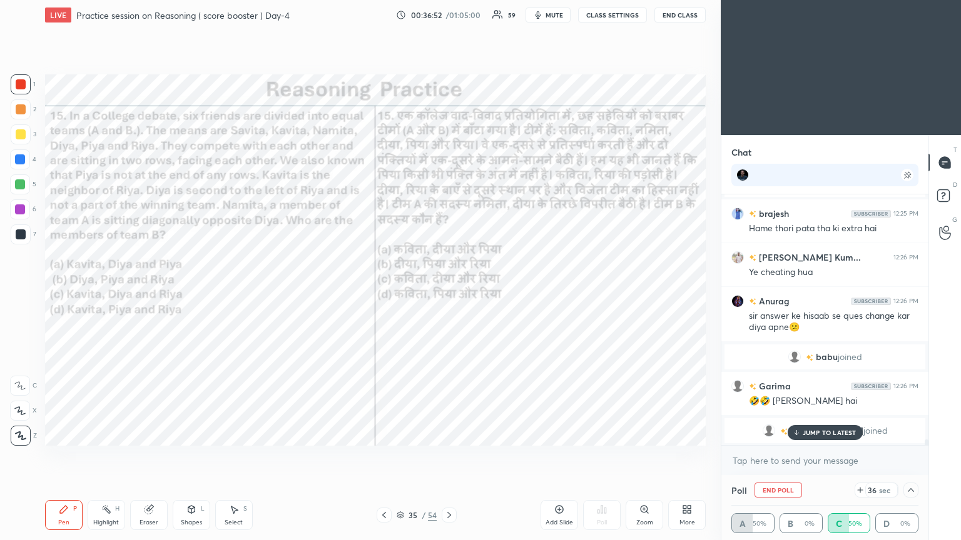
click at [449, 293] on p "JUMP TO LATEST" at bounding box center [830, 433] width 54 height 8
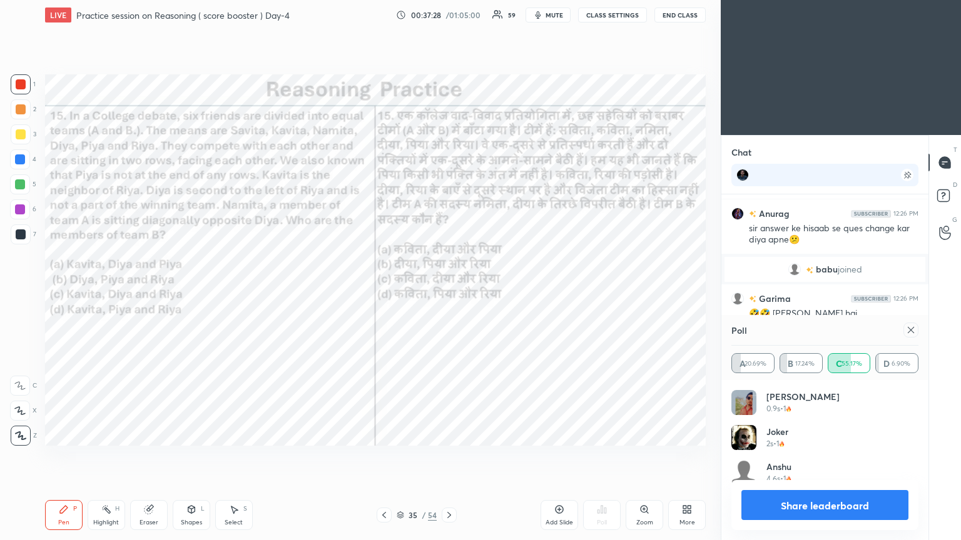
scroll to position [146, 183]
click at [449, 293] on icon at bounding box center [911, 330] width 10 height 10
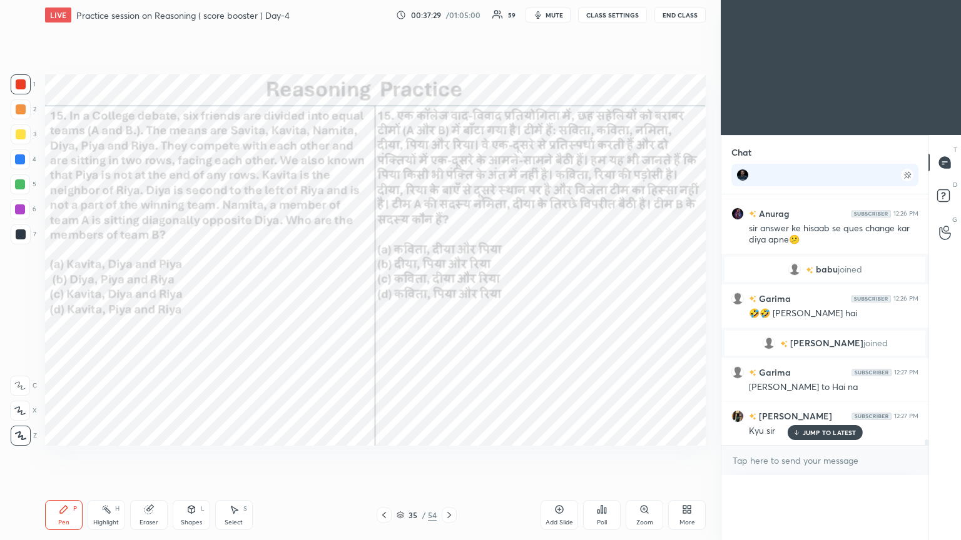
scroll to position [262, 203]
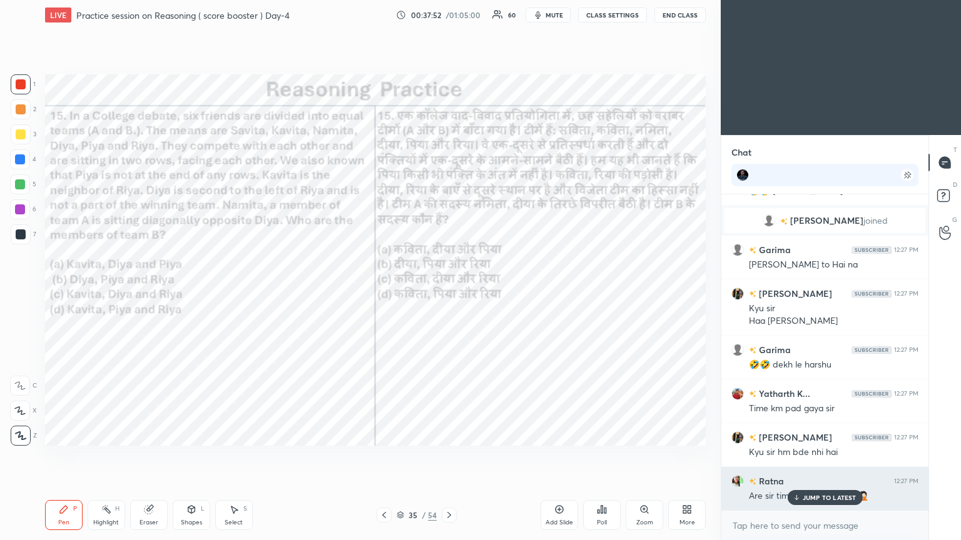
click at [449, 293] on div "JUMP TO LATEST" at bounding box center [824, 497] width 75 height 15
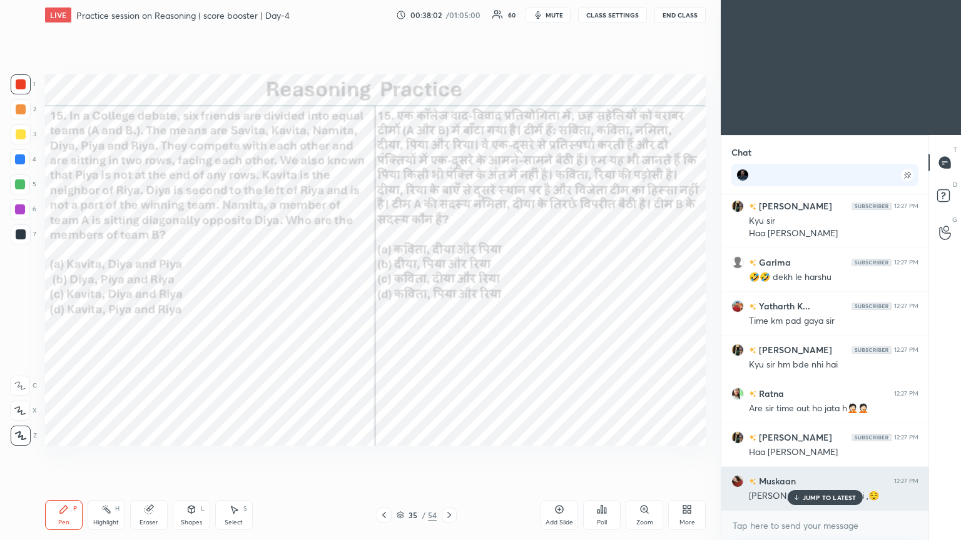
click at [449, 293] on p "JUMP TO LATEST" at bounding box center [830, 498] width 54 height 8
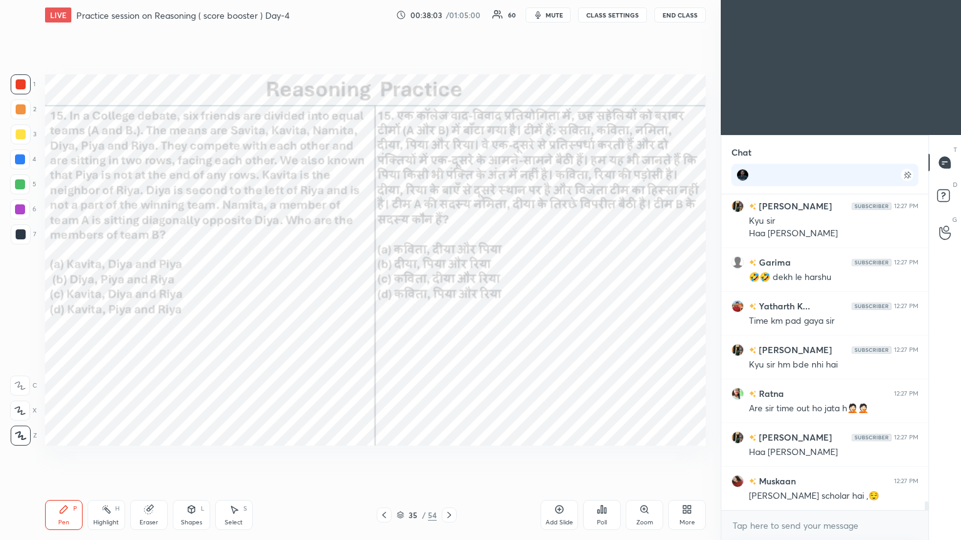
click at [19, 241] on div at bounding box center [21, 235] width 20 height 20
click at [19, 240] on div at bounding box center [21, 235] width 20 height 20
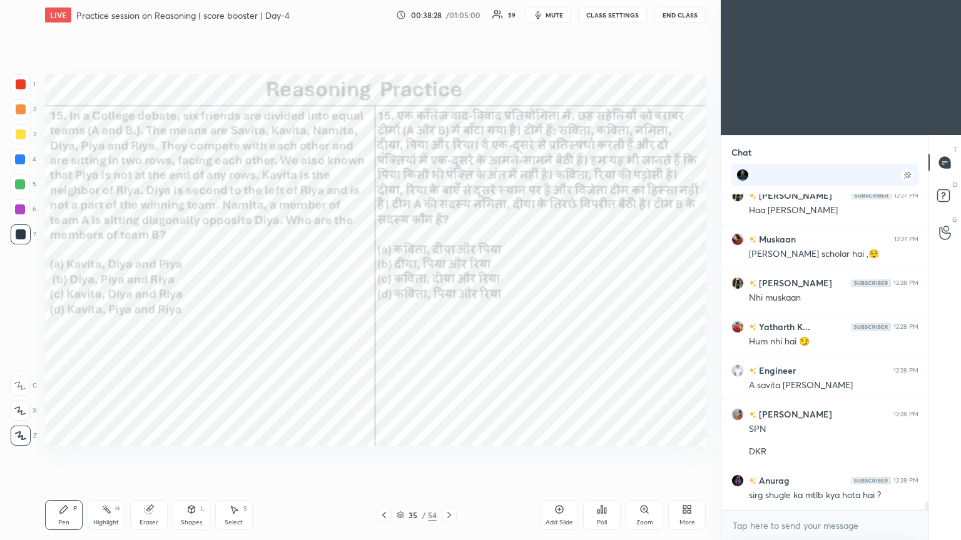
scroll to position [11710, 0]
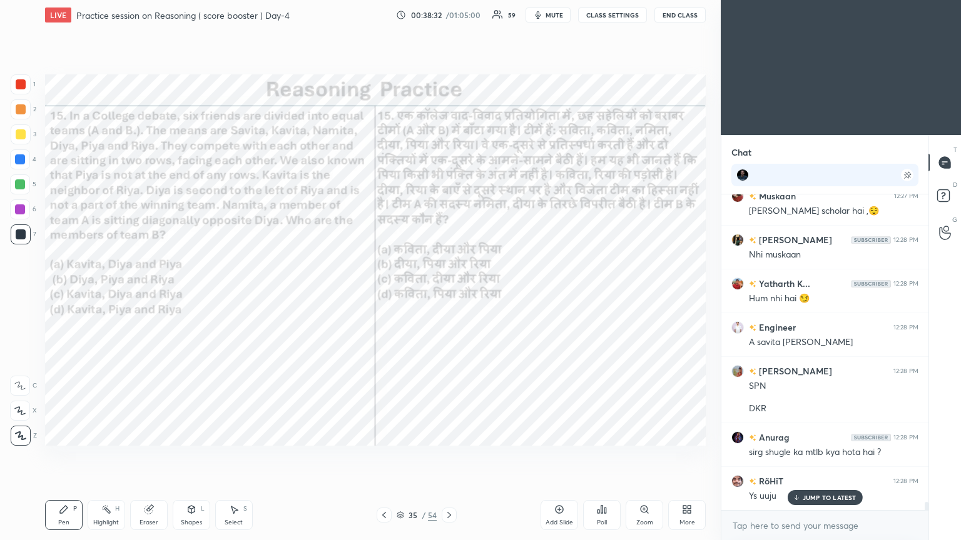
click at [449, 293] on div "Setting up your live class Poll for secs No correct answer Start poll" at bounding box center [375, 260] width 671 height 460
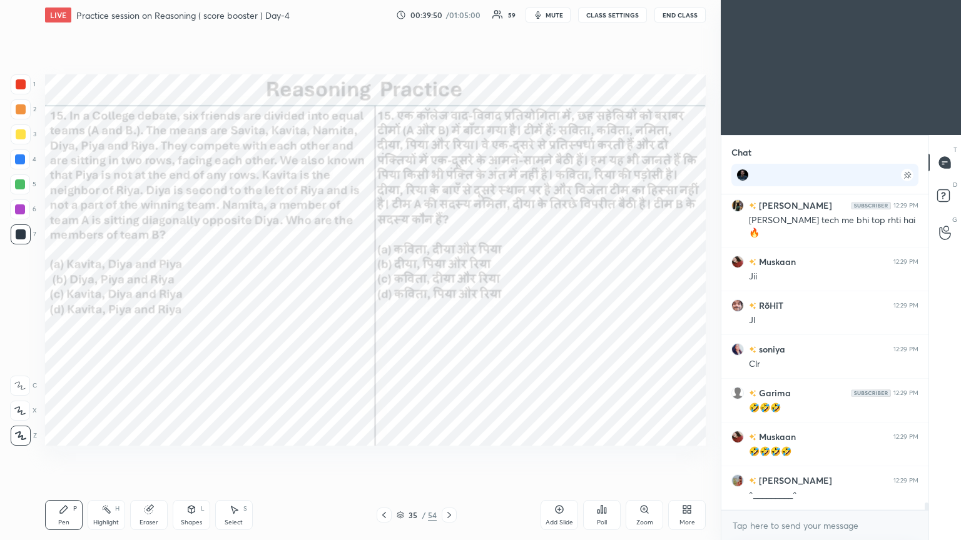
scroll to position [12533, 0]
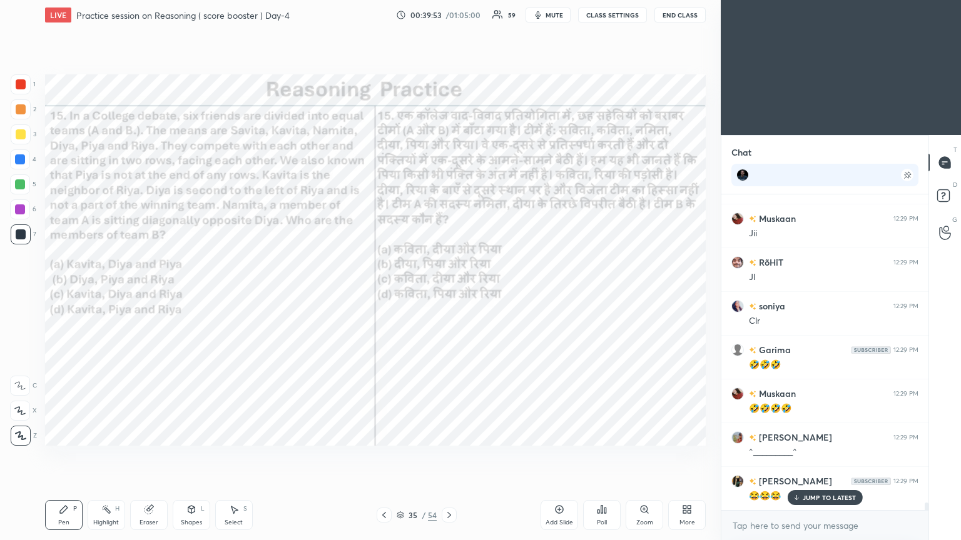
click at [445, 293] on icon at bounding box center [449, 515] width 10 height 10
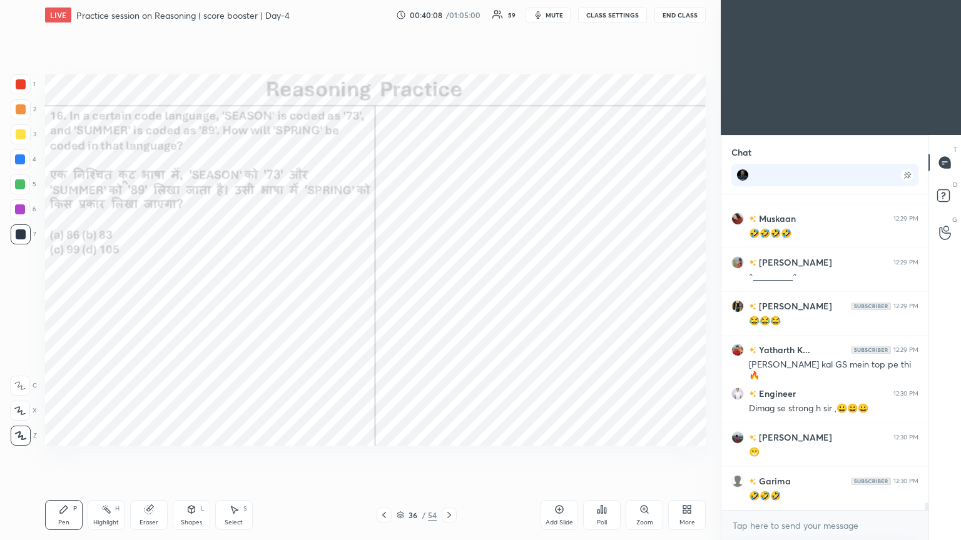
scroll to position [12753, 0]
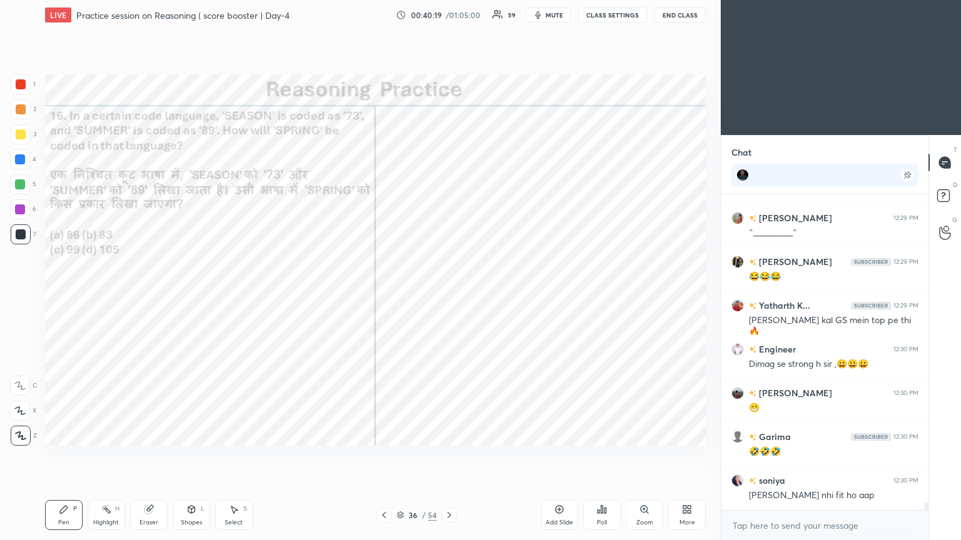
click at [449, 293] on div "Poll" at bounding box center [602, 515] width 38 height 30
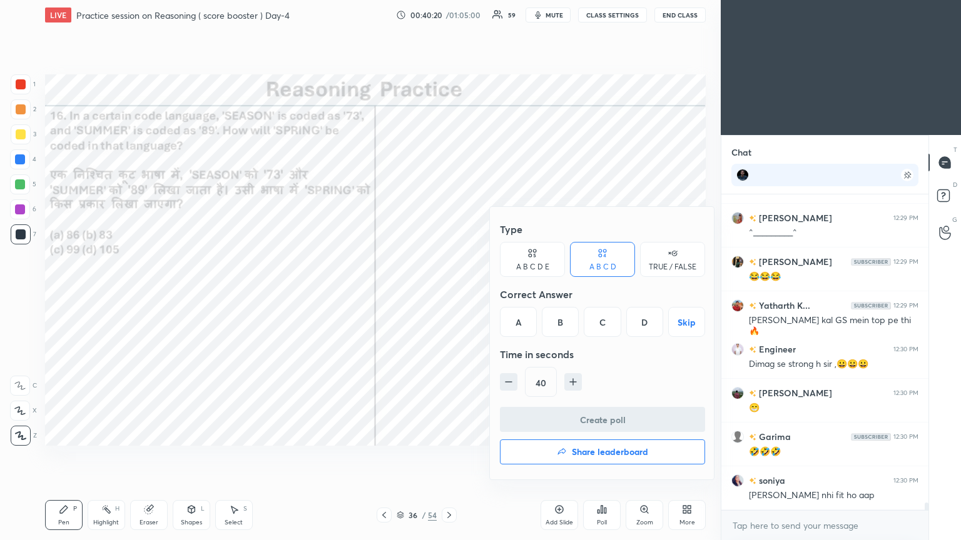
click at [449, 293] on div "B" at bounding box center [560, 322] width 37 height 30
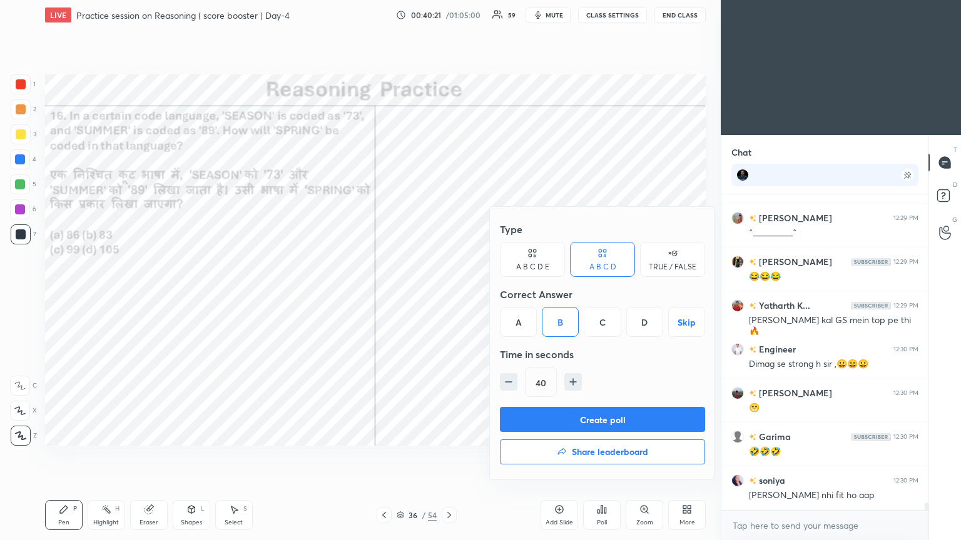
click at [449, 293] on button "Create poll" at bounding box center [602, 419] width 205 height 25
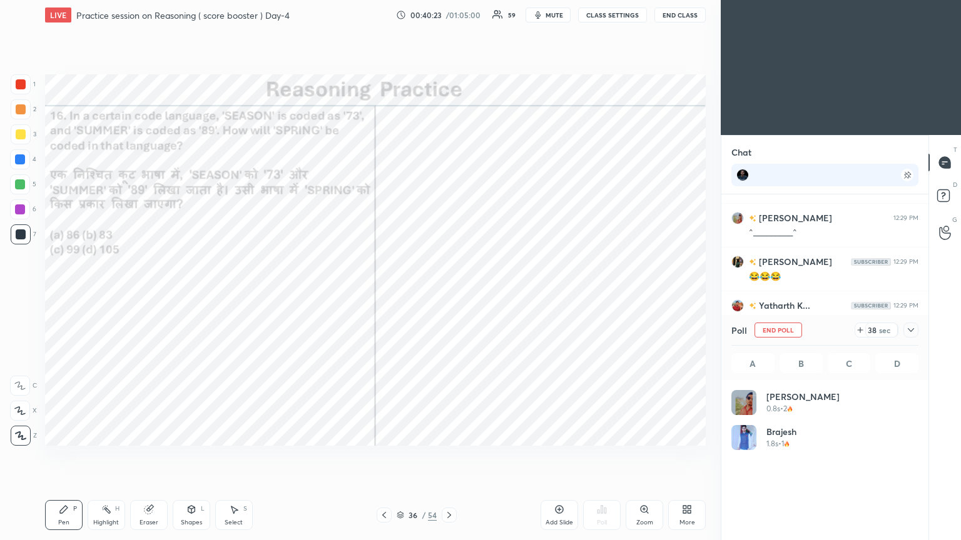
scroll to position [146, 183]
click at [449, 293] on icon at bounding box center [911, 330] width 10 height 10
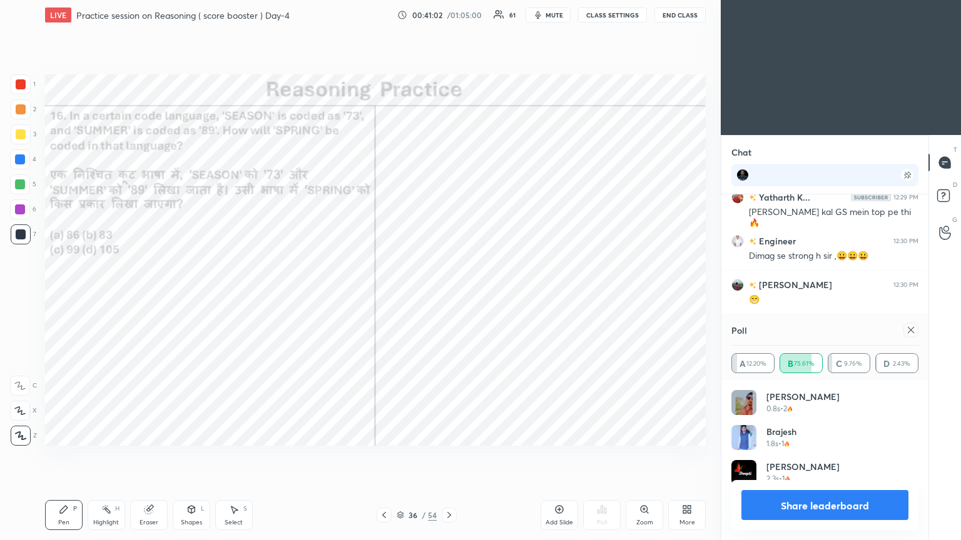
scroll to position [146, 183]
click at [449, 293] on div at bounding box center [910, 330] width 15 height 15
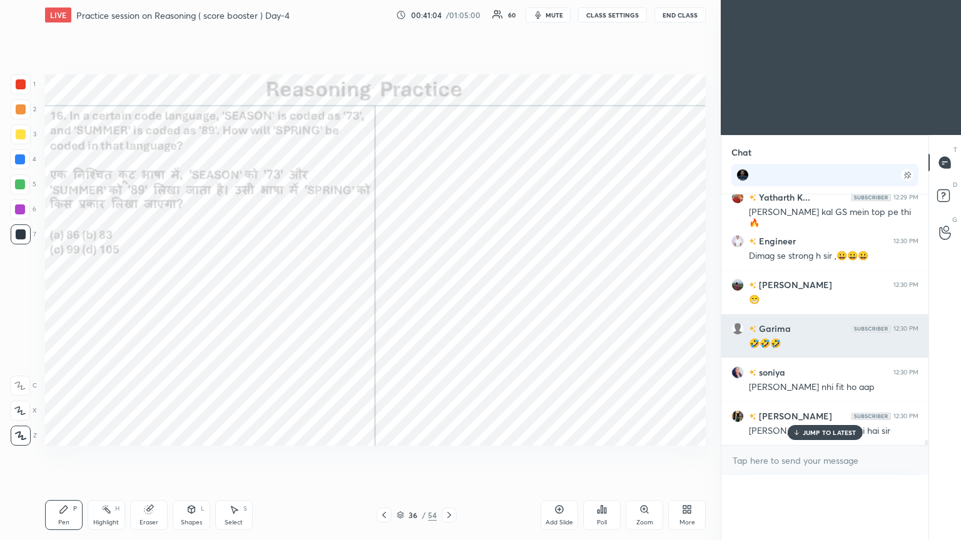
scroll to position [0, 0]
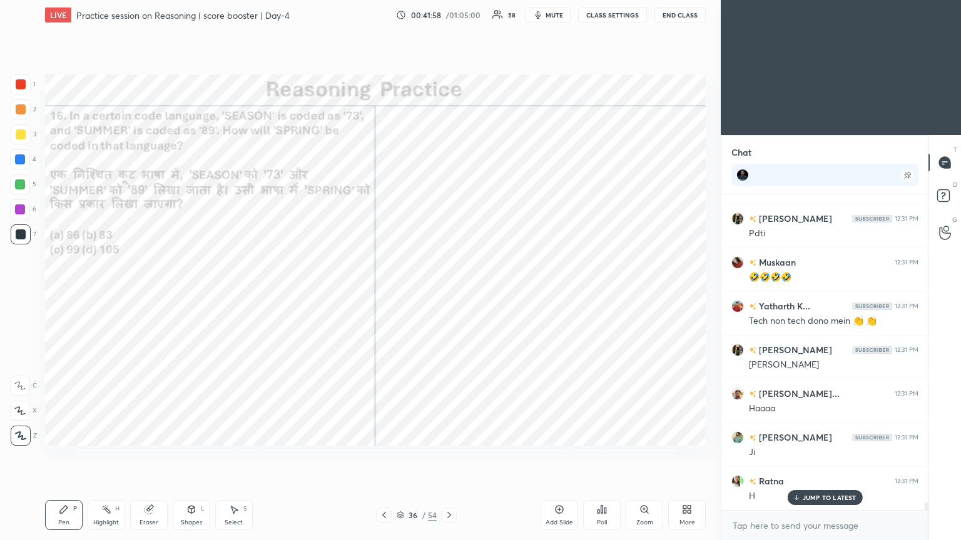
click at [449, 293] on icon at bounding box center [449, 515] width 10 height 10
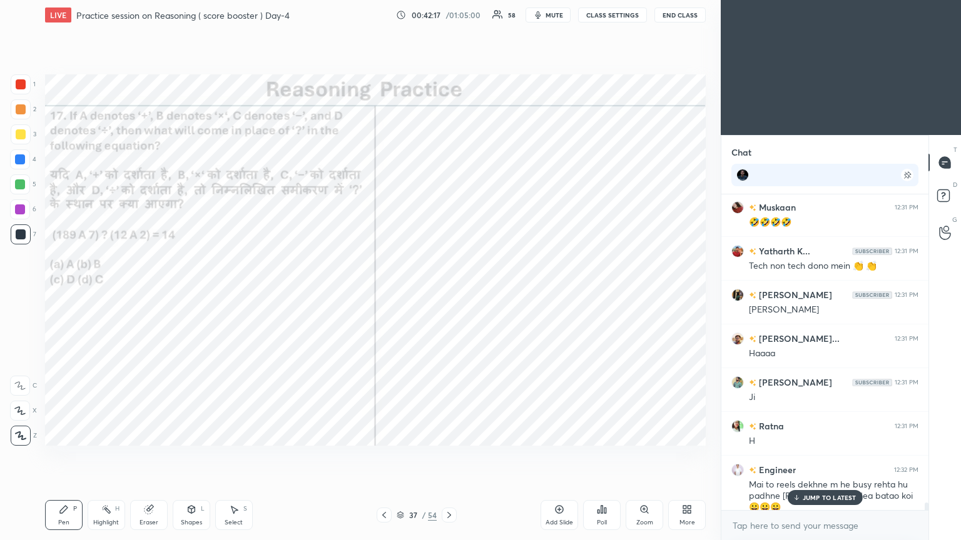
click at [449, 293] on div "Poll" at bounding box center [602, 515] width 38 height 30
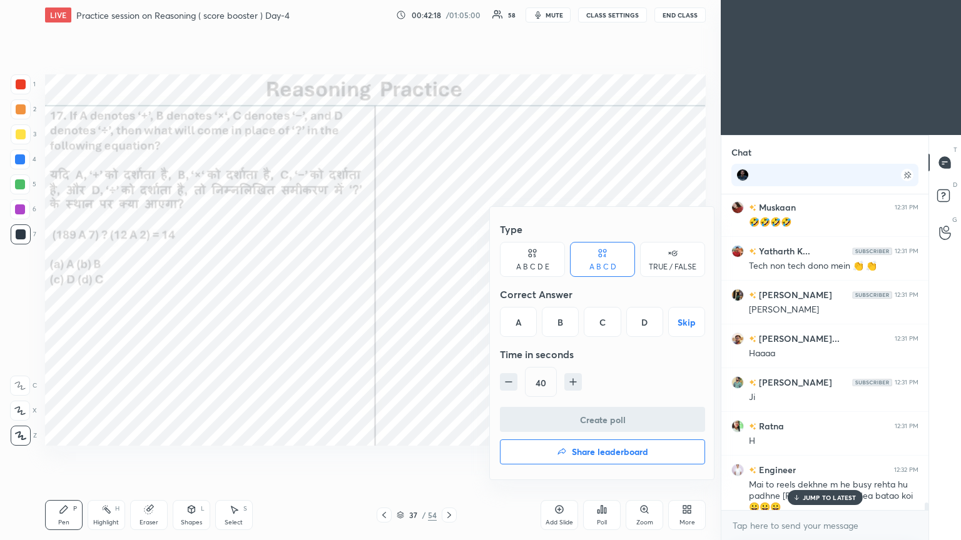
click at [449, 293] on div "C" at bounding box center [602, 322] width 37 height 30
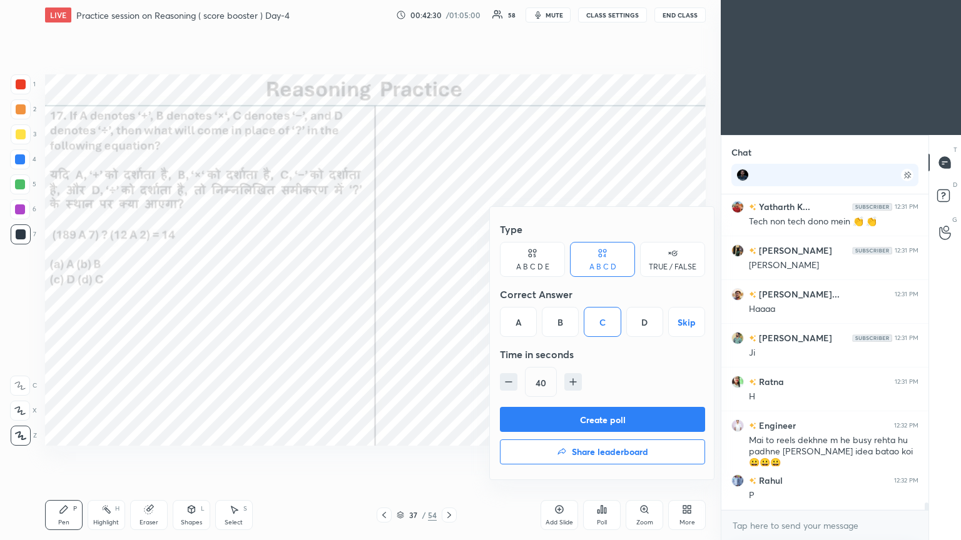
scroll to position [13289, 0]
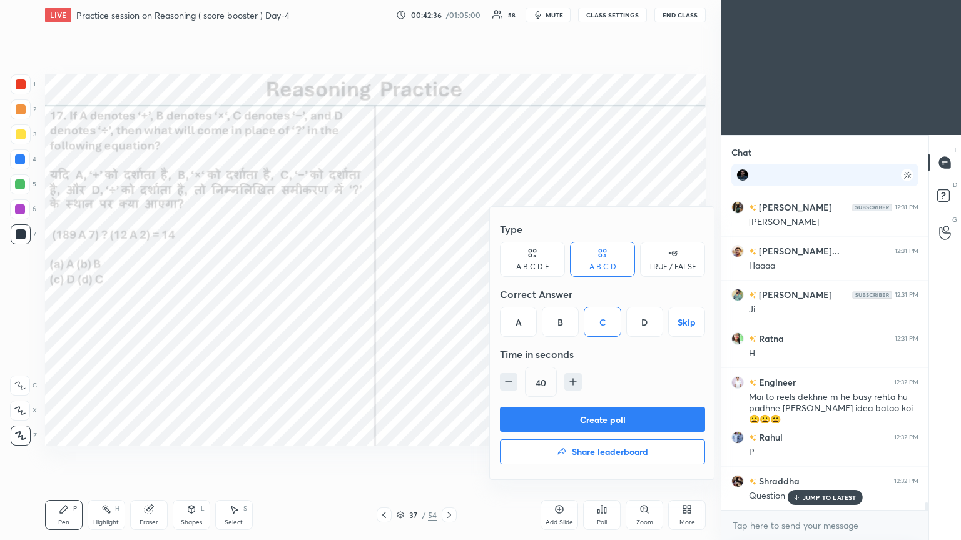
click at [449, 293] on button "Create poll" at bounding box center [602, 419] width 205 height 25
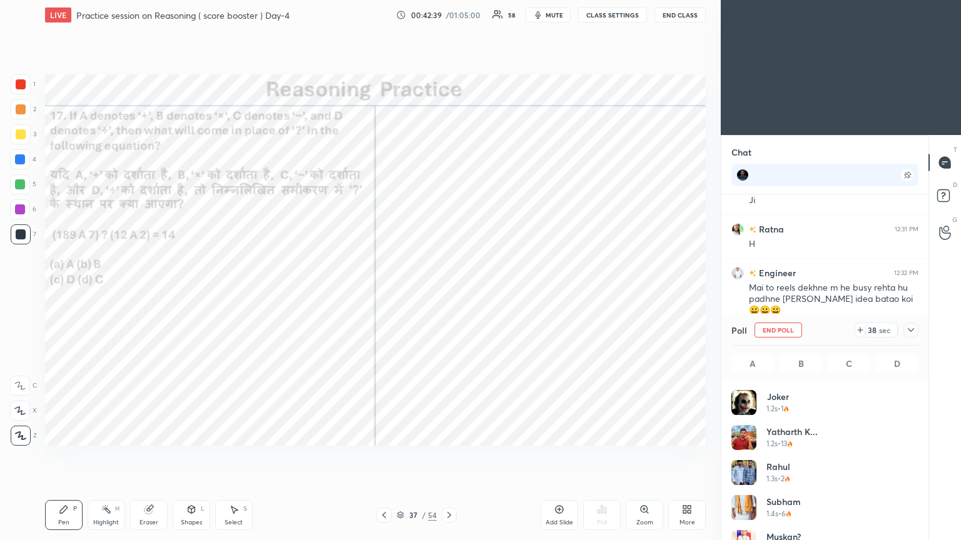
scroll to position [146, 183]
click at [449, 293] on icon at bounding box center [911, 330] width 10 height 10
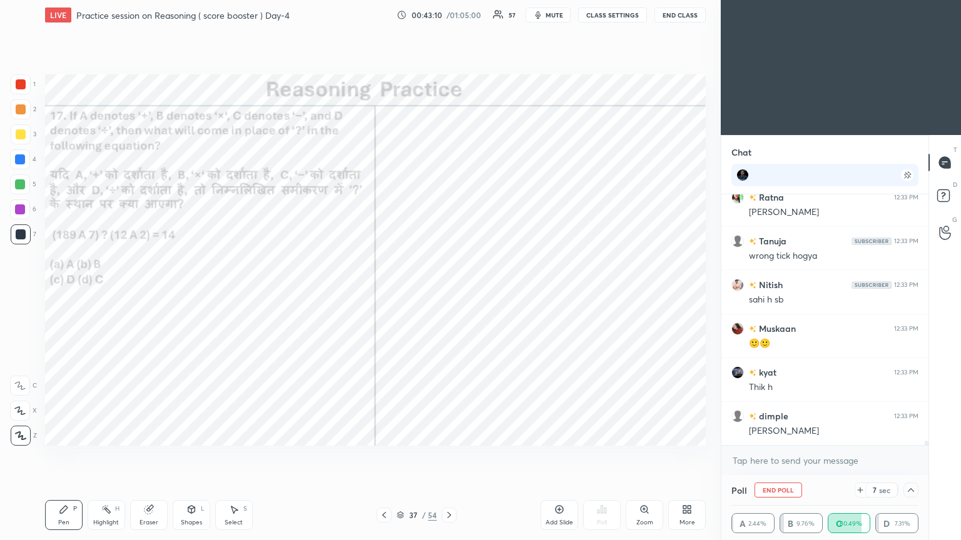
scroll to position [13836, 0]
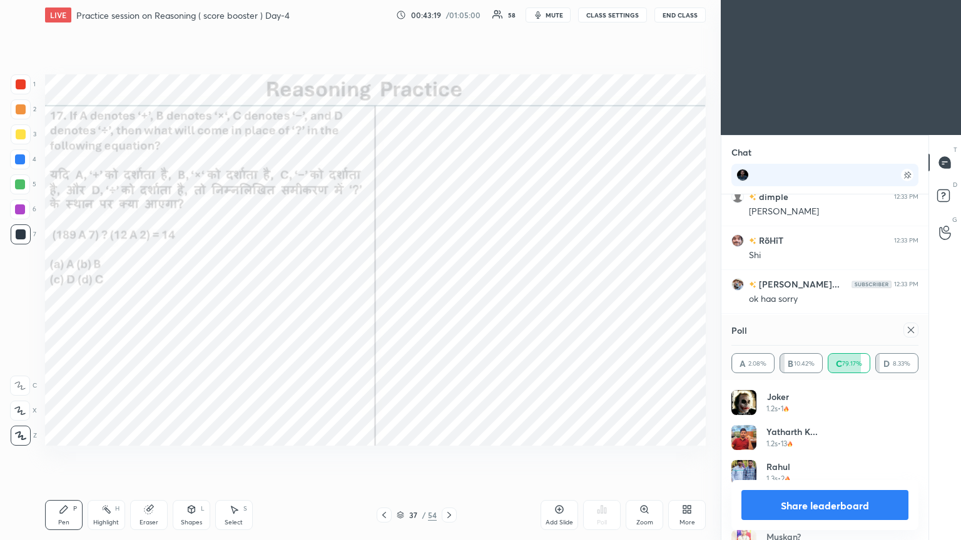
click at [449, 293] on div at bounding box center [910, 330] width 15 height 15
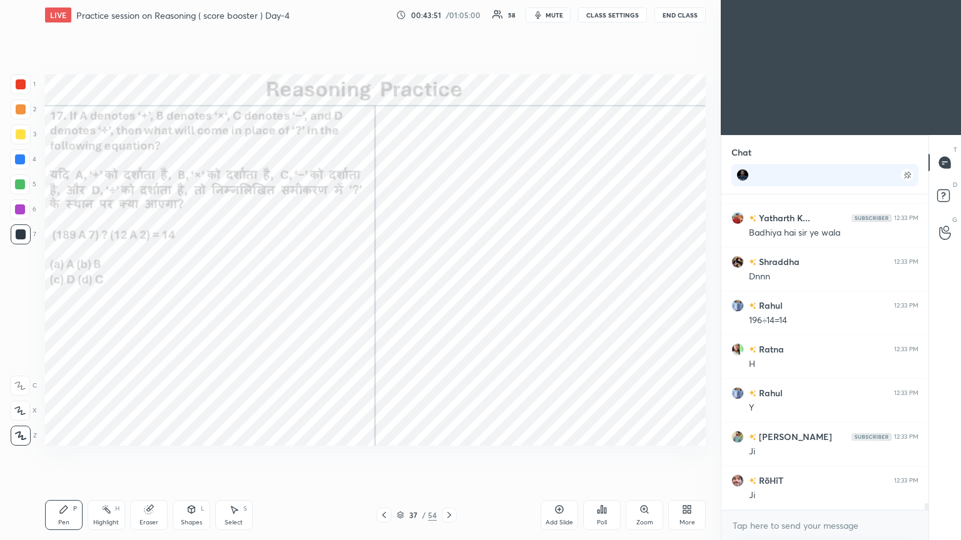
click at [449, 14] on button "mute" at bounding box center [547, 15] width 45 height 15
click at [449, 14] on button "End Class" at bounding box center [679, 15] width 51 height 15
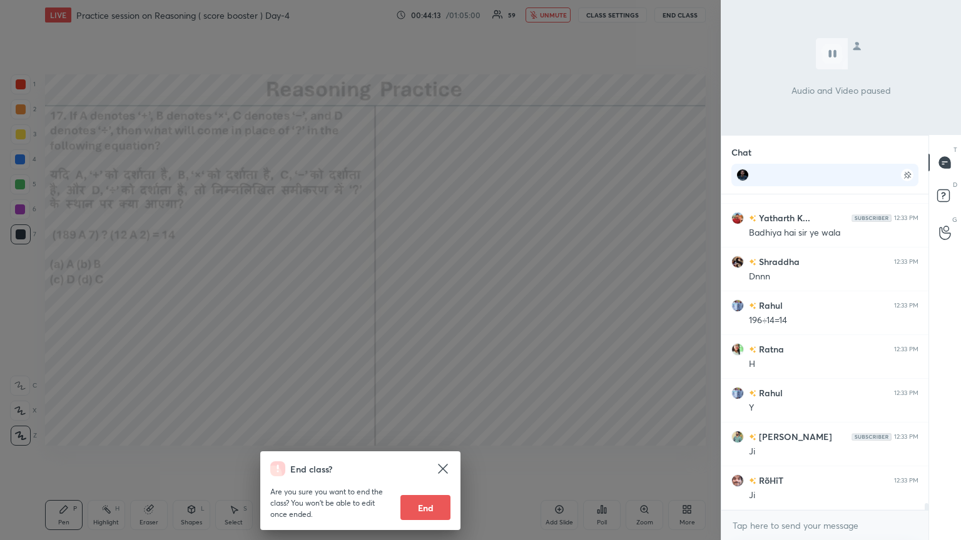
click at [449, 293] on div "End class? Are you sure you want to end the class? You won’t be able to edit on…" at bounding box center [360, 270] width 721 height 540
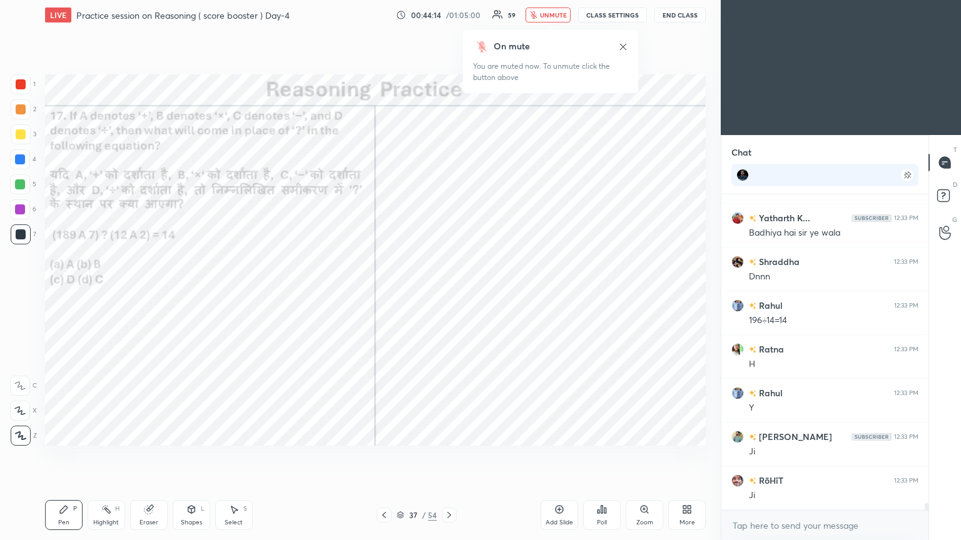
click at [449, 13] on span "unmute" at bounding box center [553, 15] width 27 height 9
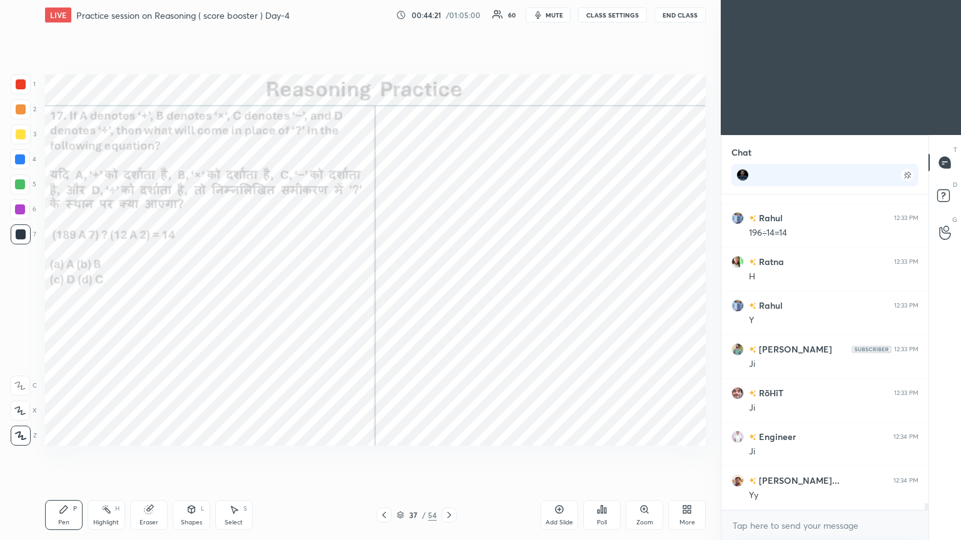
scroll to position [287, 203]
type textarea "x"
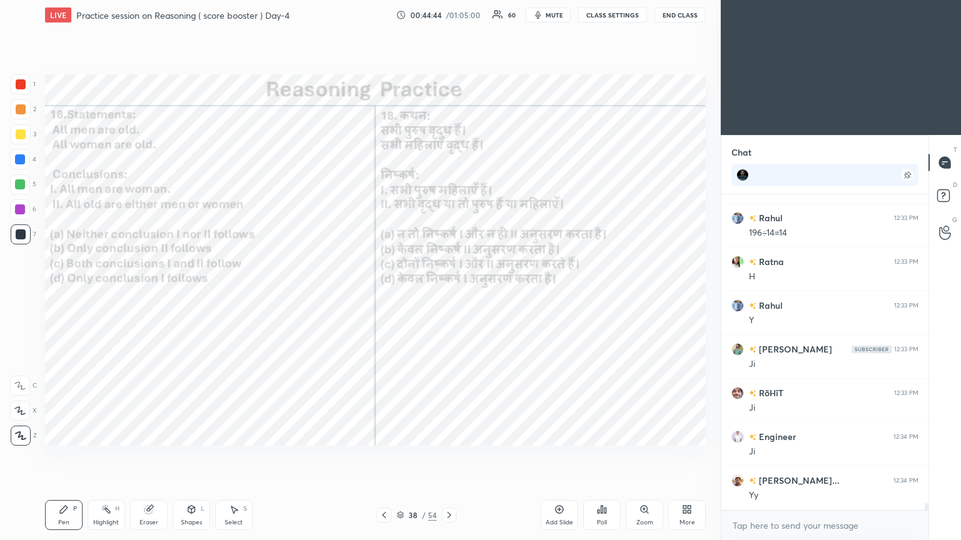
click at [449, 293] on icon at bounding box center [602, 510] width 2 height 8
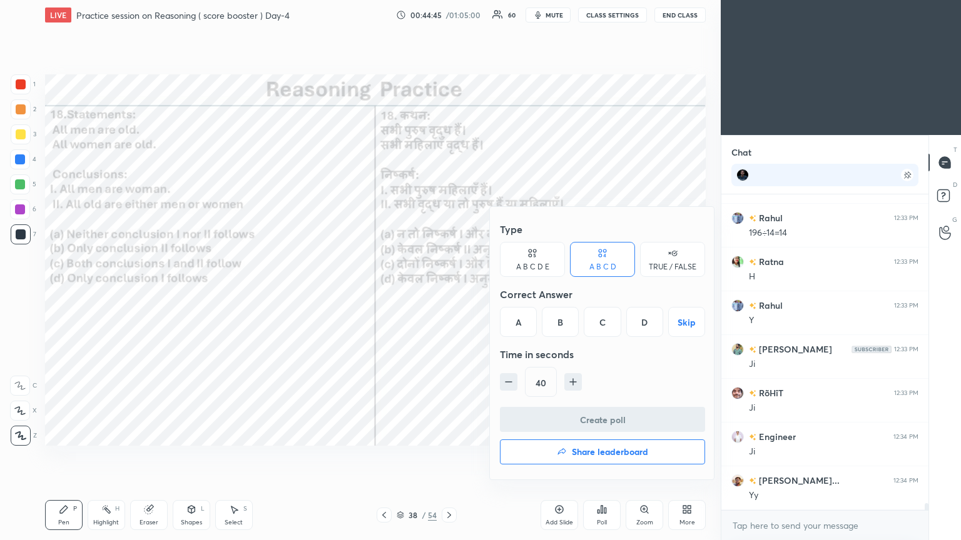
click at [449, 293] on div "A" at bounding box center [518, 322] width 37 height 30
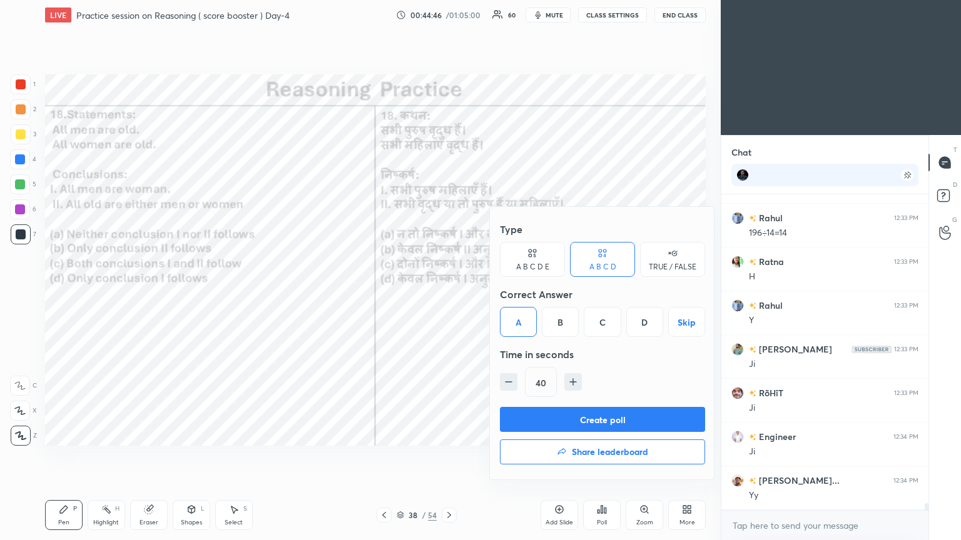
click at [449, 293] on button "Create poll" at bounding box center [602, 419] width 205 height 25
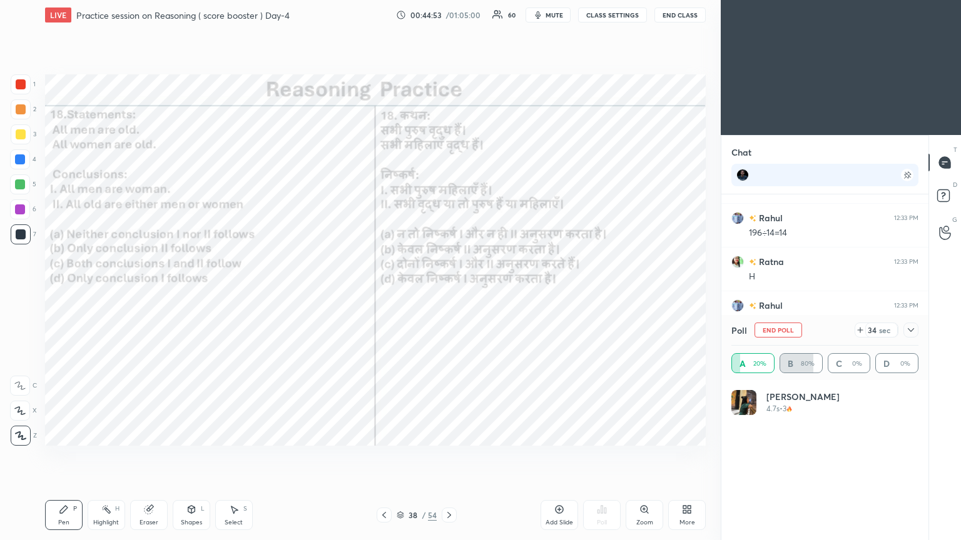
scroll to position [146, 183]
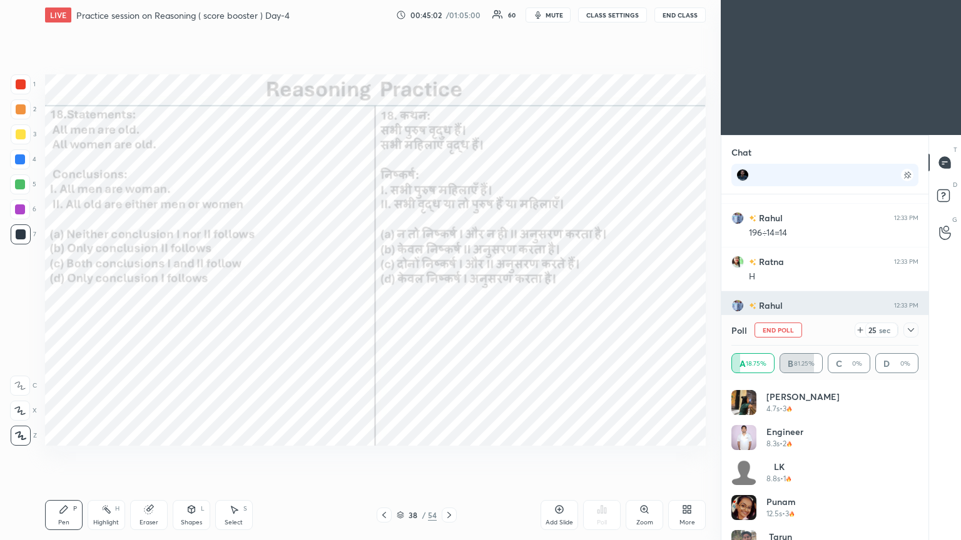
click at [449, 293] on icon at bounding box center [911, 330] width 10 height 10
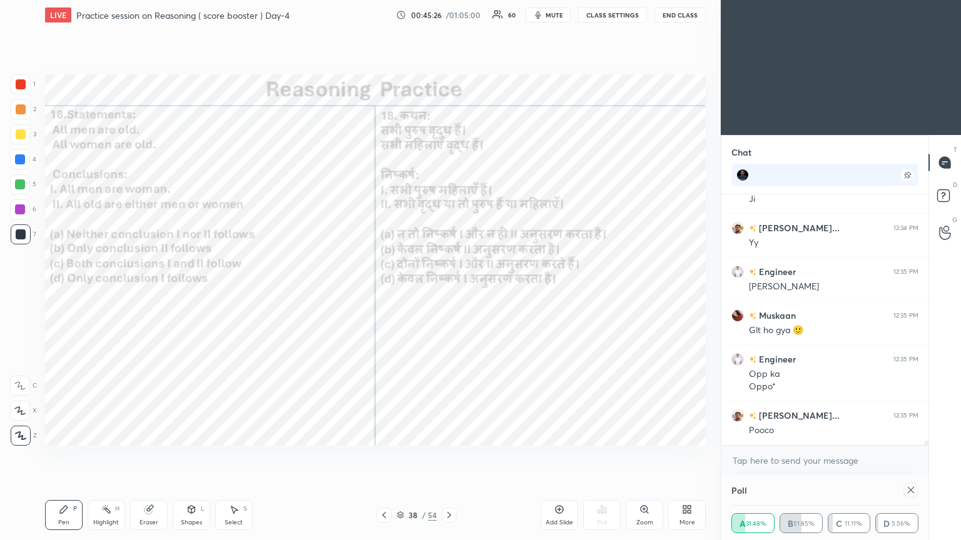
scroll to position [0, 0]
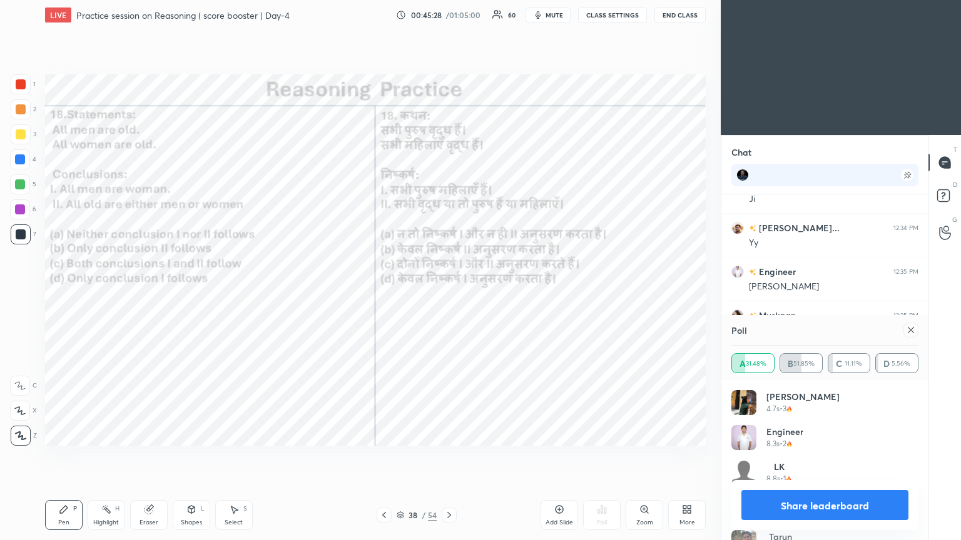
click at [449, 293] on icon at bounding box center [911, 330] width 10 height 10
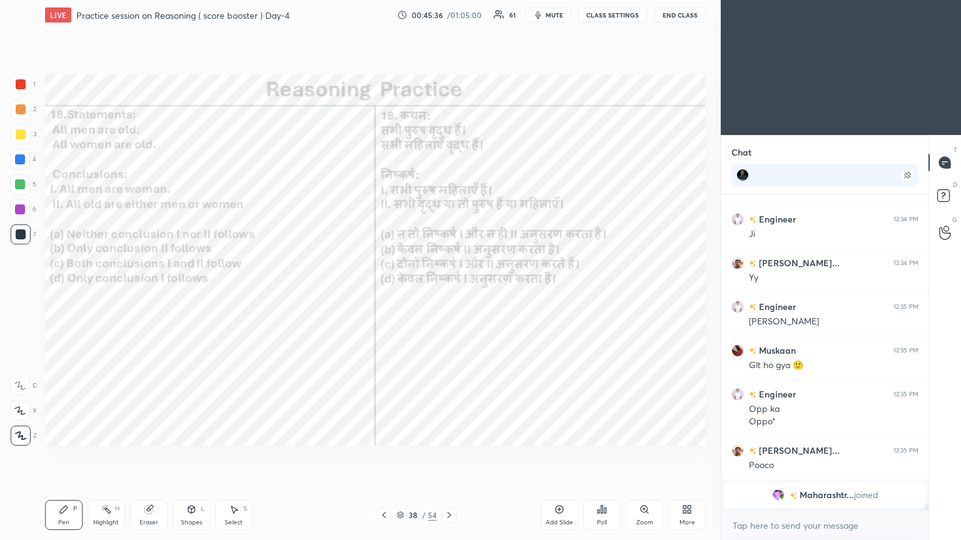
click at [449, 293] on span "Maharashtr..." at bounding box center [826, 495] width 54 height 10
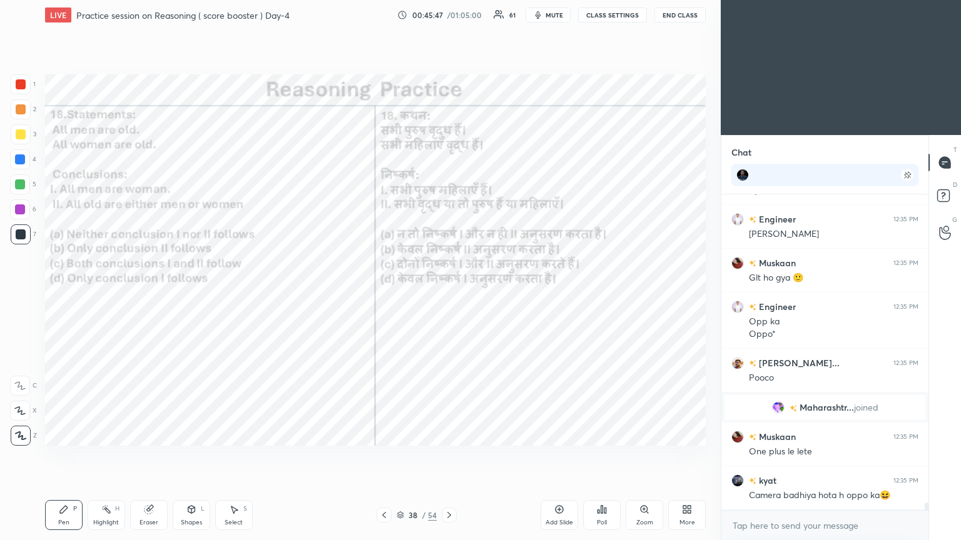
click at [21, 293] on icon at bounding box center [19, 411] width 11 height 9
click at [20, 293] on icon at bounding box center [21, 436] width 10 height 8
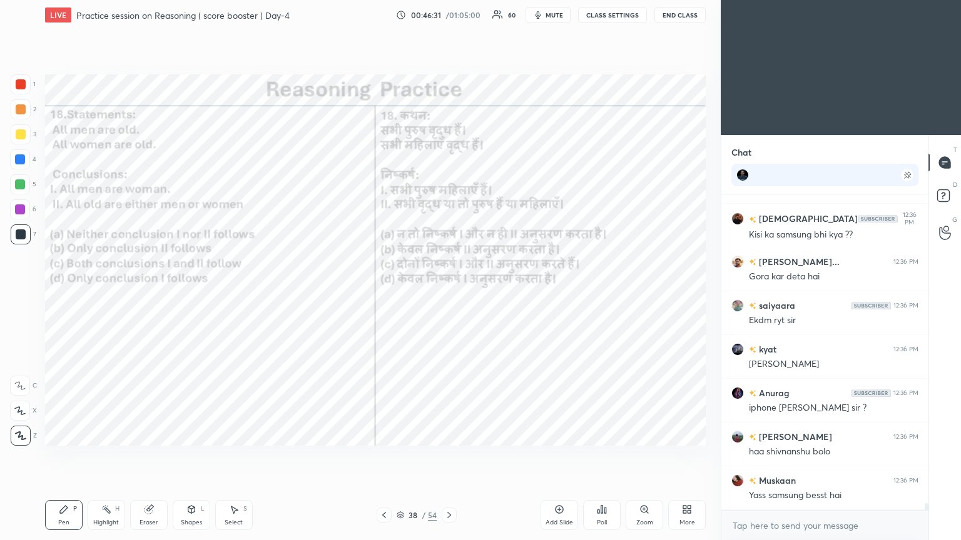
scroll to position [14019, 0]
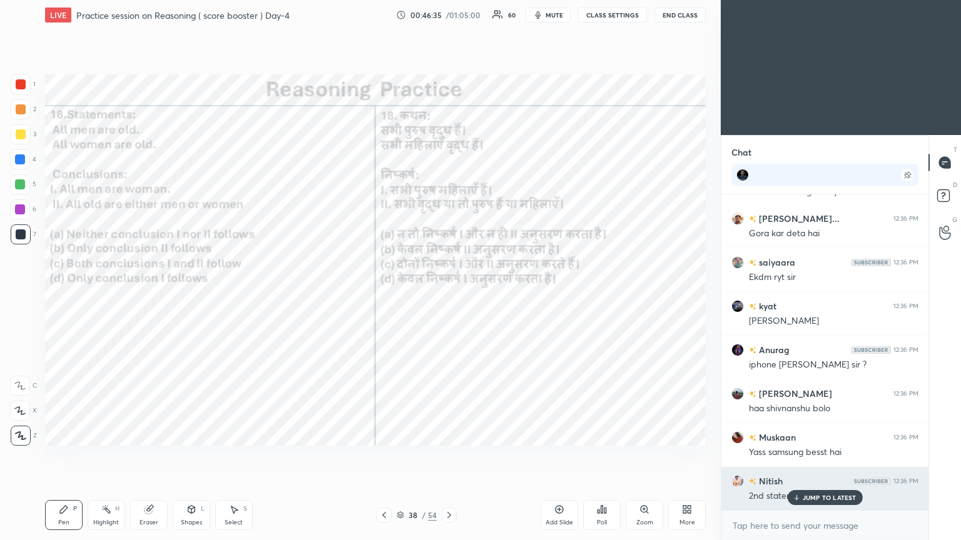
click at [449, 293] on div "JUMP TO LATEST" at bounding box center [824, 497] width 75 height 15
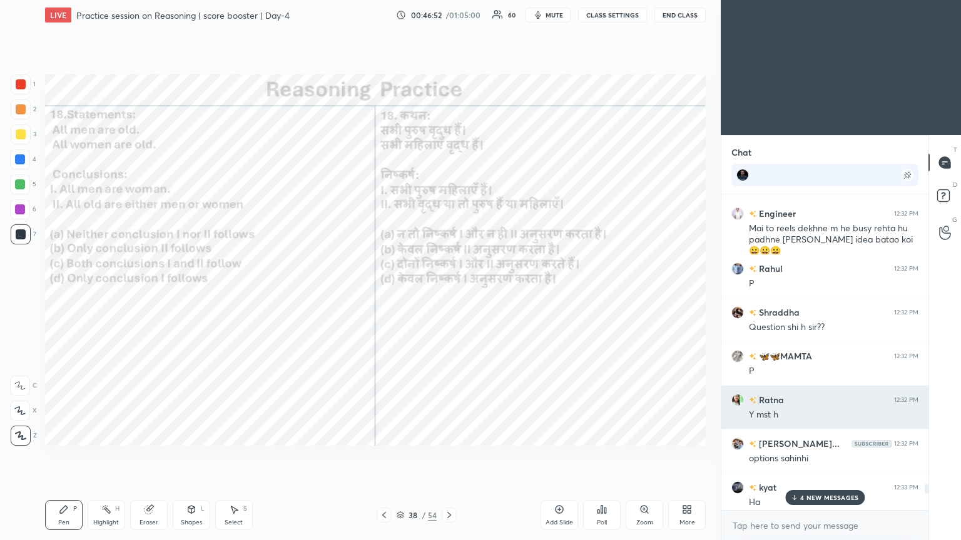
scroll to position [12687, 0]
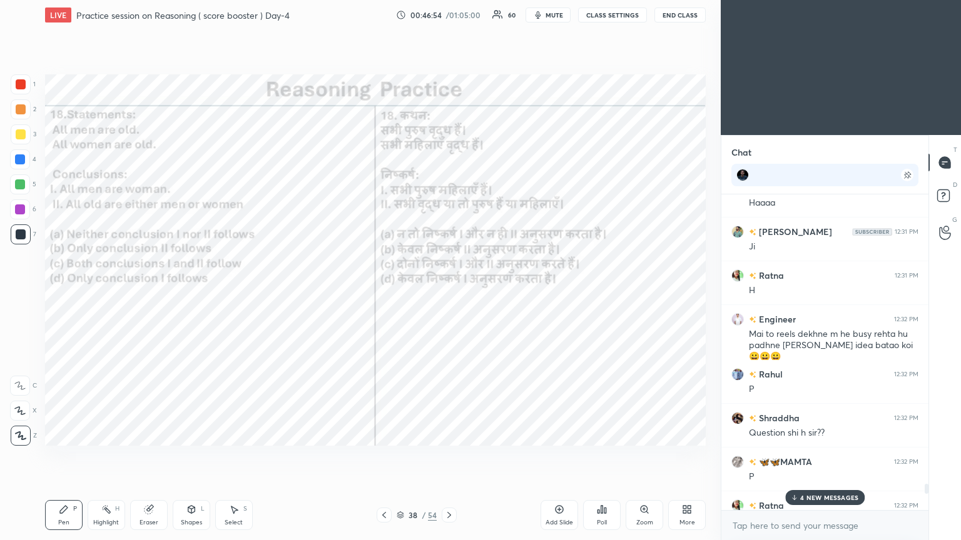
click at [449, 293] on p "4 NEW MESSAGES" at bounding box center [829, 498] width 58 height 8
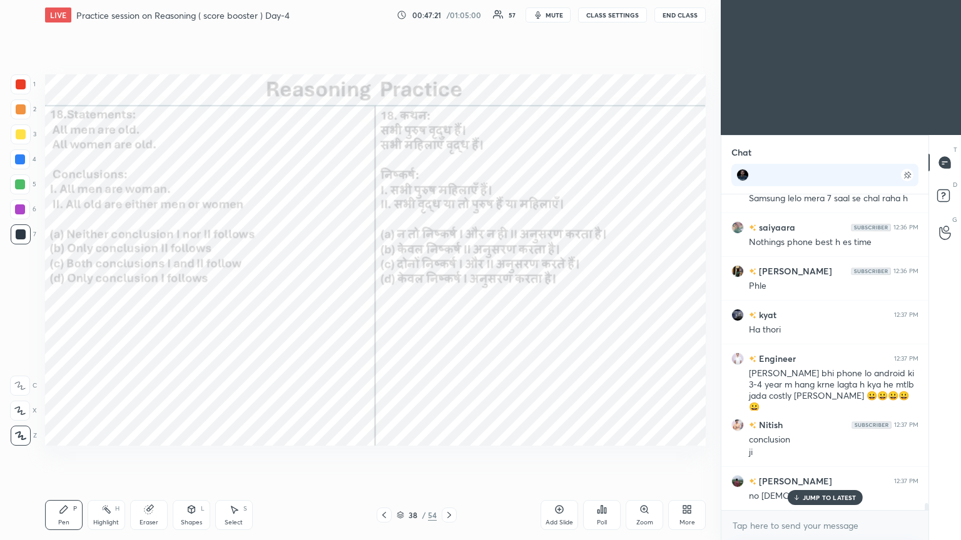
scroll to position [14870, 0]
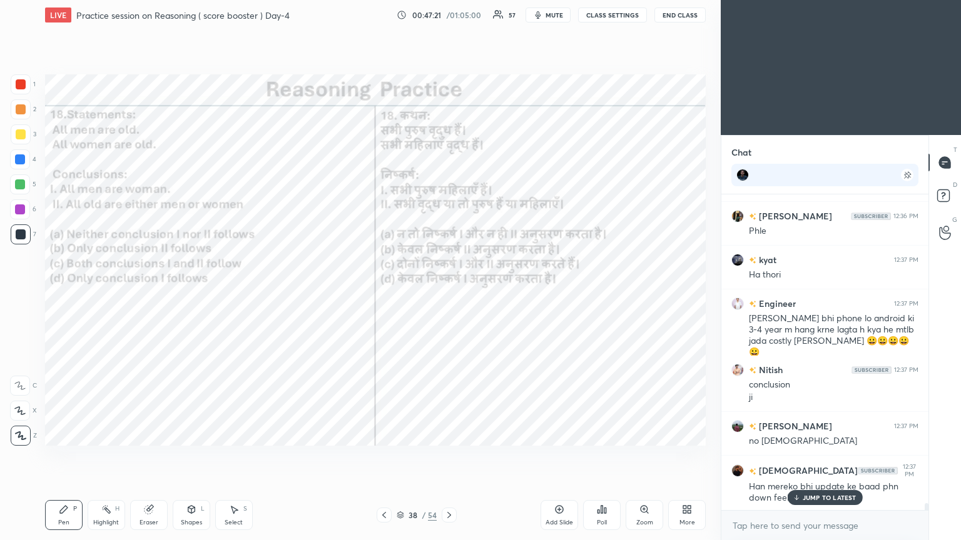
click at [449, 293] on p "JUMP TO LATEST" at bounding box center [830, 498] width 54 height 8
click at [449, 293] on div at bounding box center [449, 515] width 15 height 15
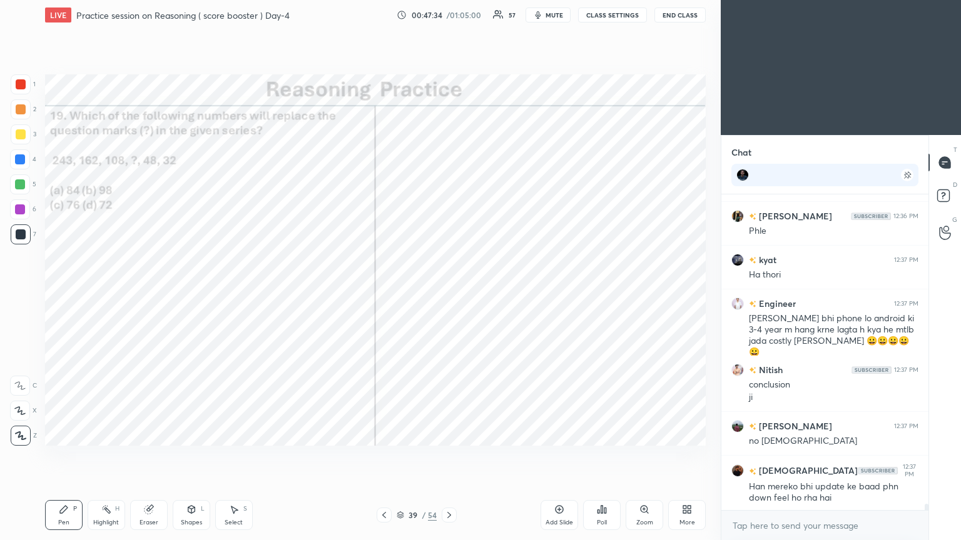
scroll to position [14914, 0]
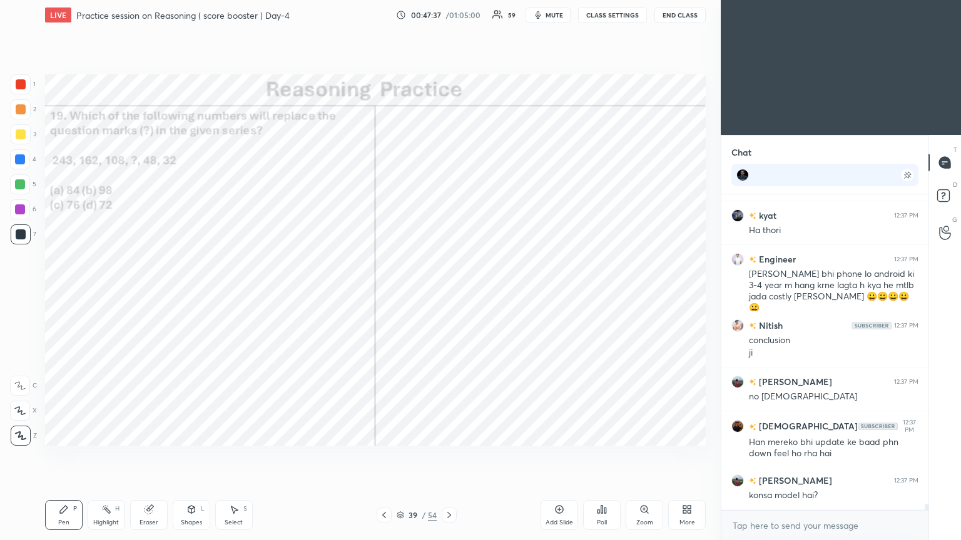
click at [449, 293] on icon at bounding box center [602, 510] width 10 height 10
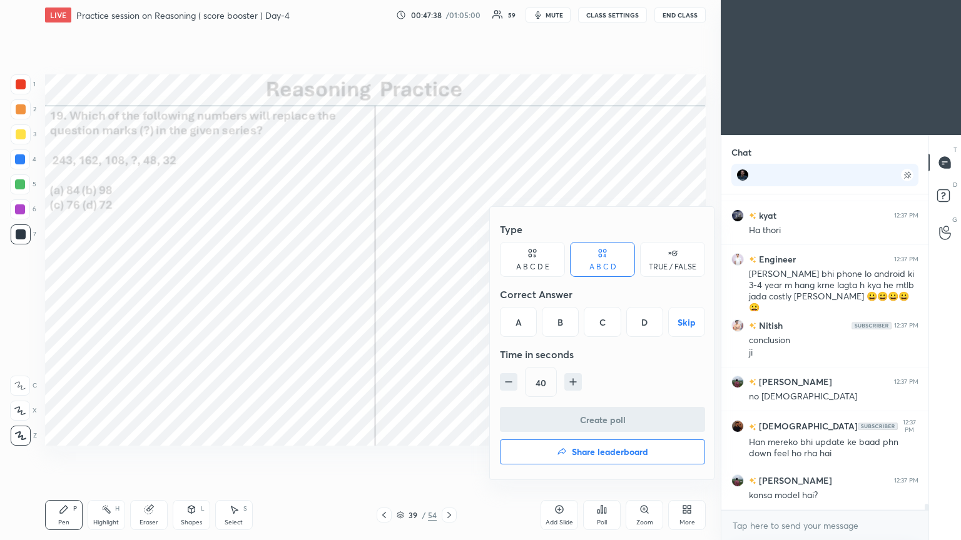
click at [449, 293] on div "D" at bounding box center [644, 322] width 37 height 30
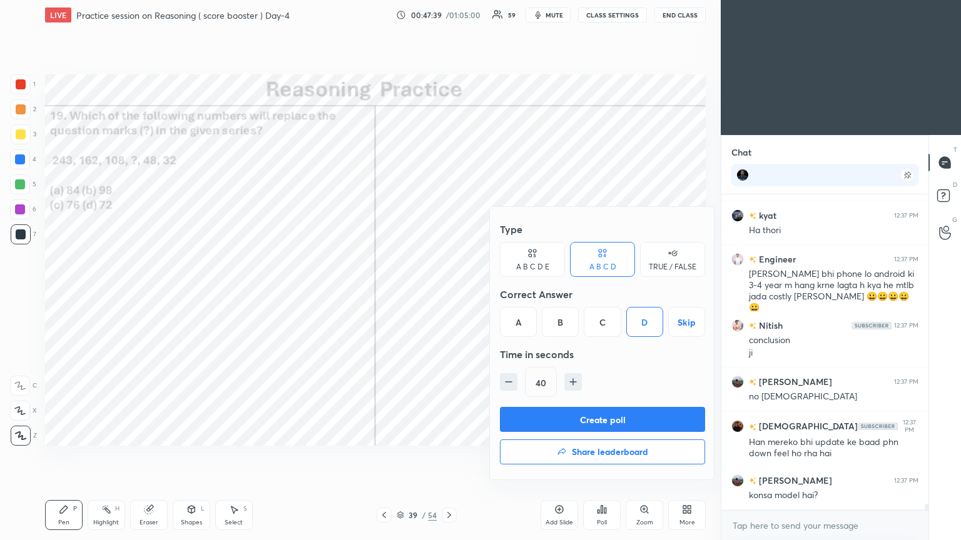
click at [449, 293] on button "Create poll" at bounding box center [602, 419] width 205 height 25
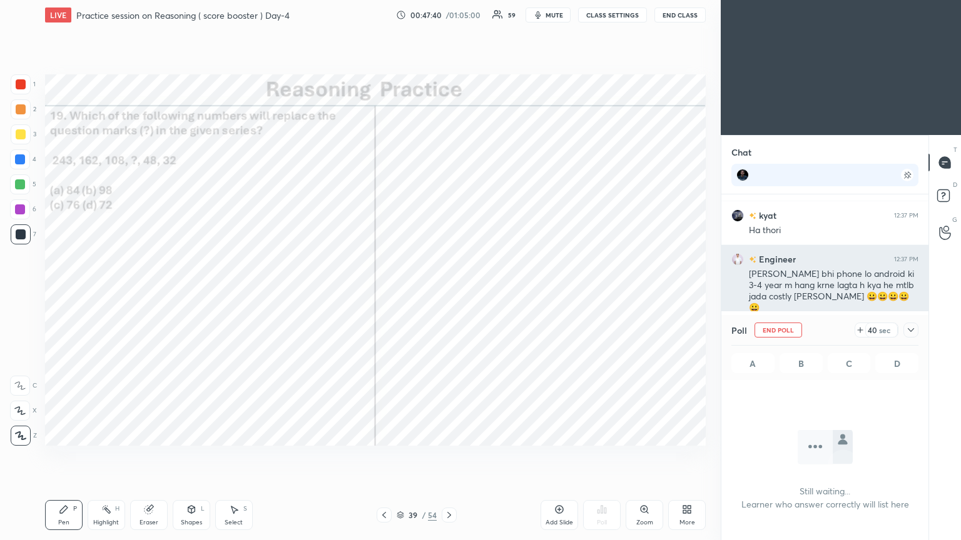
scroll to position [143, 203]
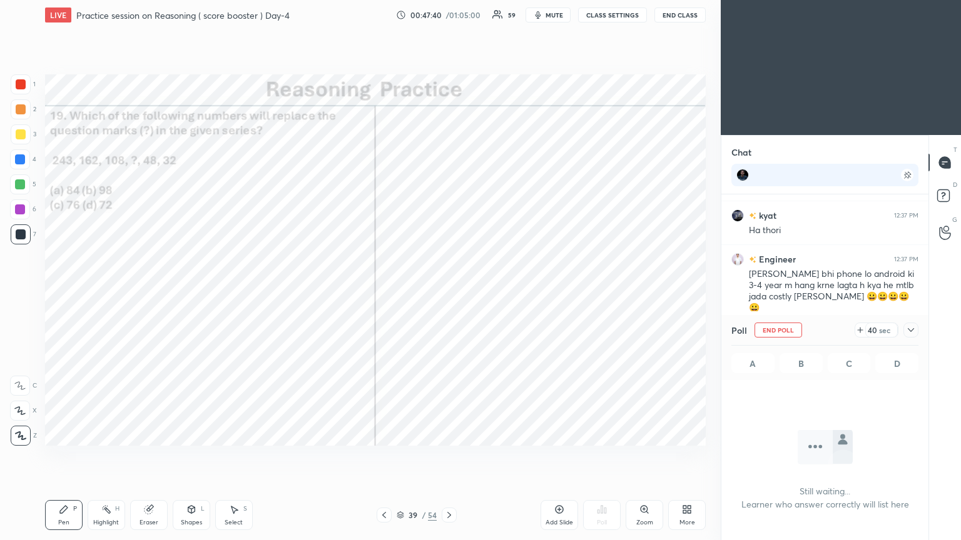
click at [449, 293] on icon at bounding box center [911, 330] width 10 height 10
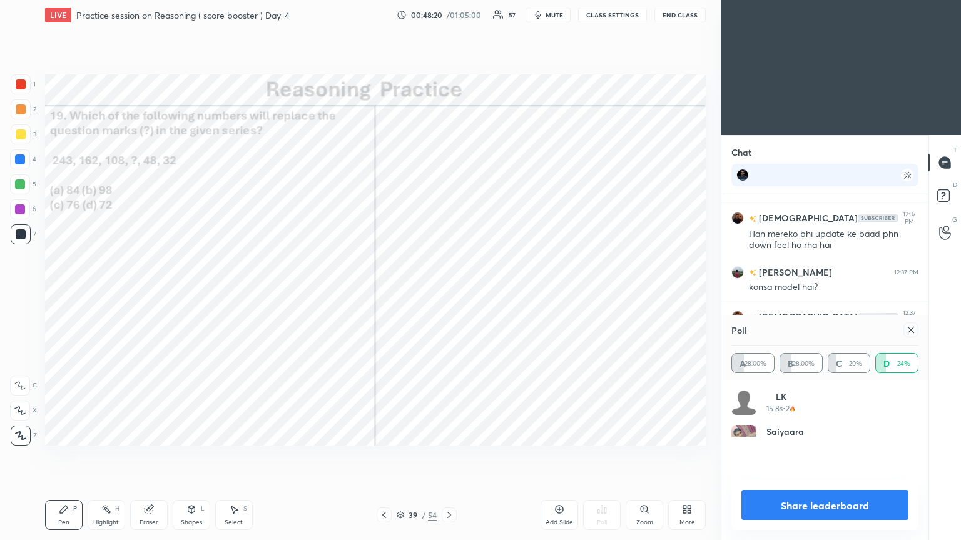
scroll to position [146, 183]
click at [449, 293] on icon at bounding box center [911, 330] width 6 height 6
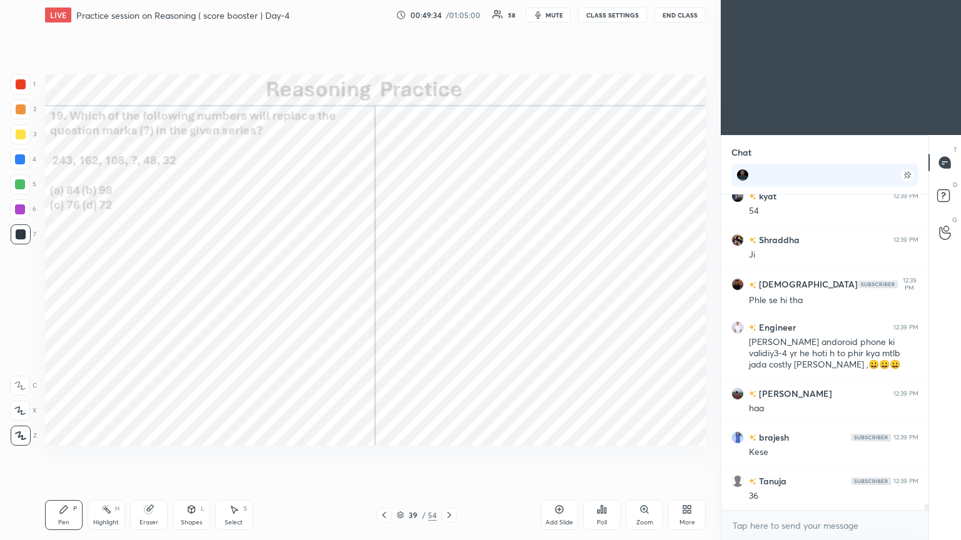
scroll to position [16418, 0]
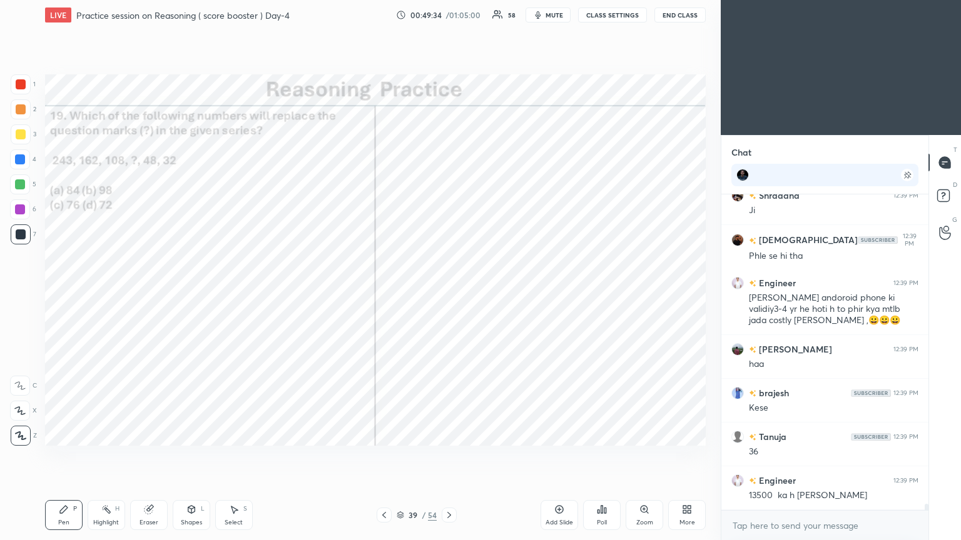
click at [27, 83] on div at bounding box center [21, 84] width 20 height 20
click at [19, 93] on div at bounding box center [21, 84] width 20 height 20
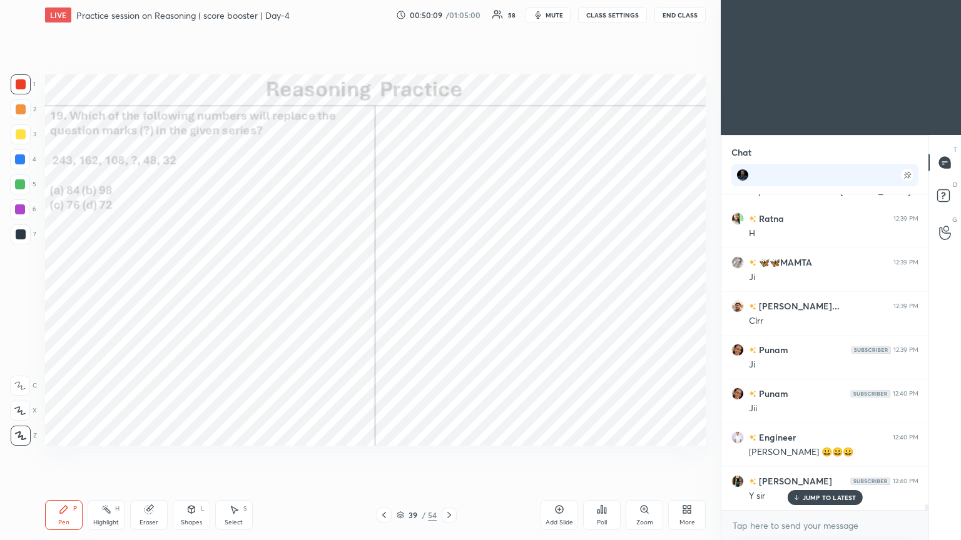
scroll to position [16868, 0]
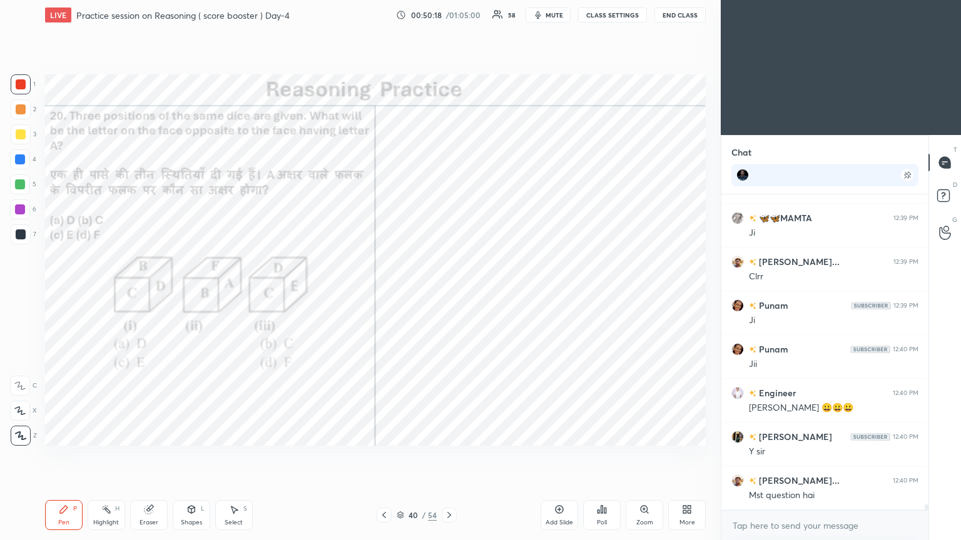
click at [449, 293] on div "Poll" at bounding box center [602, 515] width 38 height 30
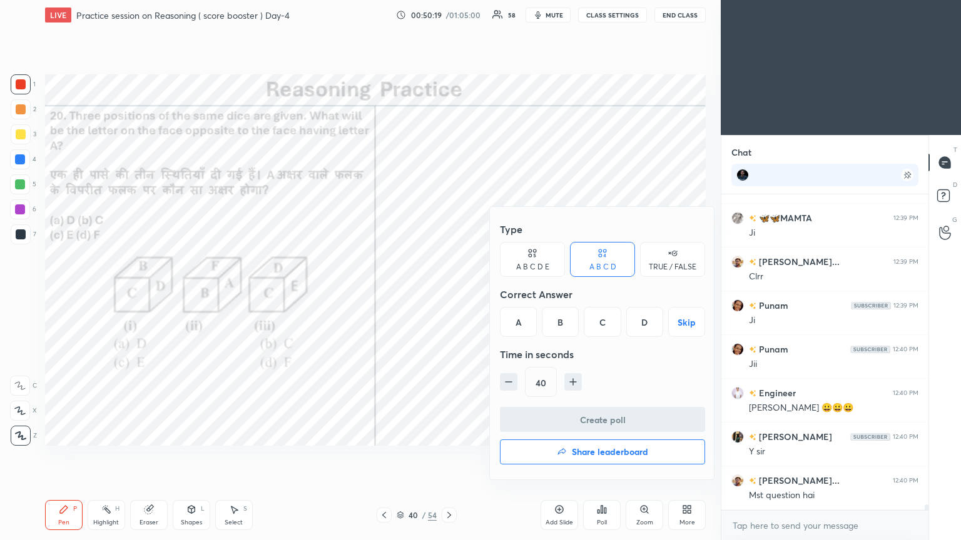
click at [449, 293] on div "B" at bounding box center [560, 322] width 37 height 30
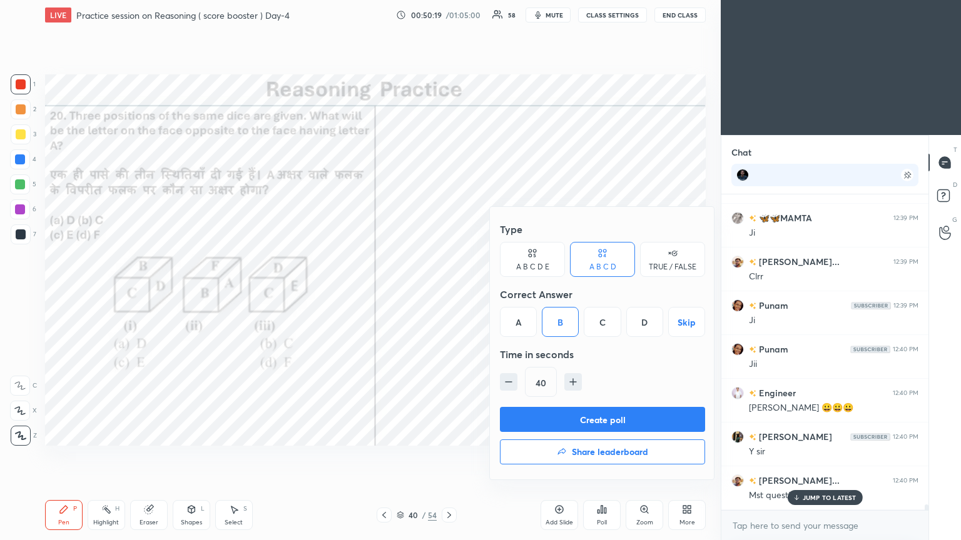
scroll to position [16912, 0]
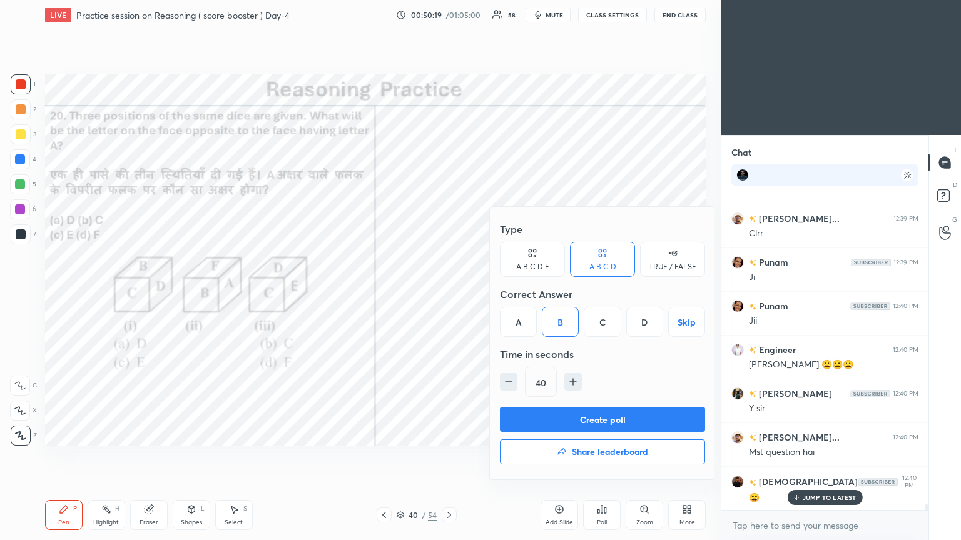
click at [449, 293] on button "Create poll" at bounding box center [602, 419] width 205 height 25
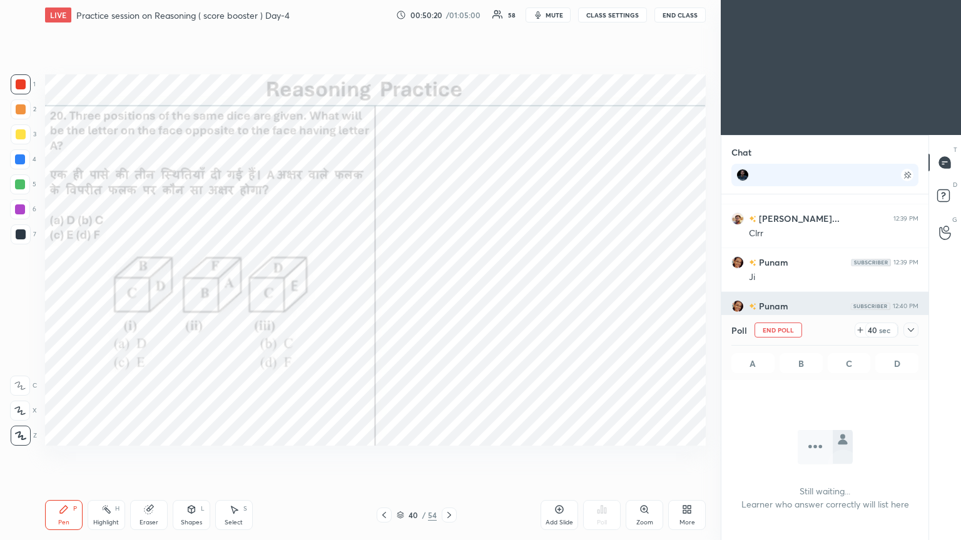
scroll to position [247, 203]
click at [449, 293] on icon at bounding box center [911, 330] width 10 height 10
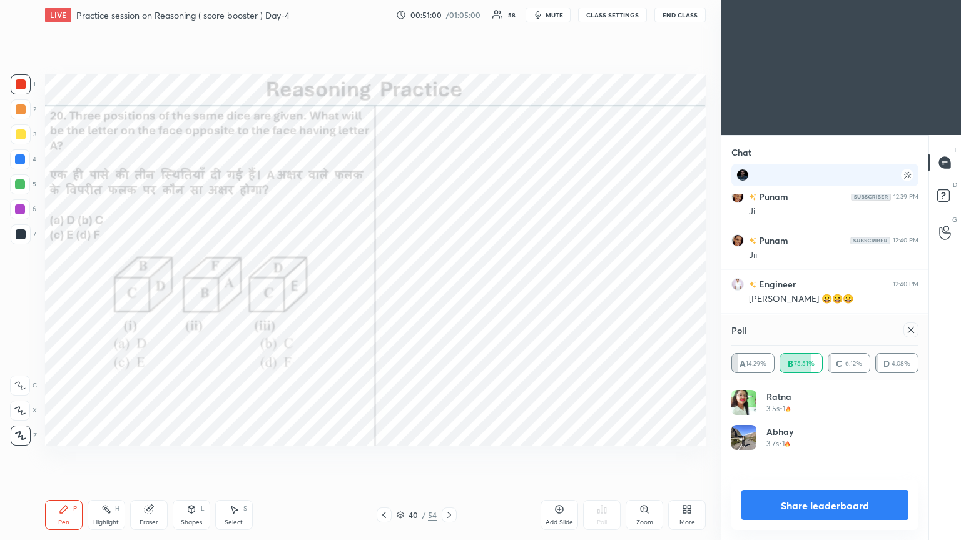
scroll to position [146, 183]
click at [449, 293] on icon at bounding box center [911, 330] width 10 height 10
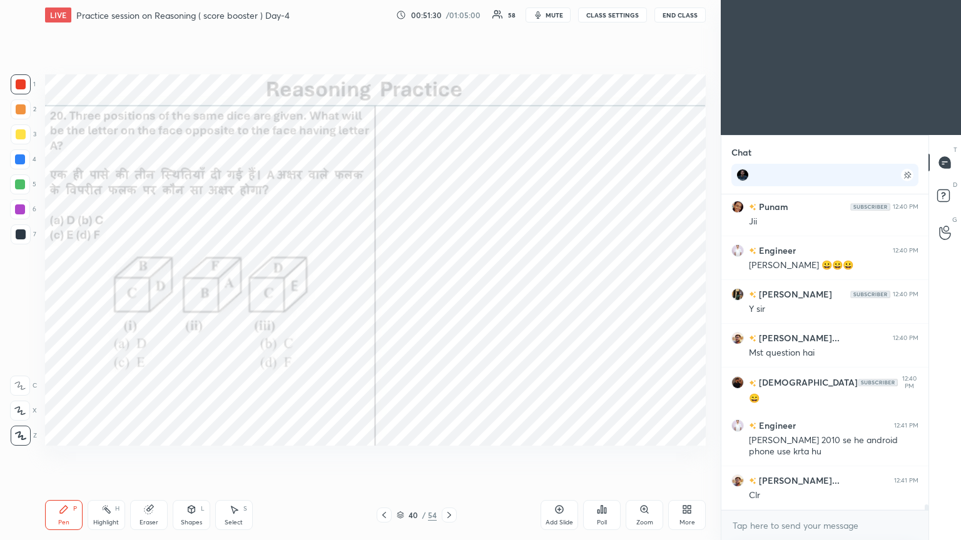
scroll to position [17054, 0]
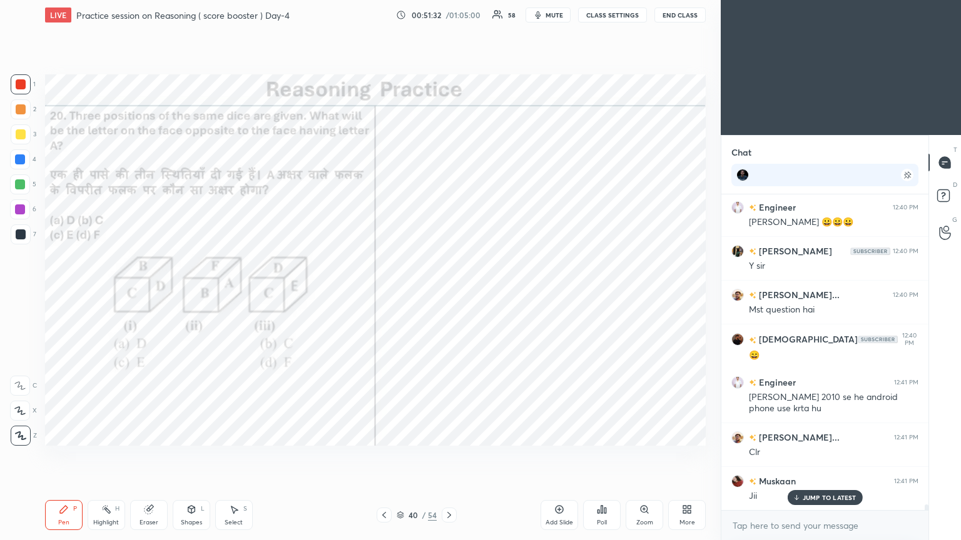
click at [449, 293] on p "JUMP TO LATEST" at bounding box center [830, 498] width 54 height 8
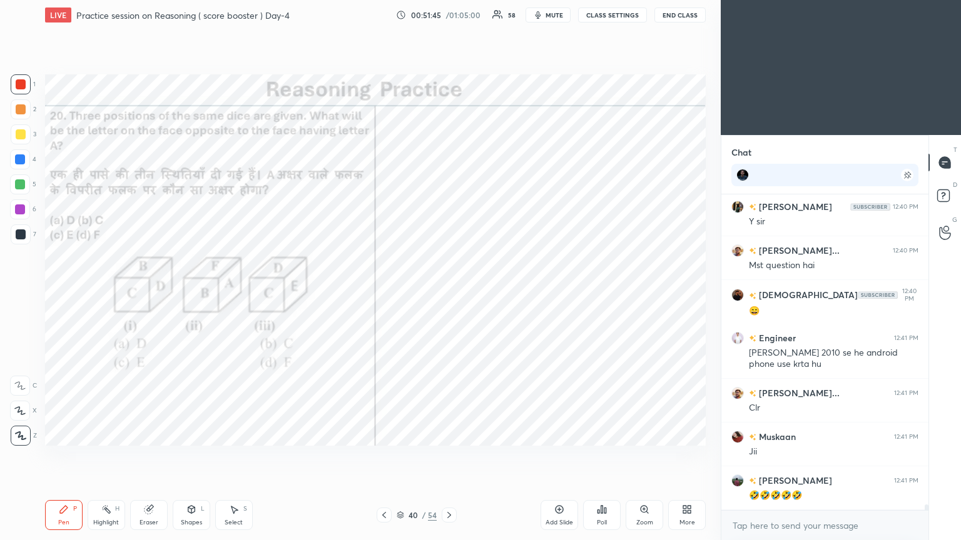
click at [448, 293] on icon at bounding box center [449, 515] width 10 height 10
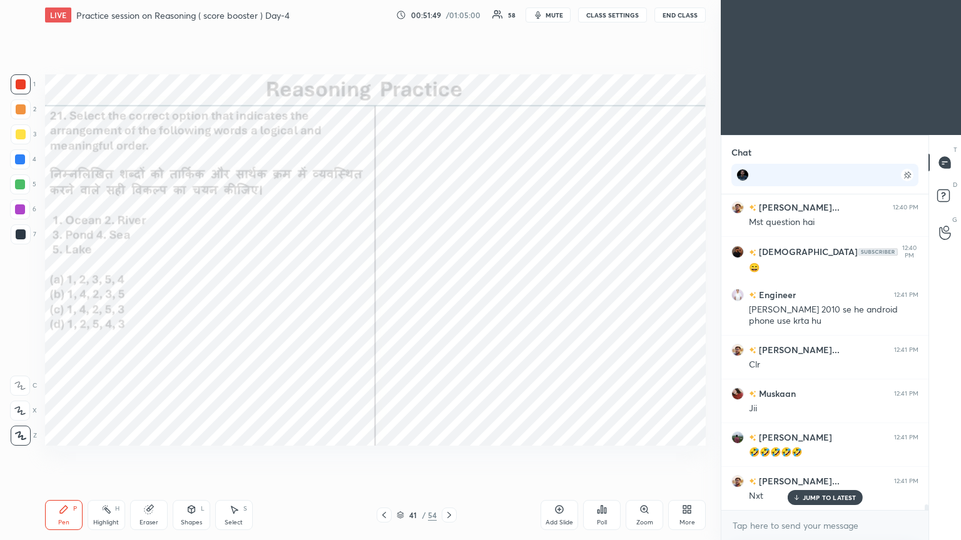
scroll to position [17186, 0]
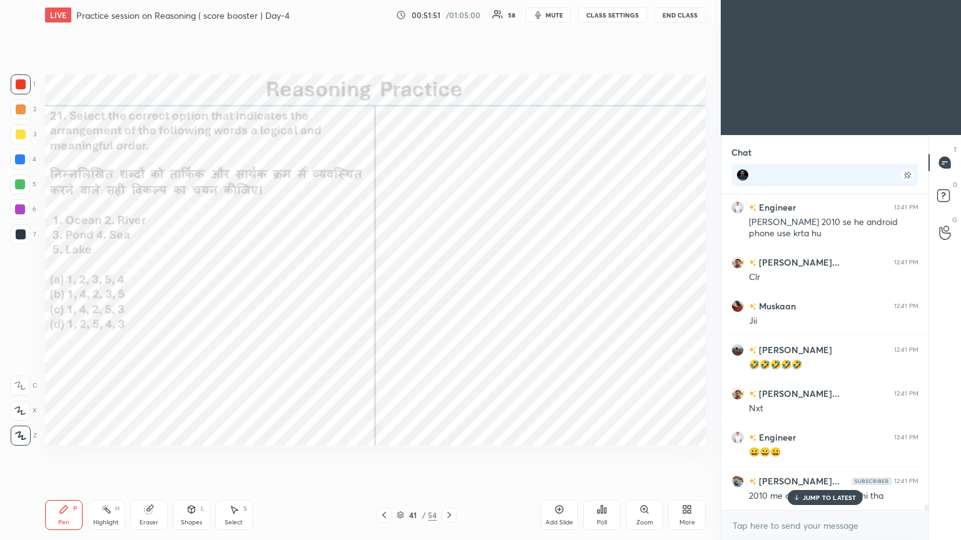
click at [449, 293] on icon at bounding box center [602, 510] width 10 height 10
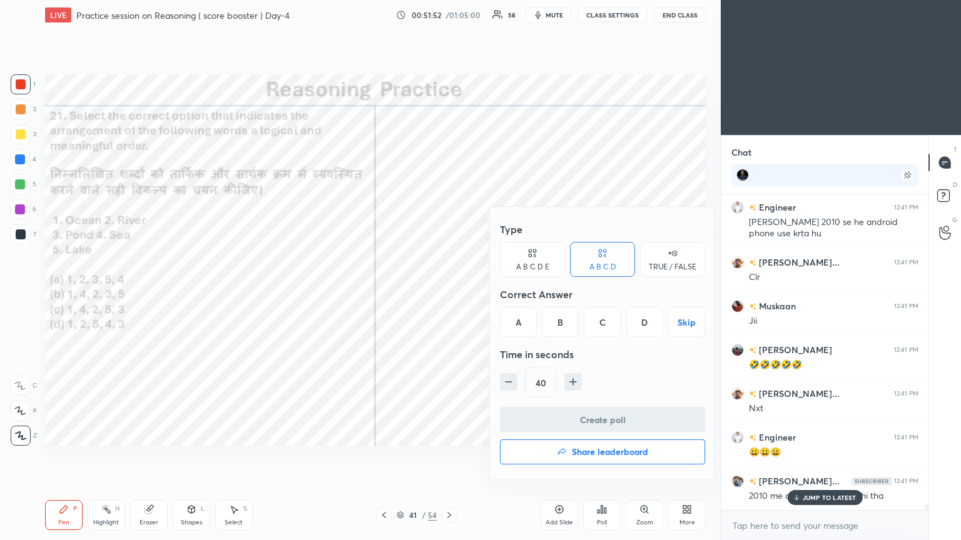
click at [449, 293] on div "C" at bounding box center [602, 322] width 37 height 30
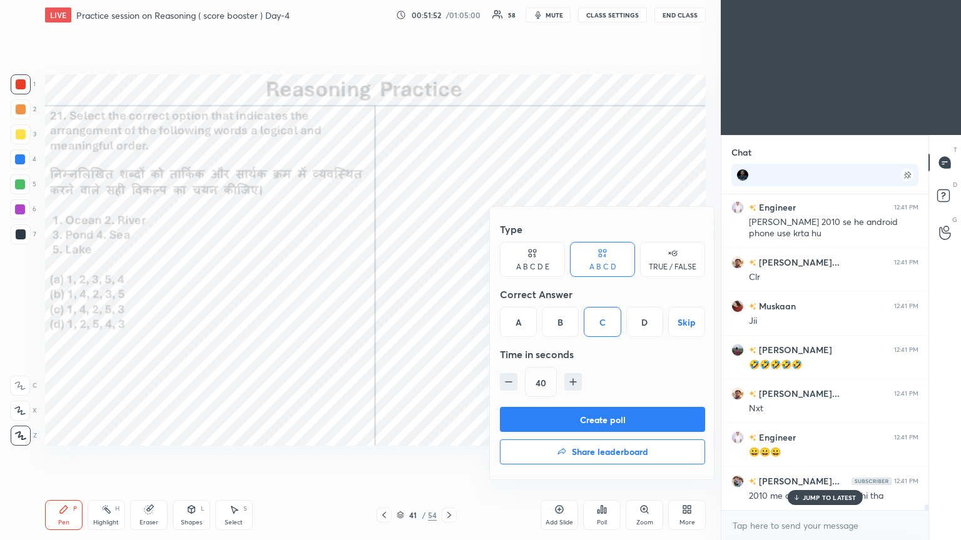
click at [449, 293] on button "Create poll" at bounding box center [602, 419] width 205 height 25
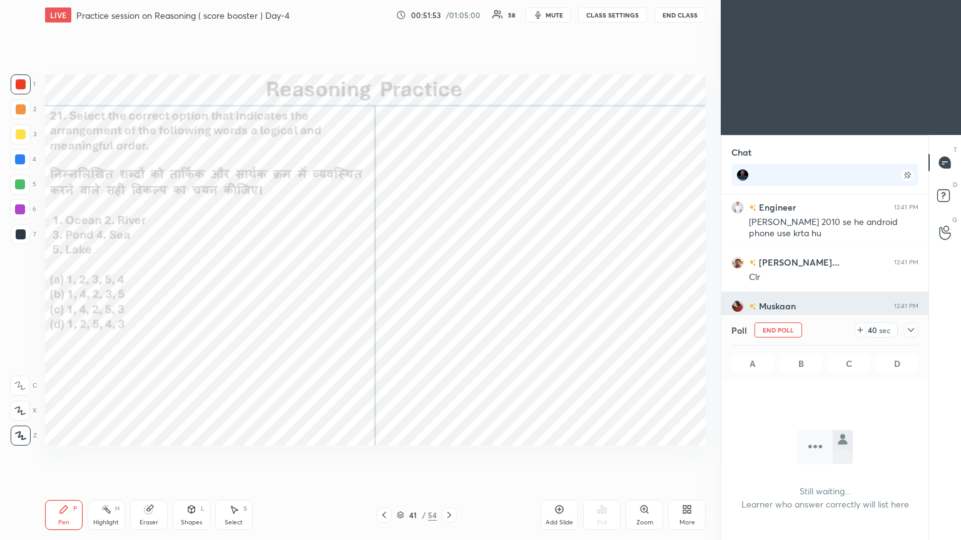
click at [449, 293] on icon at bounding box center [911, 330] width 10 height 10
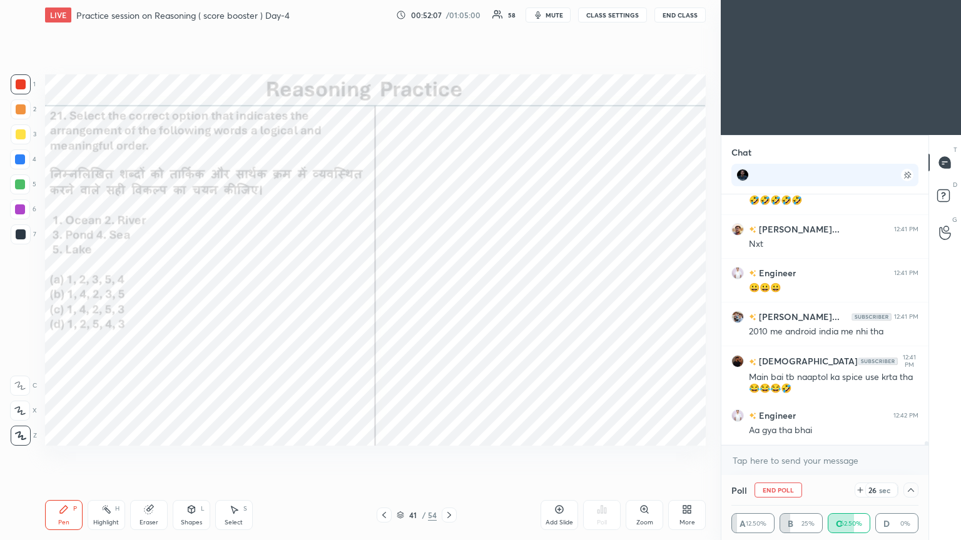
scroll to position [17437, 0]
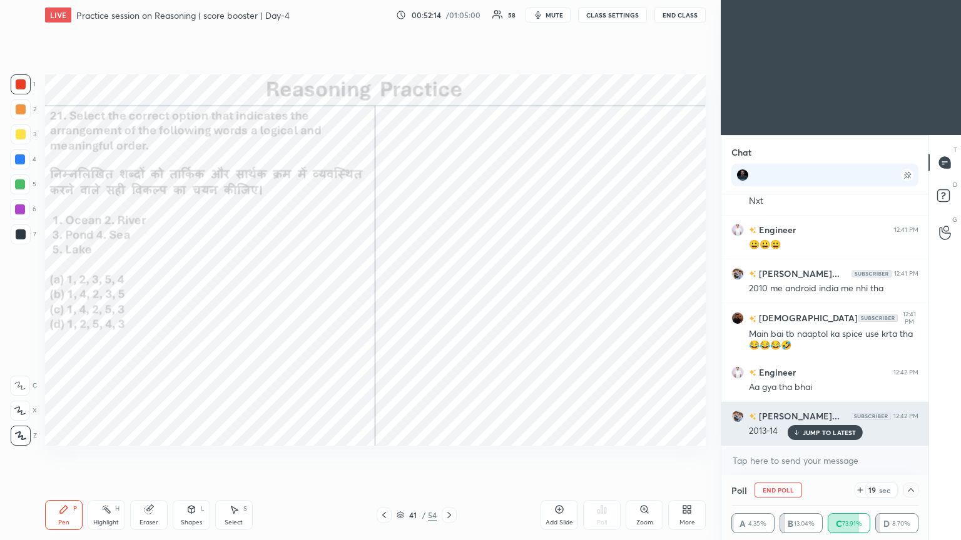
click at [449, 293] on icon at bounding box center [796, 433] width 8 height 8
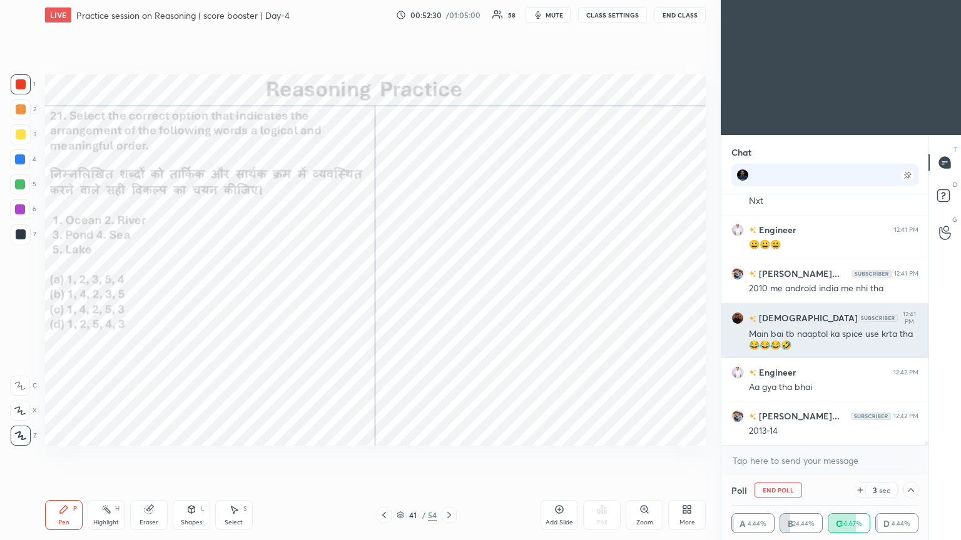
scroll to position [17492, 0]
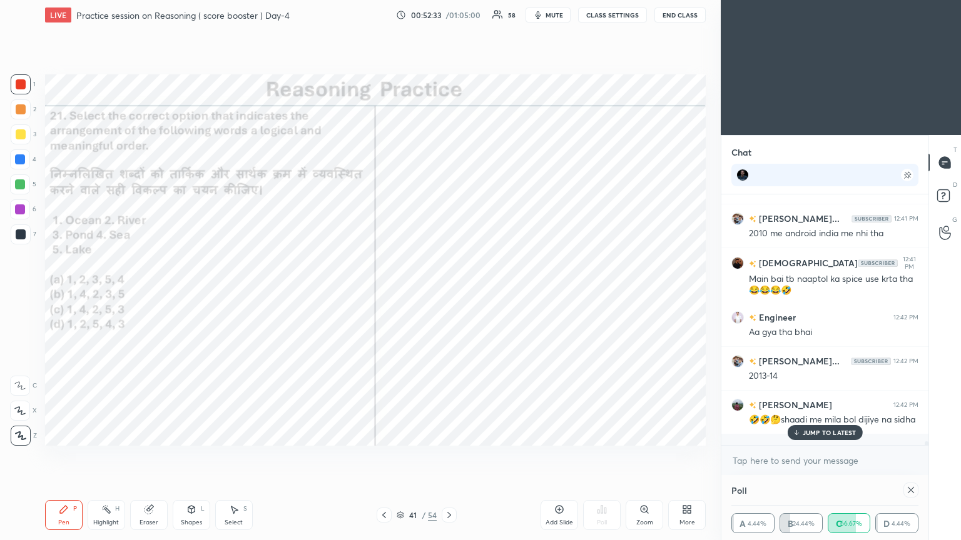
click at [449, 293] on p "JUMP TO LATEST" at bounding box center [830, 433] width 54 height 8
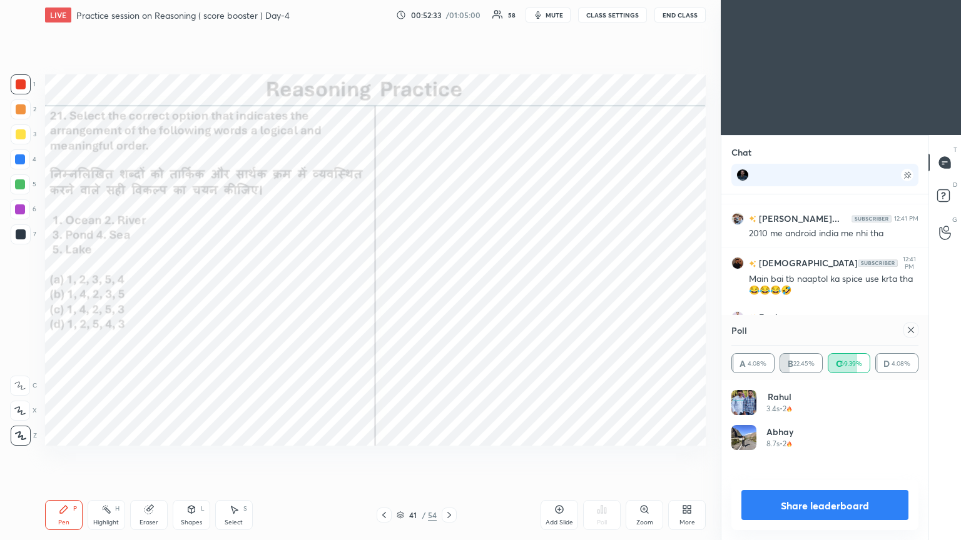
scroll to position [4, 4]
click at [449, 293] on icon at bounding box center [911, 330] width 10 height 10
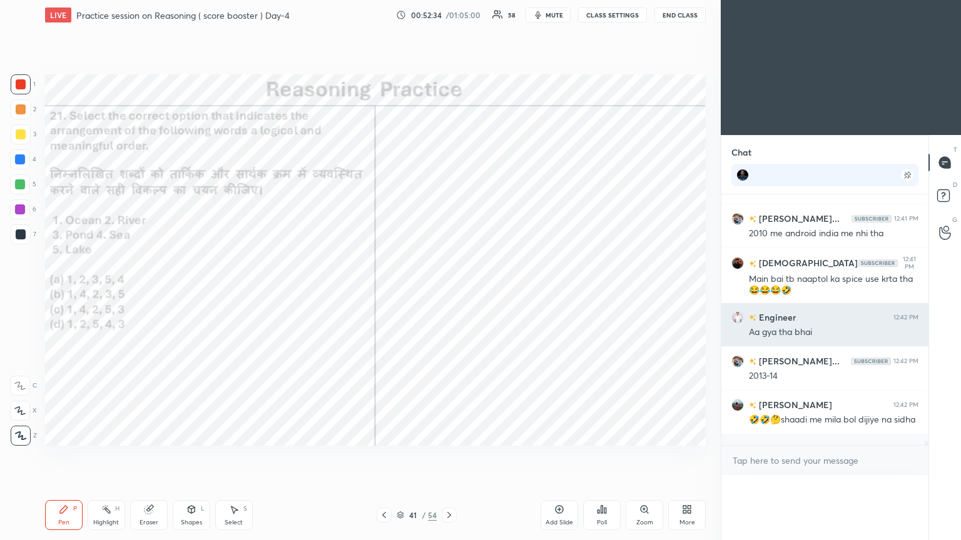
scroll to position [0, 0]
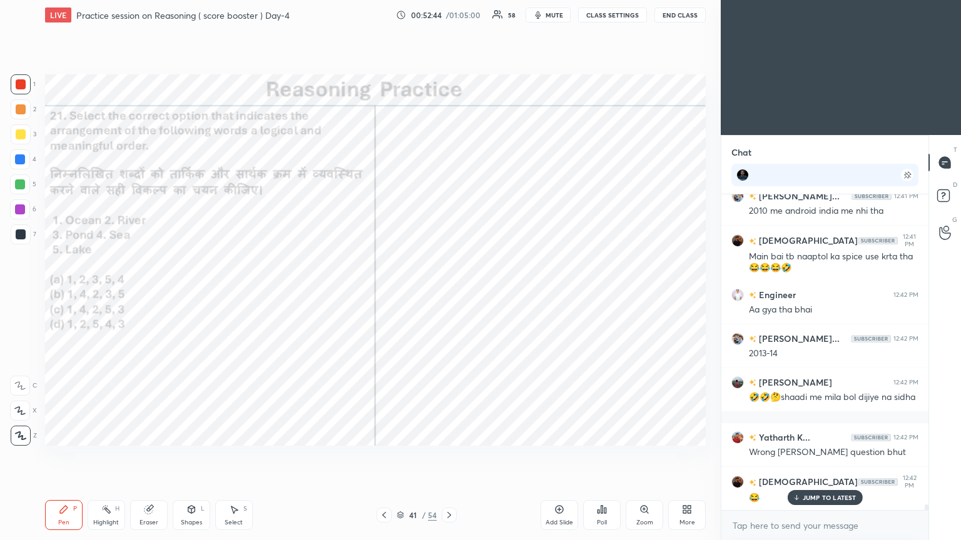
click at [449, 293] on p "JUMP TO LATEST" at bounding box center [830, 498] width 54 height 8
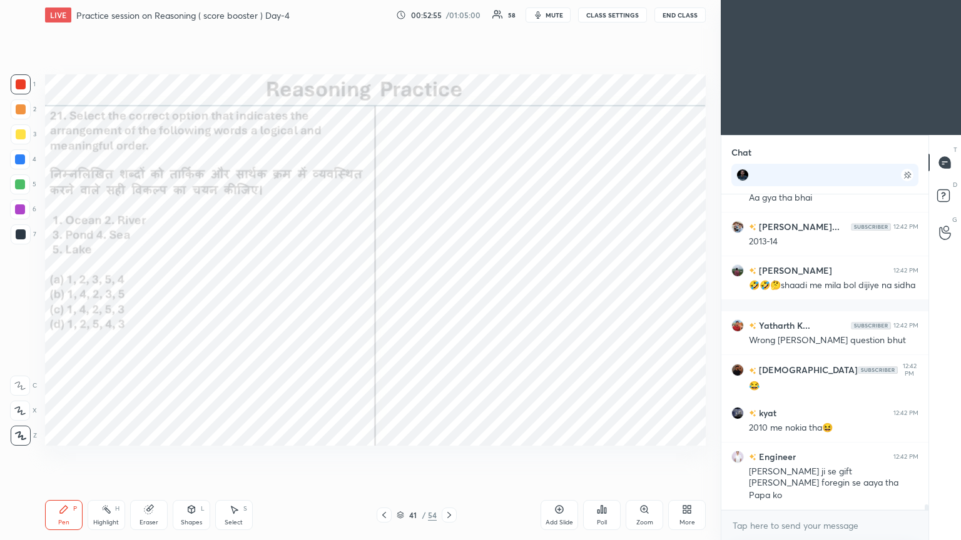
click at [20, 210] on div at bounding box center [20, 210] width 10 height 10
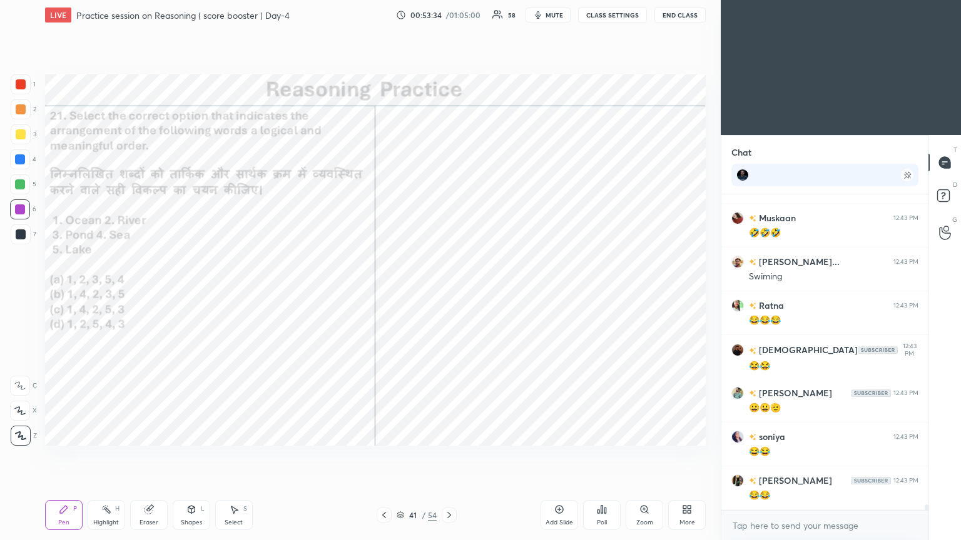
click at [442, 293] on div at bounding box center [449, 515] width 15 height 15
click at [449, 293] on div "Poll" at bounding box center [602, 515] width 38 height 30
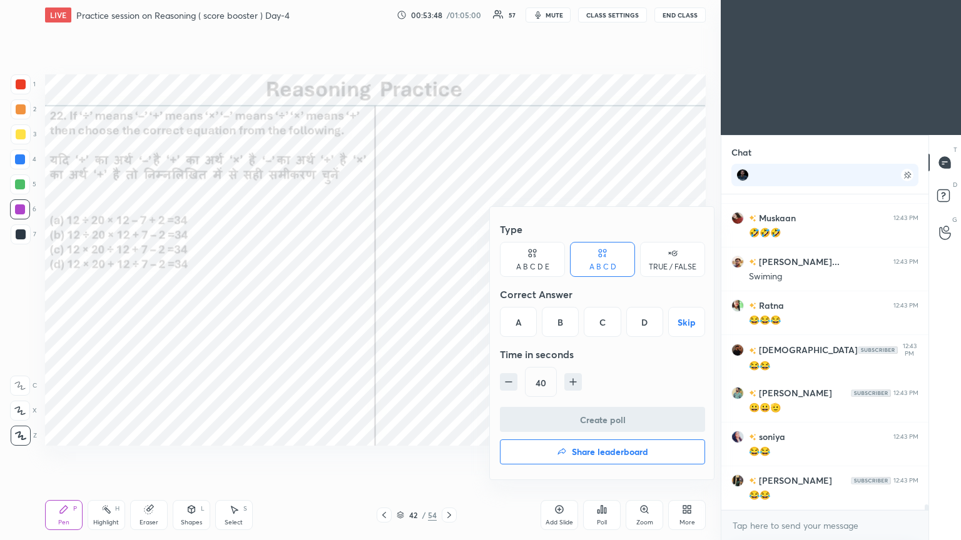
click at [449, 293] on div "B" at bounding box center [560, 322] width 37 height 30
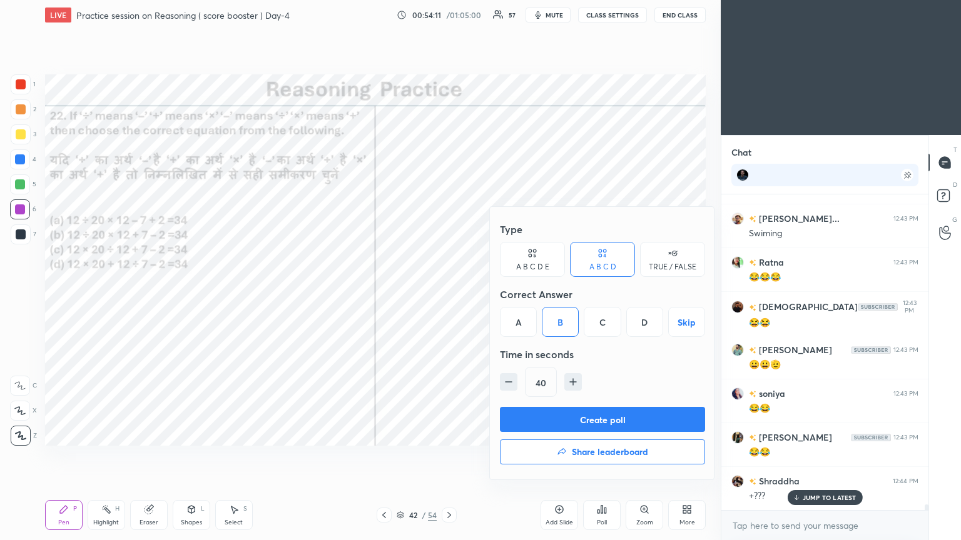
scroll to position [18295, 0]
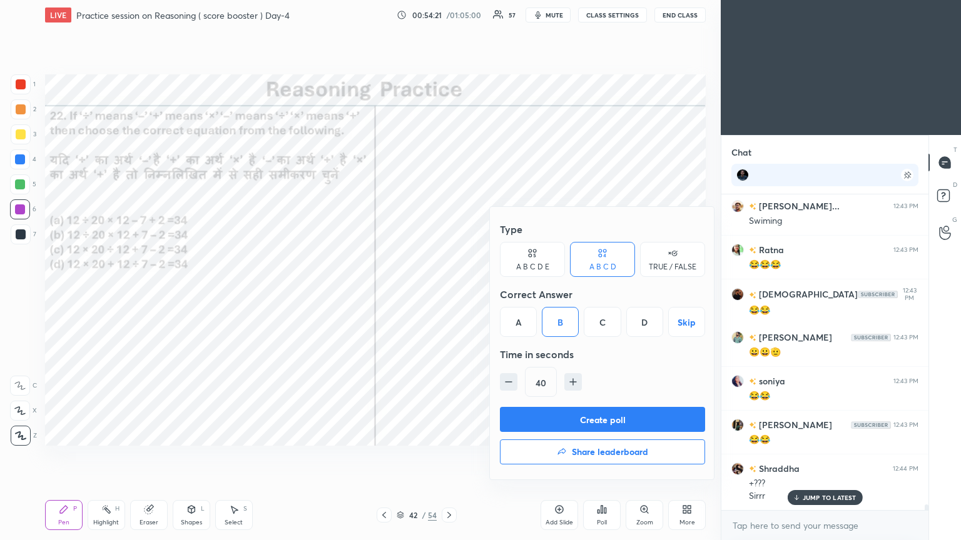
click at [449, 293] on button "Create poll" at bounding box center [602, 419] width 205 height 25
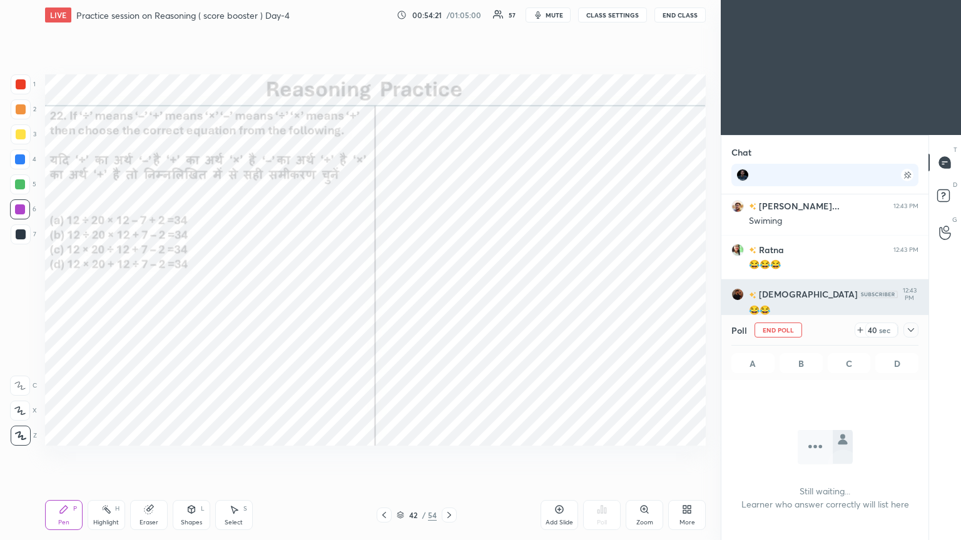
scroll to position [143, 203]
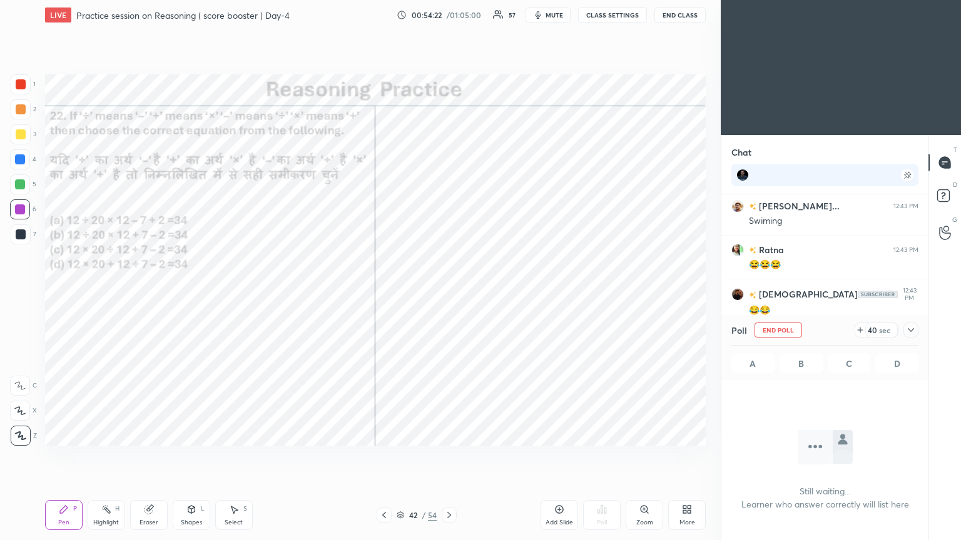
click at [449, 293] on icon at bounding box center [911, 330] width 10 height 10
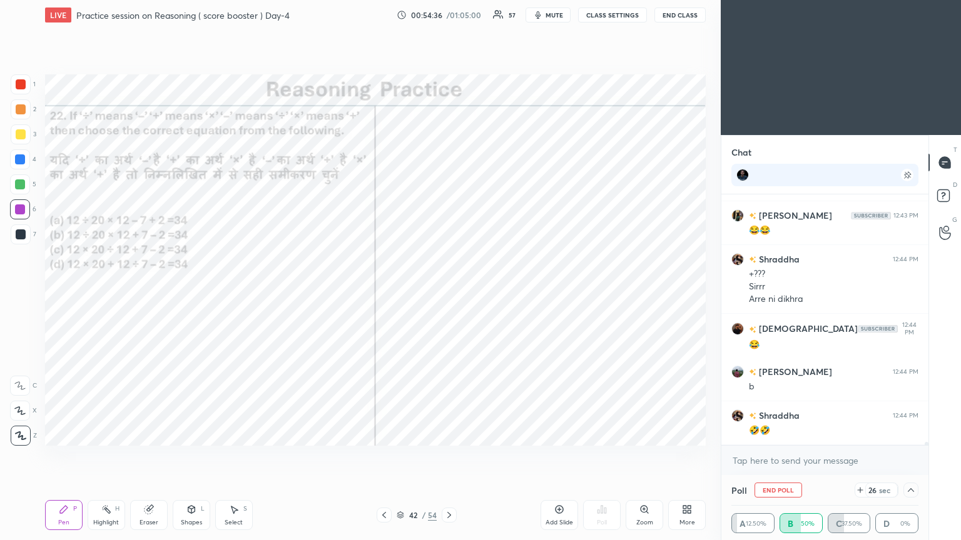
scroll to position [18548, 0]
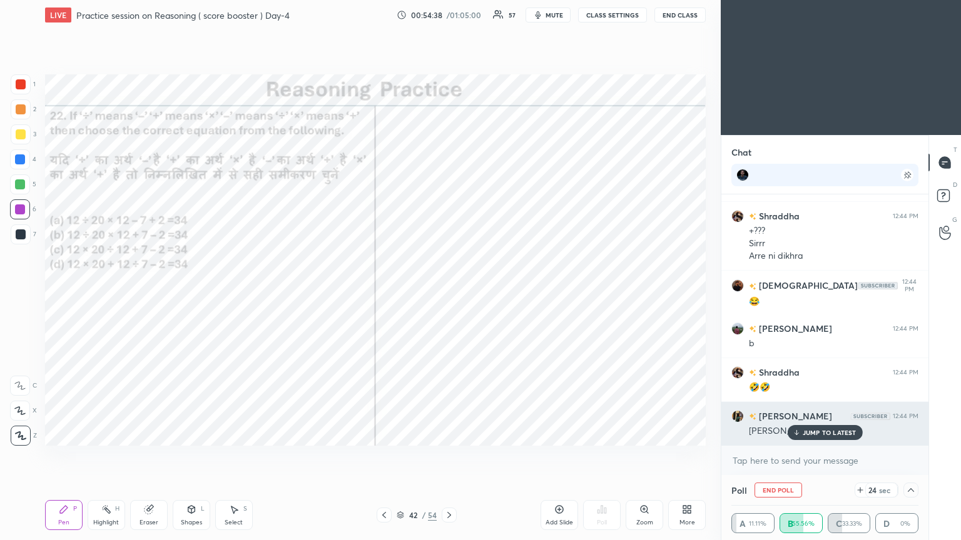
click at [449, 293] on icon at bounding box center [796, 433] width 8 height 8
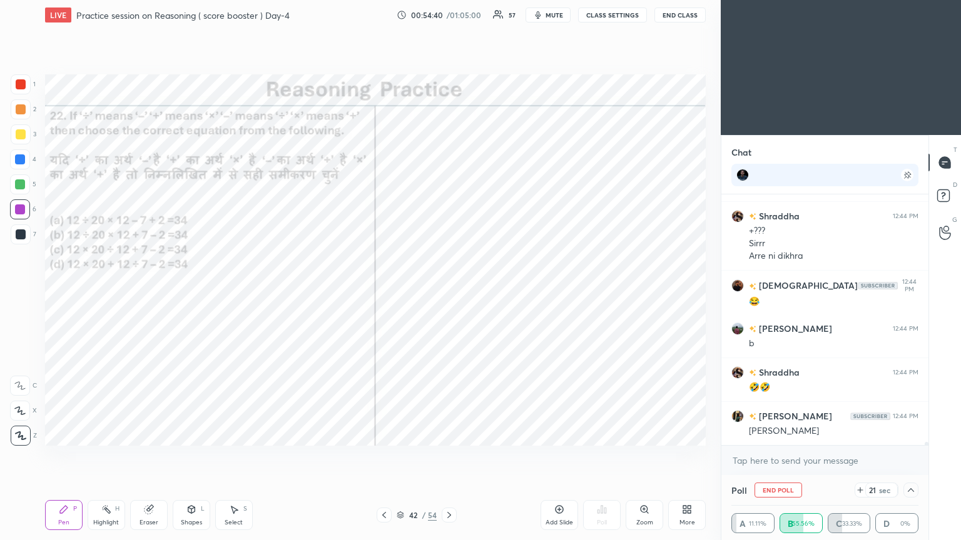
click at [449, 293] on div at bounding box center [910, 490] width 15 height 15
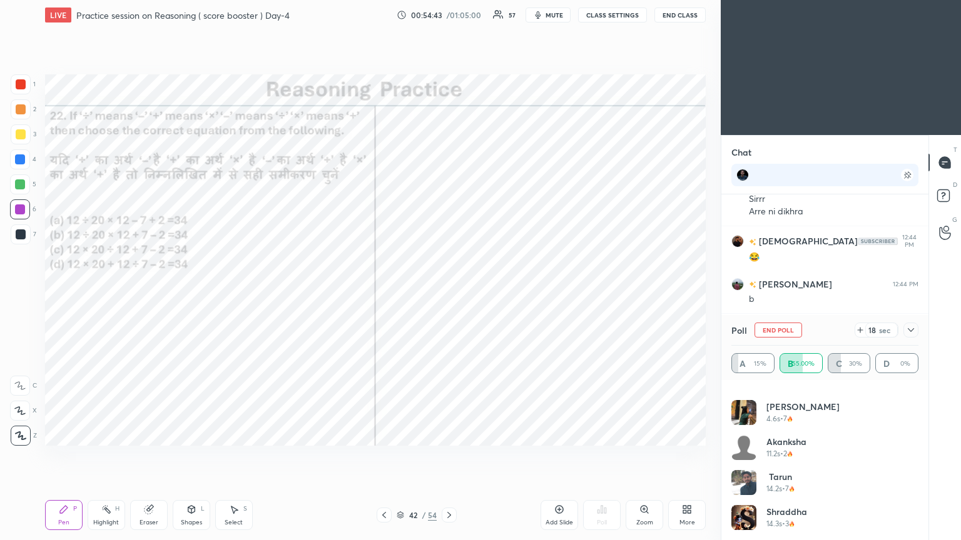
scroll to position [235, 0]
click at [449, 293] on icon at bounding box center [911, 330] width 10 height 10
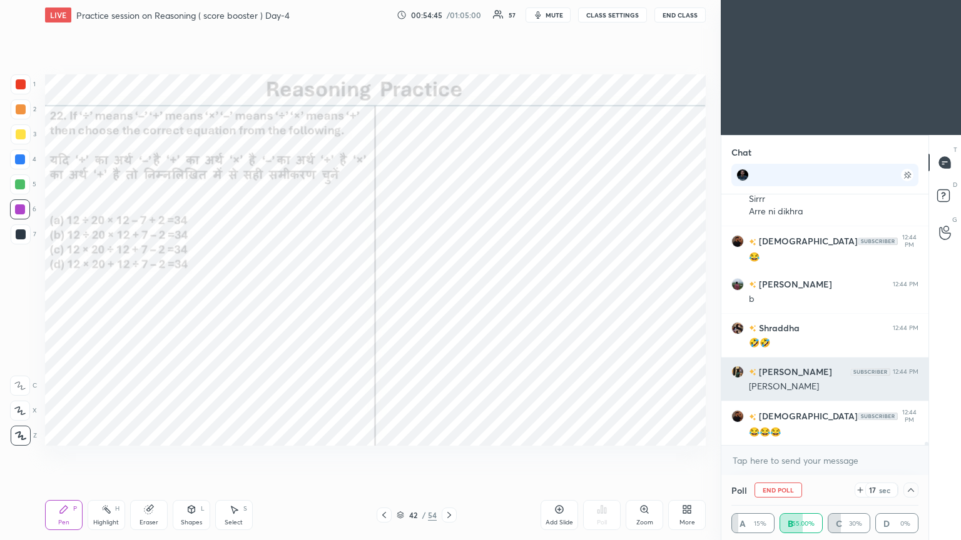
scroll to position [0, 0]
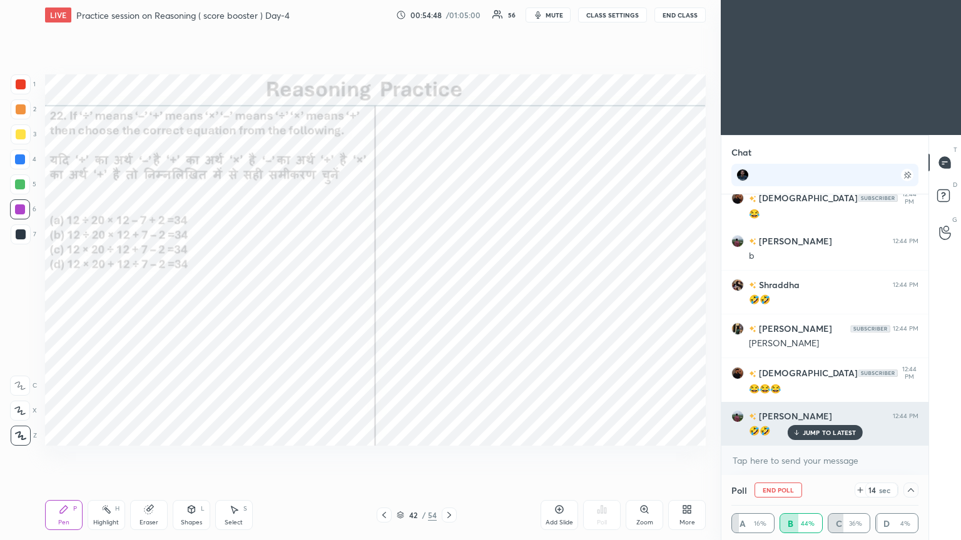
click at [449, 293] on p "JUMP TO LATEST" at bounding box center [830, 433] width 54 height 8
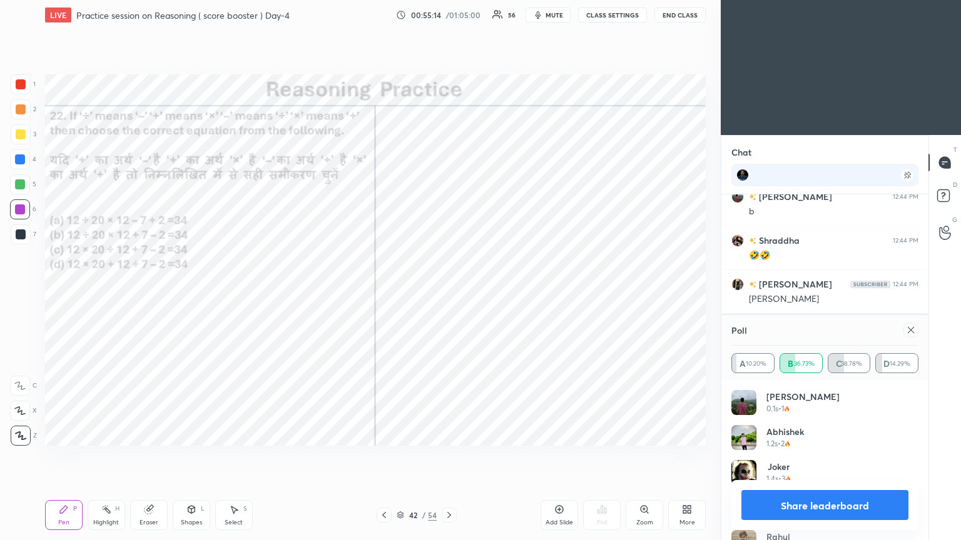
click at [449, 293] on icon at bounding box center [911, 330] width 10 height 10
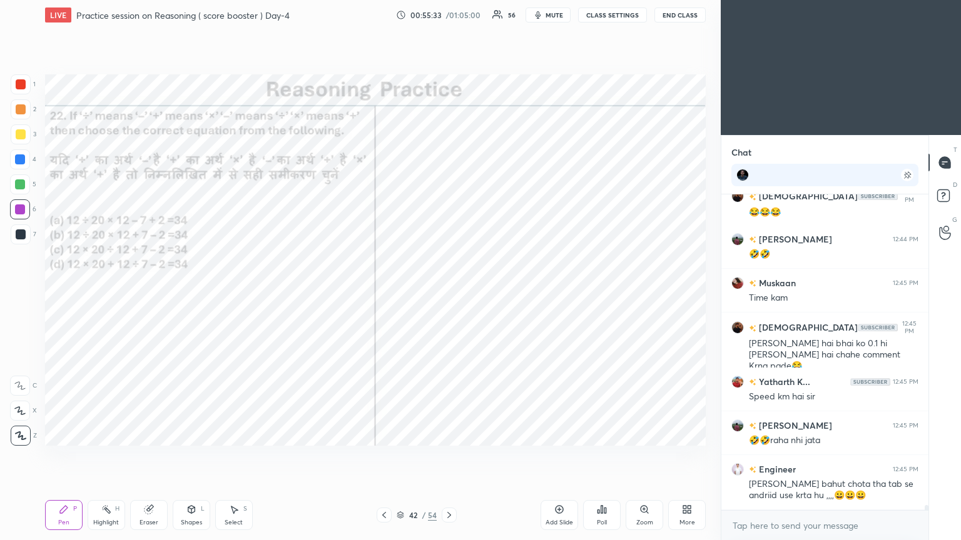
click at [449, 293] on icon at bounding box center [449, 515] width 10 height 10
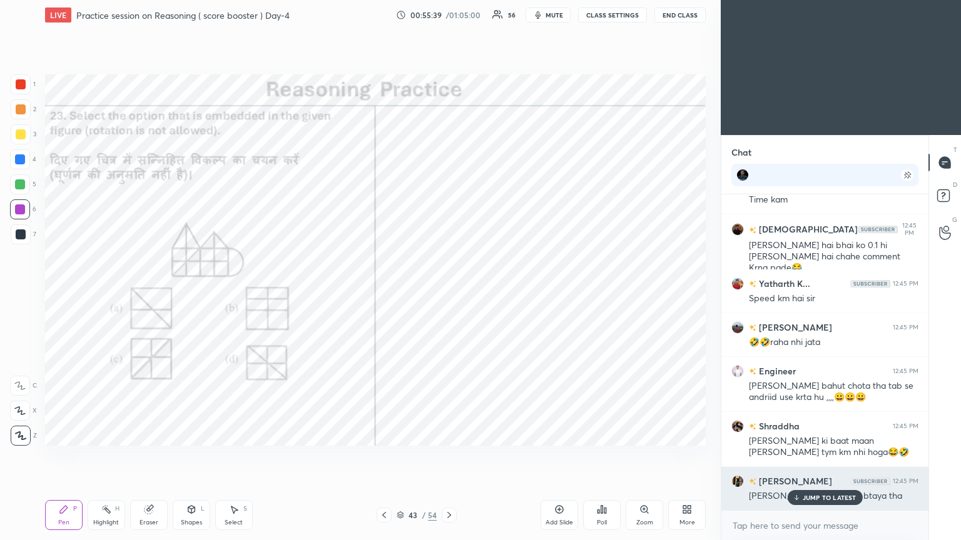
click at [449, 293] on p "JUMP TO LATEST" at bounding box center [830, 498] width 54 height 8
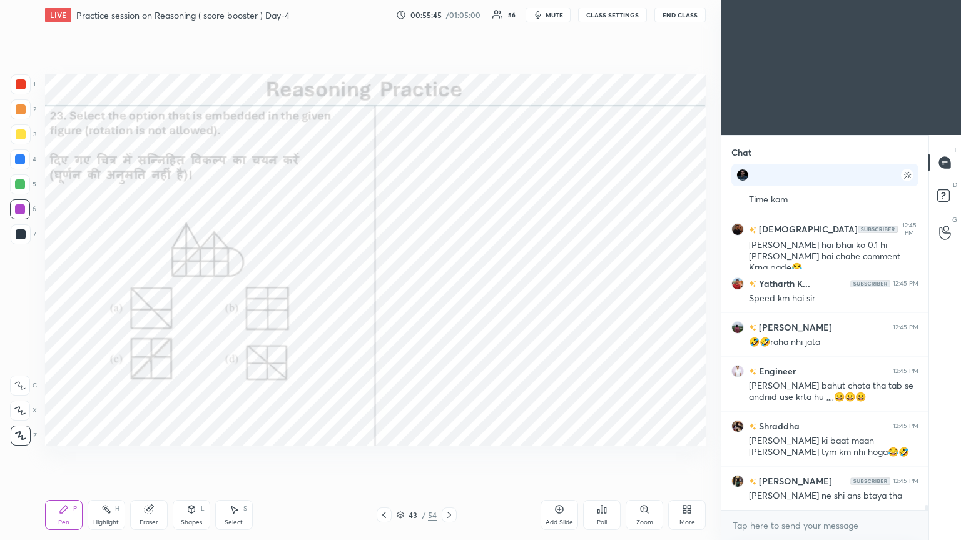
click at [449, 293] on div "Poll" at bounding box center [602, 515] width 38 height 30
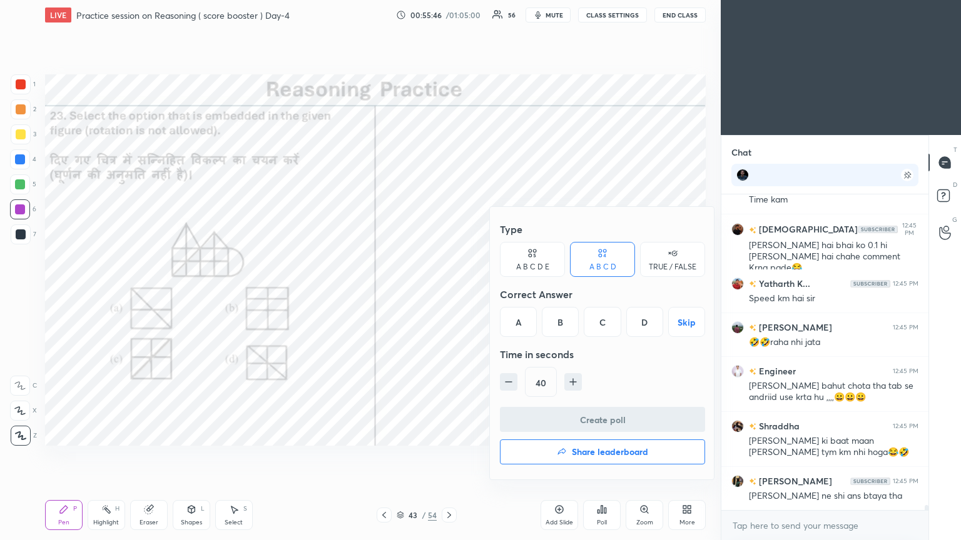
click at [449, 293] on div "C" at bounding box center [602, 322] width 37 height 30
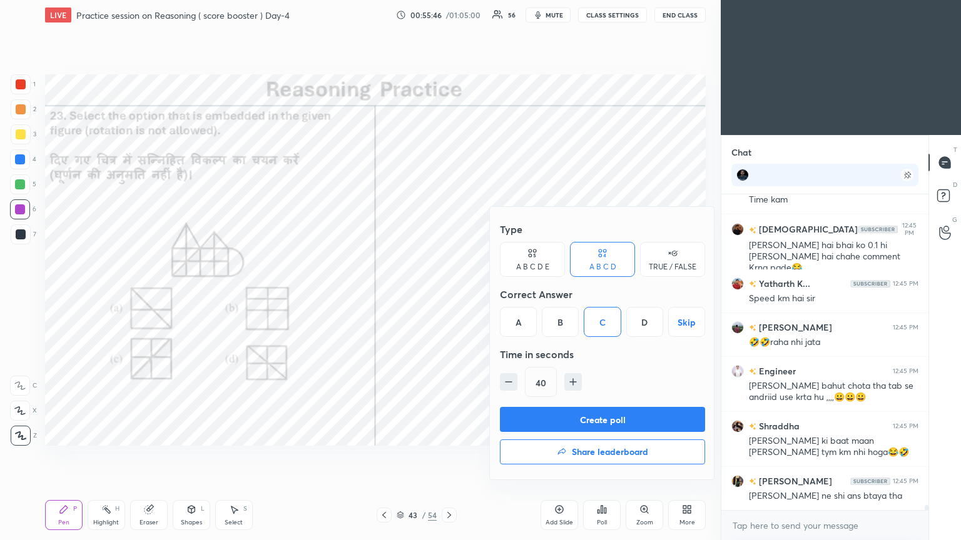
click at [449, 293] on button "Create poll" at bounding box center [602, 419] width 205 height 25
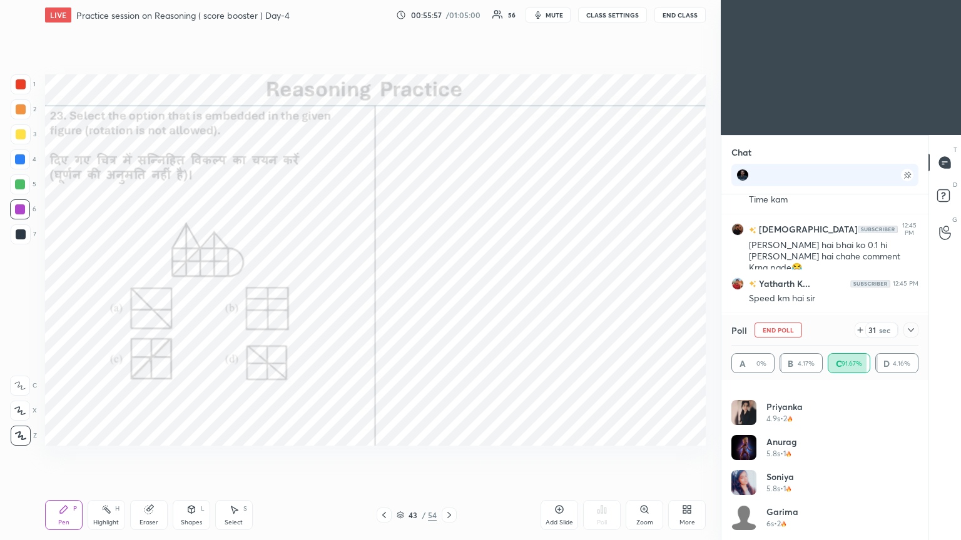
click at [449, 293] on icon at bounding box center [911, 330] width 10 height 10
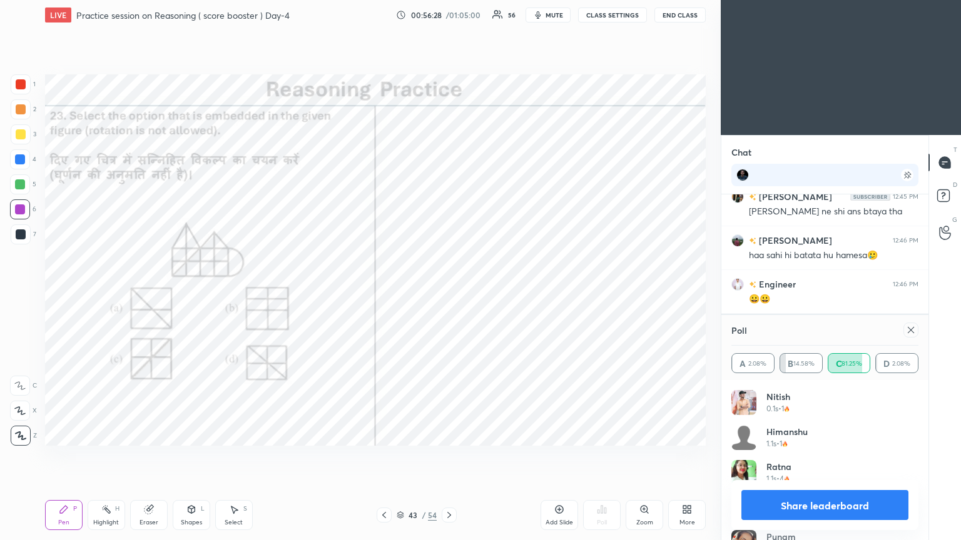
click at [449, 293] on icon at bounding box center [911, 330] width 10 height 10
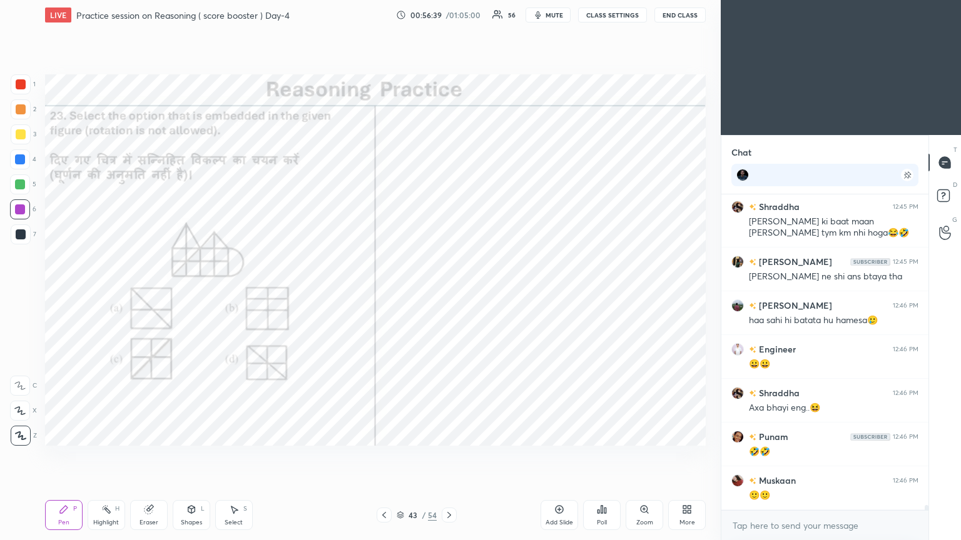
click at [448, 293] on icon at bounding box center [449, 515] width 4 height 6
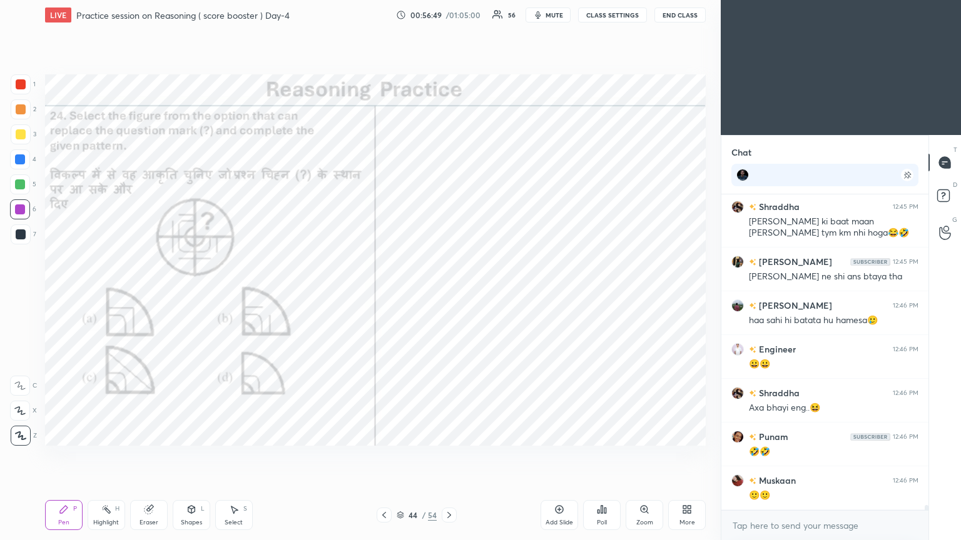
click at [449, 293] on div "Poll" at bounding box center [602, 515] width 38 height 30
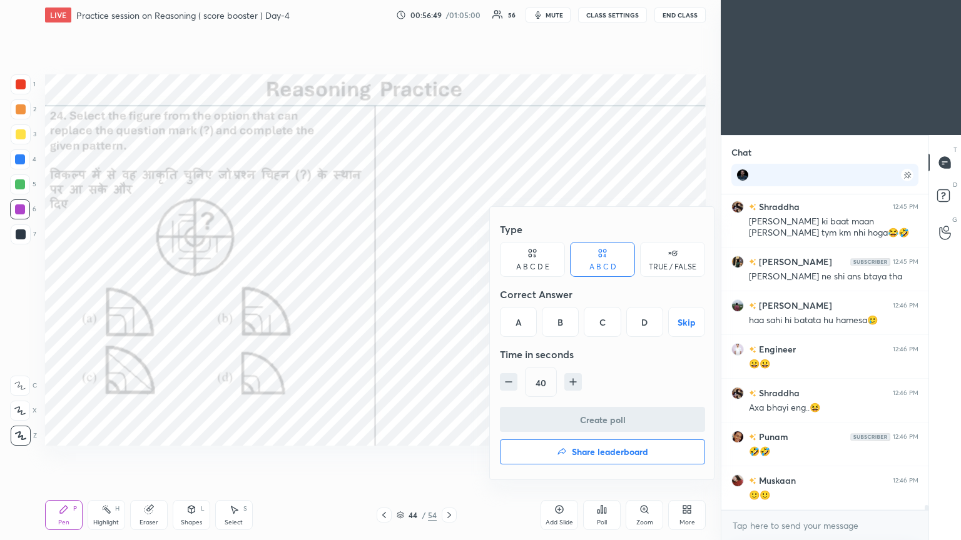
click at [449, 293] on div "B" at bounding box center [560, 322] width 37 height 30
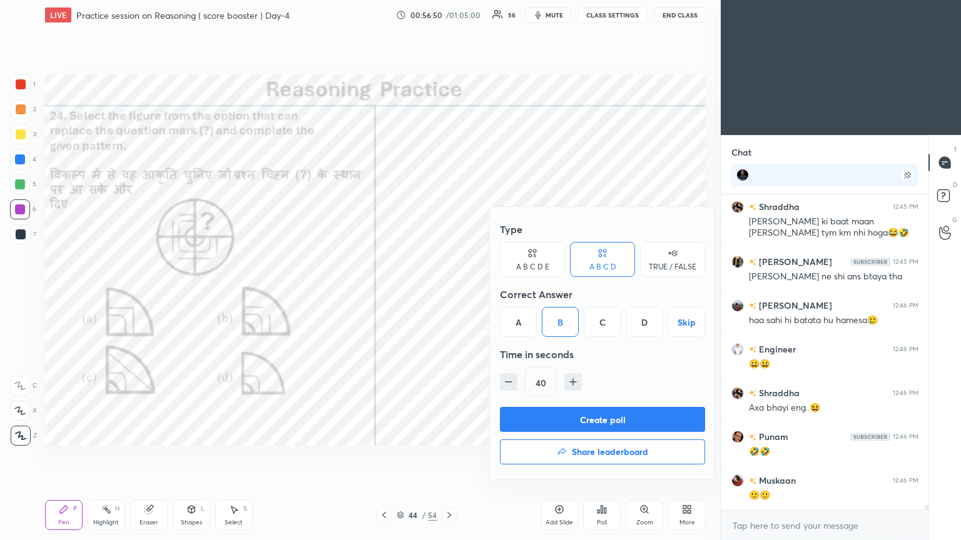
click at [449, 293] on button "Create poll" at bounding box center [602, 419] width 205 height 25
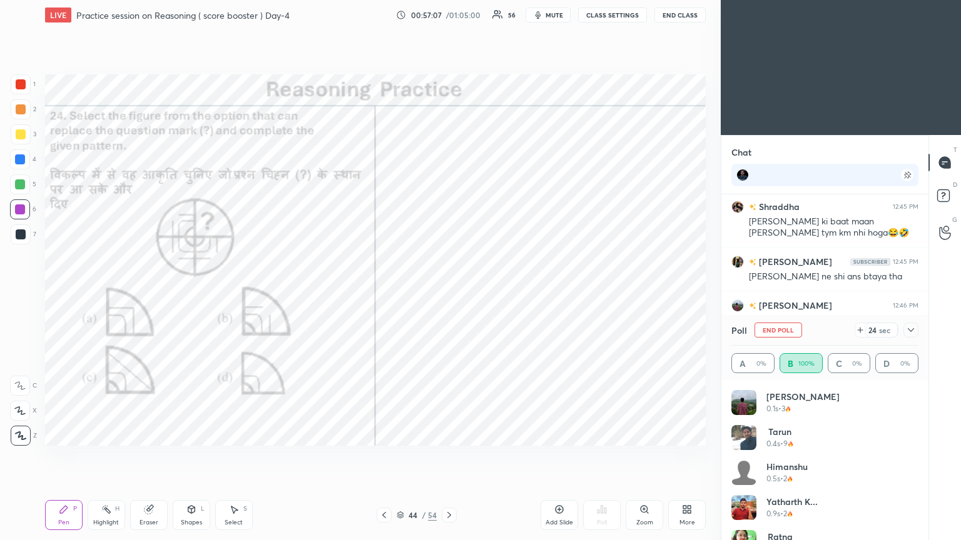
click at [449, 293] on icon at bounding box center [911, 330] width 10 height 10
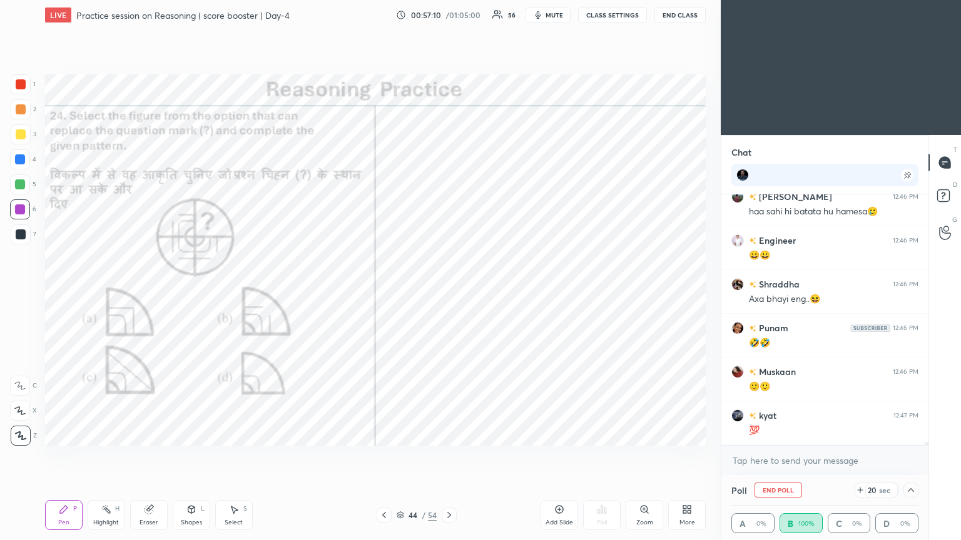
click at [449, 293] on icon at bounding box center [911, 490] width 10 height 10
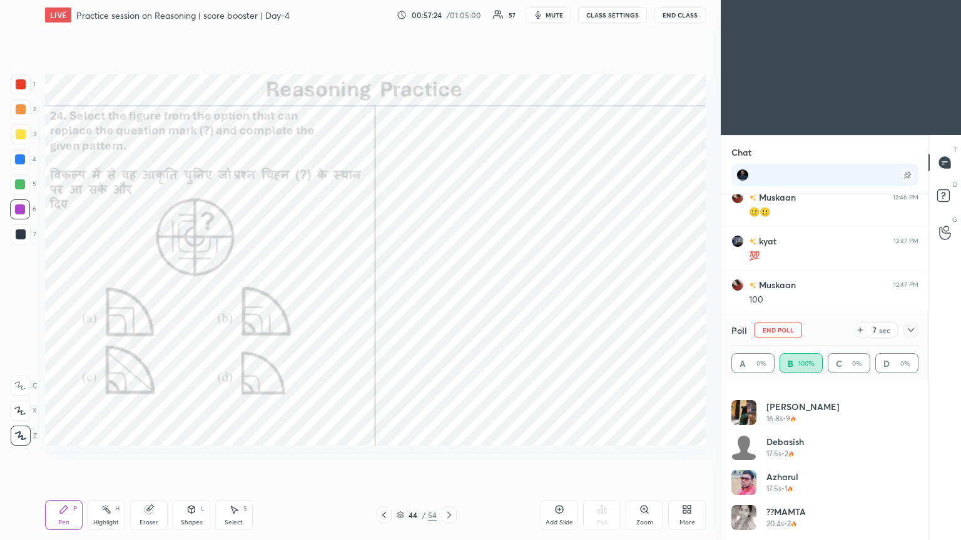
click at [449, 293] on div "A 0% B 100% C 0% D 0%" at bounding box center [824, 363] width 187 height 20
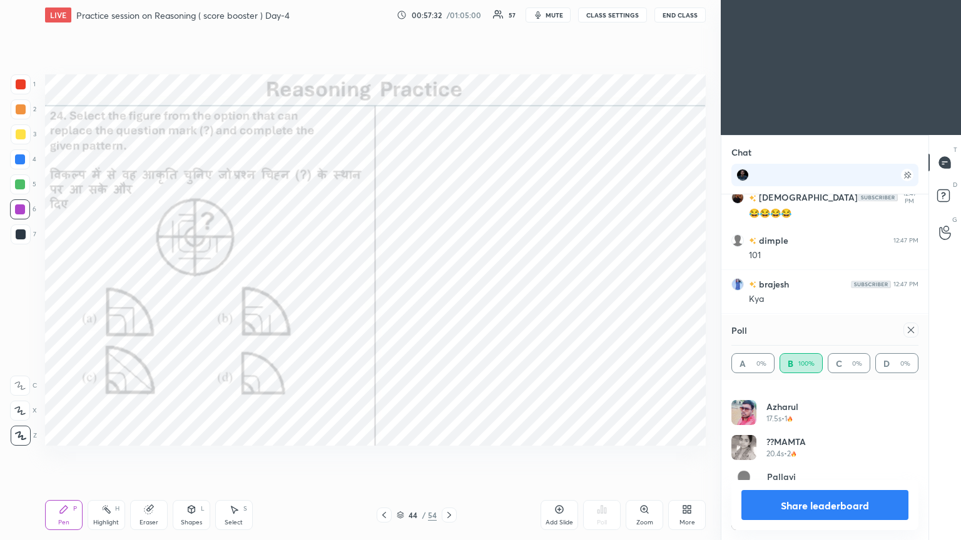
click at [449, 293] on icon at bounding box center [911, 330] width 10 height 10
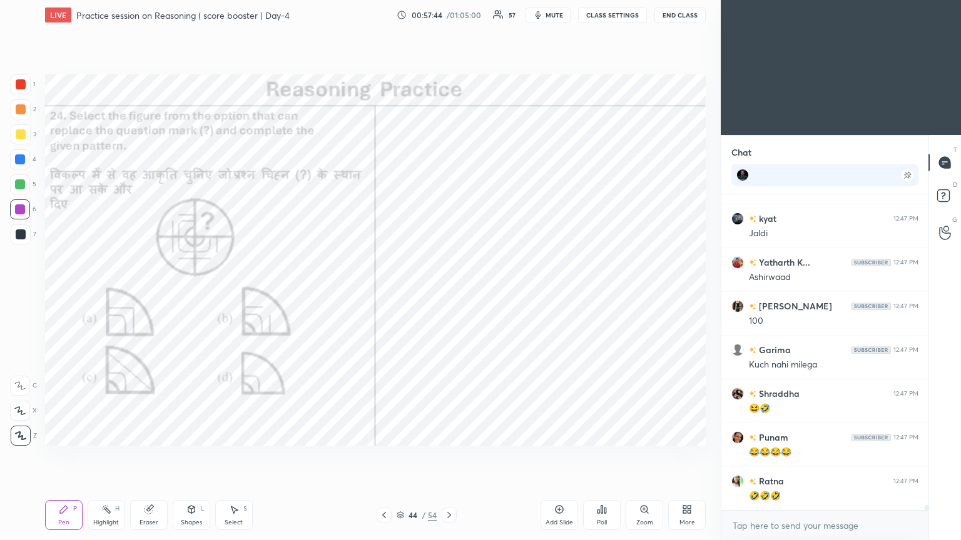
click at [449, 293] on icon at bounding box center [449, 515] width 10 height 10
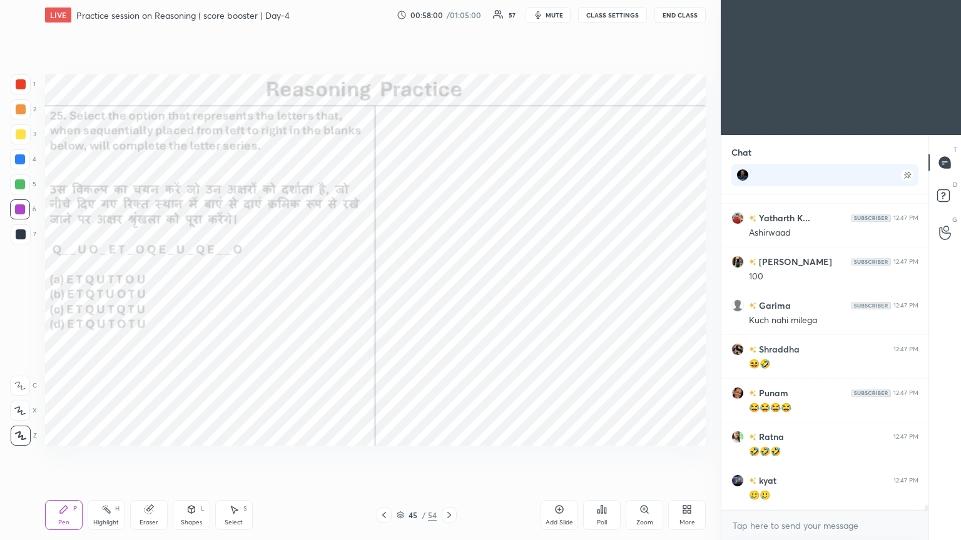
click at [449, 293] on div "Poll" at bounding box center [602, 515] width 38 height 30
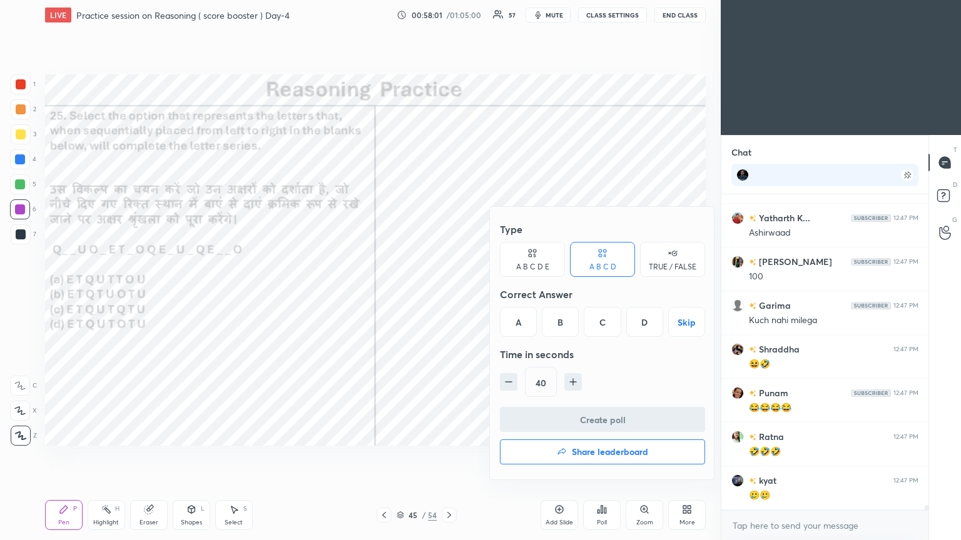
click at [449, 293] on div "D" at bounding box center [644, 322] width 37 height 30
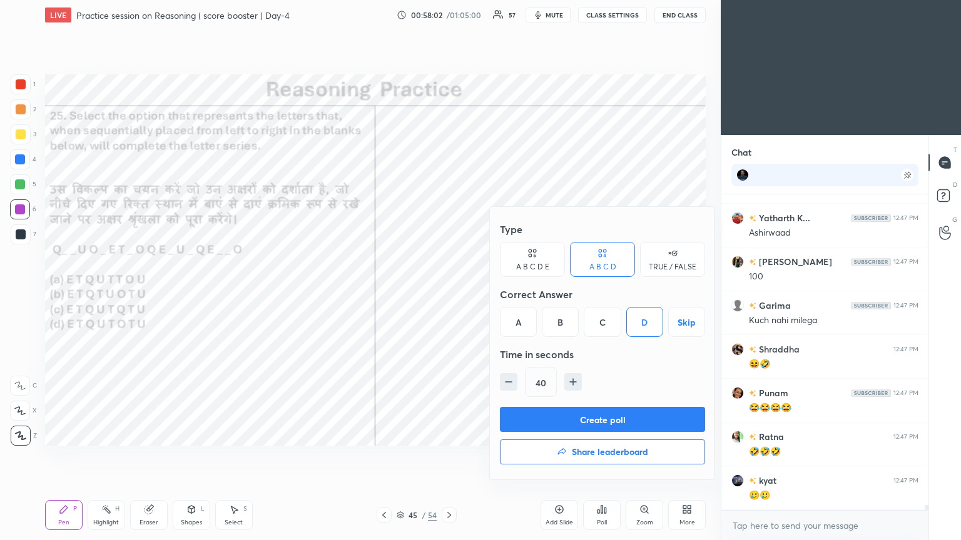
click at [449, 293] on button "Create poll" at bounding box center [602, 419] width 205 height 25
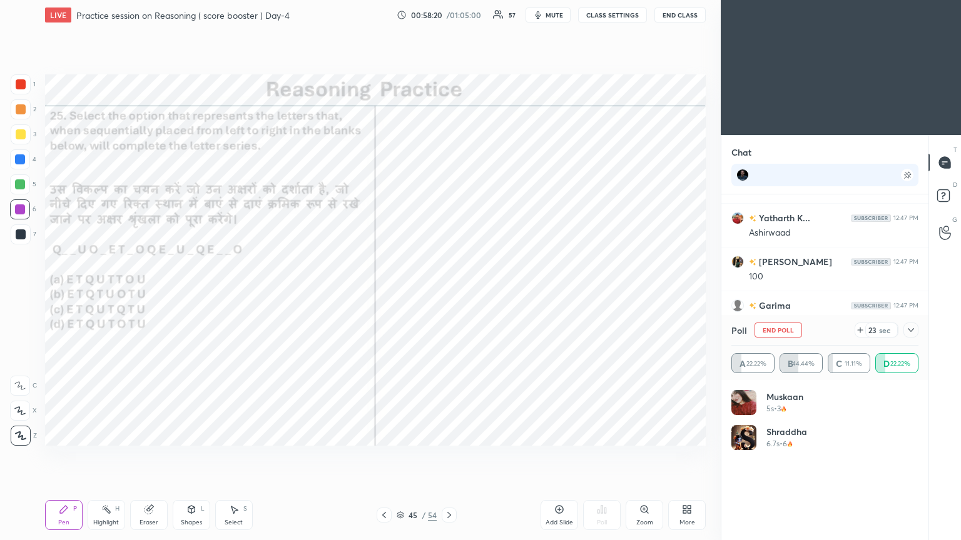
click at [449, 293] on icon at bounding box center [911, 330] width 10 height 10
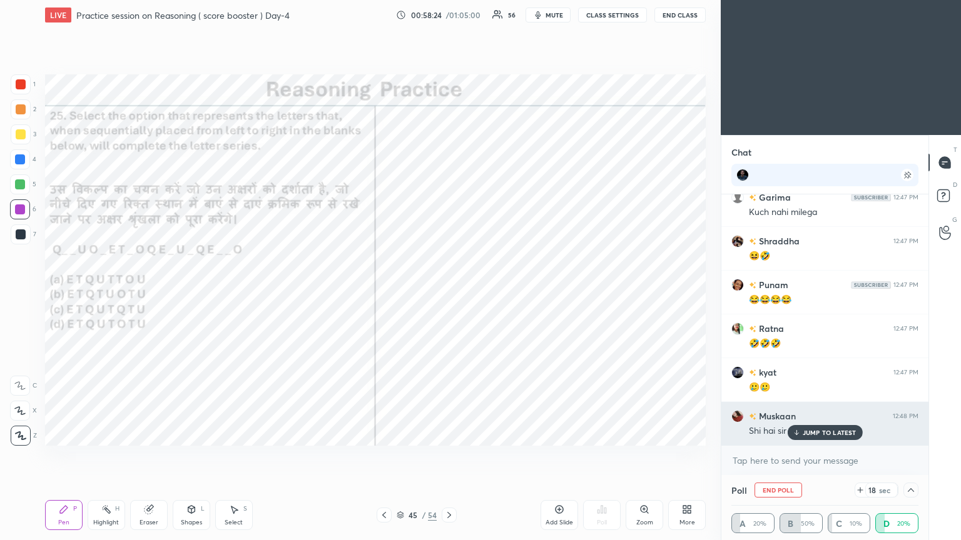
click at [449, 293] on div "JUMP TO LATEST" at bounding box center [824, 432] width 75 height 15
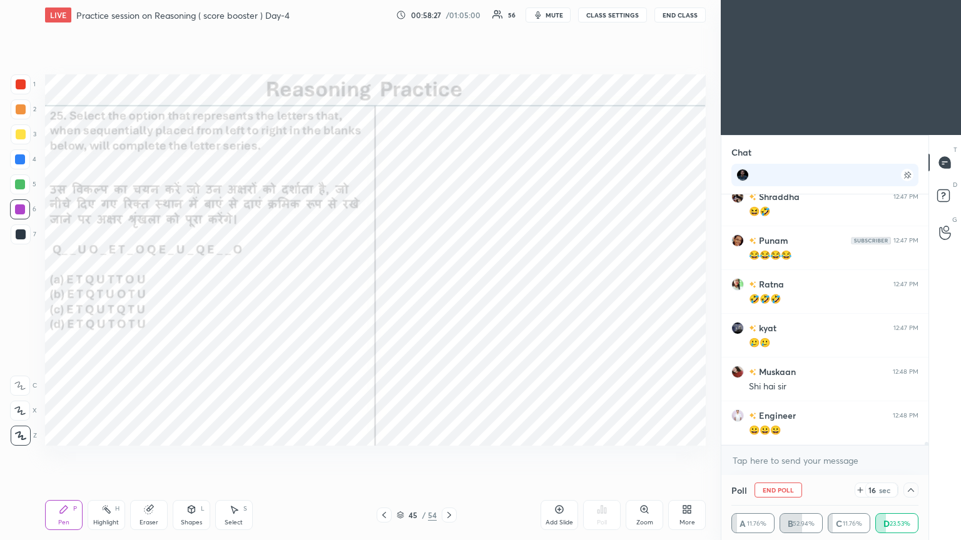
click at [449, 293] on icon at bounding box center [911, 490] width 10 height 10
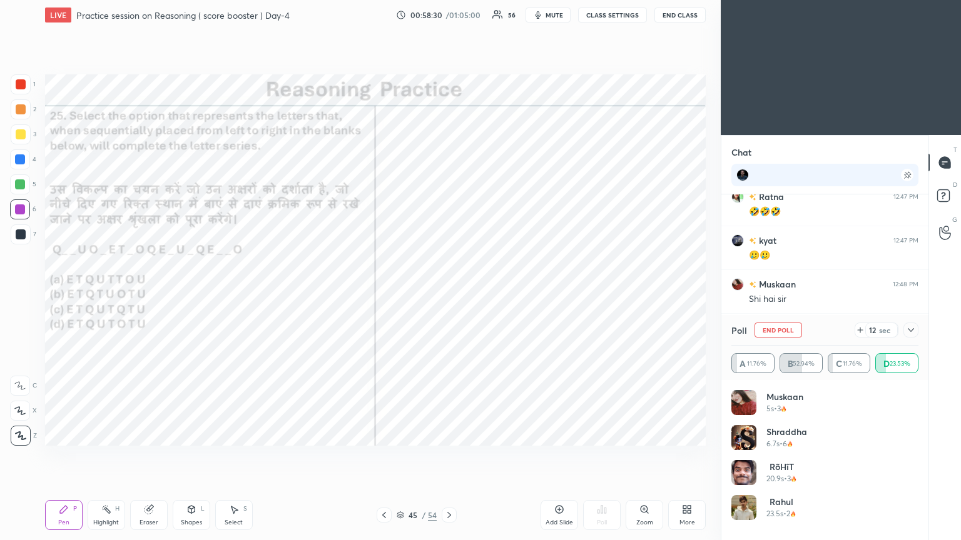
click at [449, 293] on icon at bounding box center [911, 330] width 10 height 10
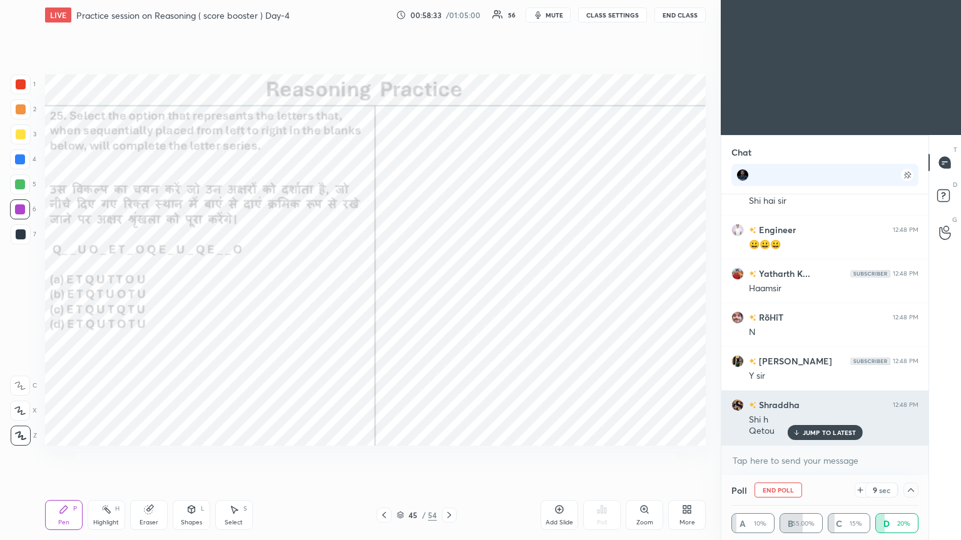
click at [449, 293] on p "JUMP TO LATEST" at bounding box center [830, 433] width 54 height 8
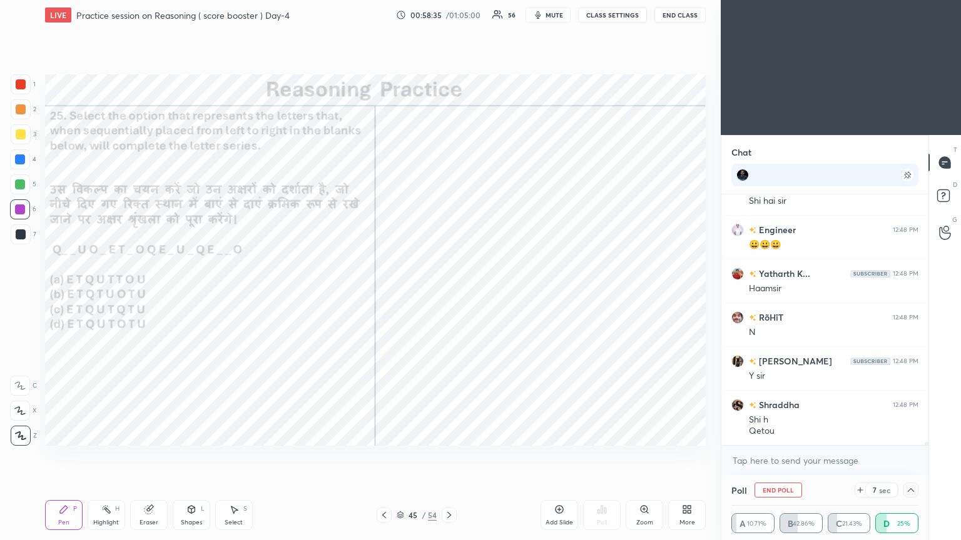
click at [449, 293] on icon at bounding box center [911, 490] width 10 height 10
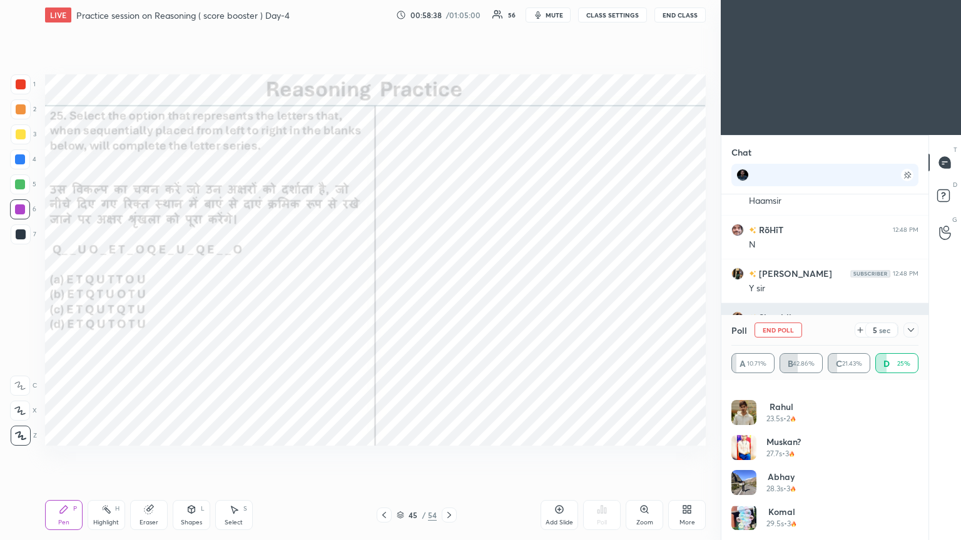
click at [449, 293] on icon at bounding box center [911, 330] width 10 height 10
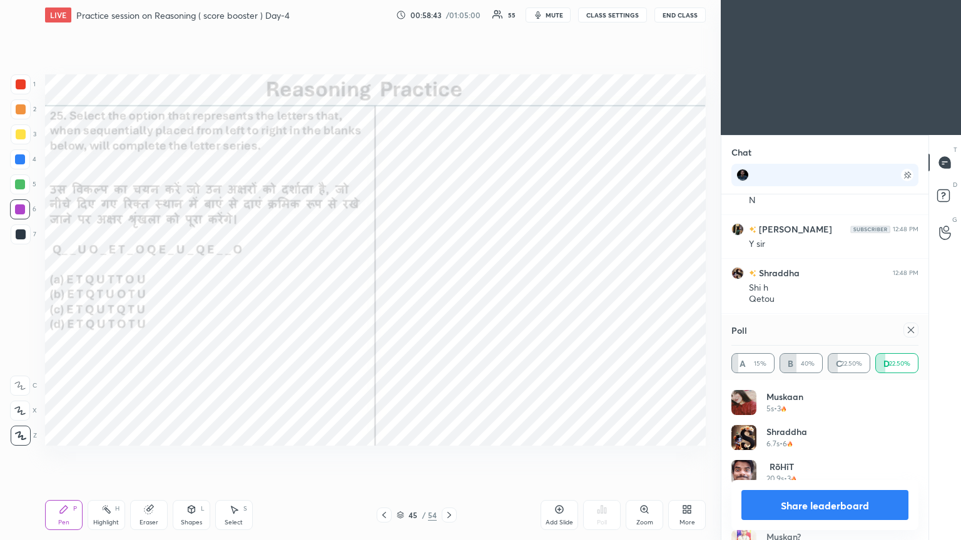
click at [449, 293] on icon at bounding box center [911, 330] width 10 height 10
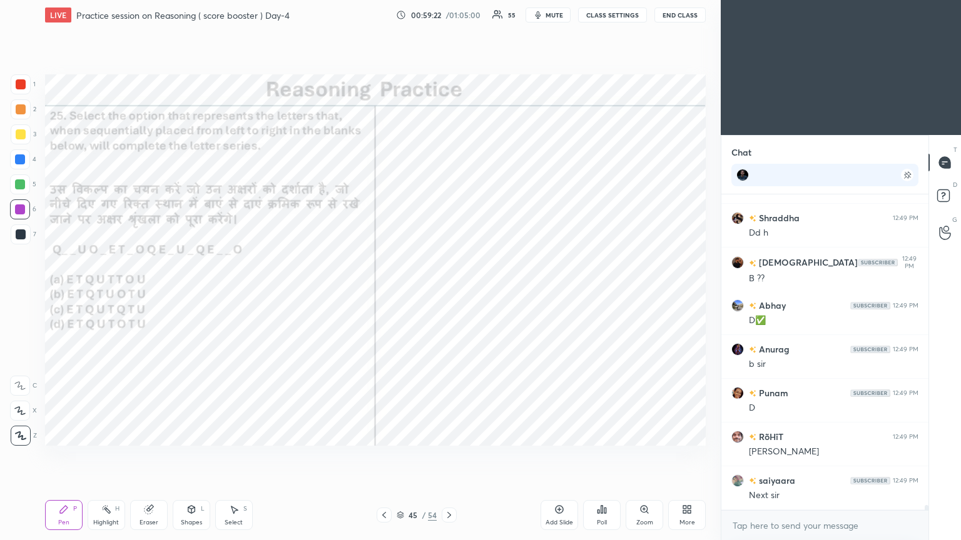
click at [448, 293] on icon at bounding box center [449, 515] width 10 height 10
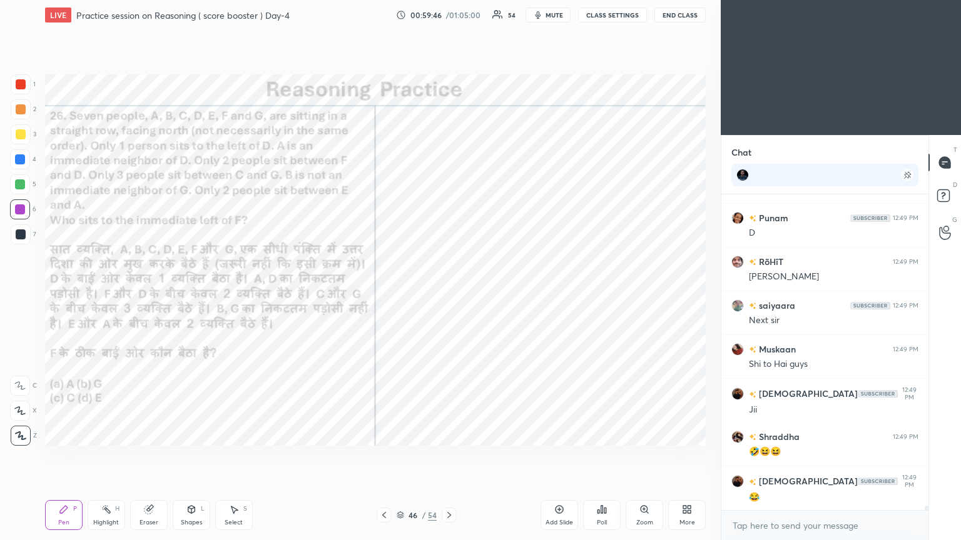
scroll to position [21155, 0]
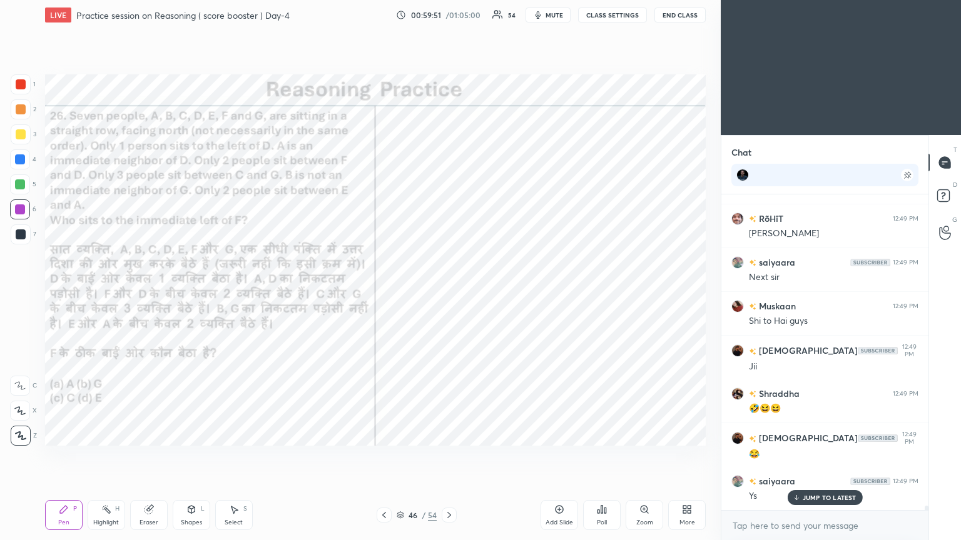
click at [449, 293] on div "Poll" at bounding box center [602, 515] width 38 height 30
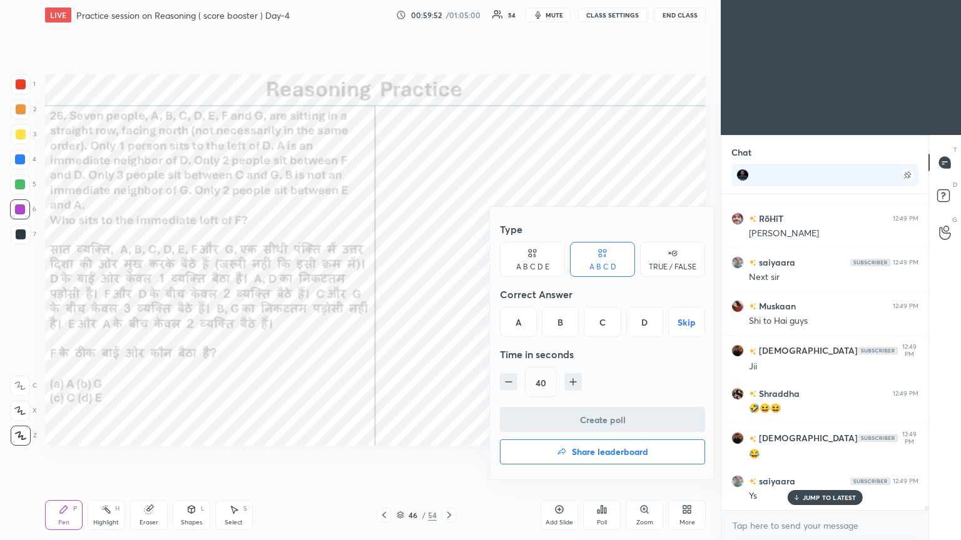
click at [449, 293] on div "D" at bounding box center [644, 322] width 37 height 30
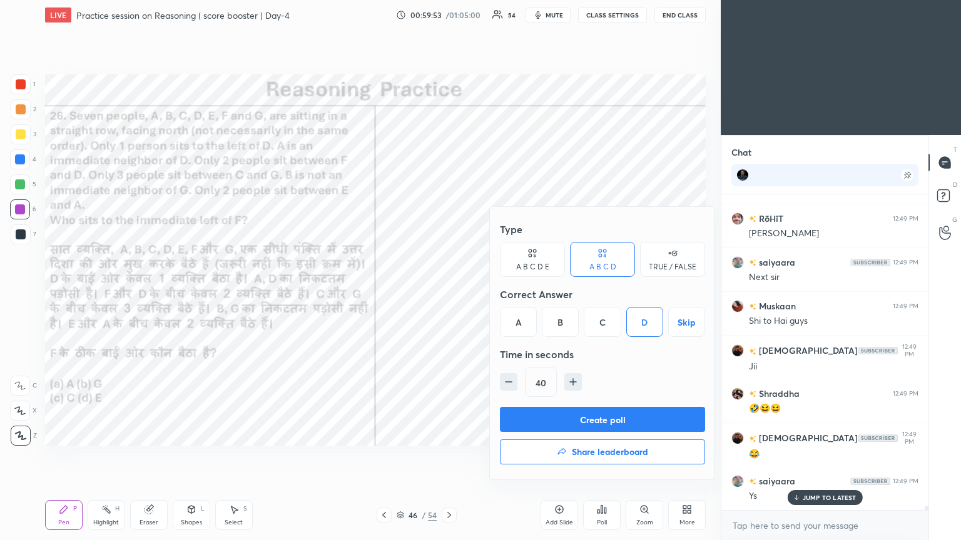
click at [449, 293] on button "Create poll" at bounding box center [602, 419] width 205 height 25
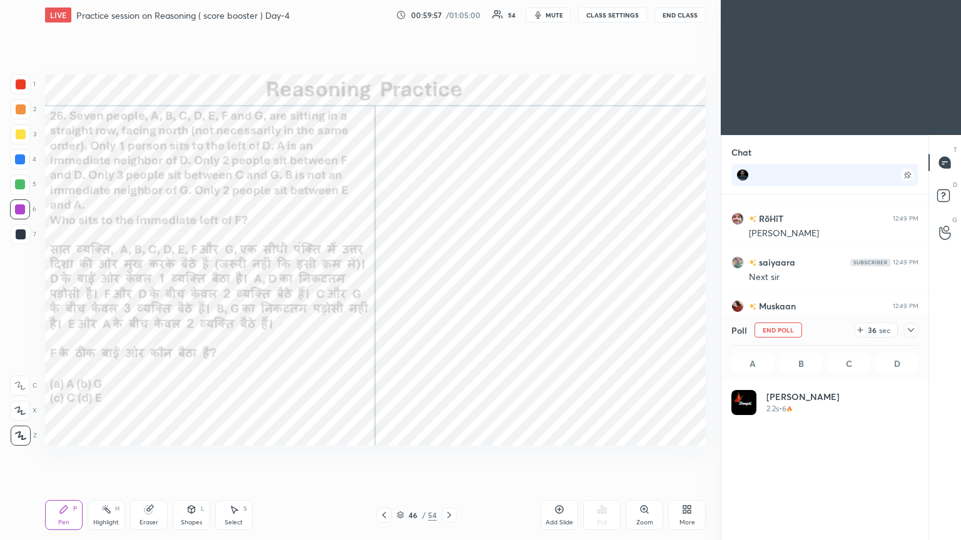
scroll to position [146, 183]
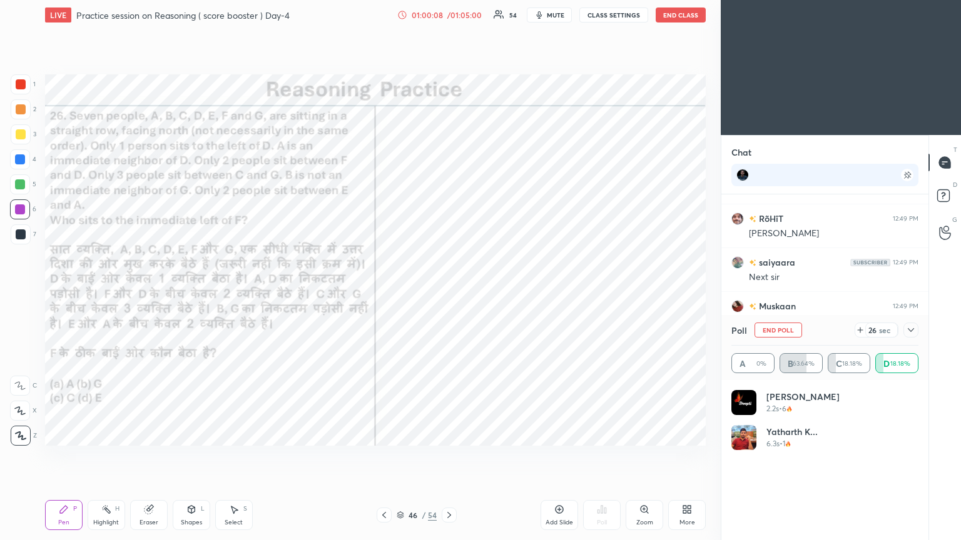
click at [449, 293] on icon at bounding box center [911, 330] width 10 height 10
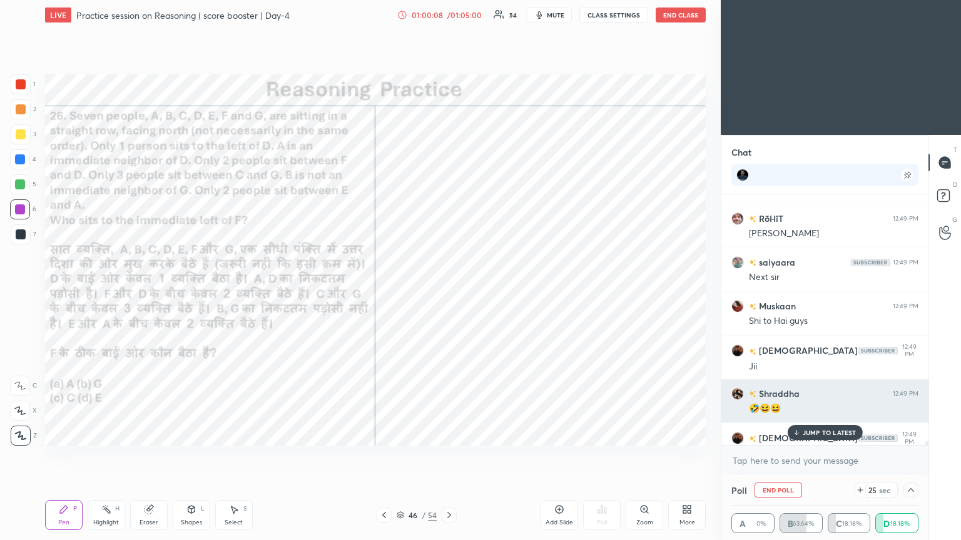
scroll to position [0, 0]
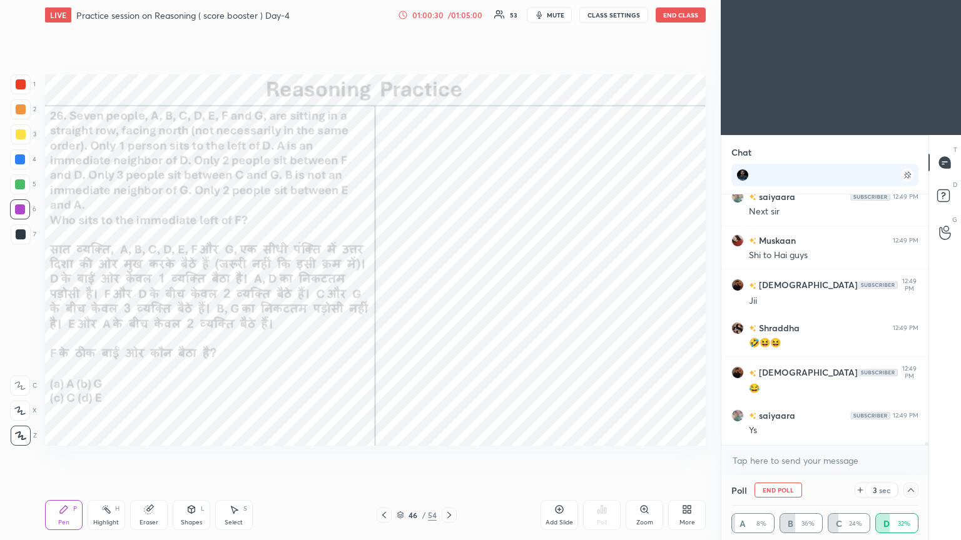
click at [449, 14] on icon "button" at bounding box center [539, 15] width 10 height 10
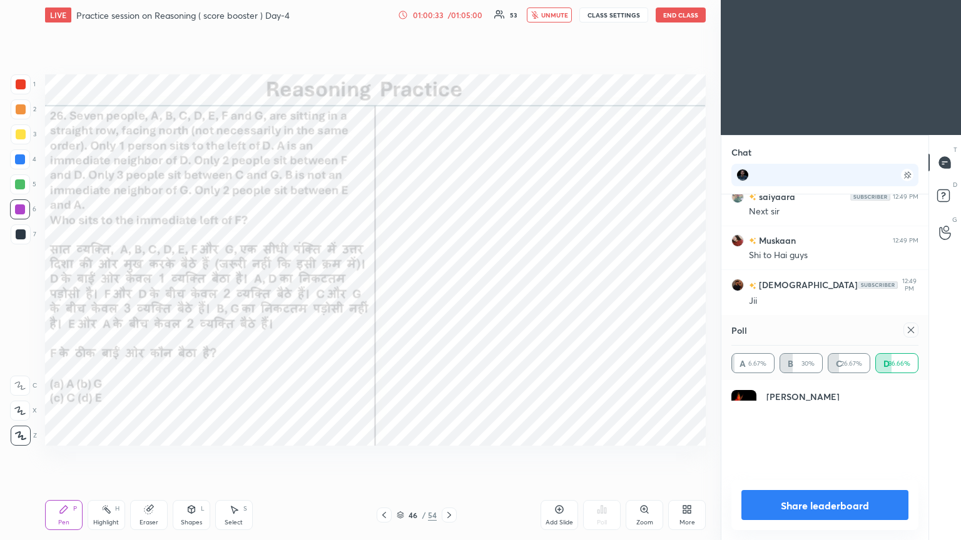
scroll to position [4, 4]
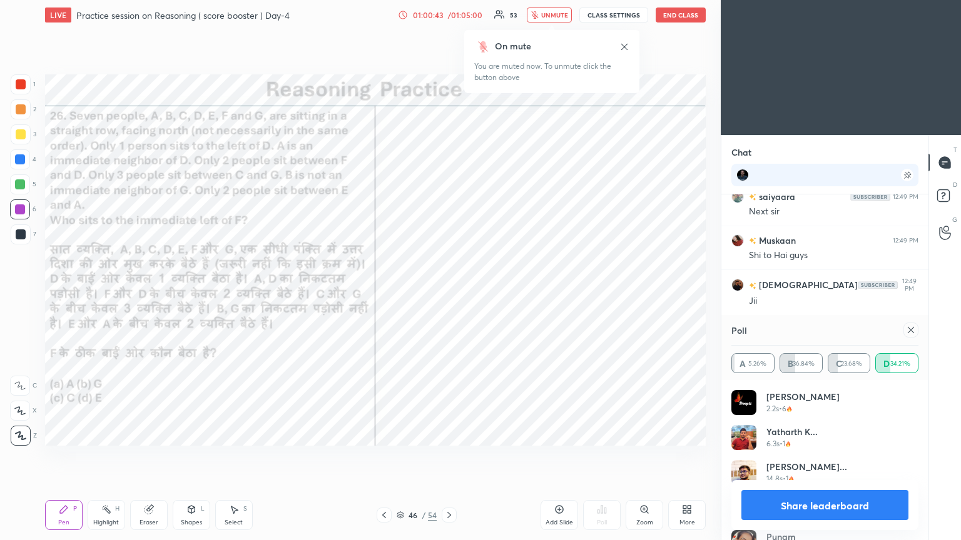
click at [449, 293] on icon at bounding box center [911, 330] width 10 height 10
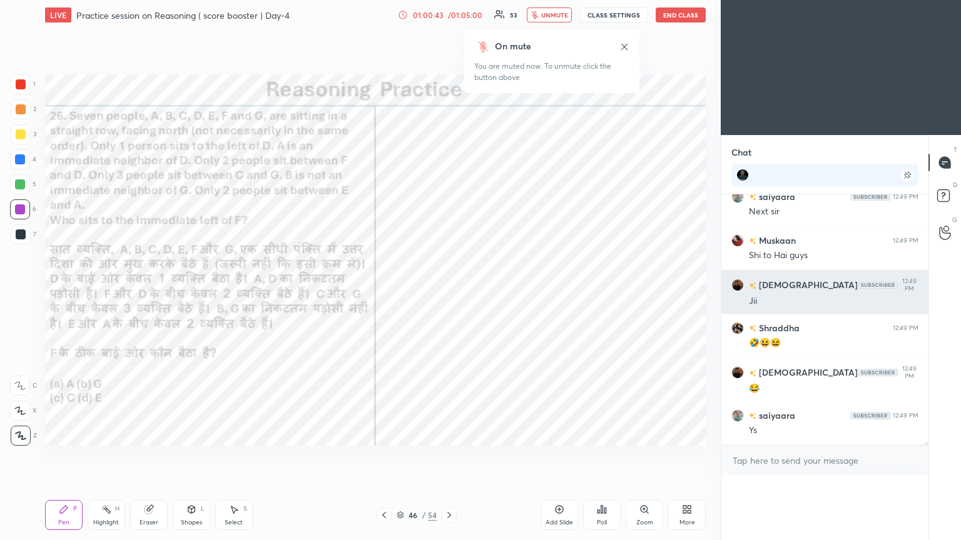
scroll to position [94, 183]
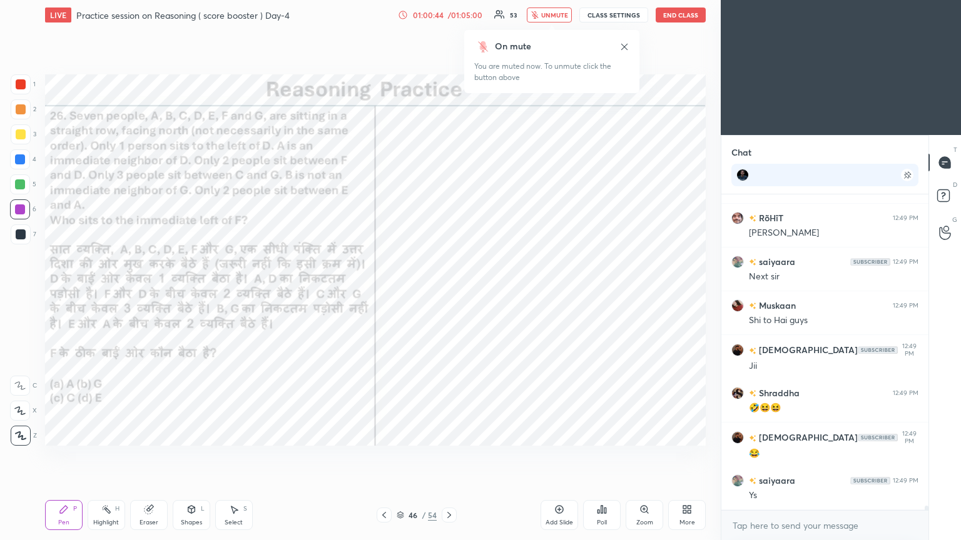
click at [449, 18] on span "unmute" at bounding box center [554, 15] width 27 height 9
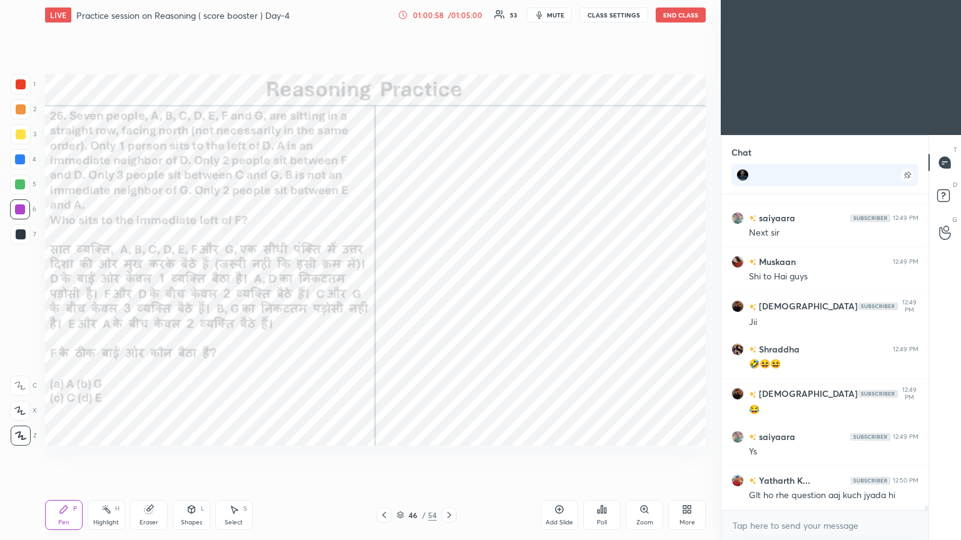
click at [449, 293] on div "Poll" at bounding box center [602, 515] width 38 height 30
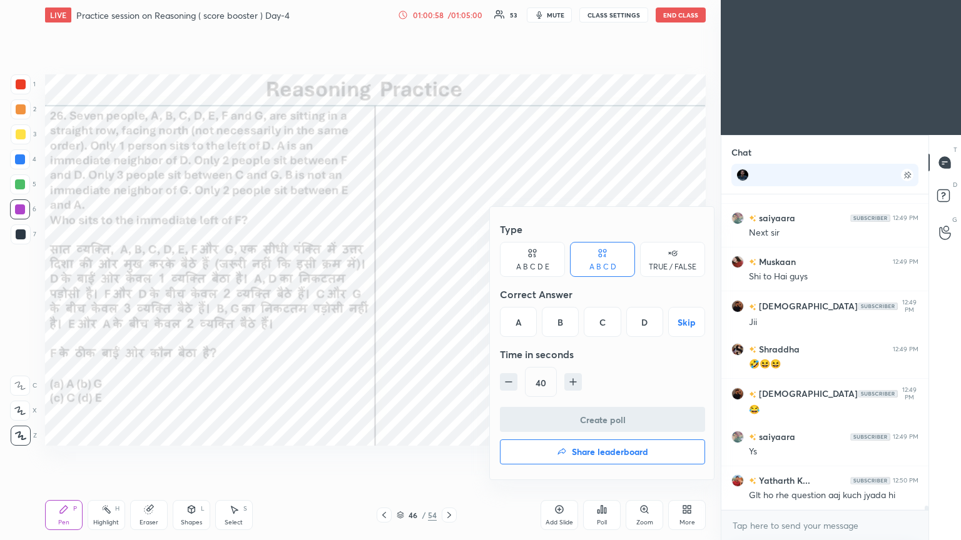
scroll to position [21243, 0]
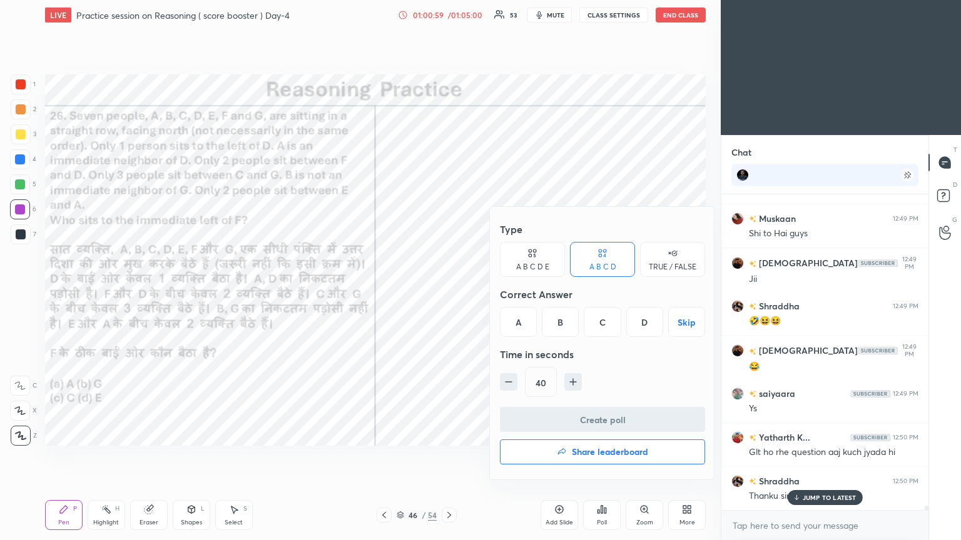
click at [449, 293] on h4 "Share leaderboard" at bounding box center [610, 452] width 76 height 9
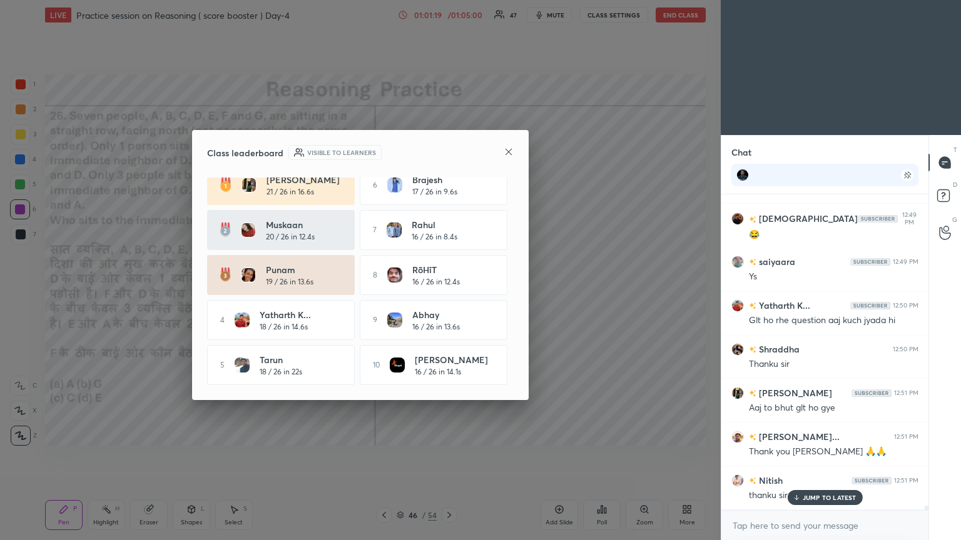
scroll to position [21418, 0]
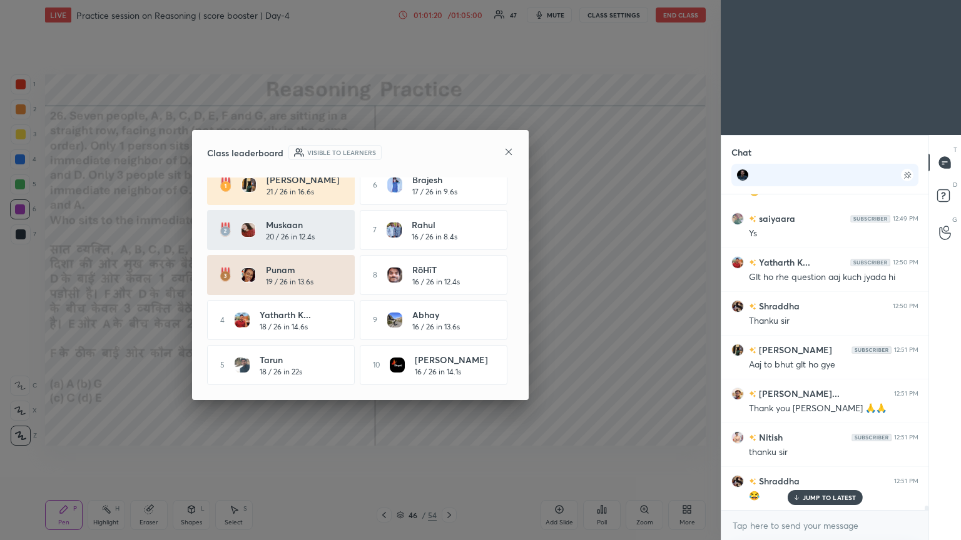
click at [449, 151] on icon at bounding box center [509, 152] width 10 height 10
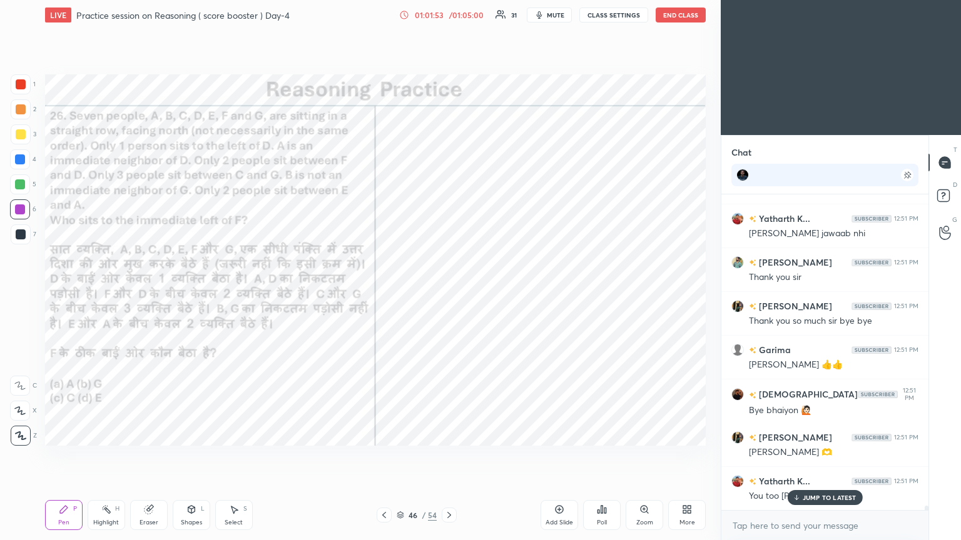
scroll to position [22338, 0]
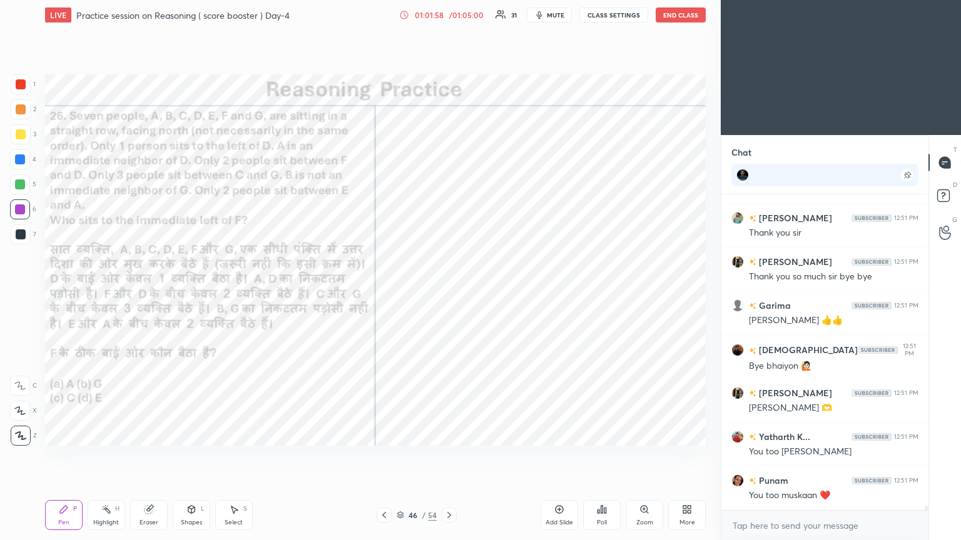
click at [449, 20] on button "End Class" at bounding box center [681, 15] width 50 height 15
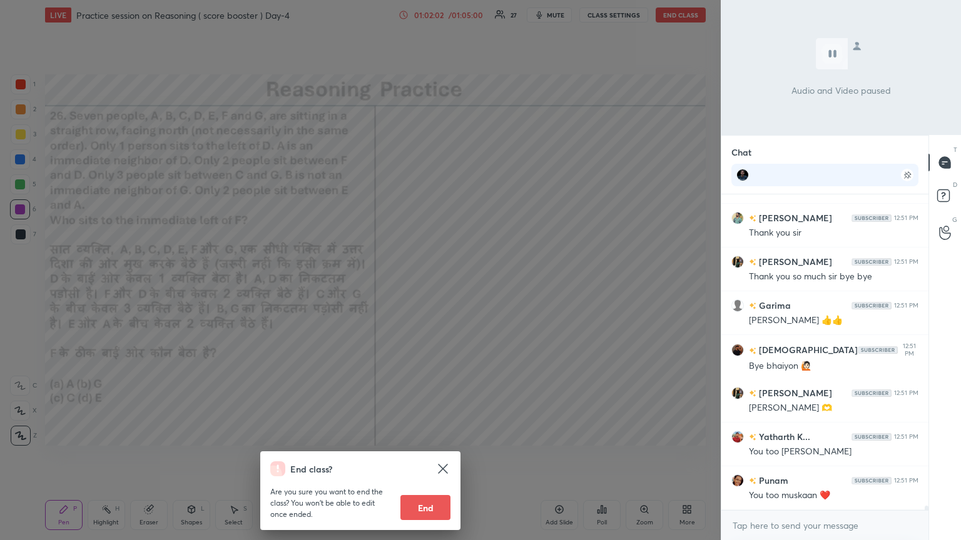
click at [431, 293] on button "End" at bounding box center [425, 507] width 50 height 25
type textarea "x"
